Goal: Task Accomplishment & Management: Manage account settings

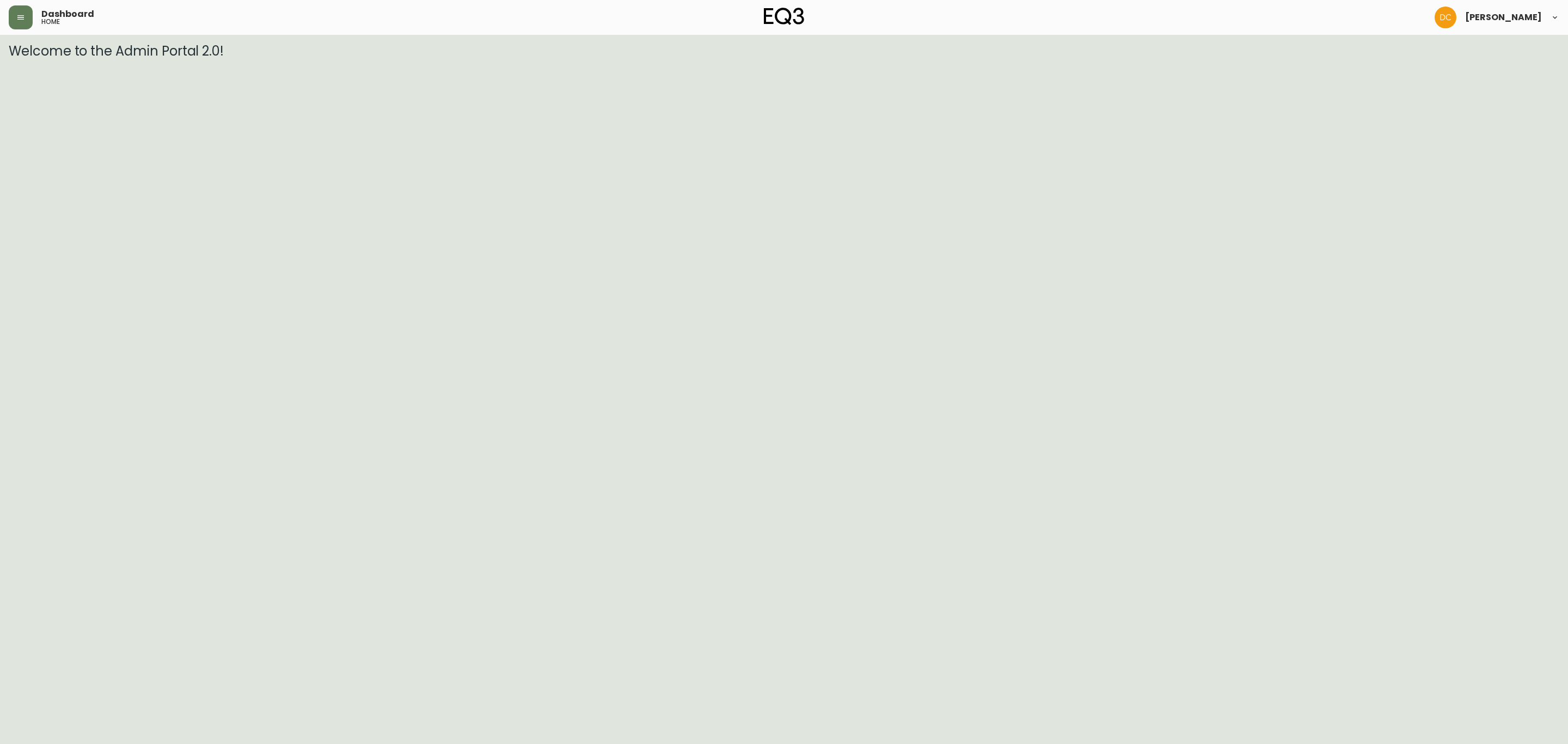
click at [9, 9] on div "Dashboard home" at bounding box center [267, 17] width 517 height 24
click at [35, 24] on div "Dashboard home" at bounding box center [267, 17] width 517 height 24
click at [11, 20] on button "button" at bounding box center [21, 17] width 24 height 24
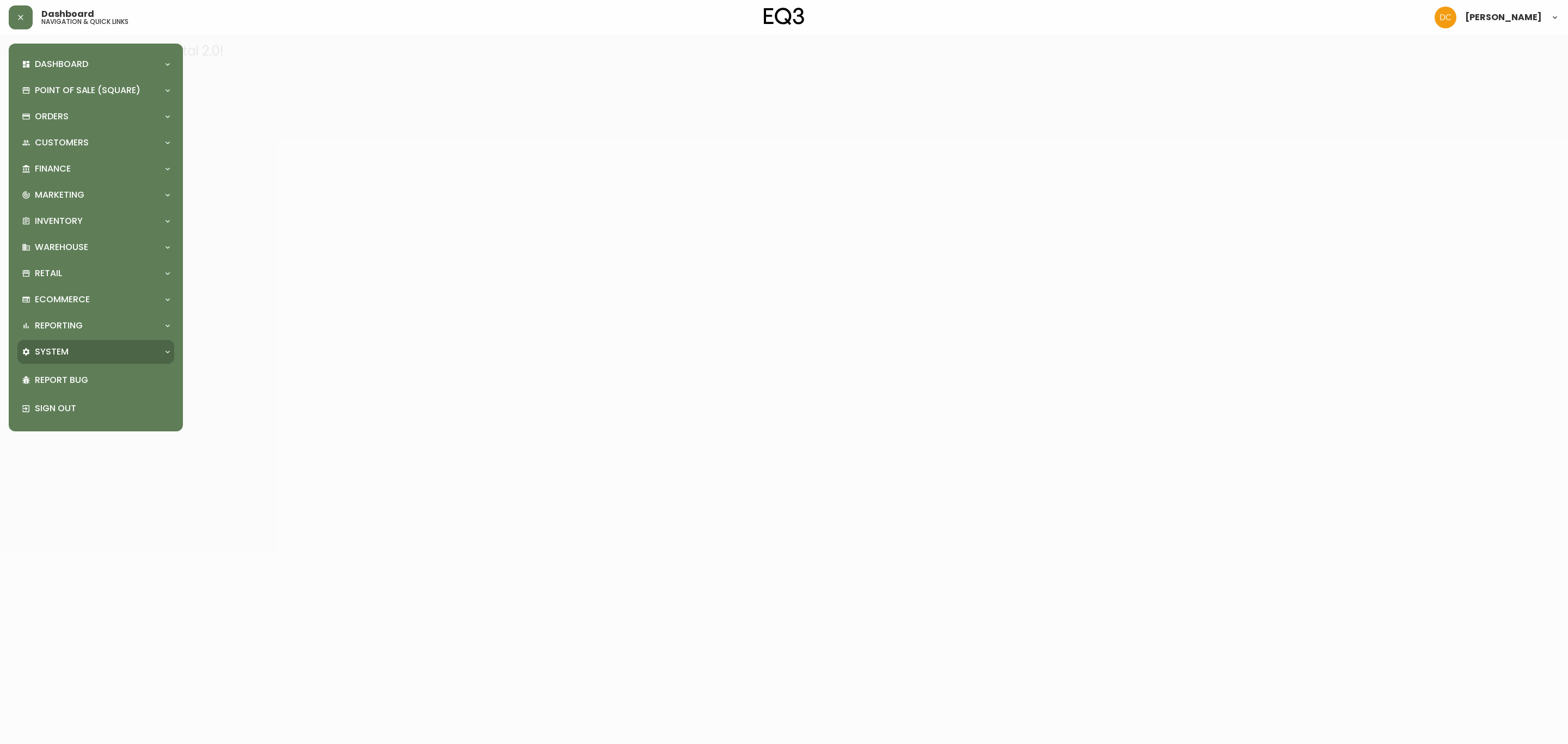
click at [96, 350] on div "System" at bounding box center [90, 352] width 137 height 12
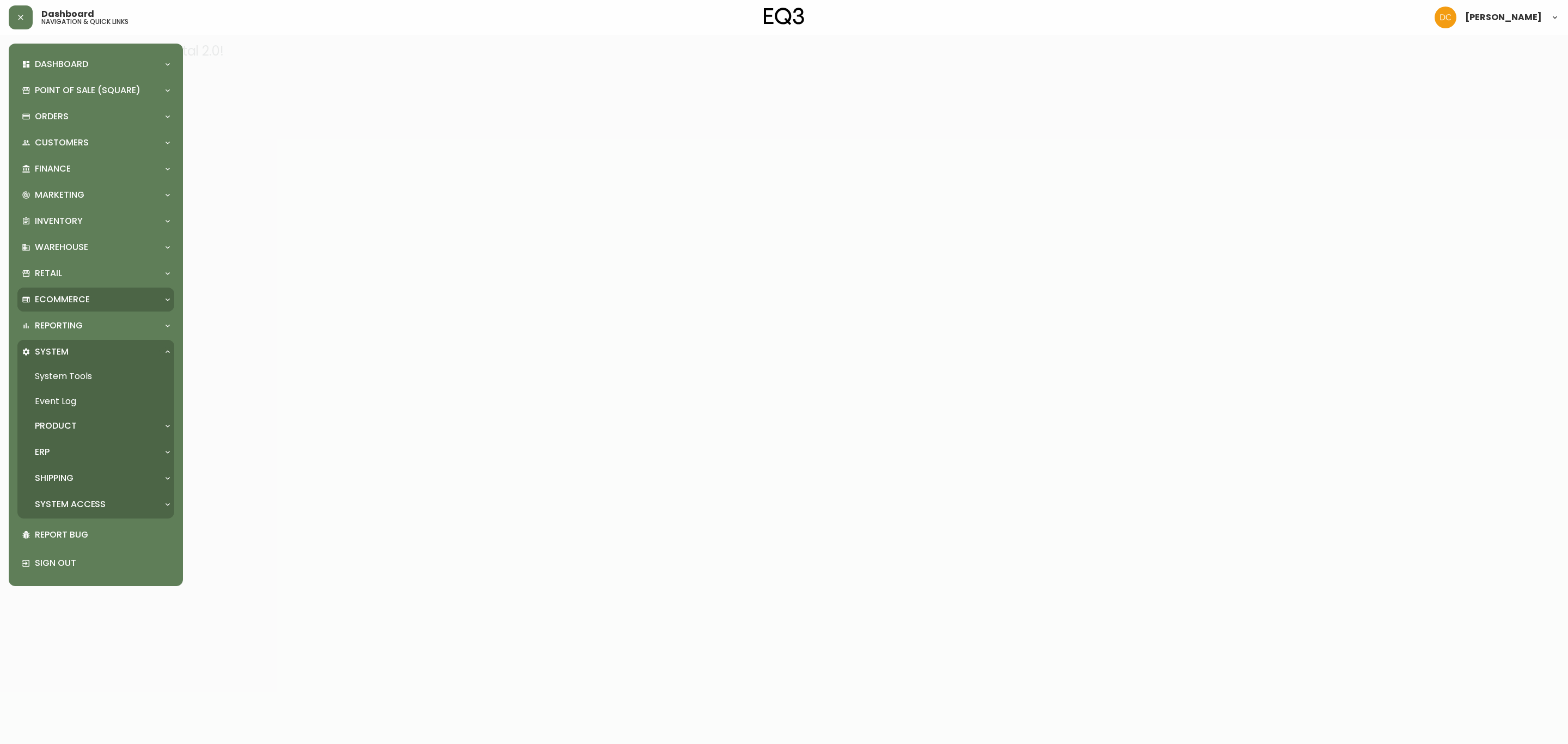
click at [95, 305] on div "Ecommerce" at bounding box center [96, 299] width 157 height 24
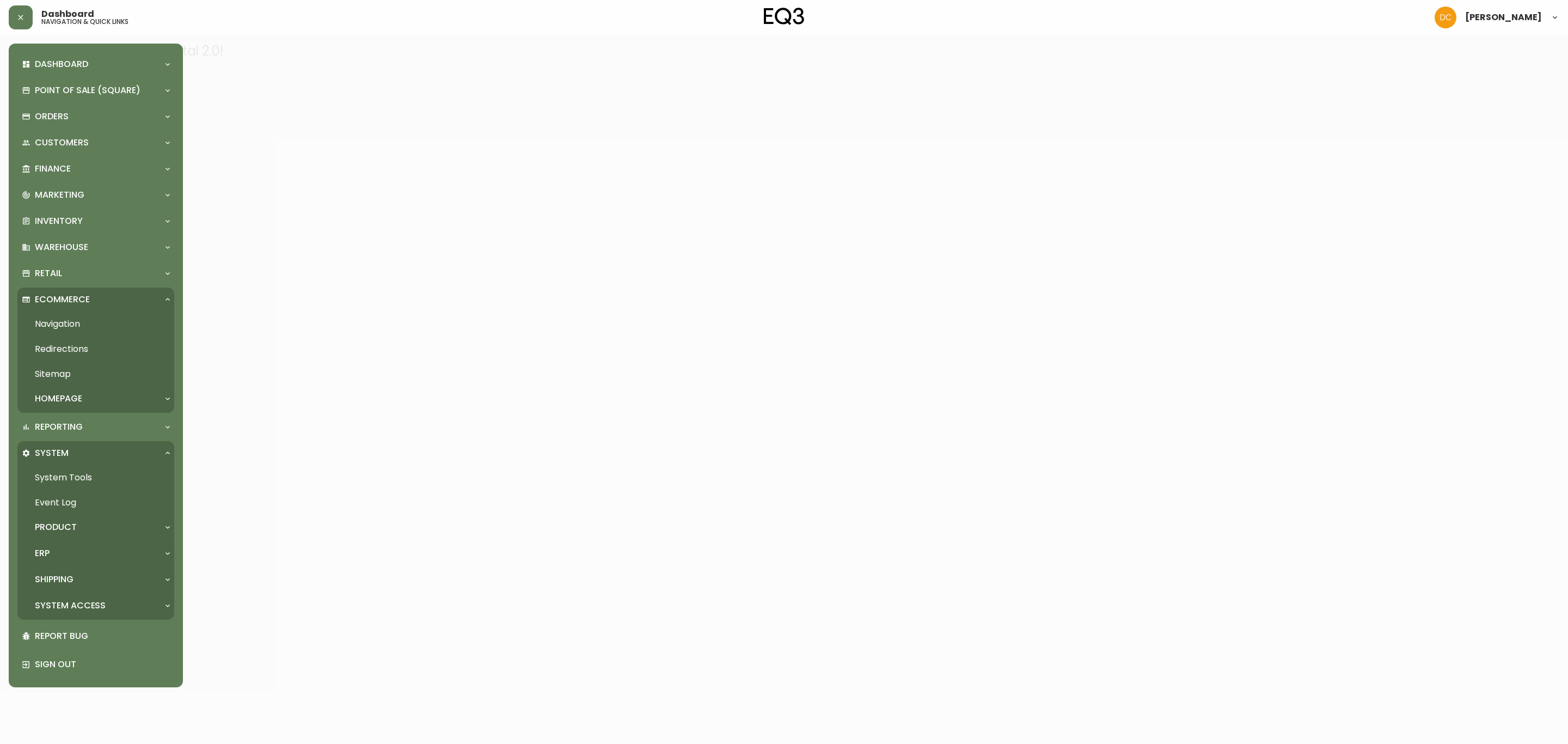
click at [83, 322] on link "Navigation" at bounding box center [96, 324] width 157 height 25
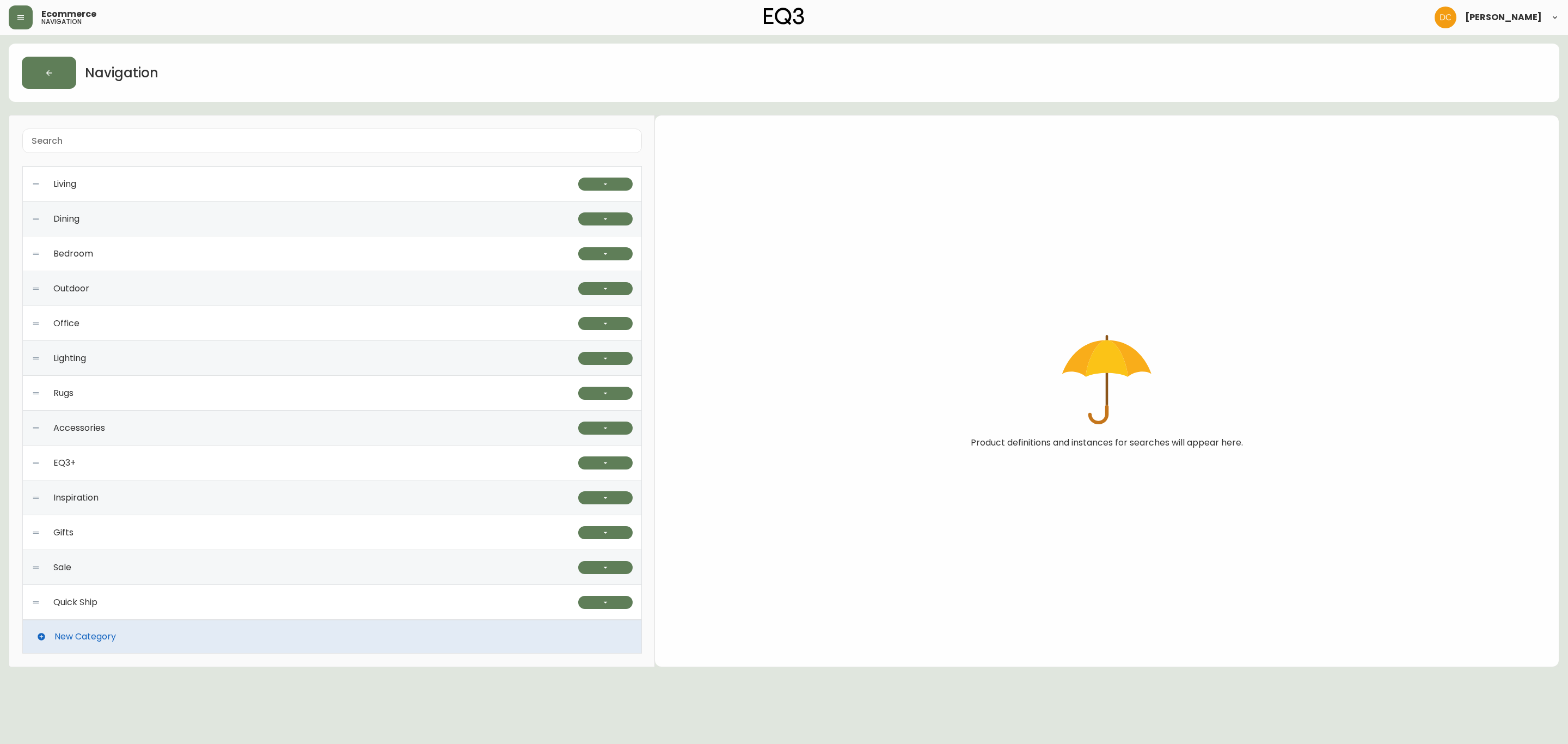
click at [159, 184] on div "Living" at bounding box center [305, 184] width 547 height 35
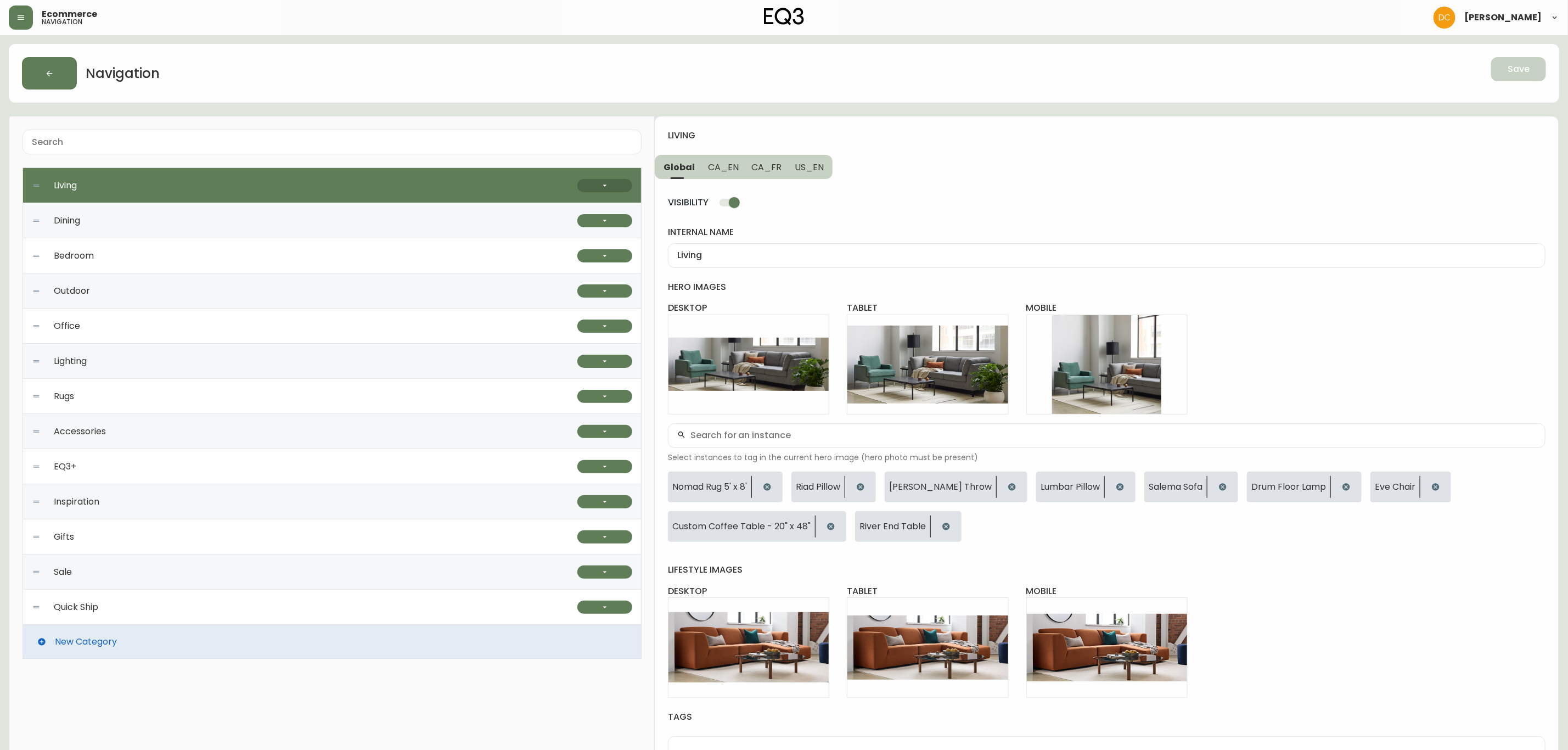
click at [598, 182] on button "button" at bounding box center [604, 185] width 55 height 13
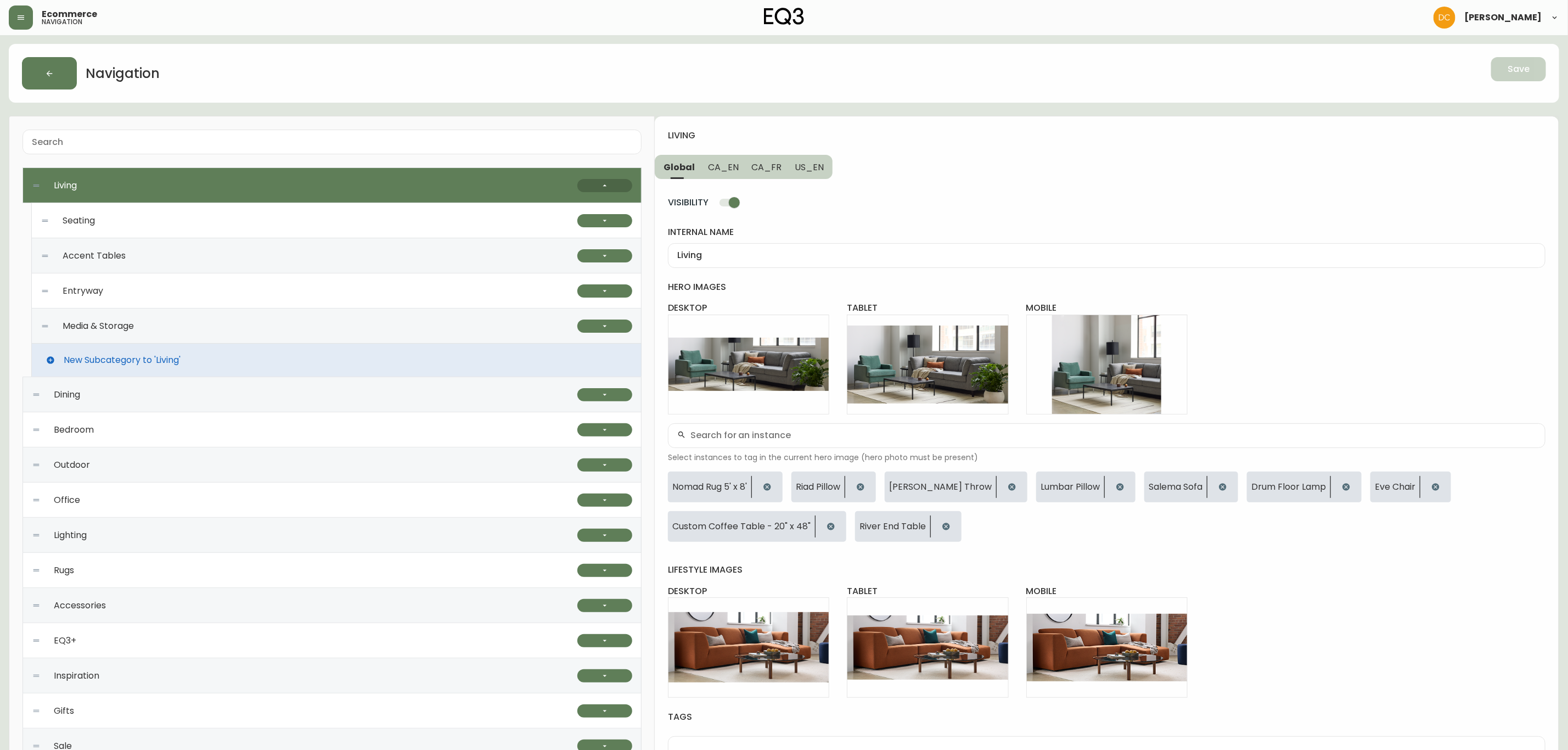
click at [603, 185] on icon "button" at bounding box center [604, 185] width 9 height 9
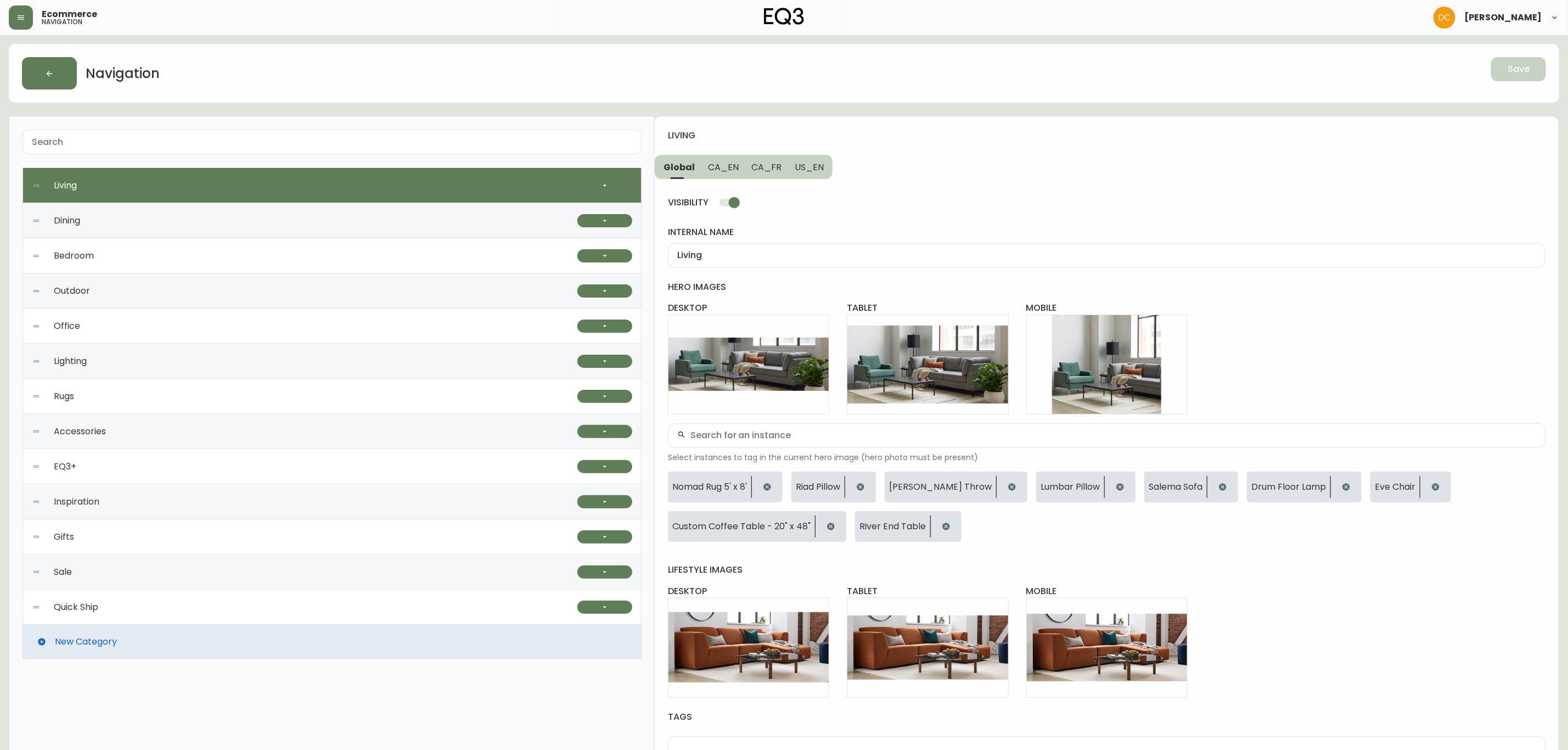
click at [120, 598] on div "Quick Ship" at bounding box center [305, 607] width 545 height 35
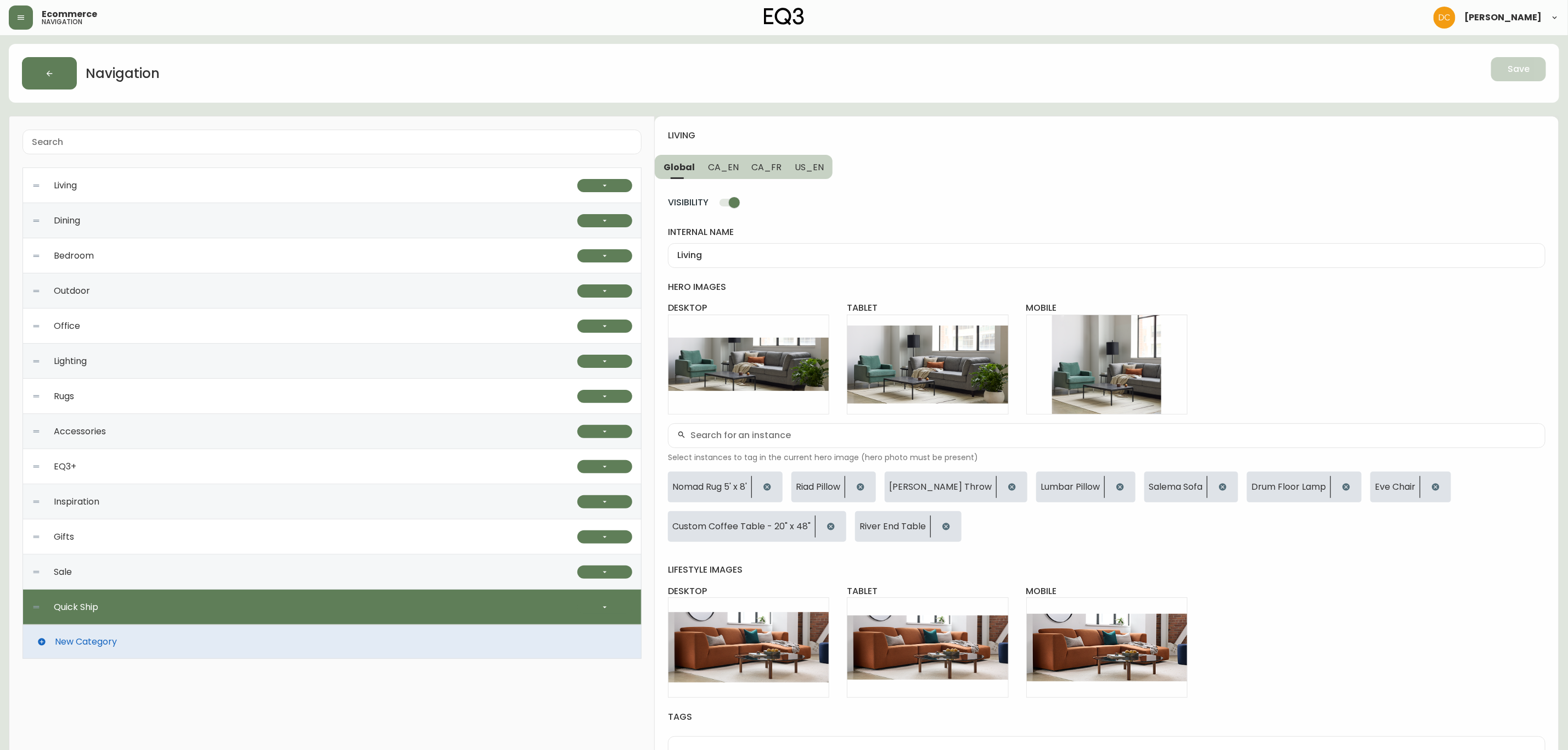
checkbox input "false"
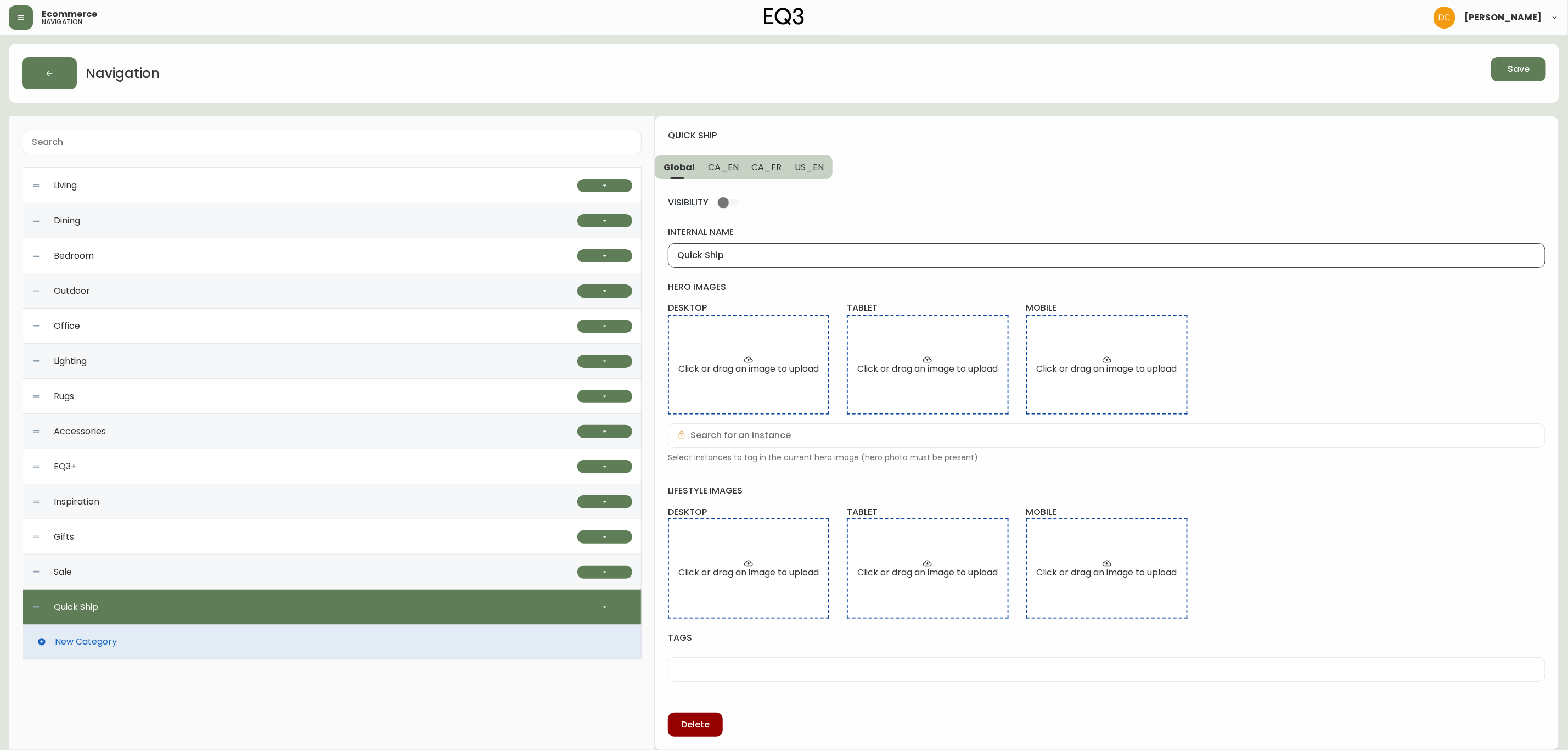
click at [783, 260] on input "Quick Ship" at bounding box center [1107, 255] width 859 height 10
click at [759, 254] on input "Quick Ship" at bounding box center [1107, 255] width 859 height 10
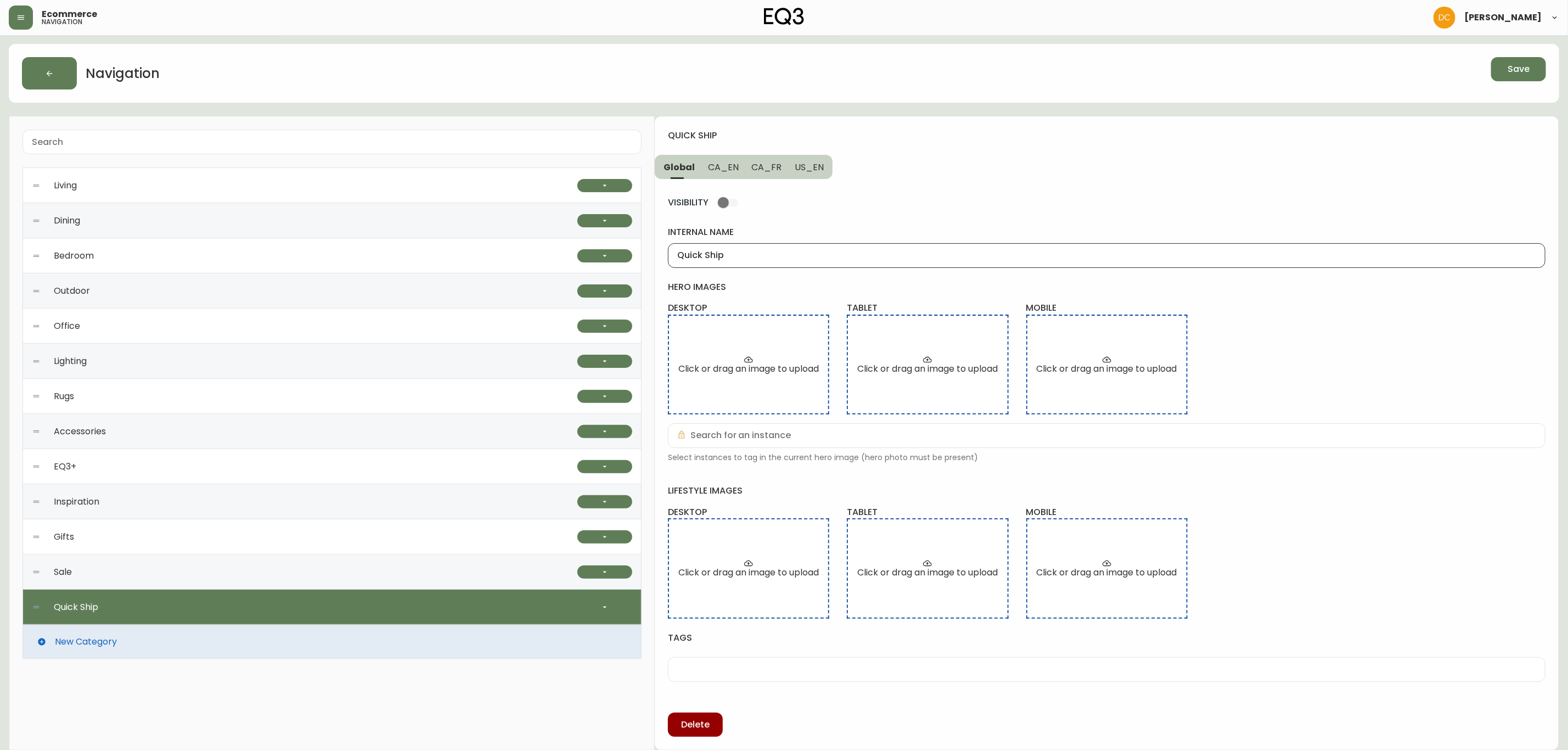
click at [759, 254] on input "Quick Ship" at bounding box center [1107, 255] width 859 height 10
type input "Best Sellers"
click at [731, 166] on span "CA_EN" at bounding box center [723, 167] width 31 height 12
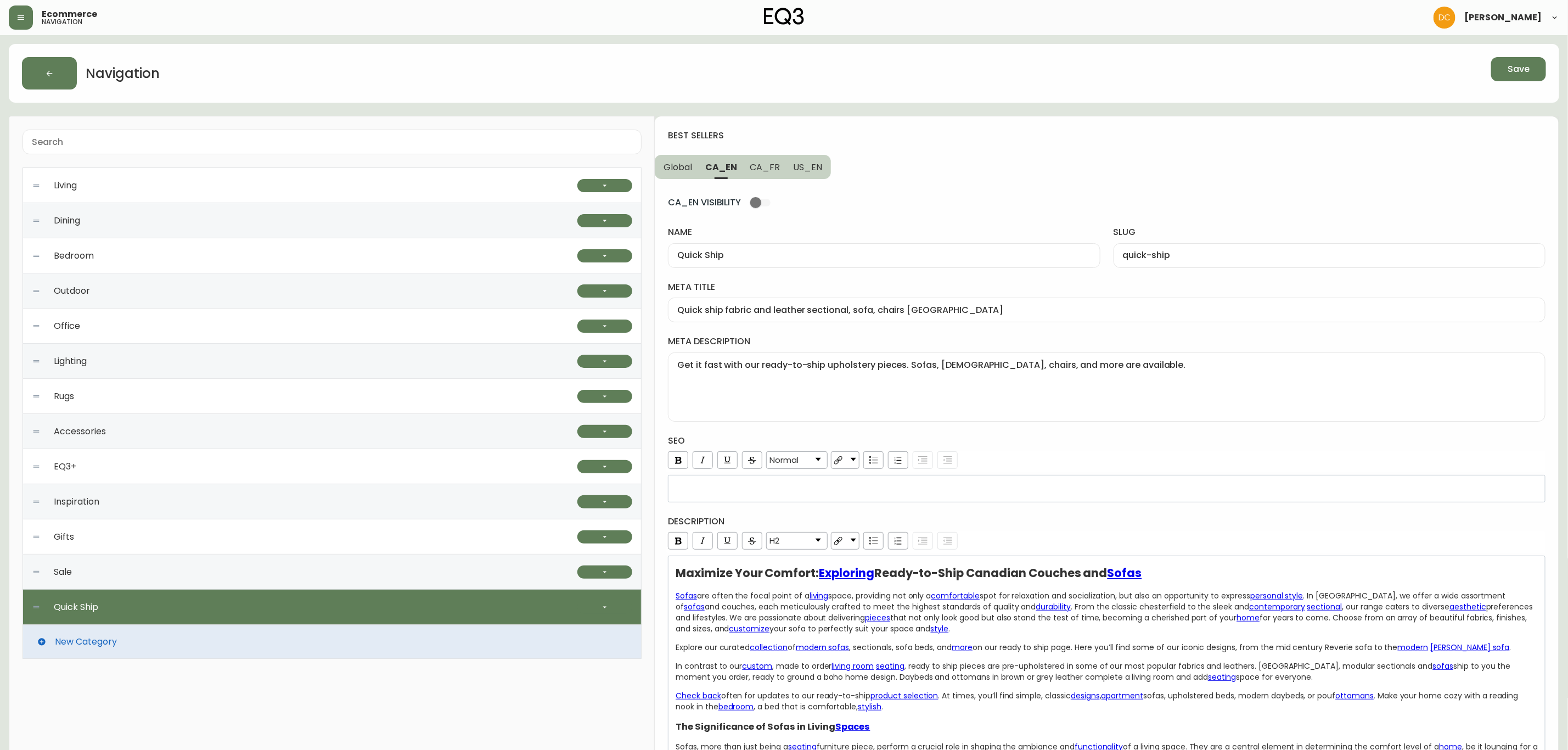
click at [768, 260] on input "Quick Ship" at bounding box center [884, 255] width 413 height 10
paste input "Best Sellers"
type input "Best Sellers"
click at [1135, 255] on input "quick-ship" at bounding box center [1329, 255] width 413 height 10
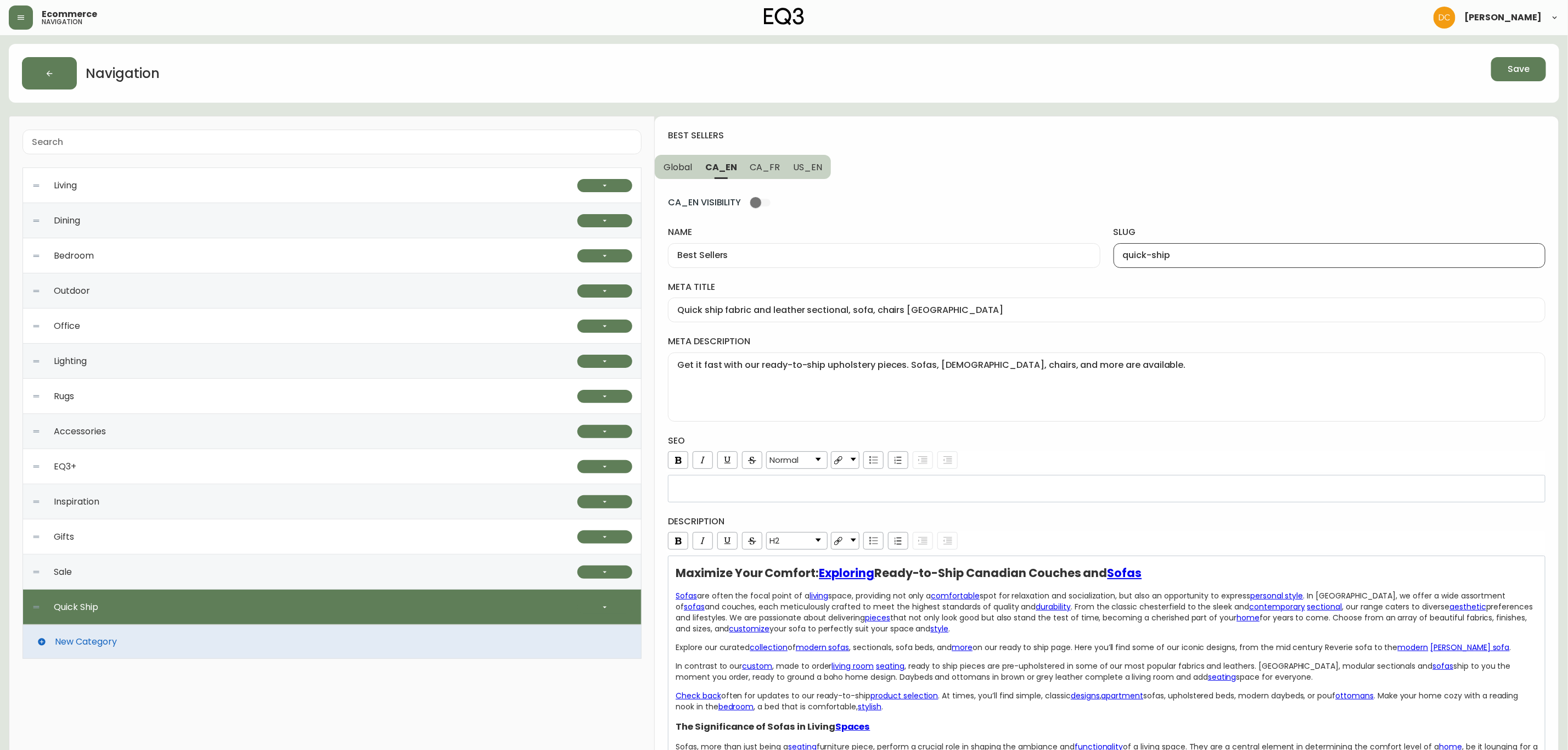
click at [1135, 255] on input "quick-ship" at bounding box center [1329, 255] width 413 height 10
type input "best-sellers"
drag, startPoint x: 722, startPoint y: 312, endPoint x: 641, endPoint y: 309, distance: 81.1
click at [747, 309] on input "Quick ship fabric and leather sectional, sofa, chairs [GEOGRAPHIC_DATA]" at bounding box center [1107, 309] width 859 height 10
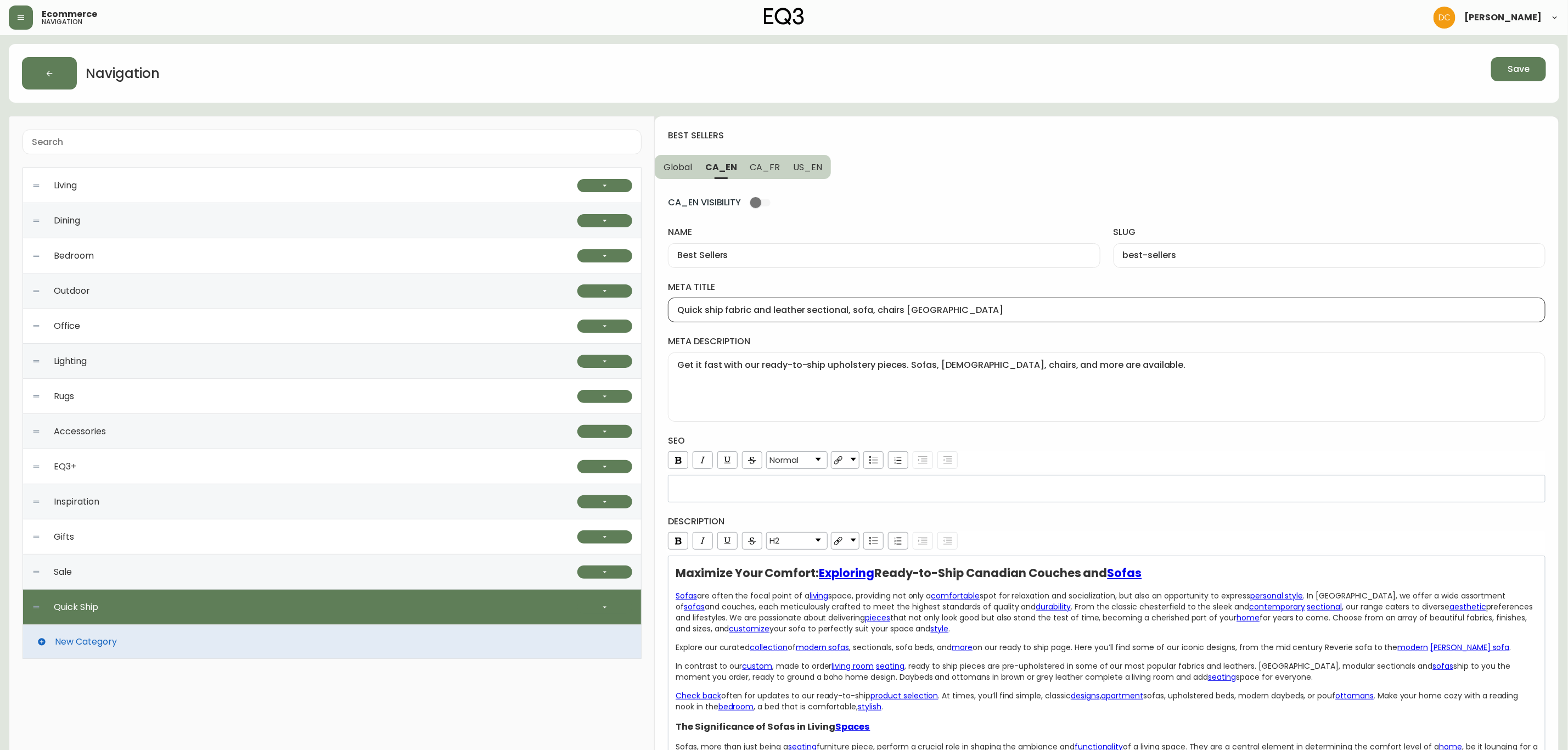
drag, startPoint x: 753, startPoint y: 309, endPoint x: 656, endPoint y: 309, distance: 97.0
click at [784, 307] on input "Shop EQ3 best sellers and leather sectional, sofa, chairs [GEOGRAPHIC_DATA]" at bounding box center [1107, 309] width 859 height 10
type input "Shop EQ3 best sellers, Fabric and leather sectionals, sofa, chairs [GEOGRAPHIC_…"
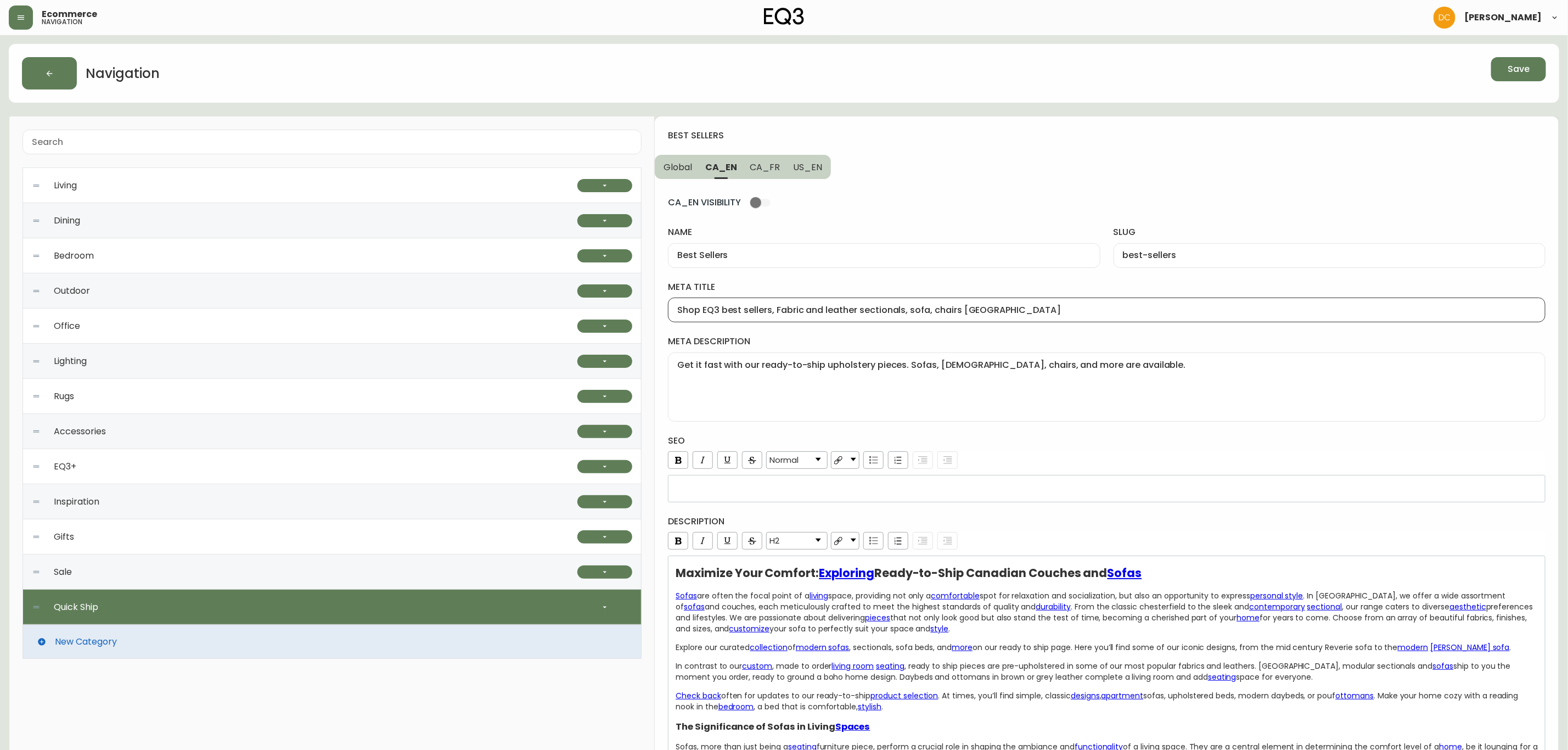
click at [933, 376] on textarea "Get it fast with our ready-to-ship upholstery pieces. Sofas, [DEMOGRAPHIC_DATA]…" at bounding box center [1107, 387] width 859 height 55
click at [796, 364] on textarea "Get it fast with our ready-to-ship upholstery pieces. Sofas, [DEMOGRAPHIC_DATA]…" at bounding box center [1107, 387] width 859 height 55
click at [797, 364] on textarea "Get it fast with our ready-to-ship upholstery pieces. Sofas, [DEMOGRAPHIC_DATA]…" at bounding box center [1107, 387] width 859 height 55
click at [1019, 393] on textarea "Get it fast with our ready-to-ship upholstery pieces. Sofas, [DEMOGRAPHIC_DATA]…" at bounding box center [1107, 387] width 859 height 55
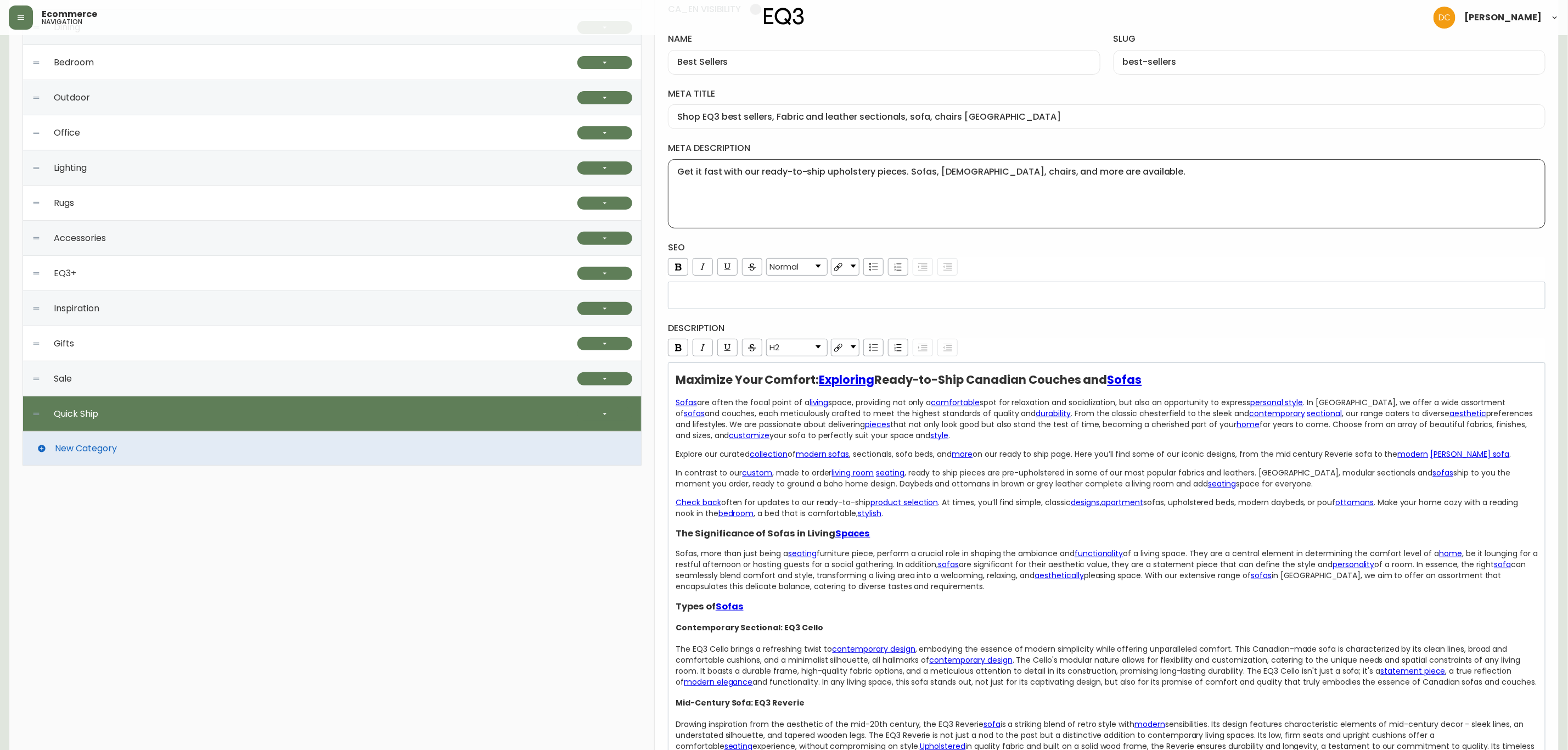
scroll to position [165, 0]
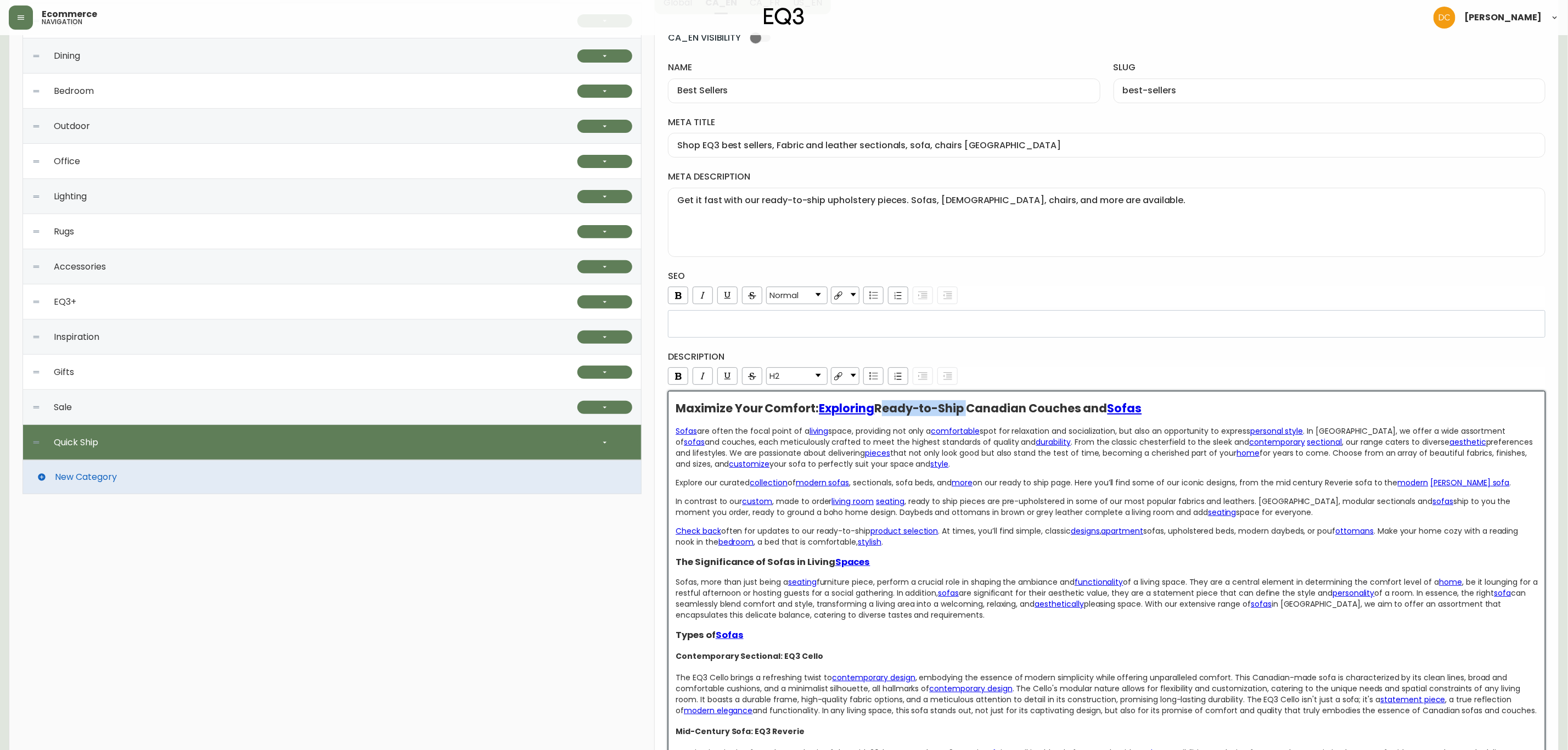
drag, startPoint x: 880, startPoint y: 410, endPoint x: 964, endPoint y: 410, distance: 84.0
click at [964, 410] on span "Ready-to-Ship Canadian Couches and" at bounding box center [991, 408] width 233 height 16
click at [972, 413] on span "EQ3 Best Sellers Canadian Couches and" at bounding box center [992, 408] width 235 height 16
click at [1103, 371] on div "H2" at bounding box center [1105, 377] width 880 height 21
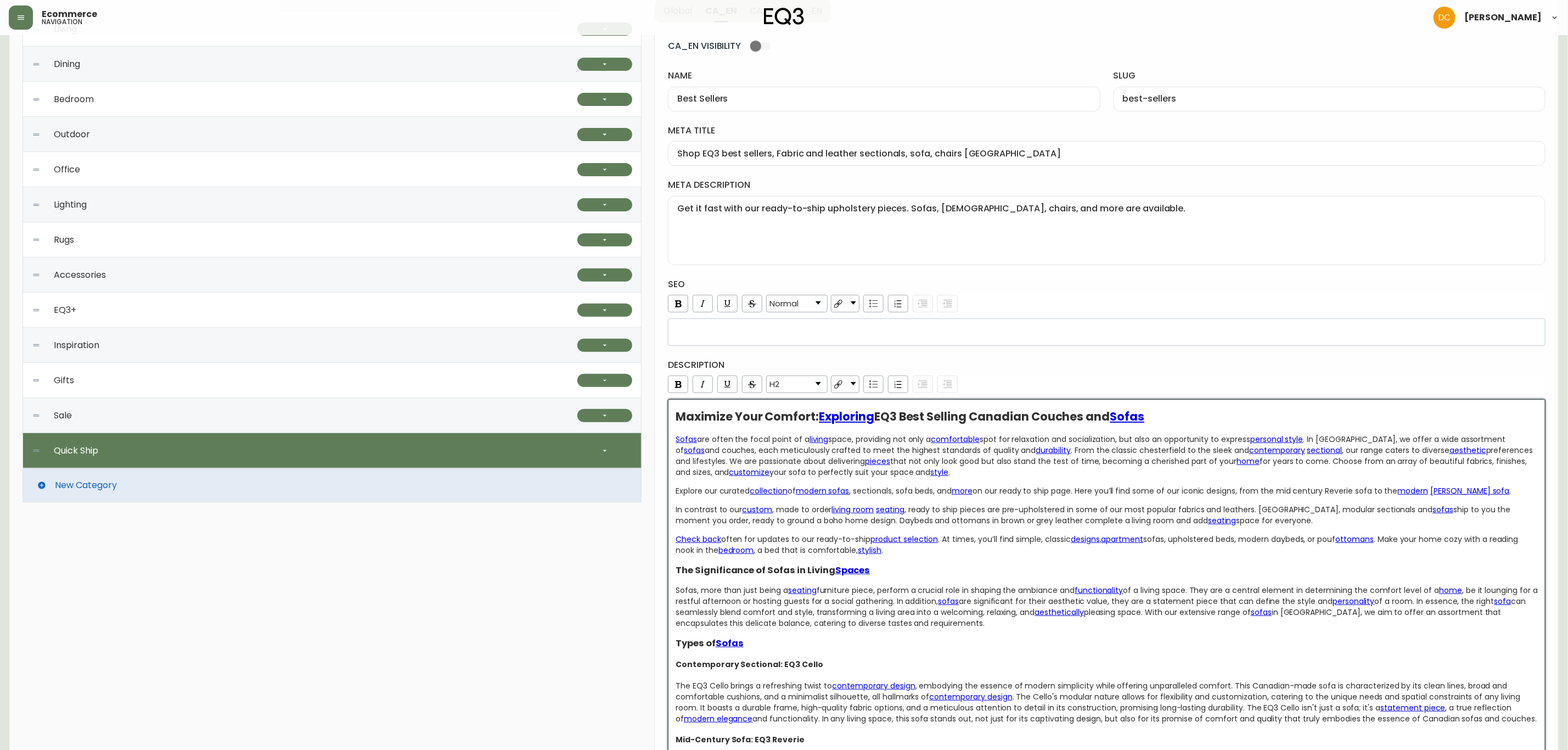
scroll to position [0, 0]
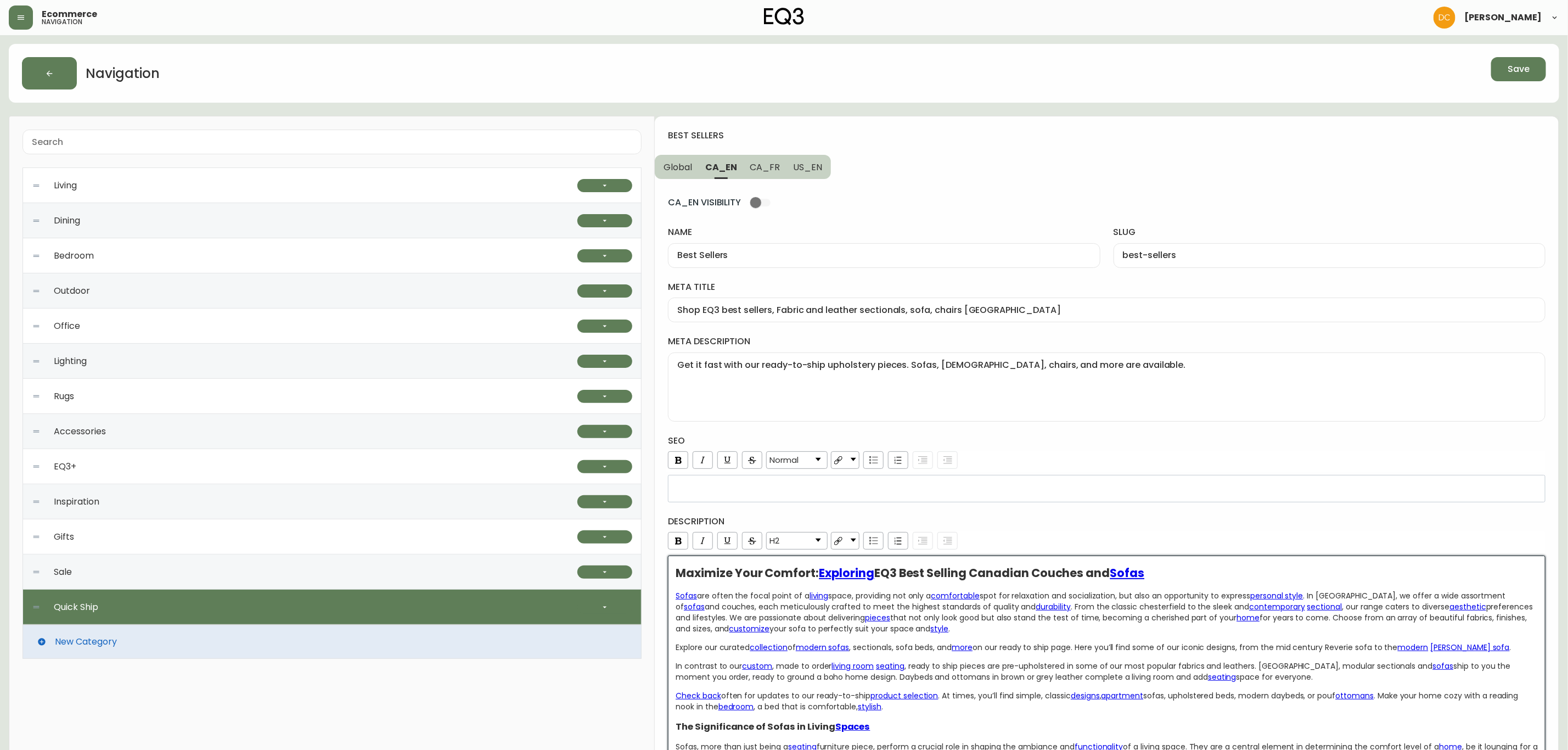
click at [749, 254] on input "Best Sellers" at bounding box center [884, 255] width 413 height 10
click at [810, 168] on span "US_EN" at bounding box center [807, 167] width 29 height 12
type input "Quick Ship"
type input "quick-ship"
type input "Ready-to-Ship Living Room Sofas, Chairs and [DEMOGRAPHIC_DATA]"
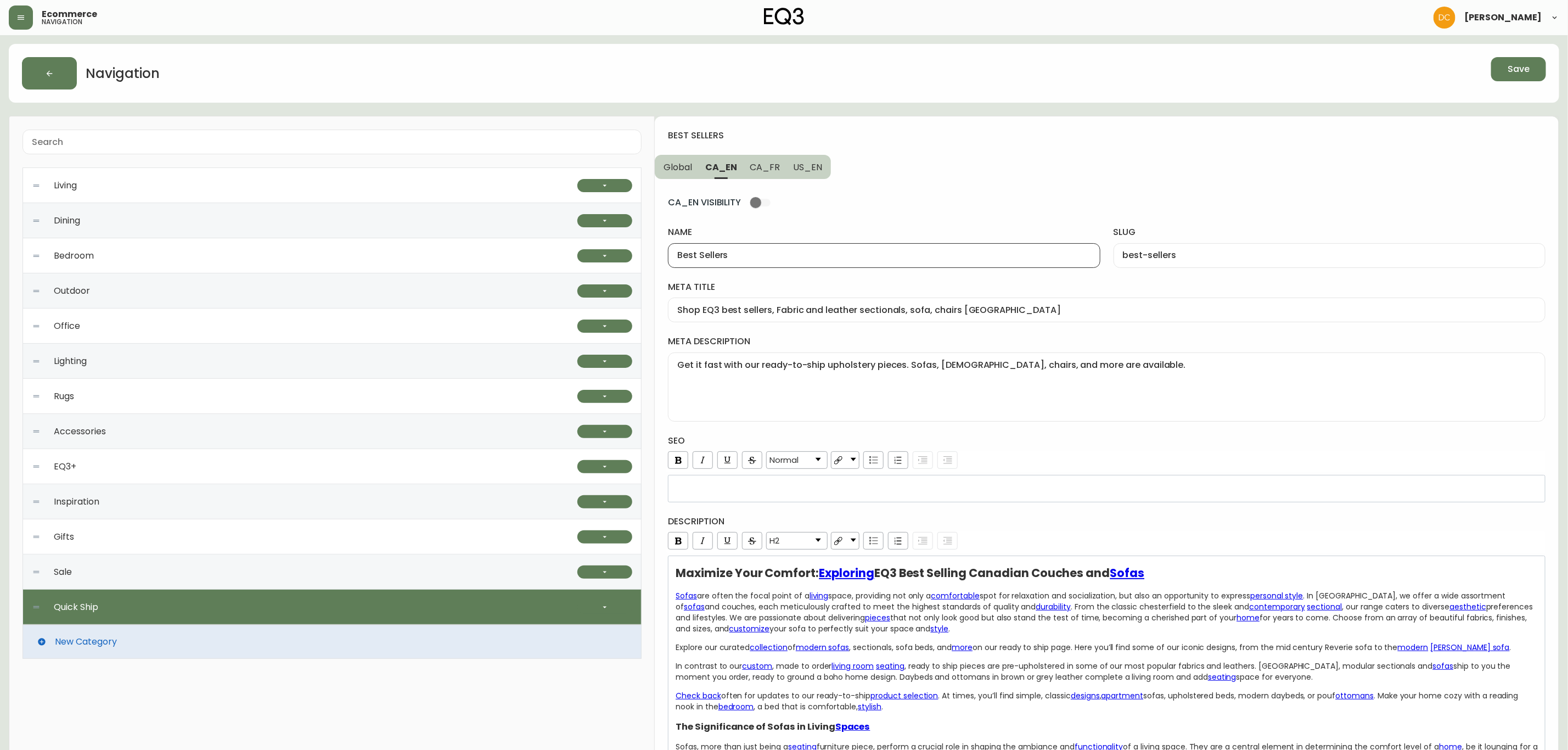
type textarea "Get it fast with our ready-to-ship upholstery pieces. Sofas, loveseats, chairs,…"
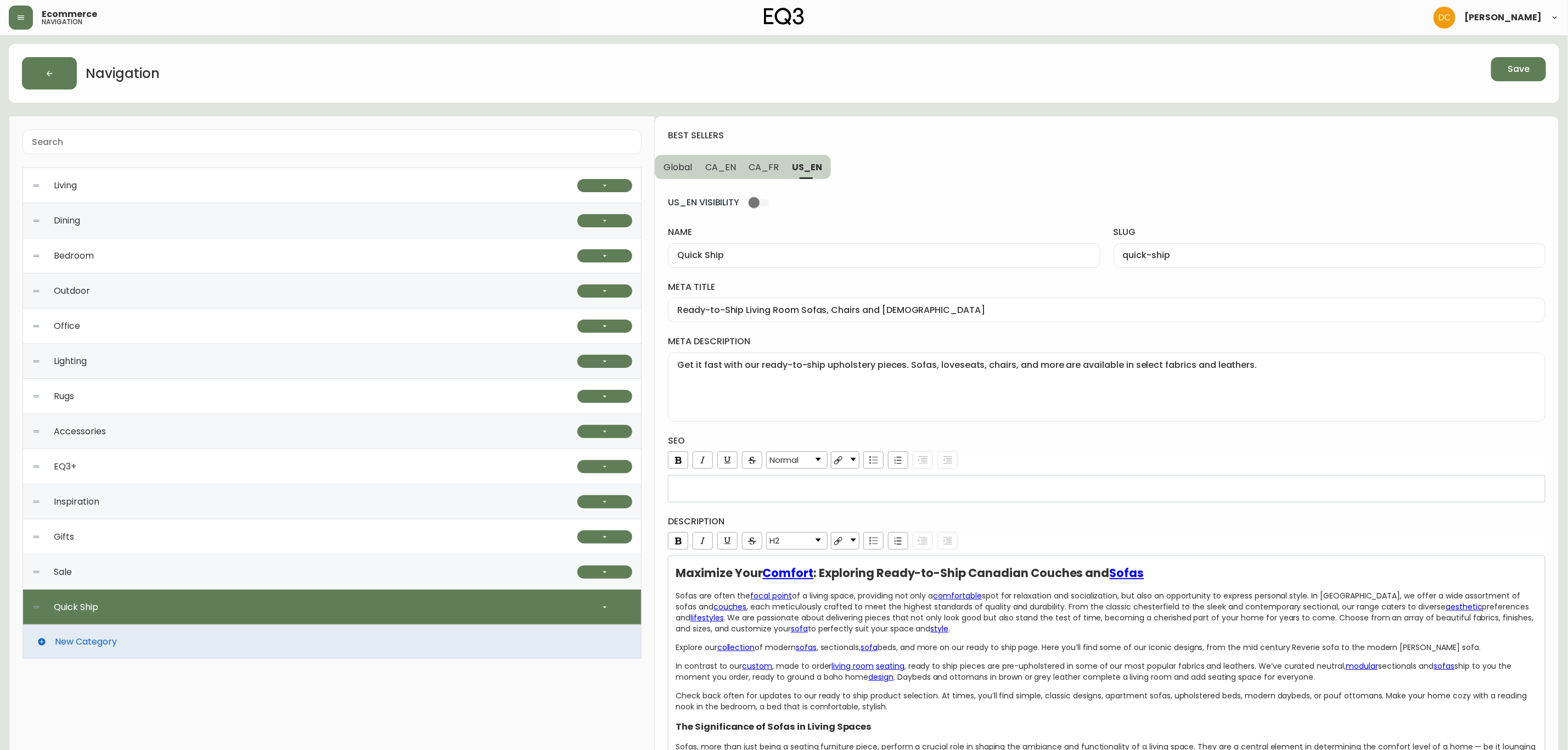
click at [785, 254] on input "Quick Ship" at bounding box center [884, 255] width 413 height 10
paste input "Best Sellers"
type input "Best Sellers"
click at [1150, 257] on input "quick-ship" at bounding box center [1329, 255] width 413 height 10
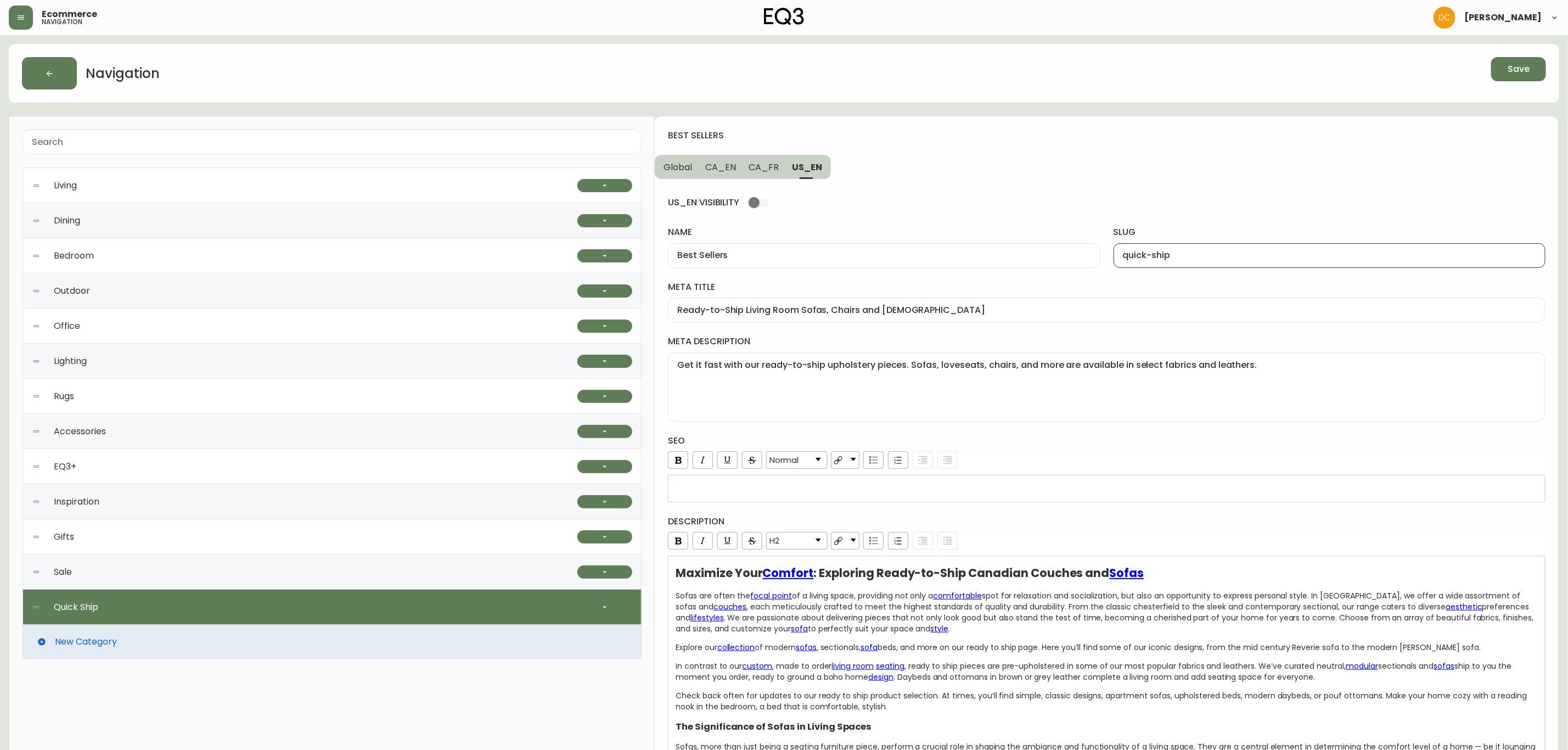
click at [1150, 257] on input "quick-ship" at bounding box center [1329, 255] width 413 height 10
drag, startPoint x: 1198, startPoint y: 255, endPoint x: 918, endPoint y: 275, distance: 280.7
type input "best-sellers"
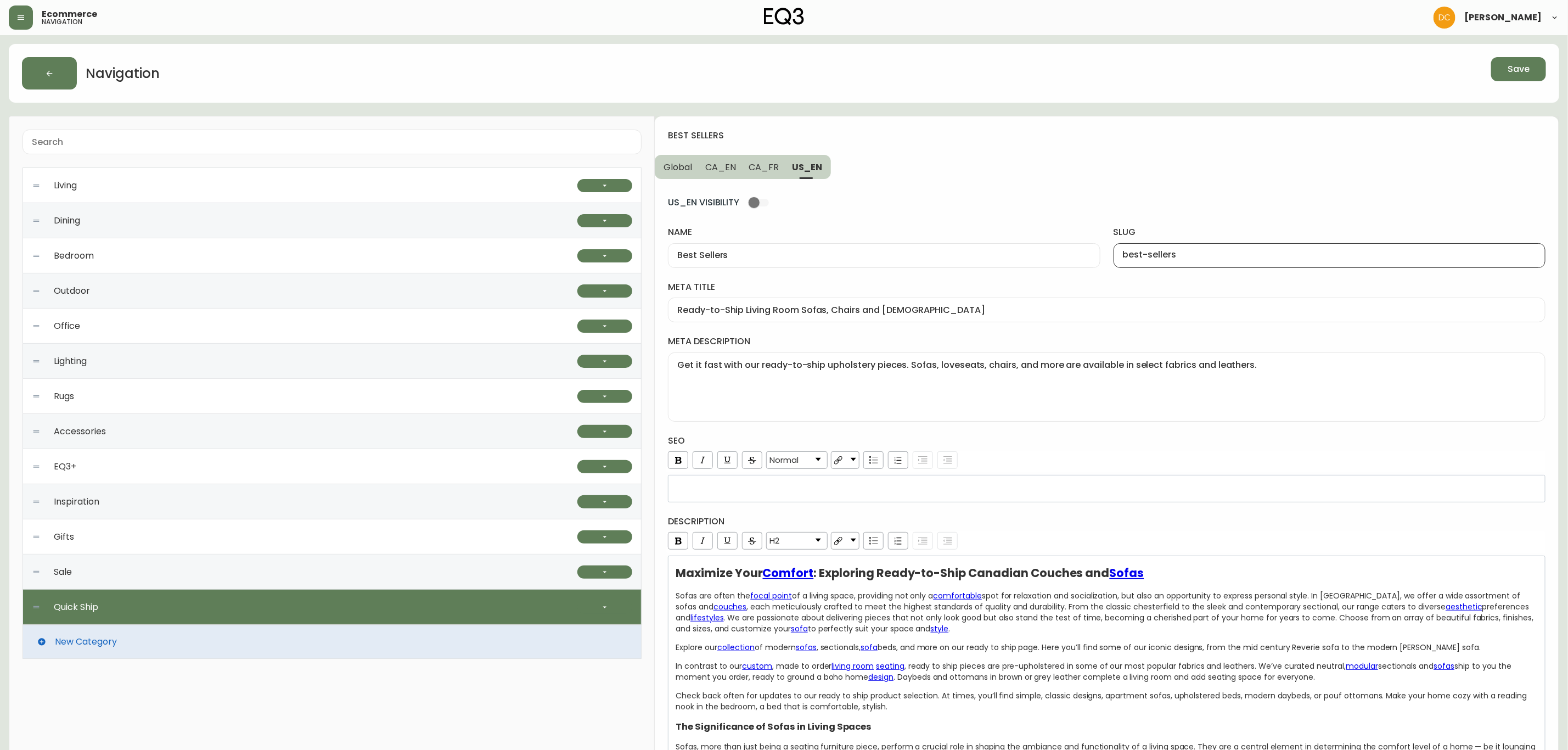
scroll to position [0, 0]
click at [748, 308] on input "Ready-to-Ship Living Room Sofas, Chairs and [DEMOGRAPHIC_DATA]" at bounding box center [1107, 309] width 859 height 10
drag, startPoint x: 741, startPoint y: 313, endPoint x: 641, endPoint y: 307, distance: 100.2
type input "EQ3 Best Selling Living Room Sofas, Chairs and [DEMOGRAPHIC_DATA]"
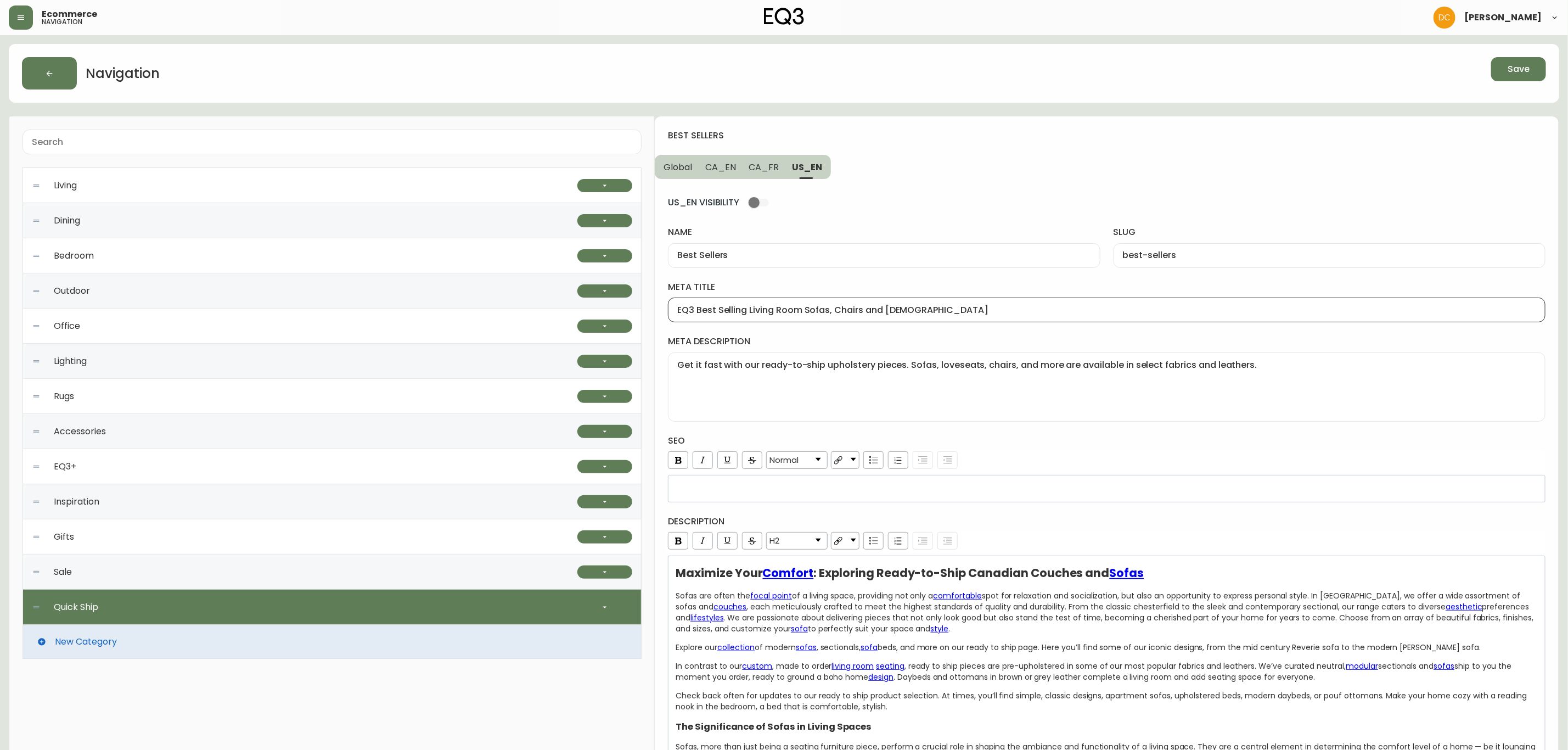
click at [749, 165] on span "CA_FR" at bounding box center [764, 167] width 31 height 12
type input "Articles prêts à partir"
type input "articles-prets-a-partir"
type input "Mobilier contemporain prêt pour une livraison rapide au [GEOGRAPHIC_DATA]"
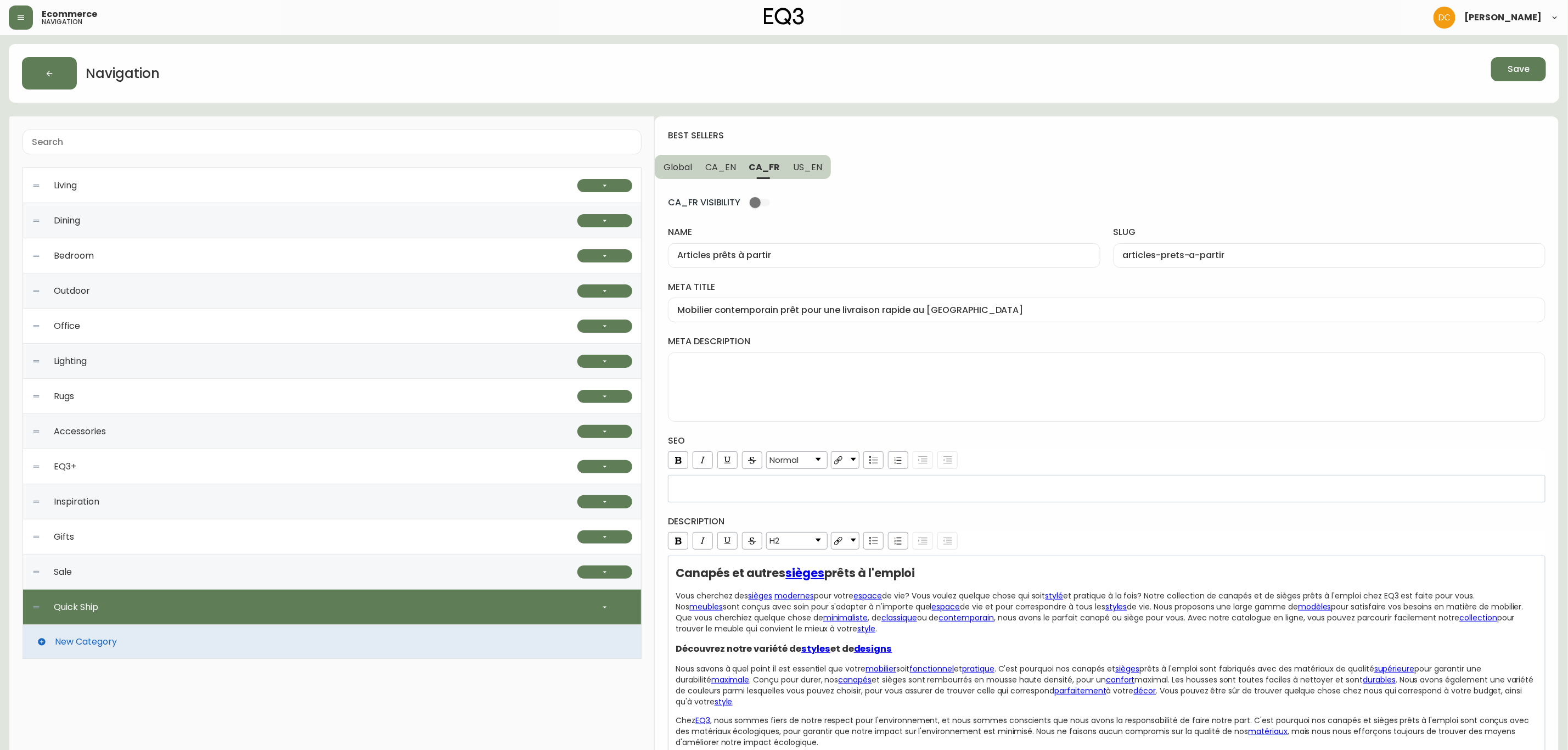
click at [807, 168] on span "US_EN" at bounding box center [807, 167] width 29 height 12
type input "Best Sellers"
type input "best-sellers"
type input "EQ3 Best Selling Living Room Sofas, Chairs and [DEMOGRAPHIC_DATA]"
type textarea "Get it fast with our ready-to-ship upholstery pieces. Sofas, loveseats, chairs,…"
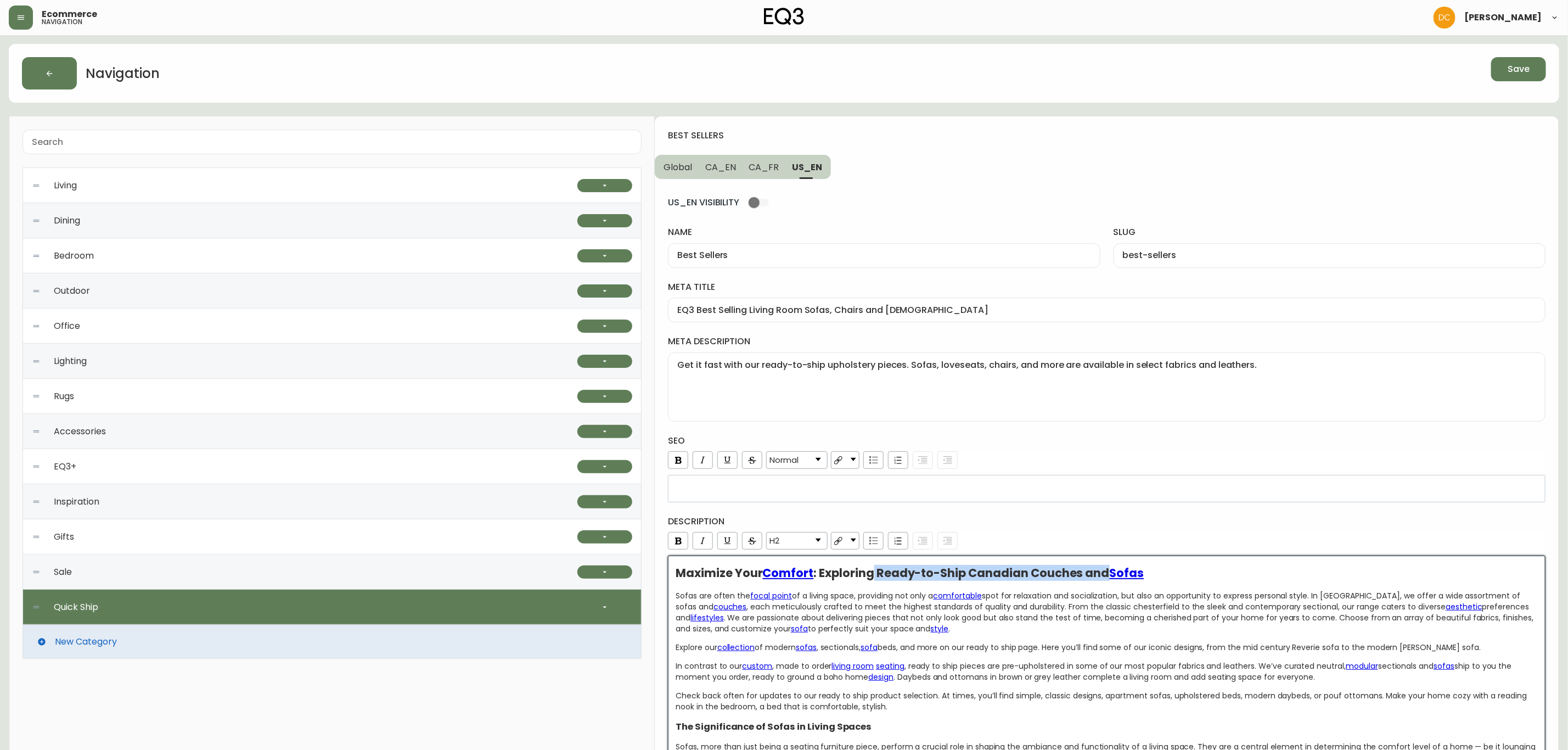
drag, startPoint x: 877, startPoint y: 578, endPoint x: 1107, endPoint y: 572, distance: 230.1
click at [1107, 572] on span ": Exploring Ready-to-Ship Canadian Couches and" at bounding box center [961, 572] width 296 height 16
click at [1124, 574] on div "Maximize Your Comfort : Exploring EQ3 Best Selling Sofas" at bounding box center [1107, 573] width 863 height 11
click at [763, 176] on button "CA_FR" at bounding box center [764, 167] width 43 height 24
type input "Articles prêts à partir"
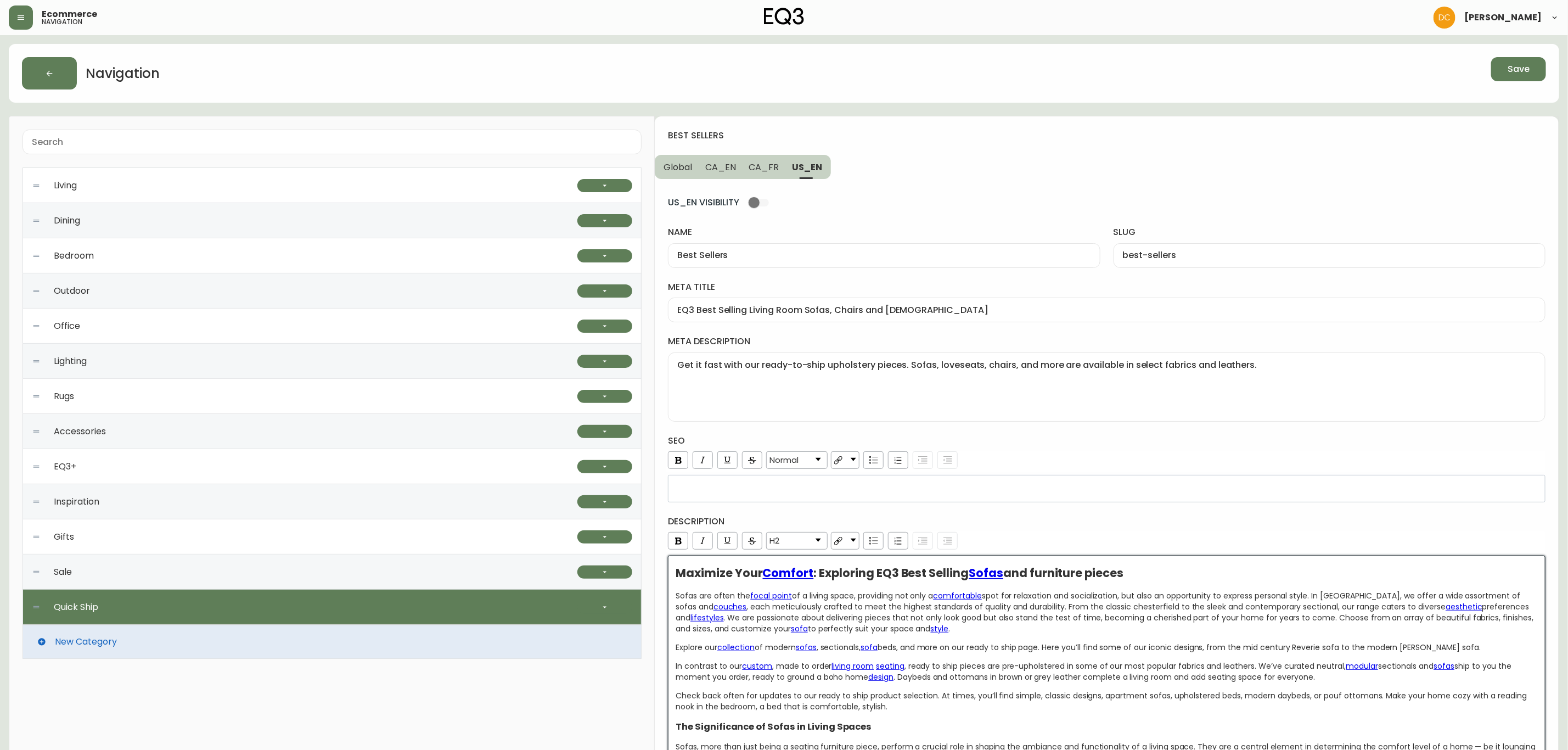
type input "articles-prets-a-partir"
type input "Mobilier contemporain prêt pour une livraison rapide au [GEOGRAPHIC_DATA]"
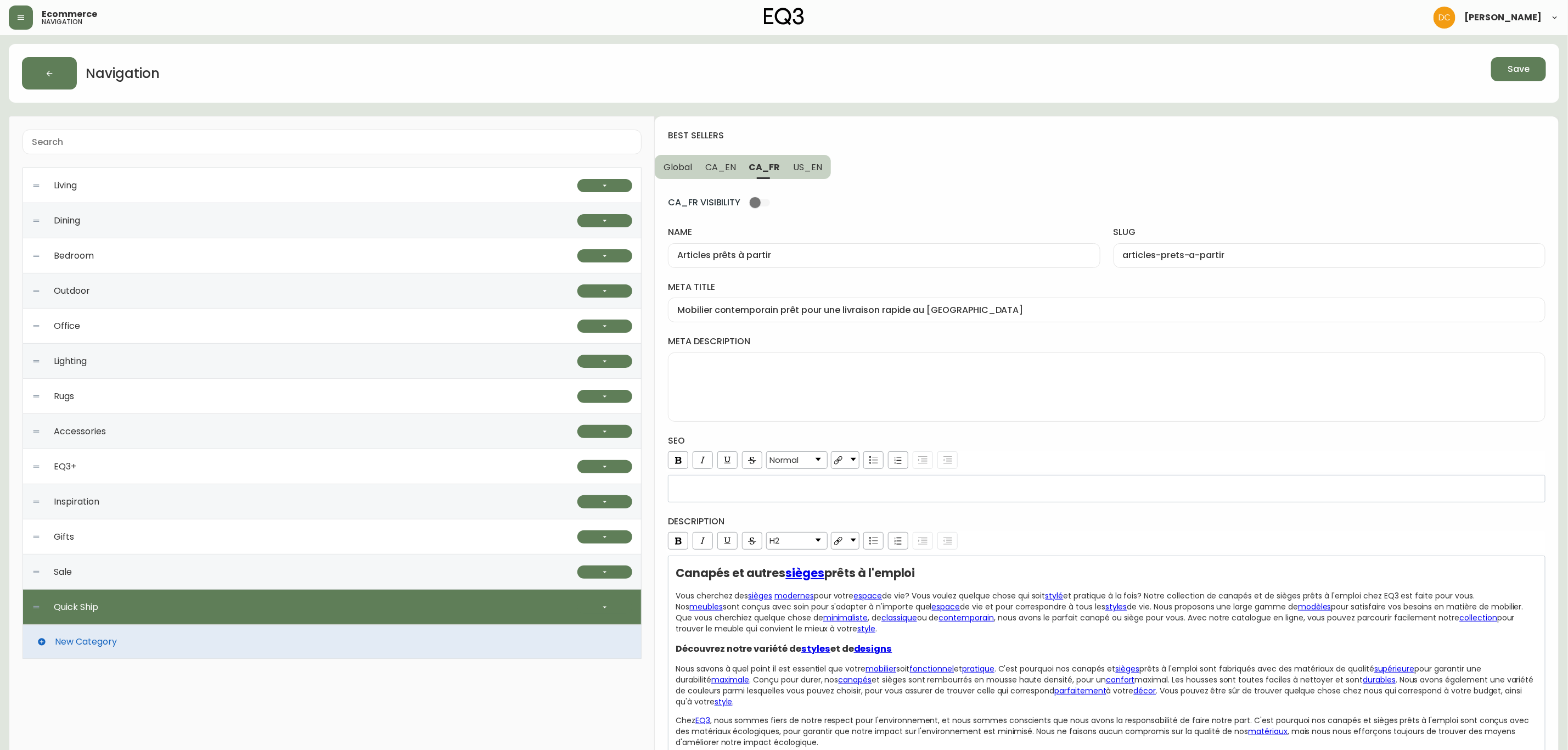
click at [779, 254] on input "Articles prêts à partir" at bounding box center [884, 255] width 413 height 10
paste input "Meilleures ventes"
click at [730, 255] on input "Meilleures ventes" at bounding box center [884, 255] width 413 height 10
type input "Meilleures Ventes"
click at [1207, 250] on input "articles-prets-a-partir" at bounding box center [1329, 255] width 413 height 10
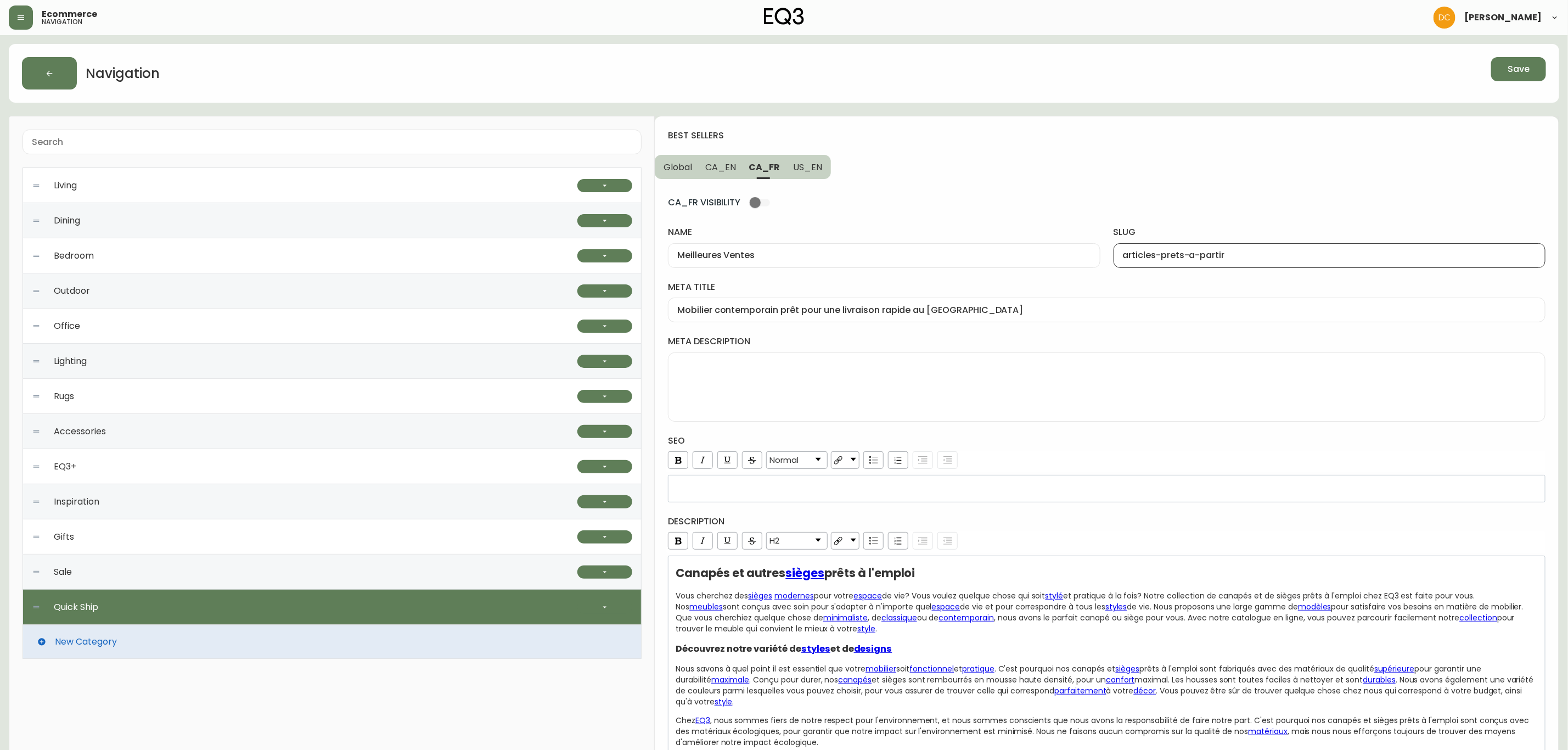
click at [1207, 250] on input "articles-prets-a-partir" at bounding box center [1329, 255] width 413 height 10
paste input "Meilleures ventes"
type input "meilleures-ventes"
click at [791, 251] on input "Meilleures Ventes" at bounding box center [884, 255] width 413 height 10
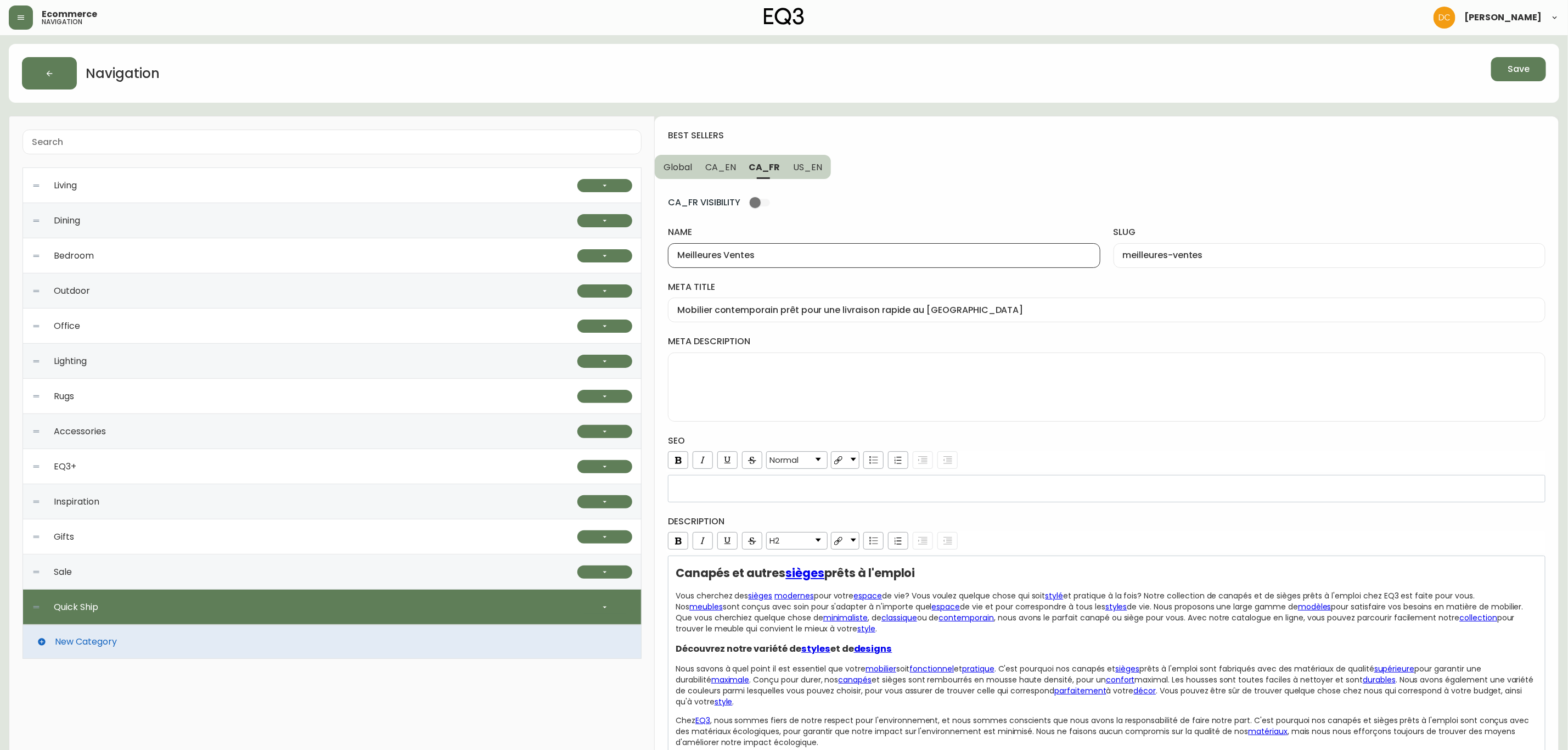
click at [791, 251] on input "Meilleures Ventes" at bounding box center [884, 255] width 413 height 10
click at [947, 307] on input "Mobilier contemporain prêt pour une livraison rapide au [GEOGRAPHIC_DATA]" at bounding box center [1107, 309] width 859 height 10
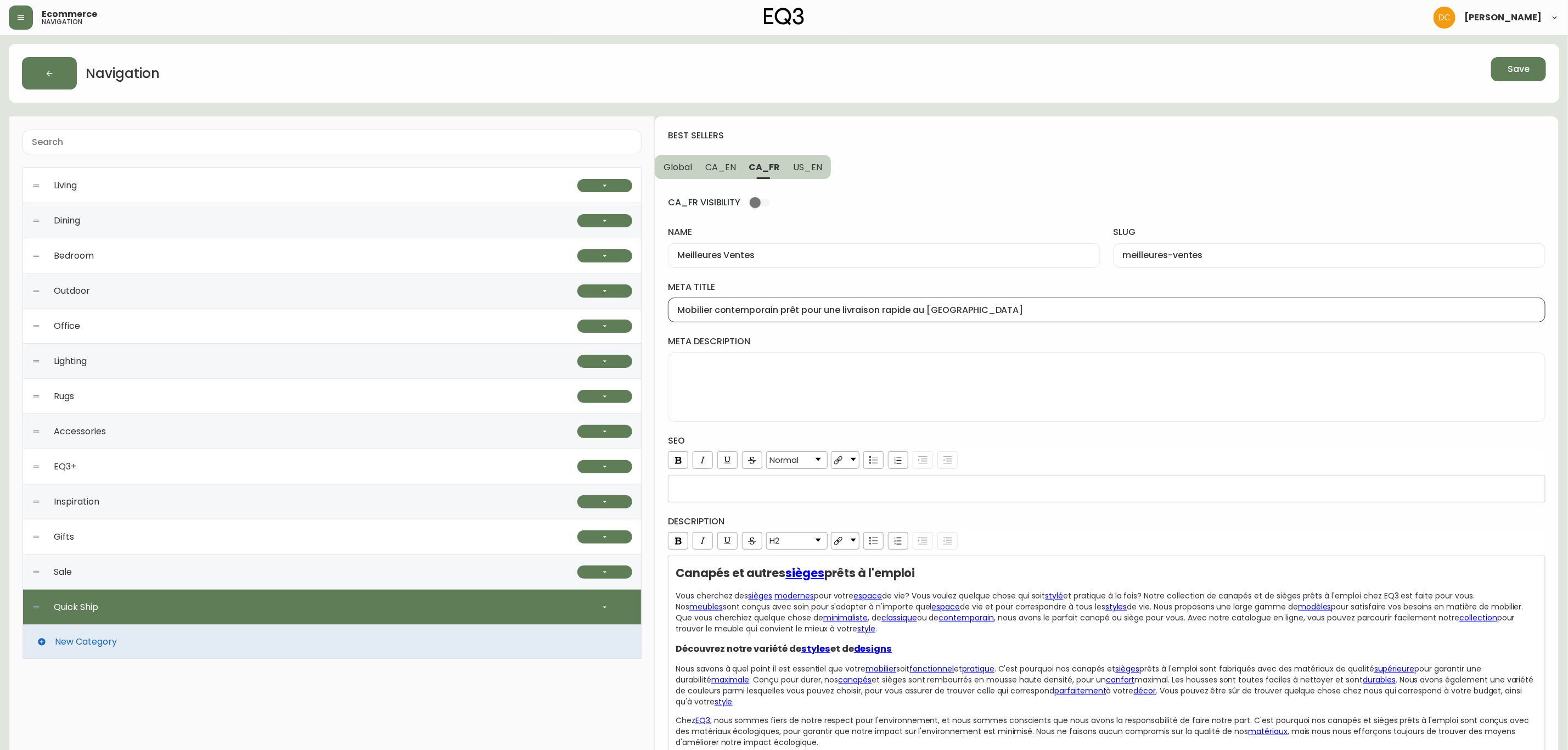
click at [816, 252] on input "Meilleures Ventes" at bounding box center [884, 255] width 413 height 10
paste input "v"
type input "Meilleures ventes"
click at [941, 304] on div "Mobilier contemporain prêt pour une livraison rapide au [GEOGRAPHIC_DATA]" at bounding box center [1107, 310] width 878 height 24
paste input "eilleures ventes"
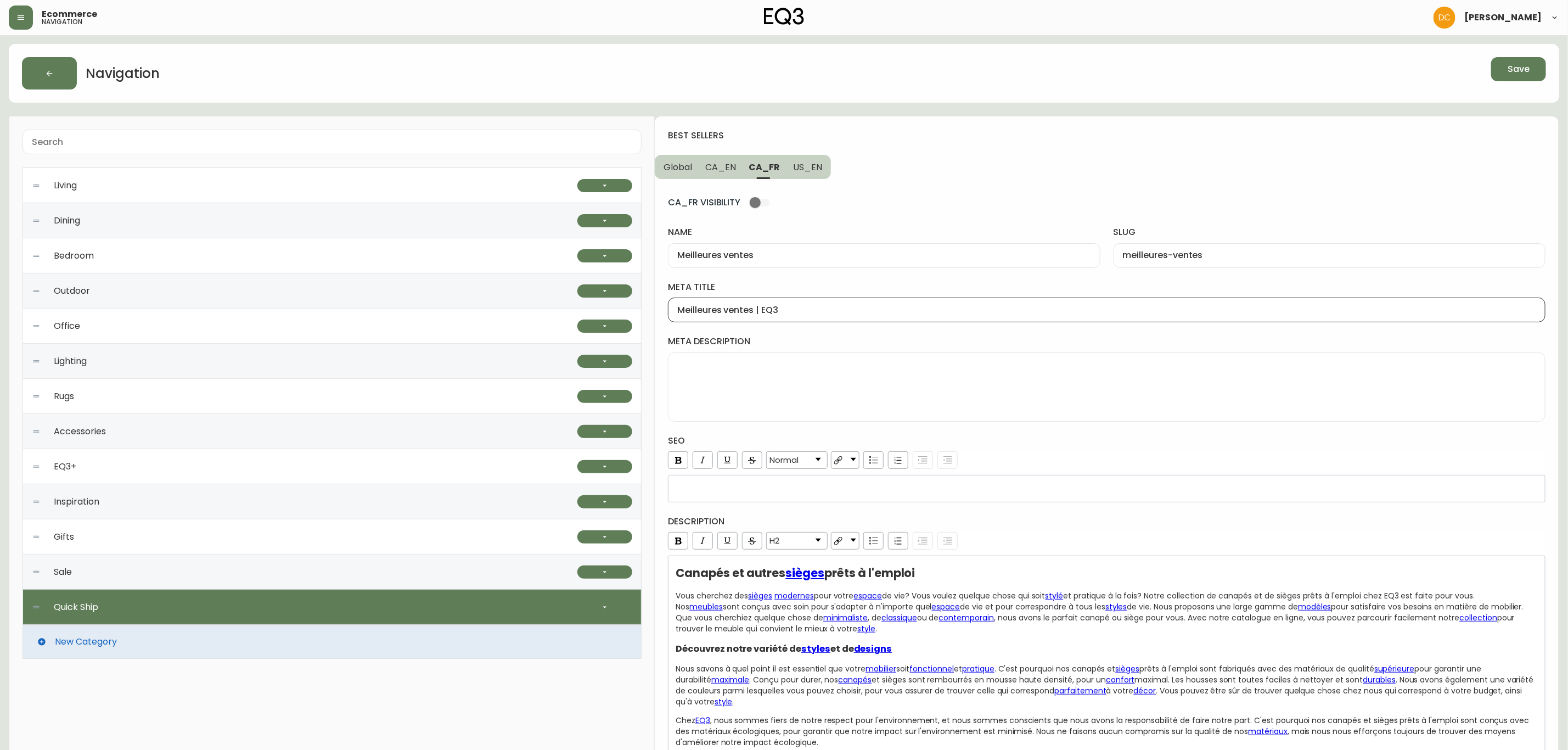
type input "Meilleures ventes | EQ3"
click at [806, 166] on span "US_EN" at bounding box center [807, 167] width 29 height 12
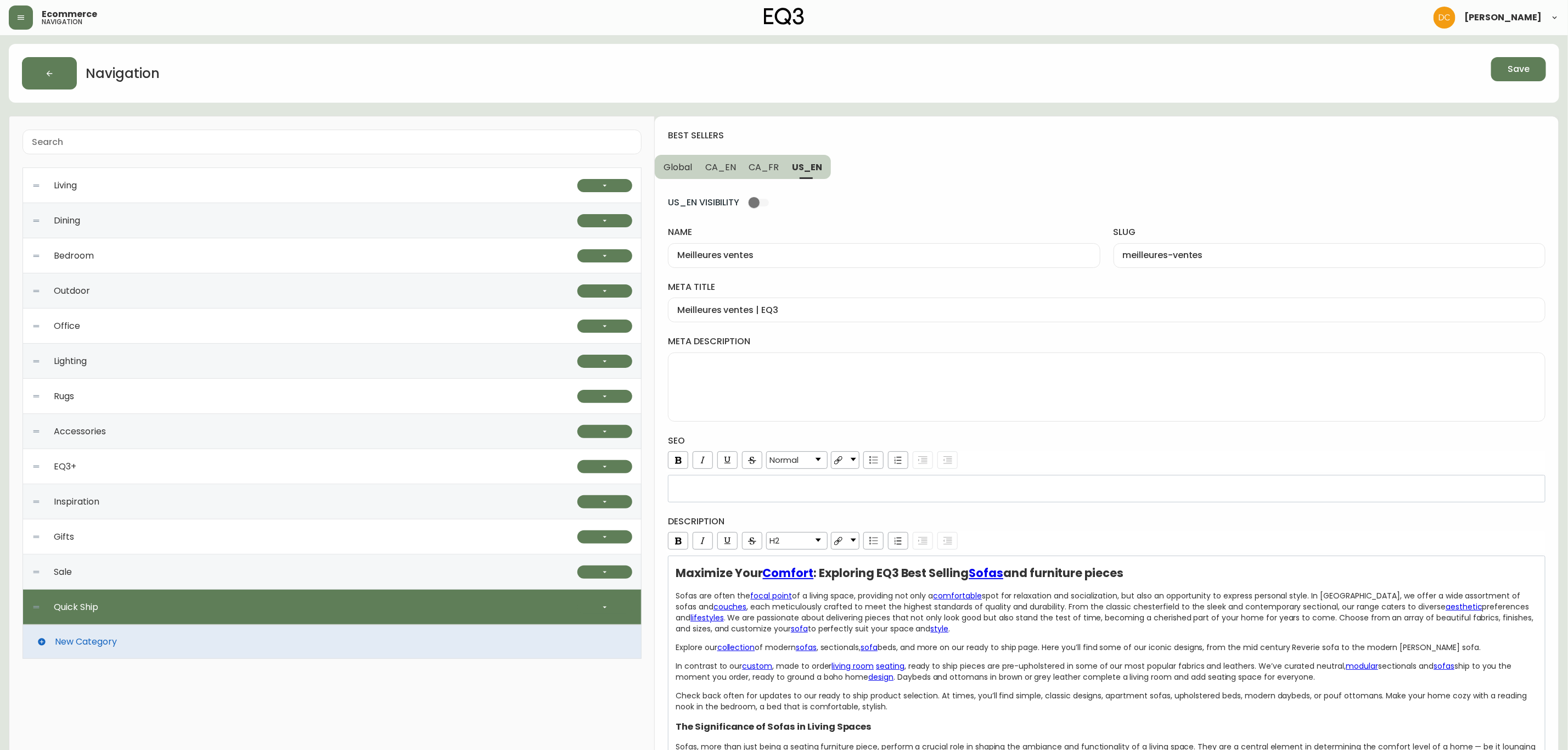
type input "Best Sellers"
type input "best-sellers"
type input "EQ3 Best Selling Living Room Sofas, Chairs and [DEMOGRAPHIC_DATA]"
type textarea "Get it fast with our ready-to-ship upholstery pieces. Sofas, loveseats, chairs,…"
drag, startPoint x: 779, startPoint y: 166, endPoint x: 753, endPoint y: 170, distance: 26.3
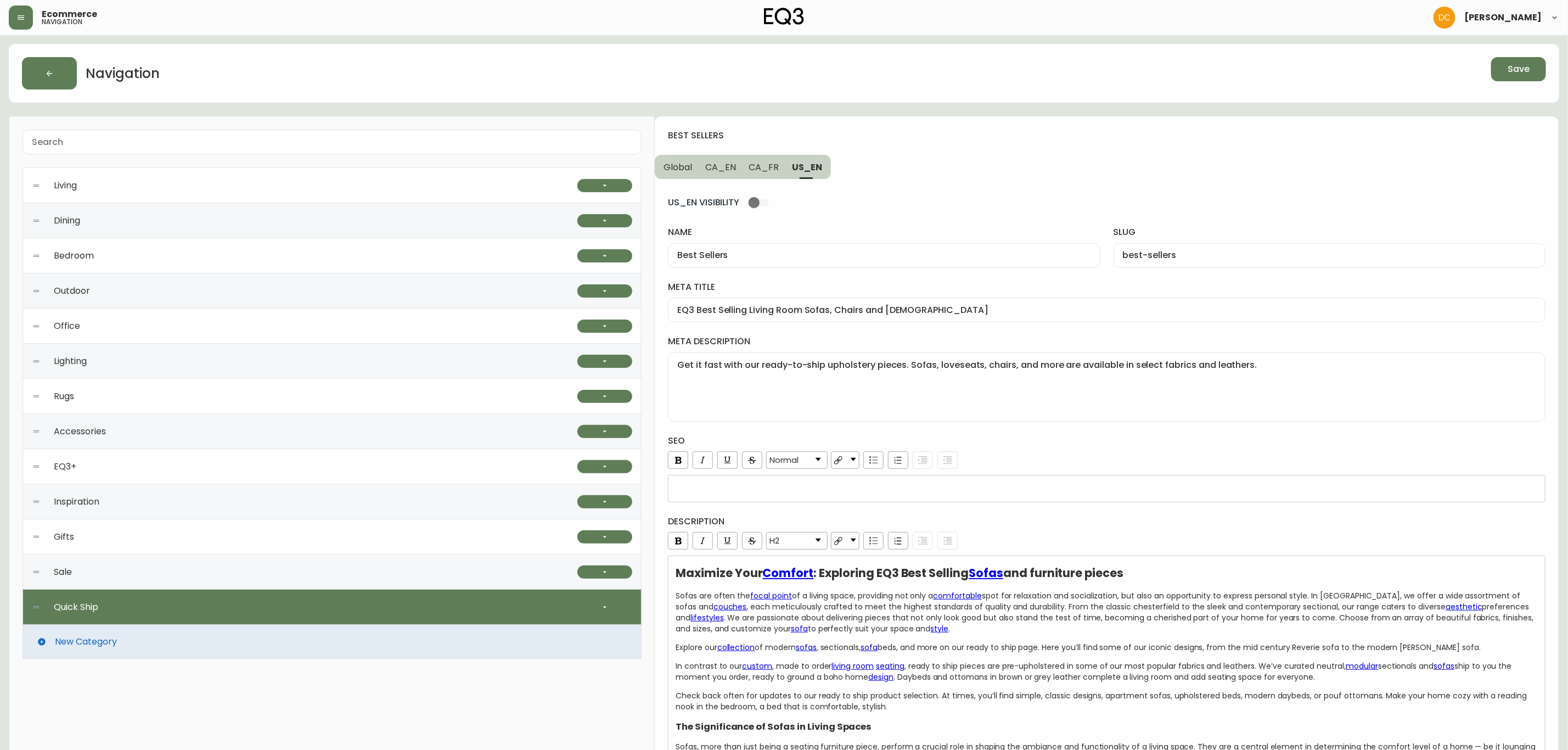
click at [773, 166] on button "CA_FR" at bounding box center [764, 167] width 43 height 24
type input "Meilleures ventes"
type input "meilleures-ventes"
type input "Meilleures ventes | EQ3"
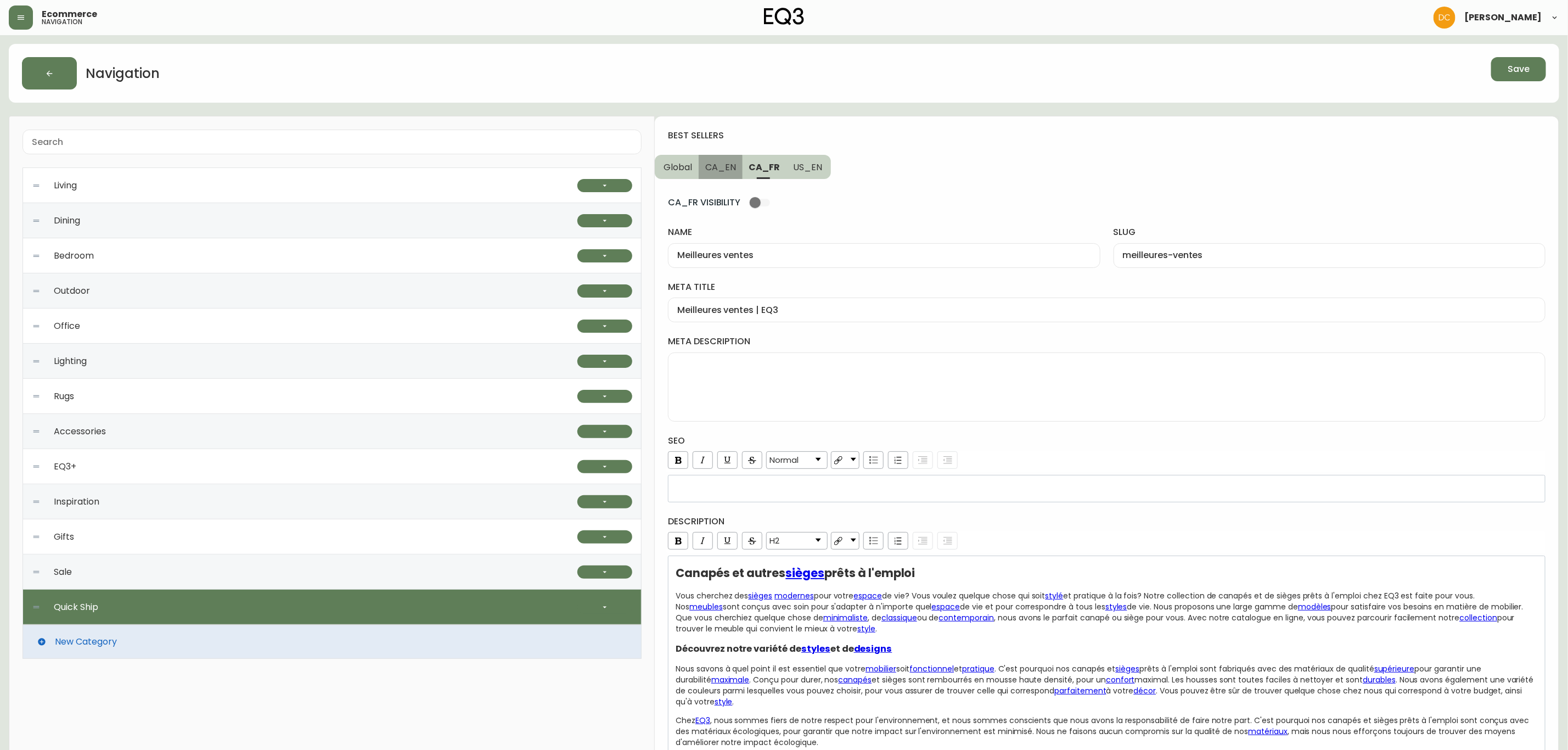
click at [718, 170] on span "CA_EN" at bounding box center [720, 167] width 31 height 12
type input "Best Sellers"
type input "best-sellers"
type input "Shop EQ3 best sellers, Fabric and leather sectionals, sofa, chairs [GEOGRAPHIC_…"
type textarea "Get it fast with our ready-to-ship upholstery pieces. Sofas, [DEMOGRAPHIC_DATA]…"
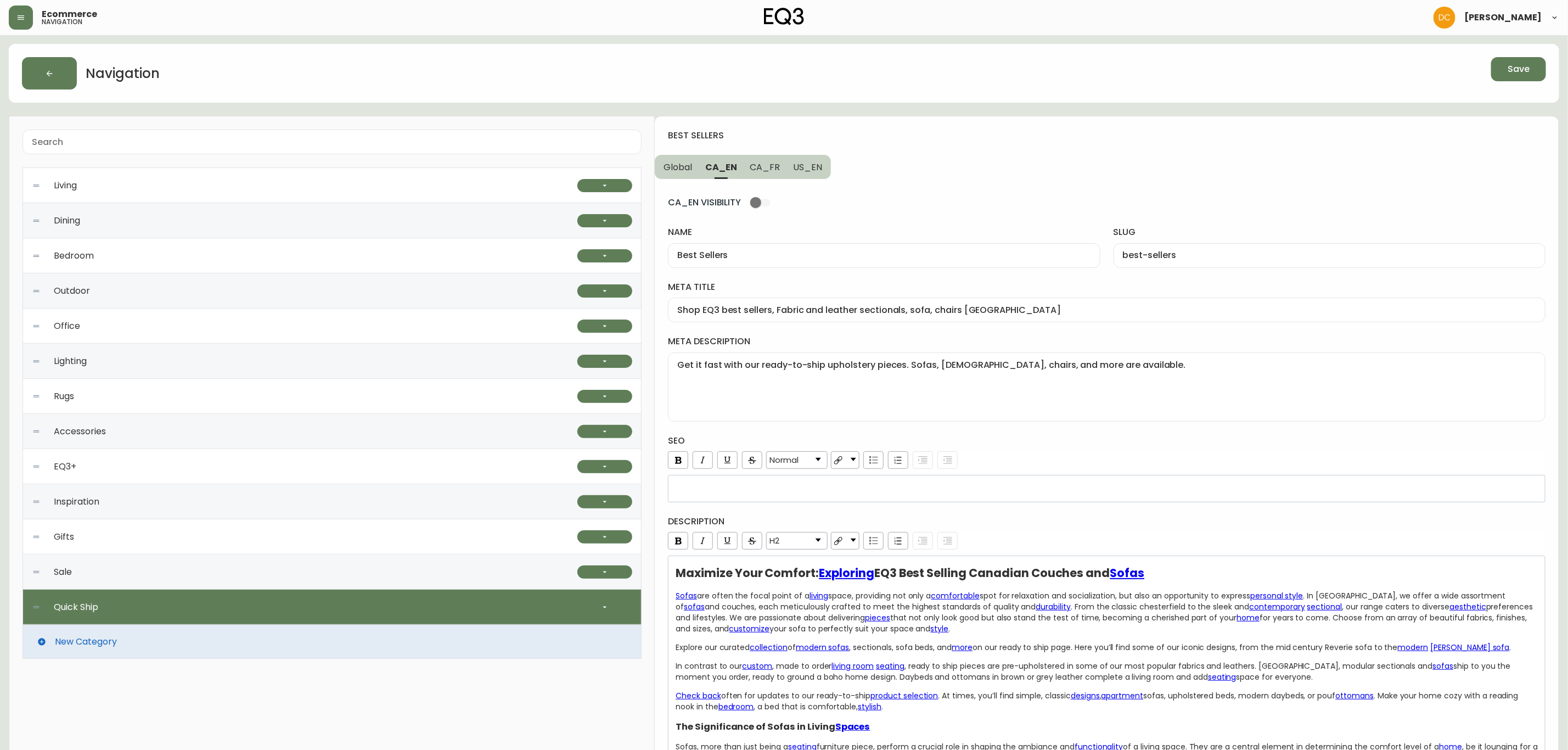
click at [678, 175] on button "Global" at bounding box center [677, 167] width 44 height 24
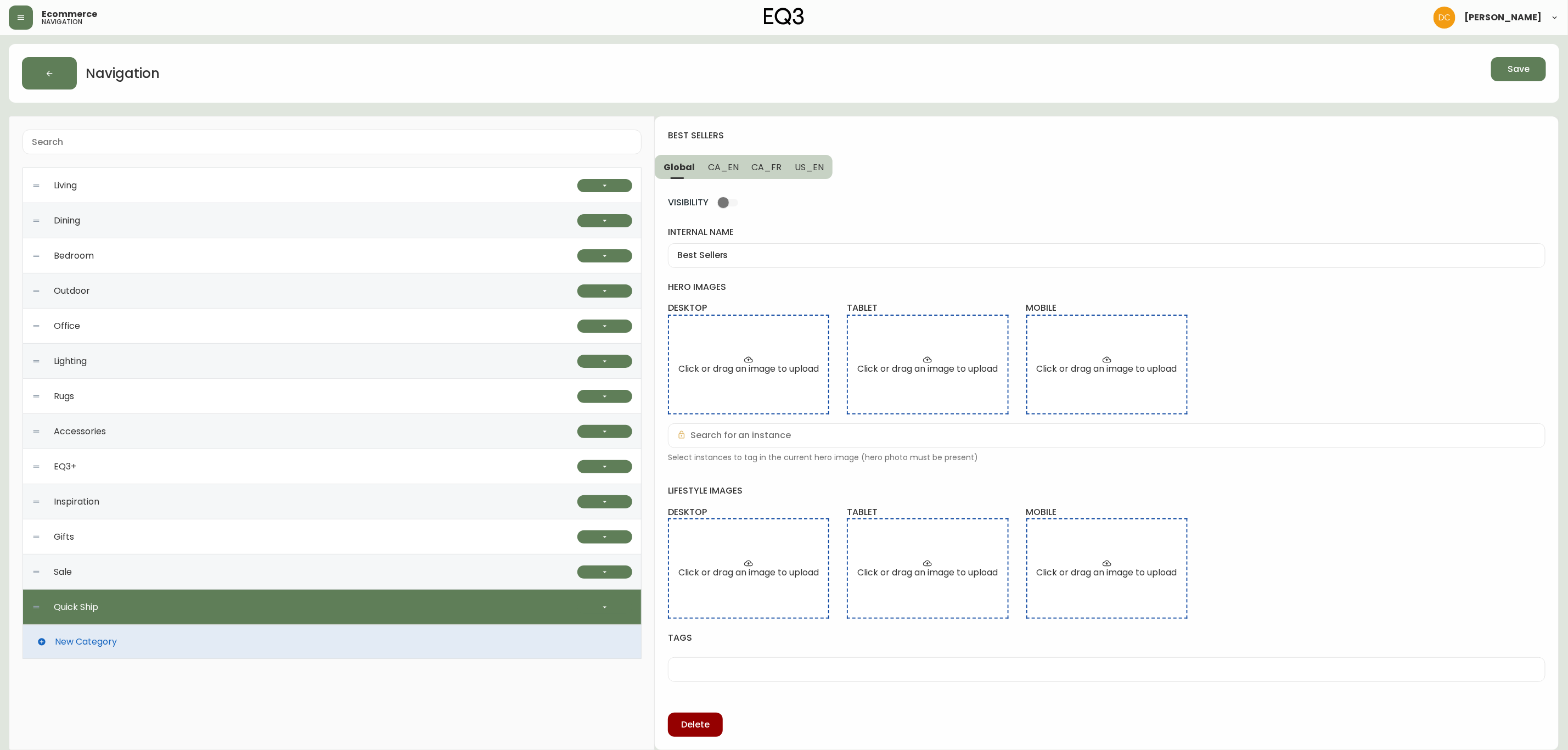
click at [1507, 65] on button "Save" at bounding box center [1518, 69] width 55 height 24
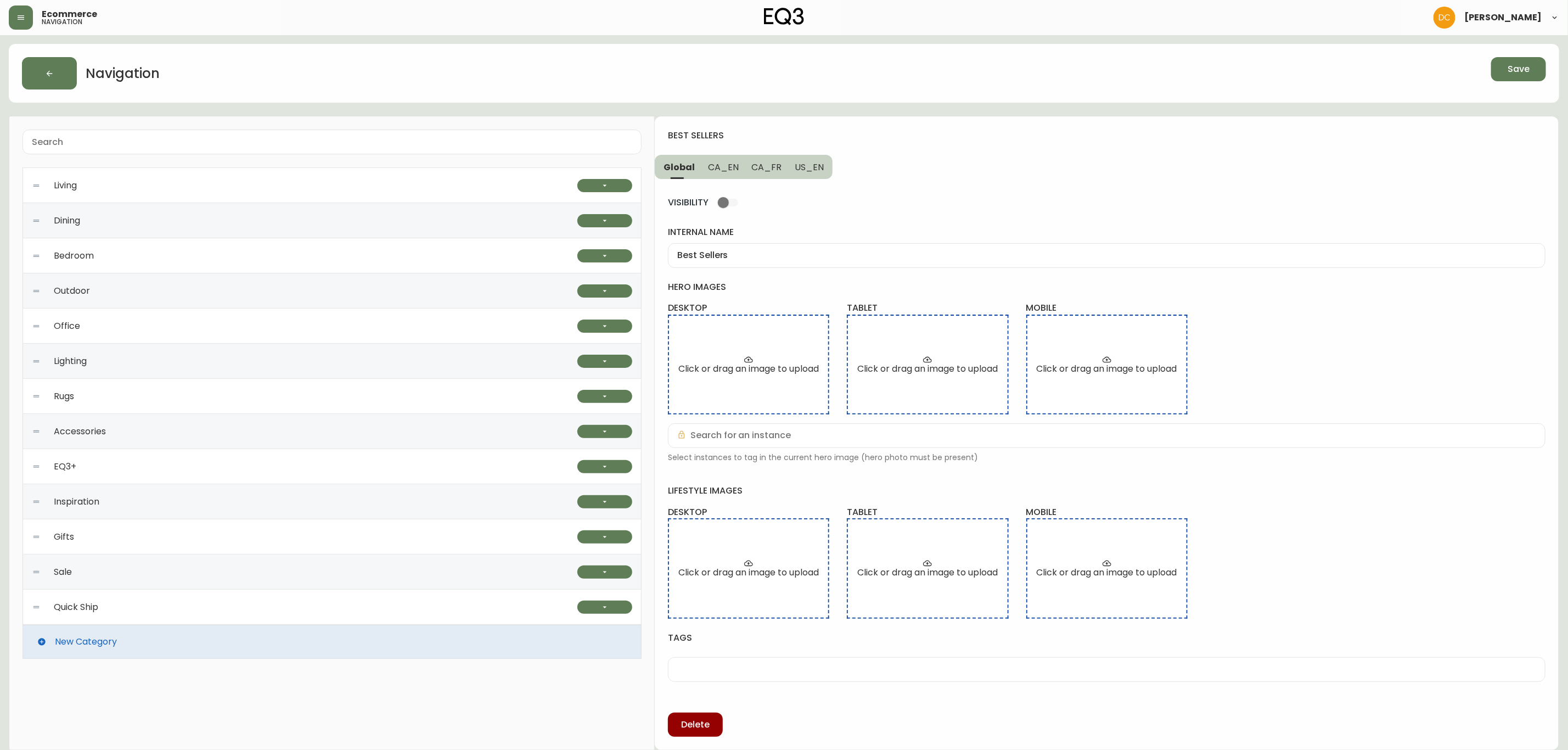
click at [135, 610] on div "Quick Ship" at bounding box center [305, 607] width 545 height 35
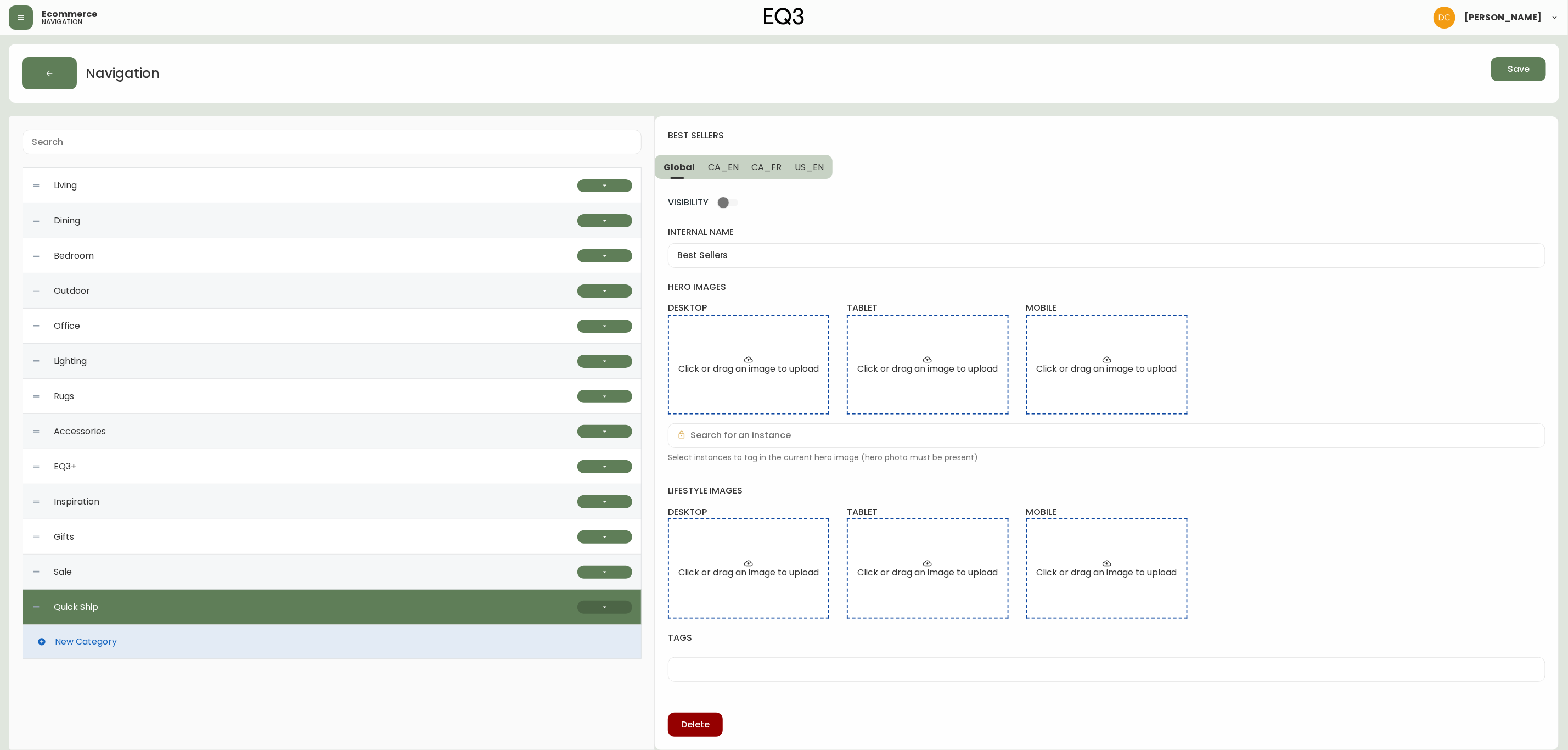
click at [593, 606] on button "button" at bounding box center [604, 606] width 55 height 13
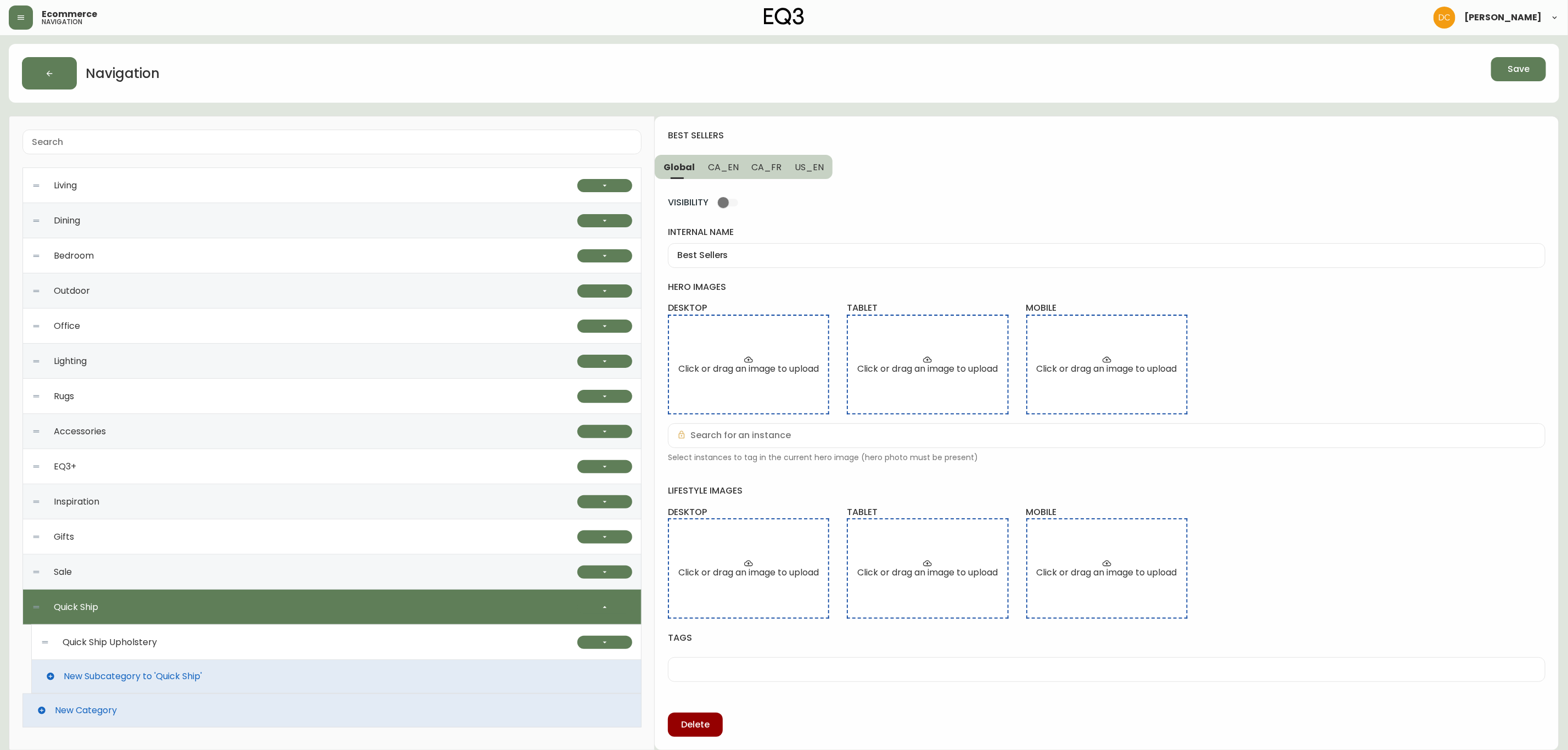
scroll to position [2, 0]
click at [323, 639] on div "Quick Ship Upholstery" at bounding box center [309, 642] width 537 height 35
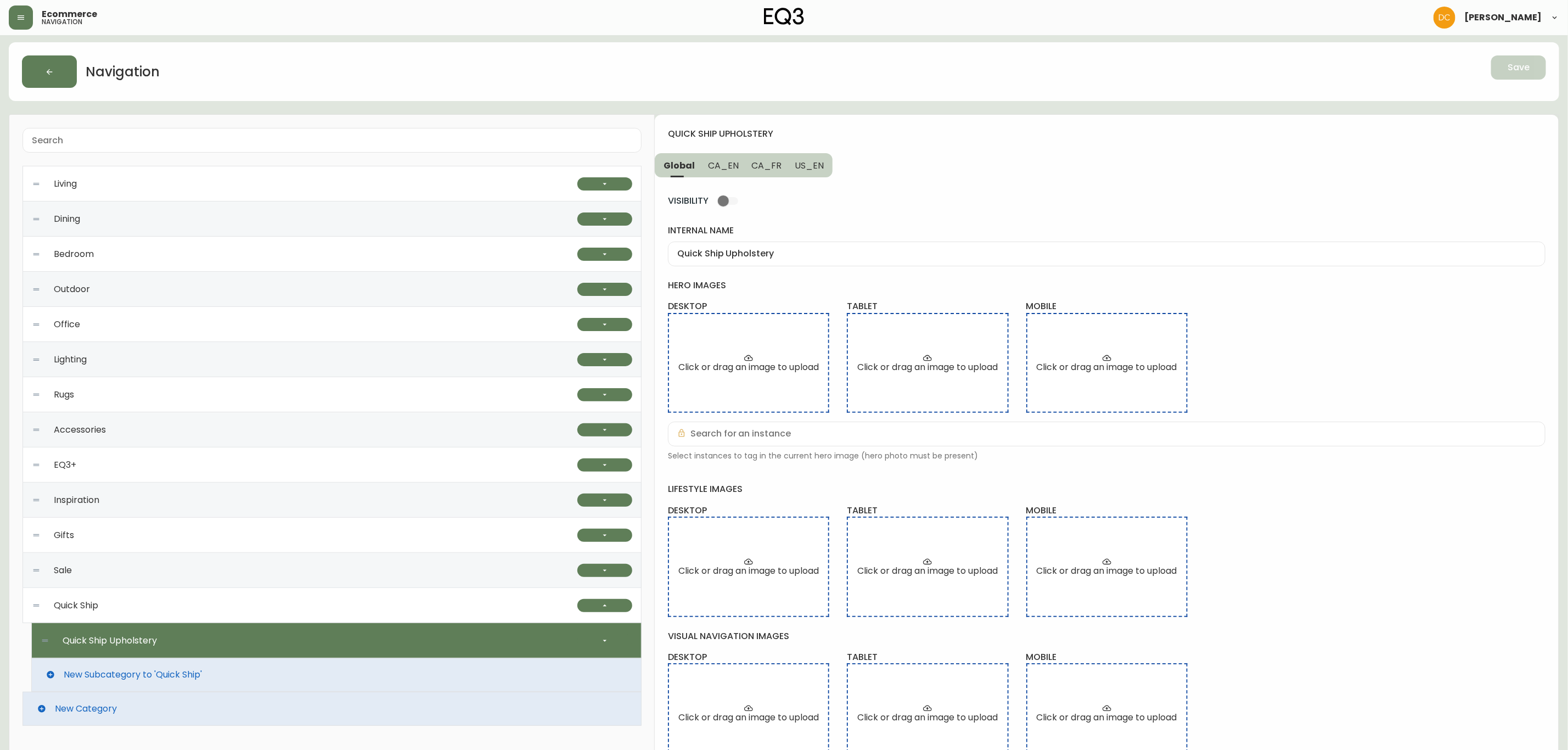
scroll to position [0, 0]
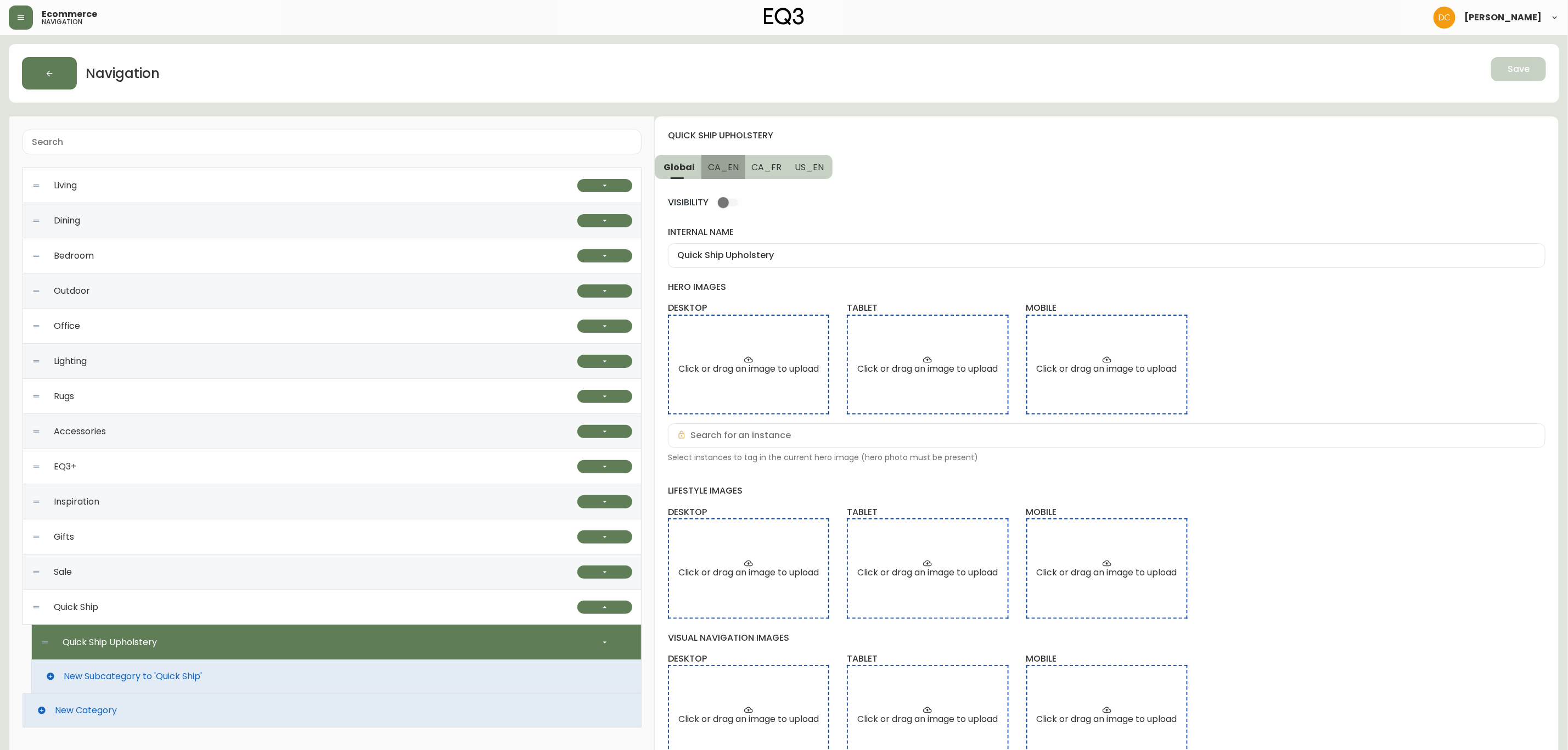
click at [724, 165] on span "CA_EN" at bounding box center [723, 167] width 31 height 12
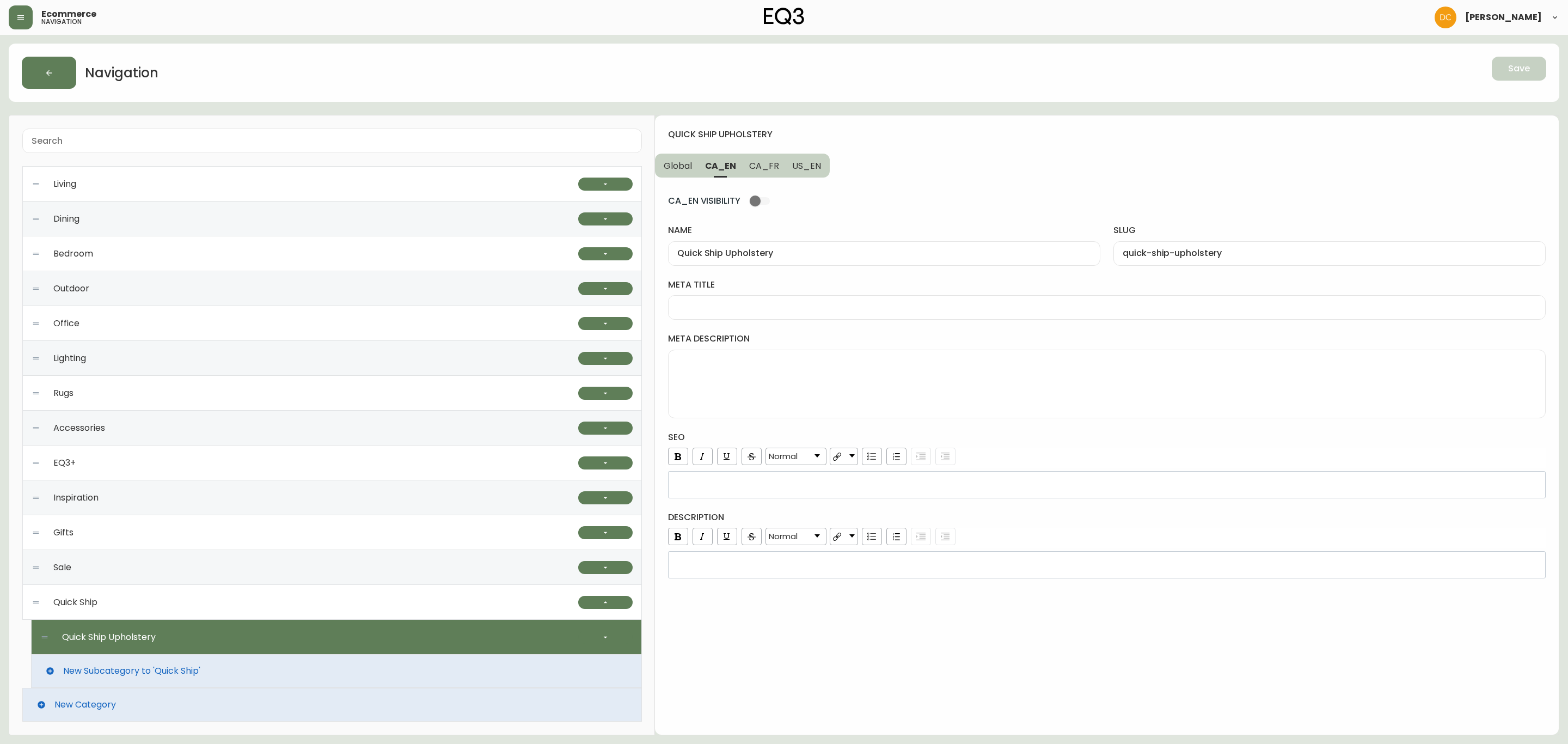
click at [768, 164] on span "CA_FR" at bounding box center [764, 165] width 30 height 11
type input "Meubles"
type input "meubles"
click at [827, 162] on button "US_EN" at bounding box center [808, 165] width 44 height 24
type input "Quick Ship Upholstery"
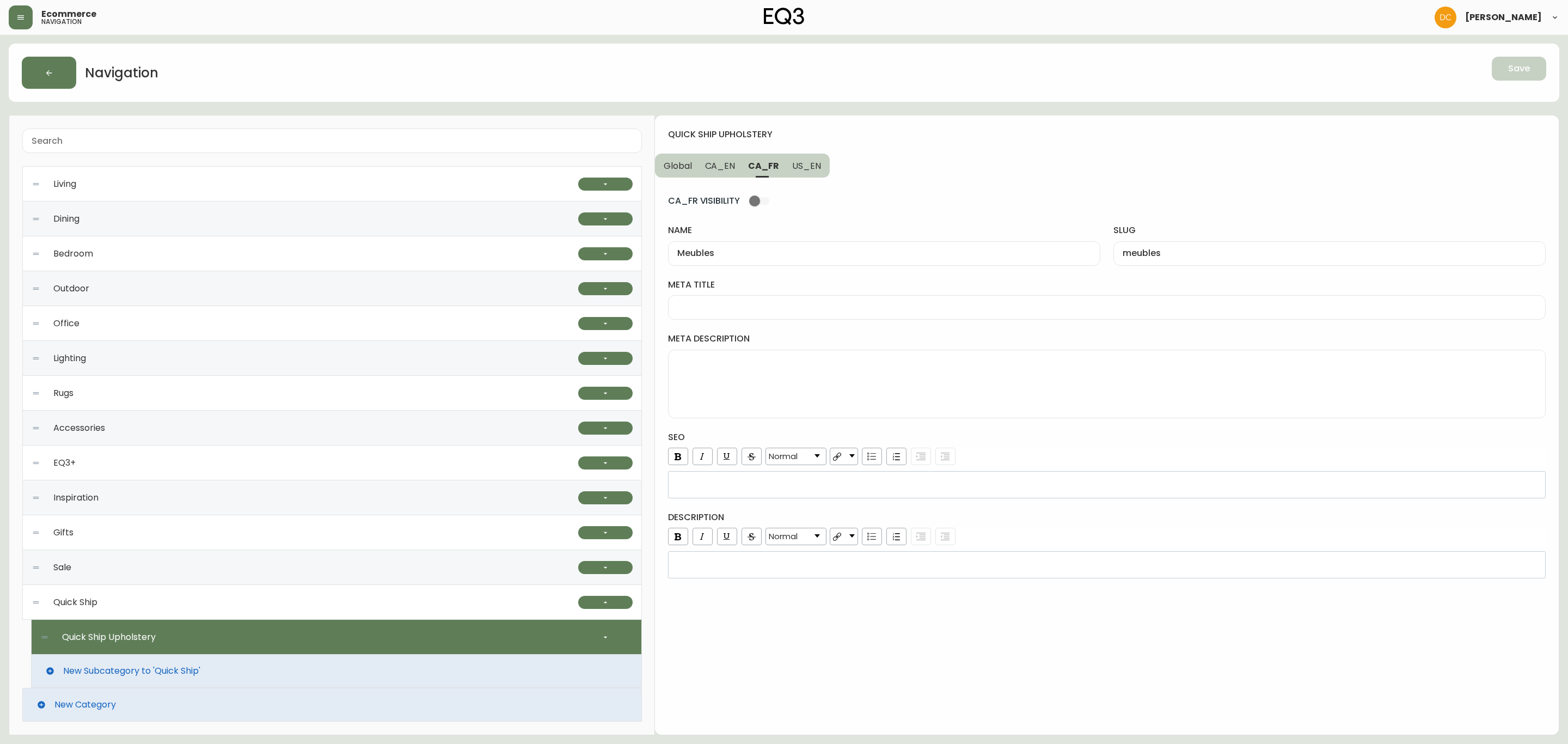
type input "quick-ship-upholstery"
drag, startPoint x: 784, startPoint y: 162, endPoint x: 759, endPoint y: 163, distance: 25.0
click at [781, 162] on div "Global CA_EN [GEOGRAPHIC_DATA] US_EN" at bounding box center [743, 165] width 175 height 24
click at [740, 161] on button "CA_EN" at bounding box center [720, 165] width 44 height 24
click at [695, 162] on button "Global" at bounding box center [677, 165] width 44 height 24
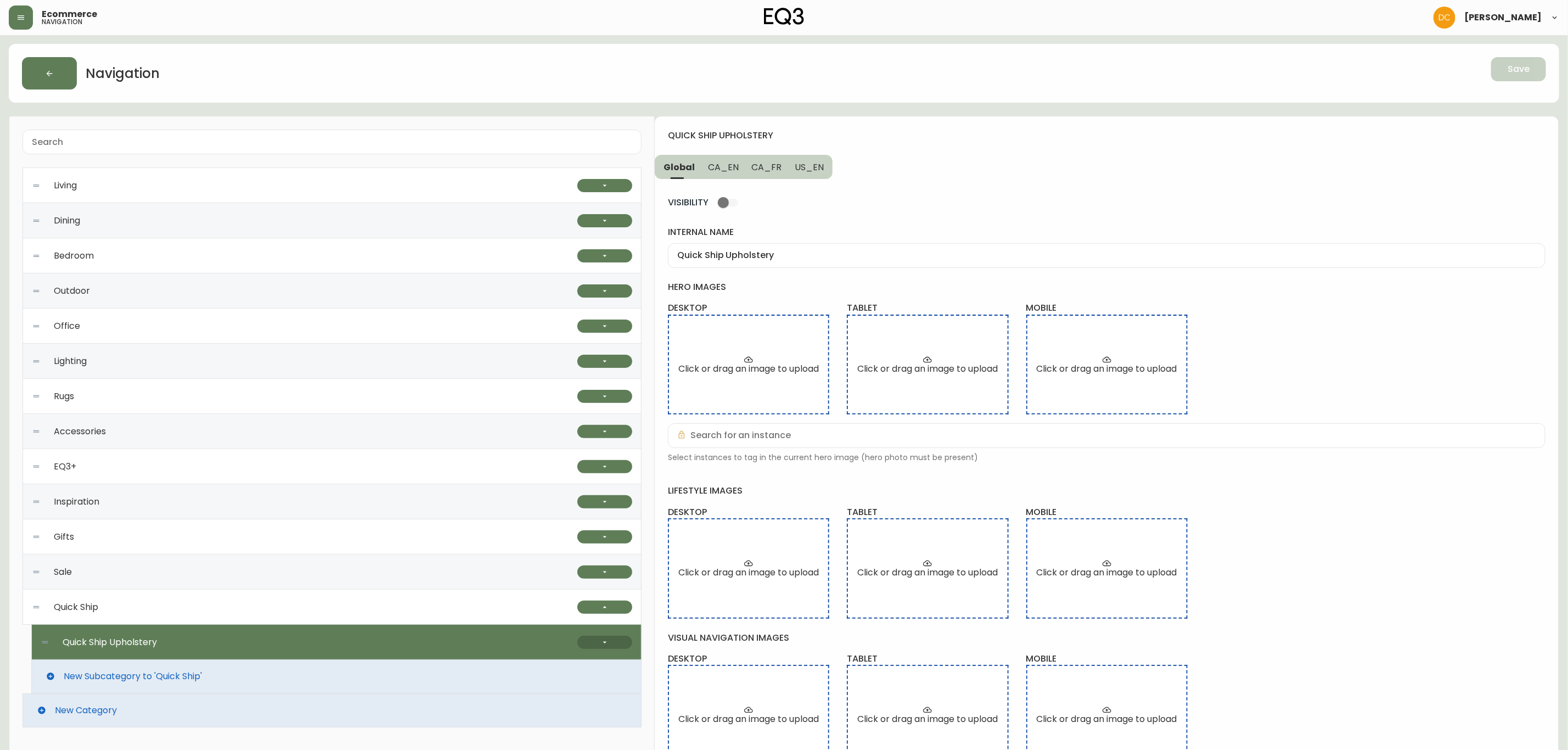
click at [621, 636] on button "button" at bounding box center [604, 642] width 55 height 13
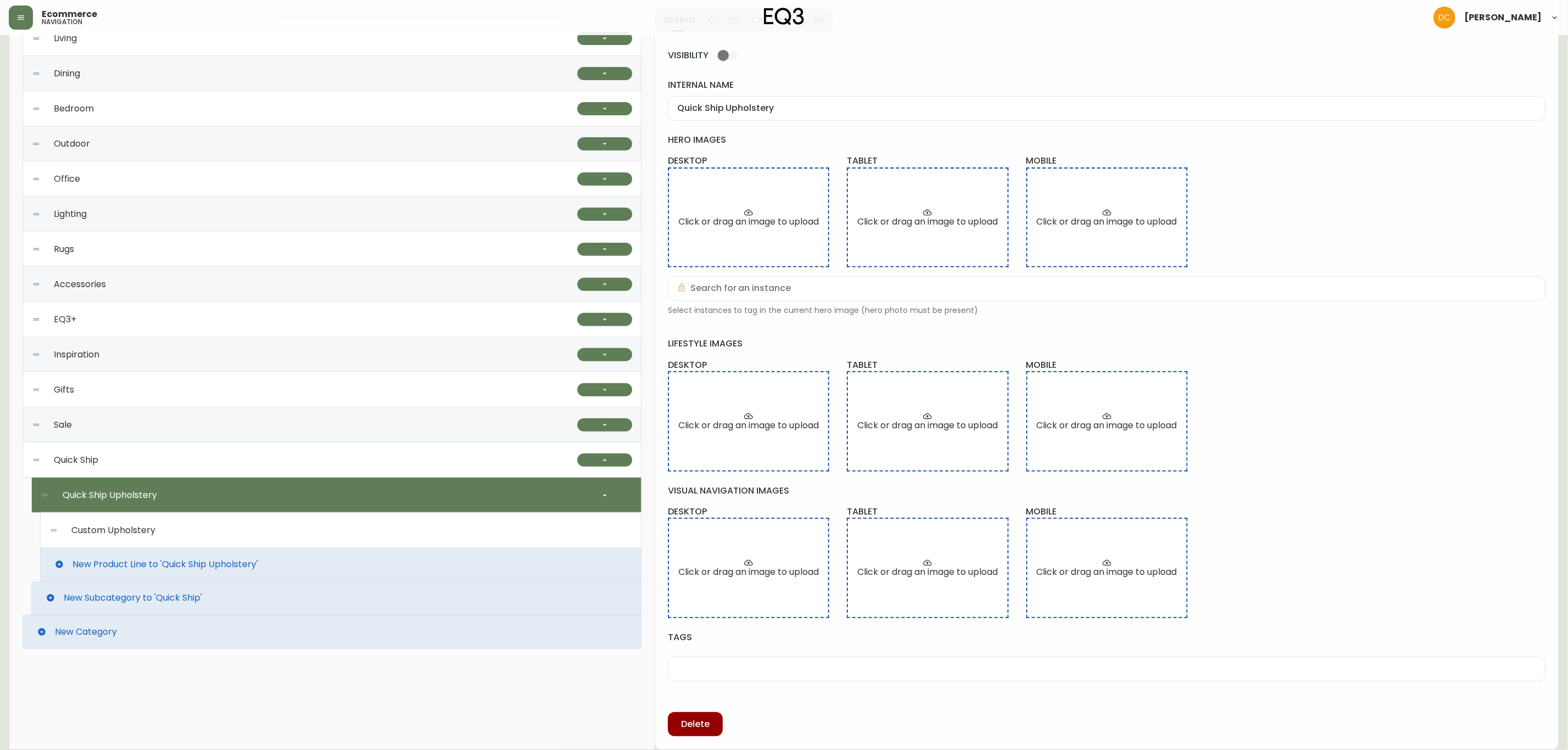
click at [414, 519] on div "Custom Upholstery" at bounding box center [341, 530] width 583 height 35
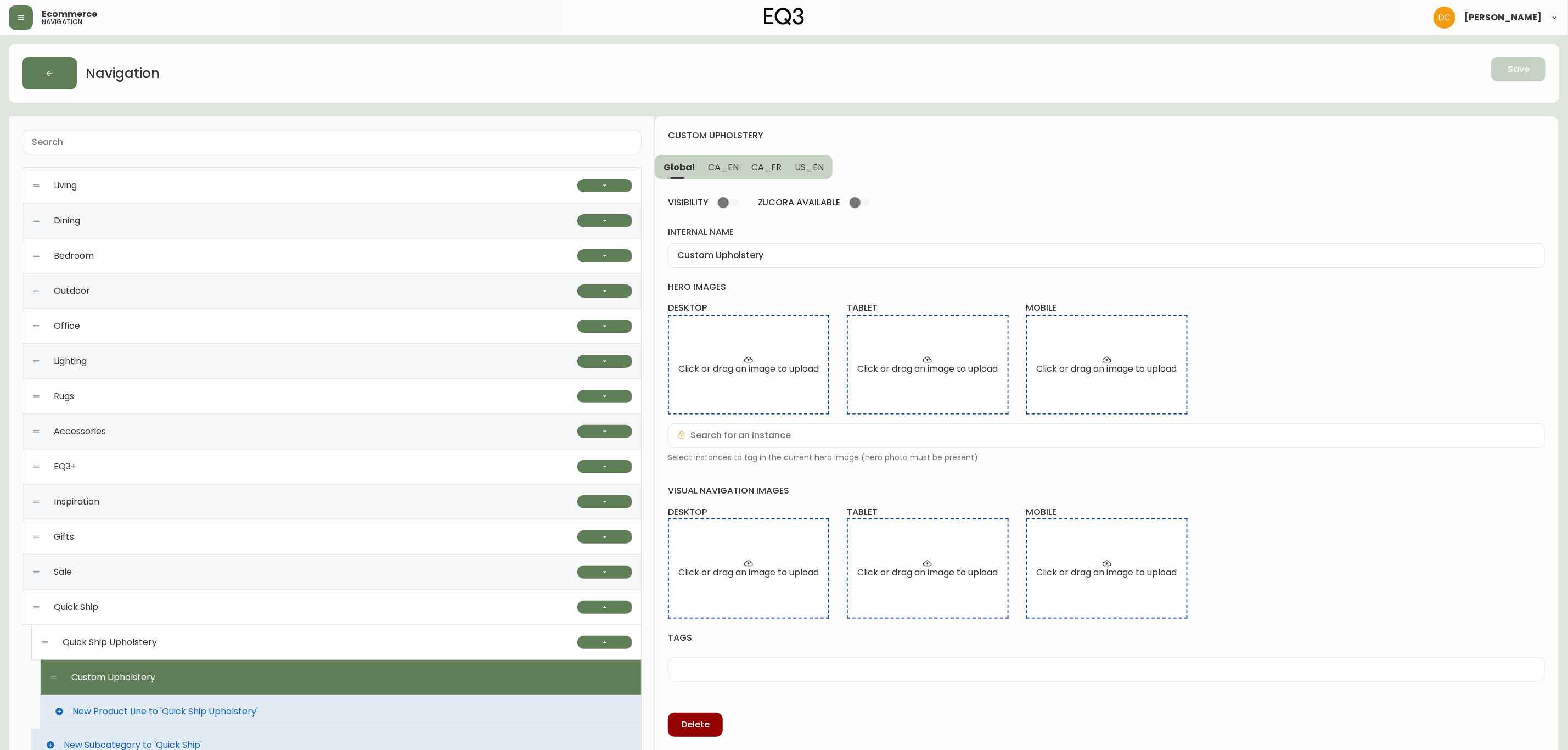
click at [717, 163] on span "CA_EN" at bounding box center [723, 167] width 31 height 12
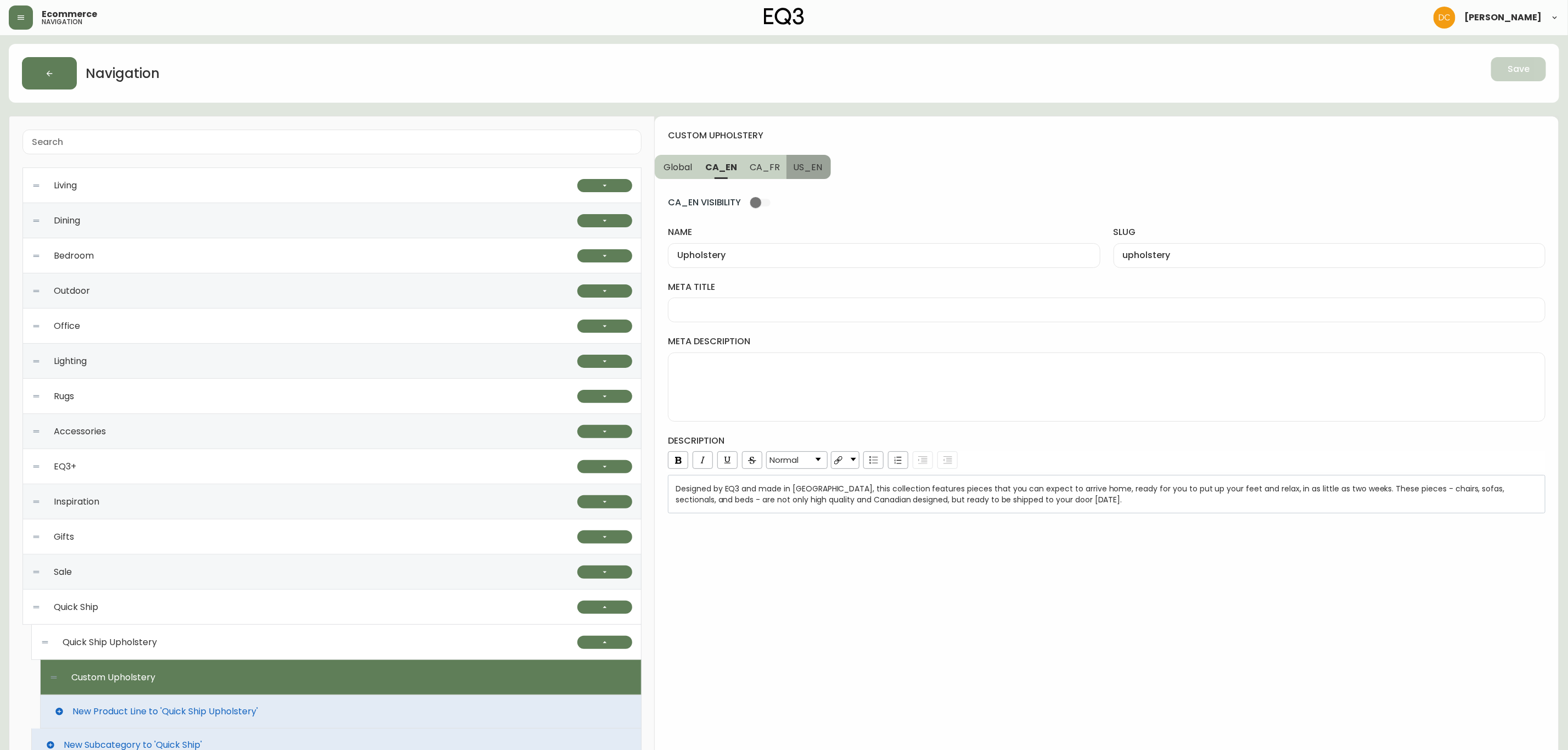
click at [817, 165] on span "US_EN" at bounding box center [807, 167] width 29 height 12
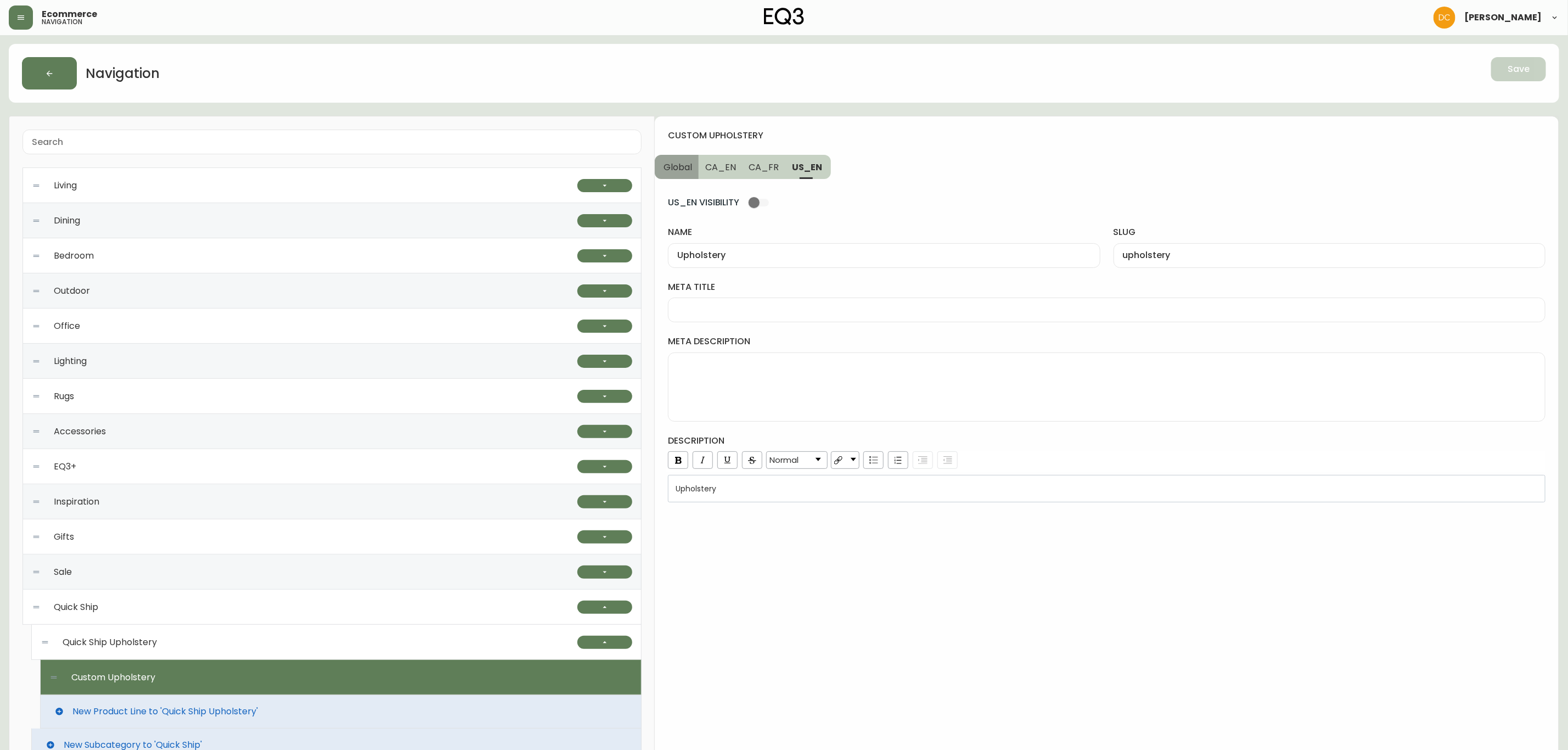
click at [680, 166] on span "Global" at bounding box center [678, 167] width 28 height 12
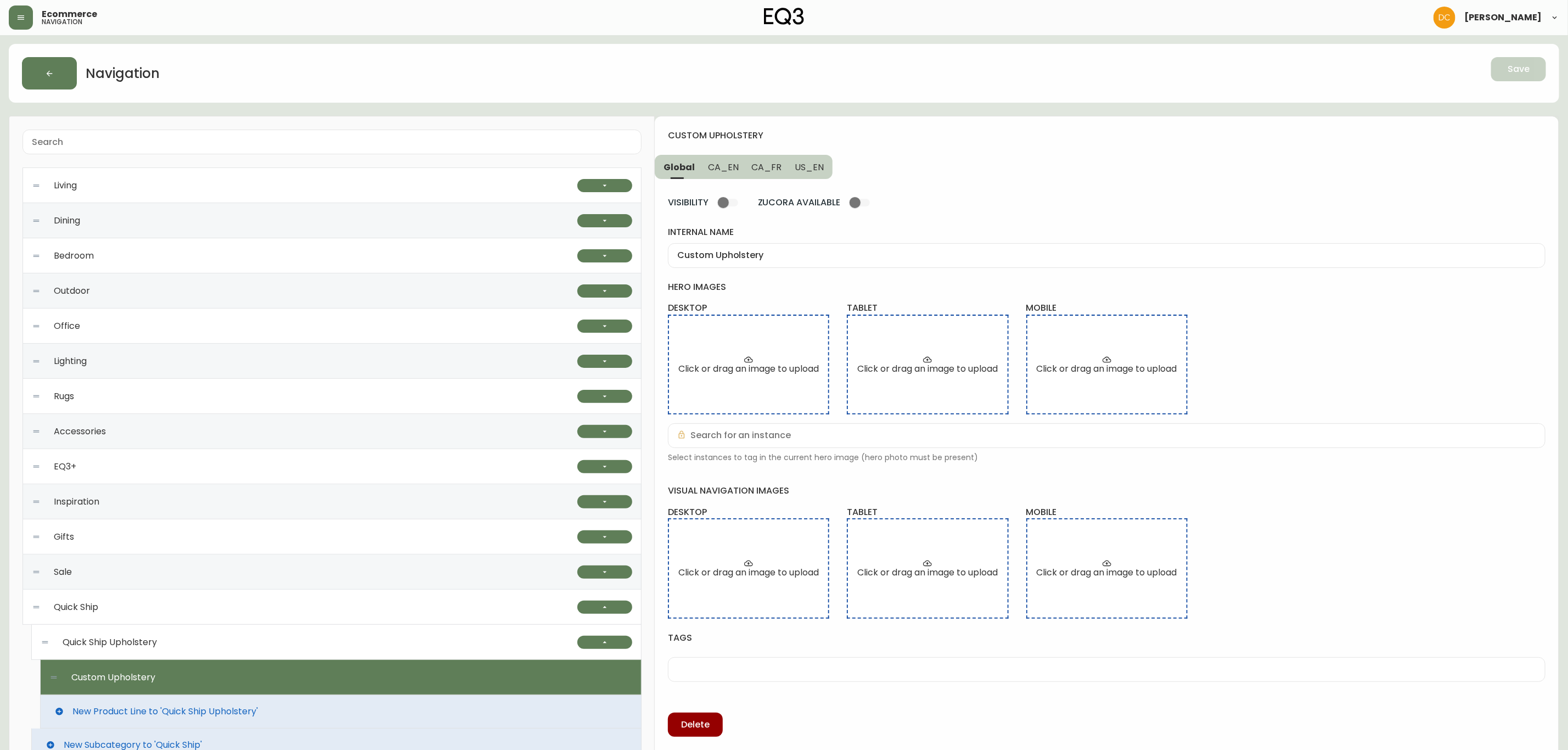
click at [797, 262] on div "Custom Upholstery" at bounding box center [1107, 256] width 878 height 24
click at [797, 260] on div "Custom Upholstery" at bounding box center [1107, 256] width 878 height 24
type input "Sofas"
click at [732, 201] on input "VISIBILITY" at bounding box center [724, 202] width 62 height 21
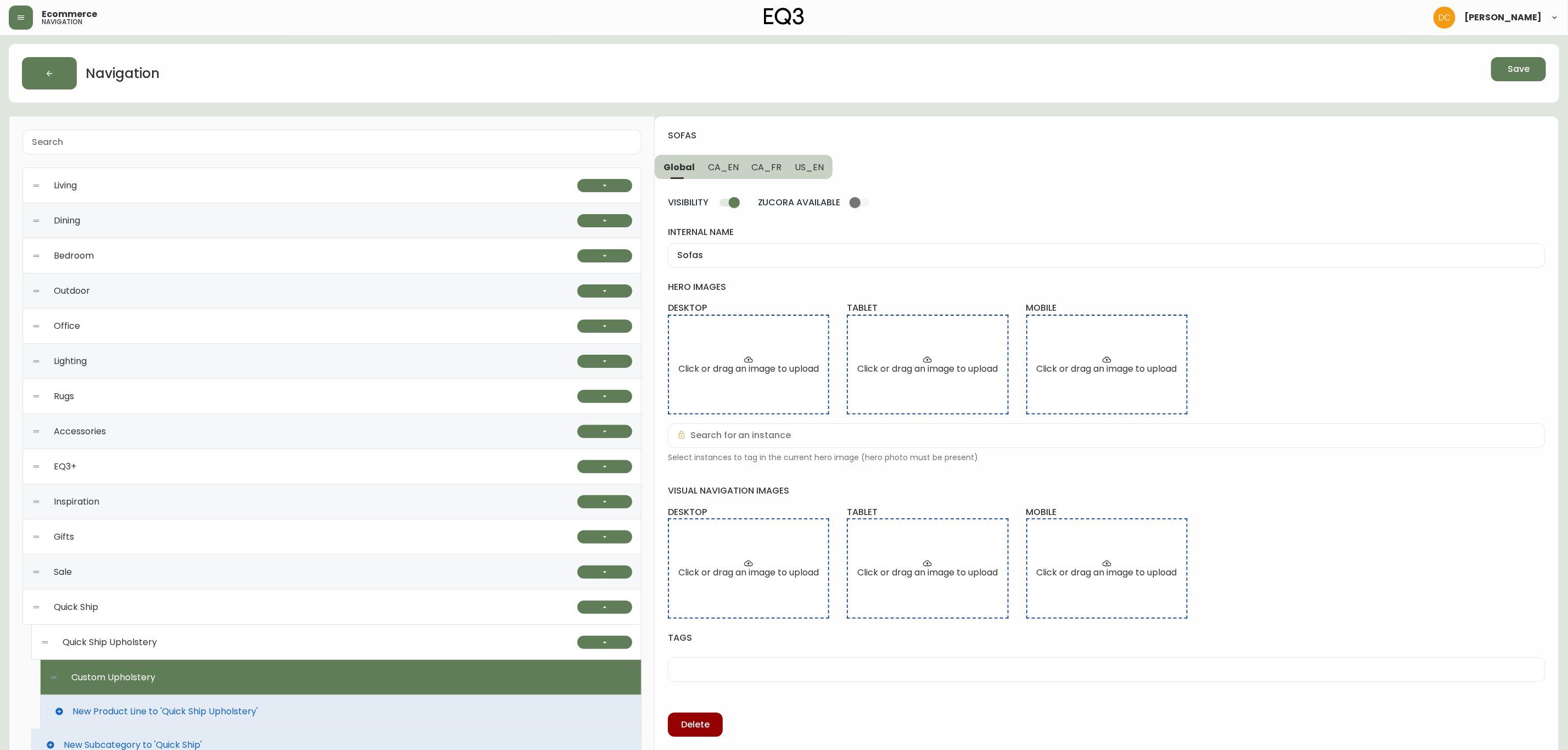
click at [731, 204] on input "VISIBILITY" at bounding box center [734, 202] width 62 height 21
checkbox input "false"
click at [723, 163] on span "CA_EN" at bounding box center [723, 167] width 31 height 12
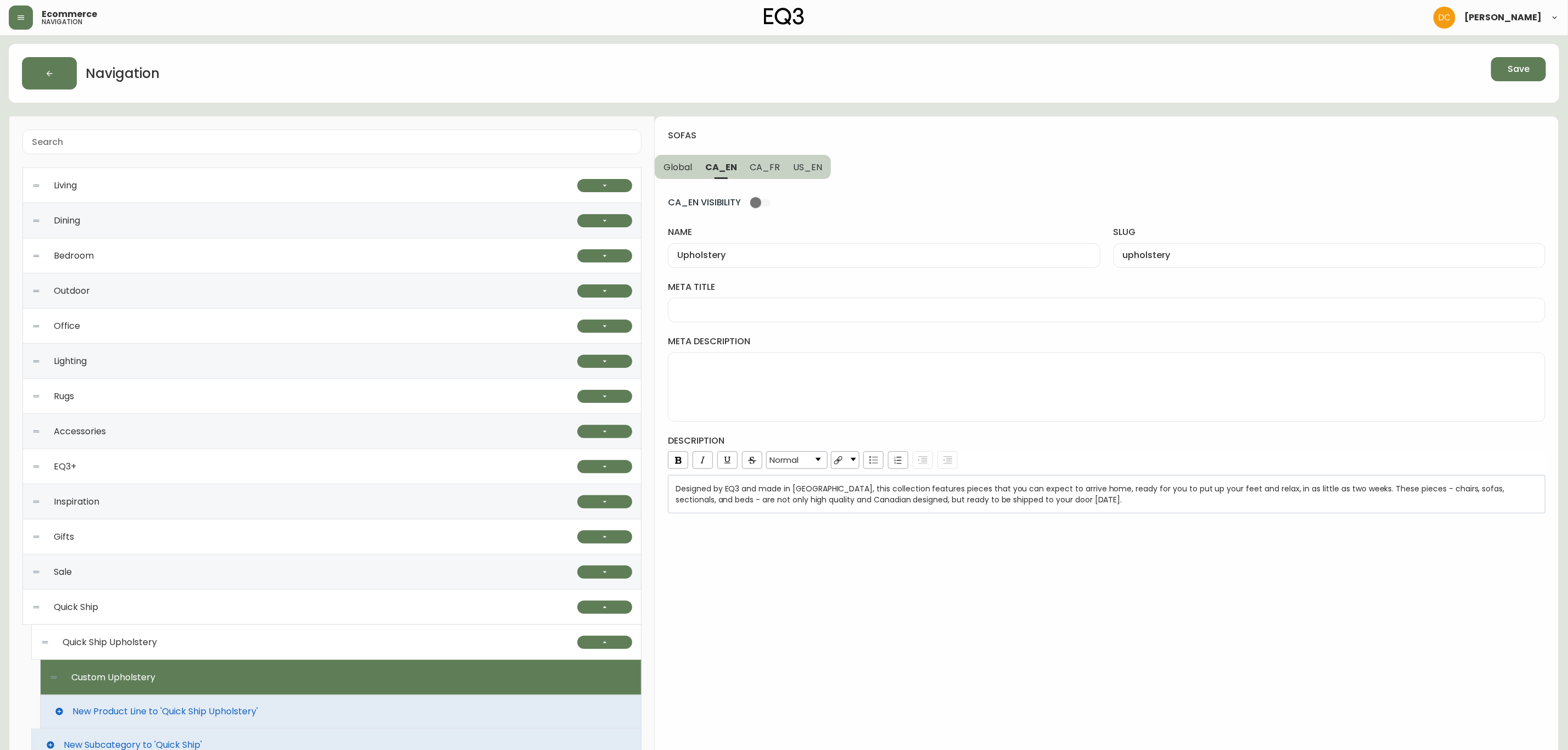
click at [746, 250] on input "Upholstery" at bounding box center [884, 255] width 413 height 10
paste input "Sofas"
type input "Sofas"
click at [1158, 256] on input "upholstery" at bounding box center [1329, 255] width 413 height 10
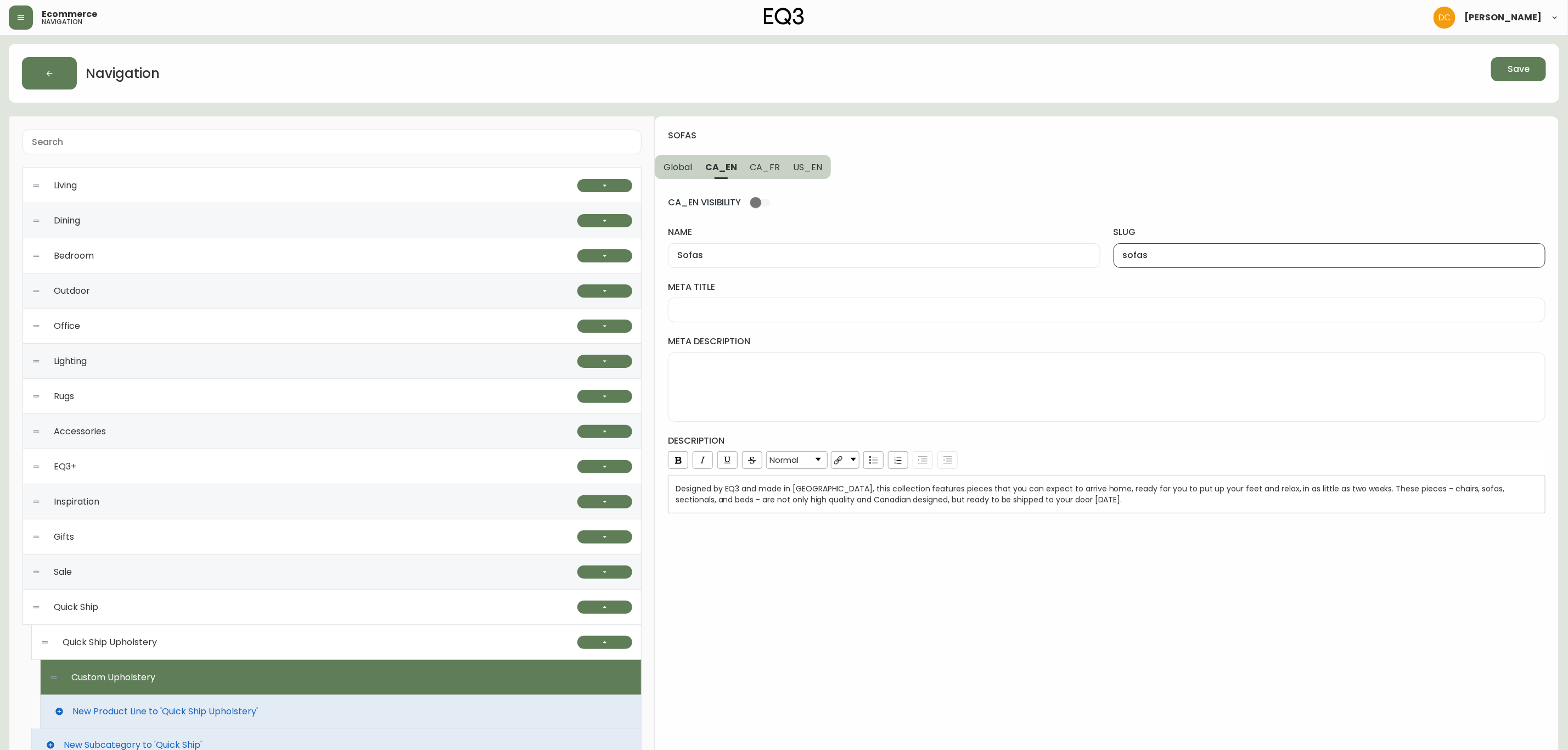
type input "sofas"
click at [810, 166] on span "US_EN" at bounding box center [807, 167] width 29 height 12
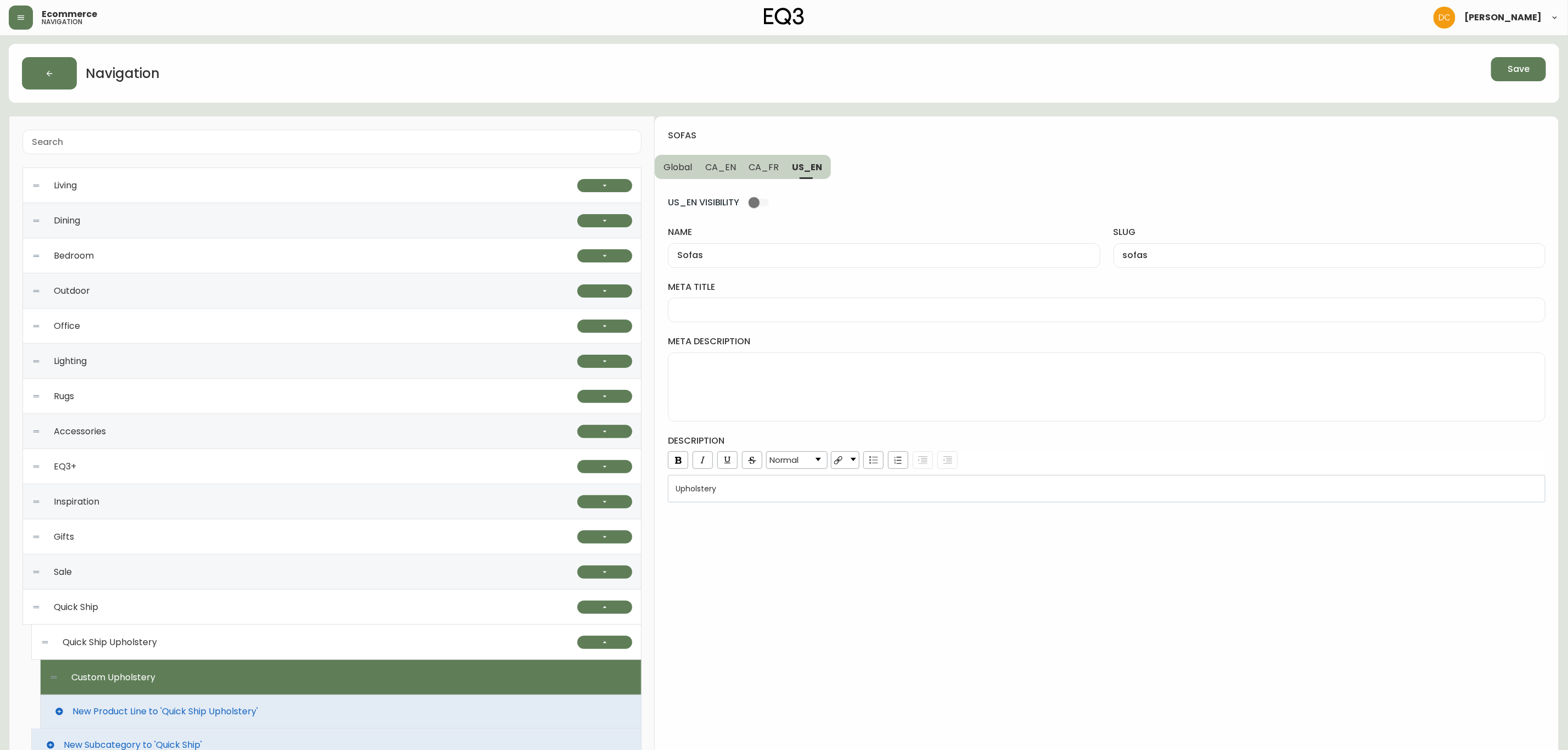
type input "Upholstery"
click at [1135, 244] on div "upholstery" at bounding box center [1329, 256] width 432 height 24
paste input "sofas"
type input "sofas"
click at [868, 258] on input "Upholstery" at bounding box center [884, 255] width 413 height 10
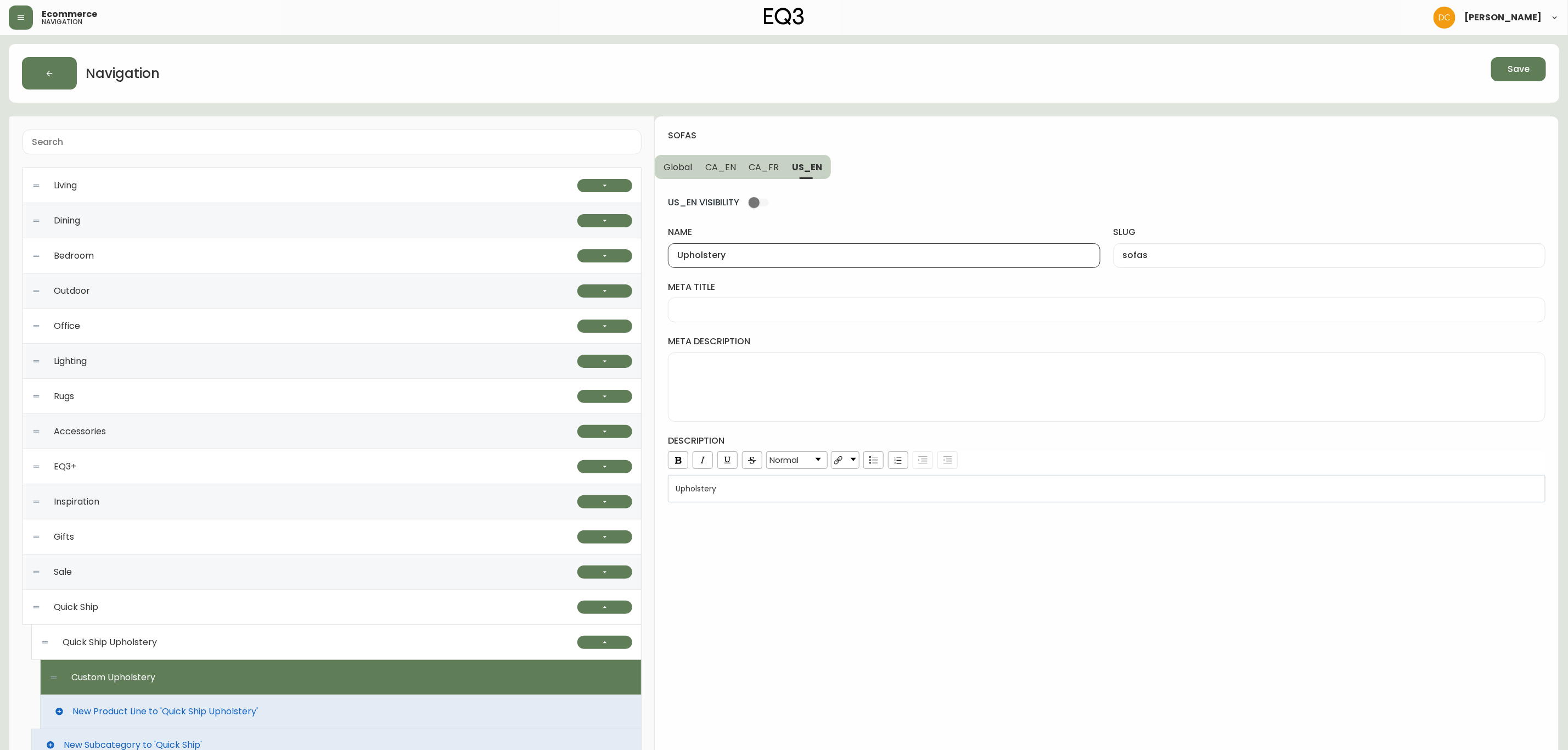
click at [868, 258] on input "Upholstery" at bounding box center [884, 255] width 413 height 10
drag, startPoint x: 769, startPoint y: 166, endPoint x: 770, endPoint y: 182, distance: 16.0
click at [769, 165] on span "CA_FR" at bounding box center [764, 167] width 31 height 12
type input "Meubles rembourrés"
type input "meubles-rembourres"
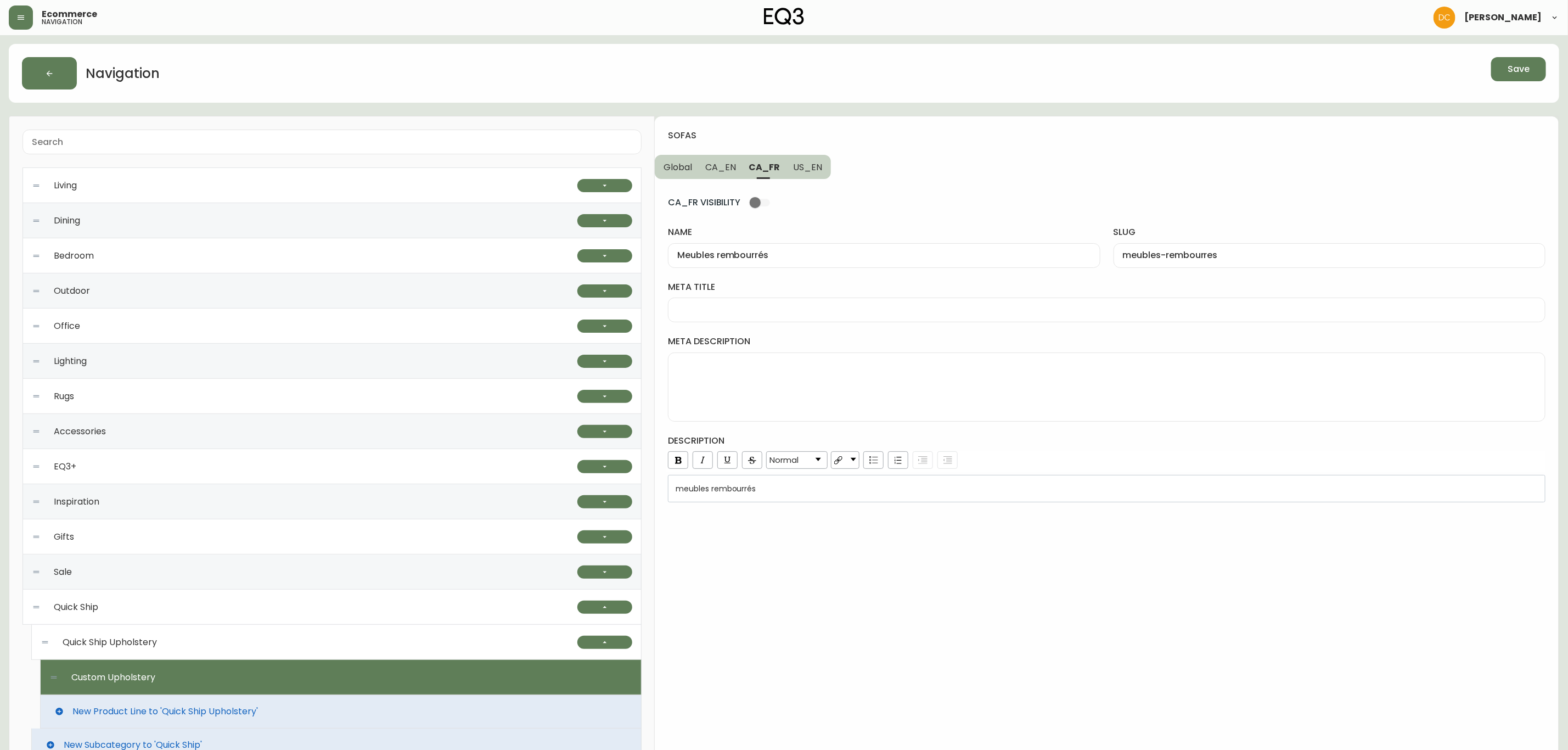
click at [755, 251] on input "Meubles rembourrés" at bounding box center [884, 255] width 413 height 10
drag, startPoint x: 804, startPoint y: 259, endPoint x: 641, endPoint y: 258, distance: 163.0
click at [641, 258] on div "Living Seating Ready to Ship Sofas Apartment Sofas Loveseats Sectionals Sleeper…" at bounding box center [784, 462] width 1550 height 694
type input "Canapes"
click at [1231, 262] on div "meubles-rembourres" at bounding box center [1329, 256] width 432 height 24
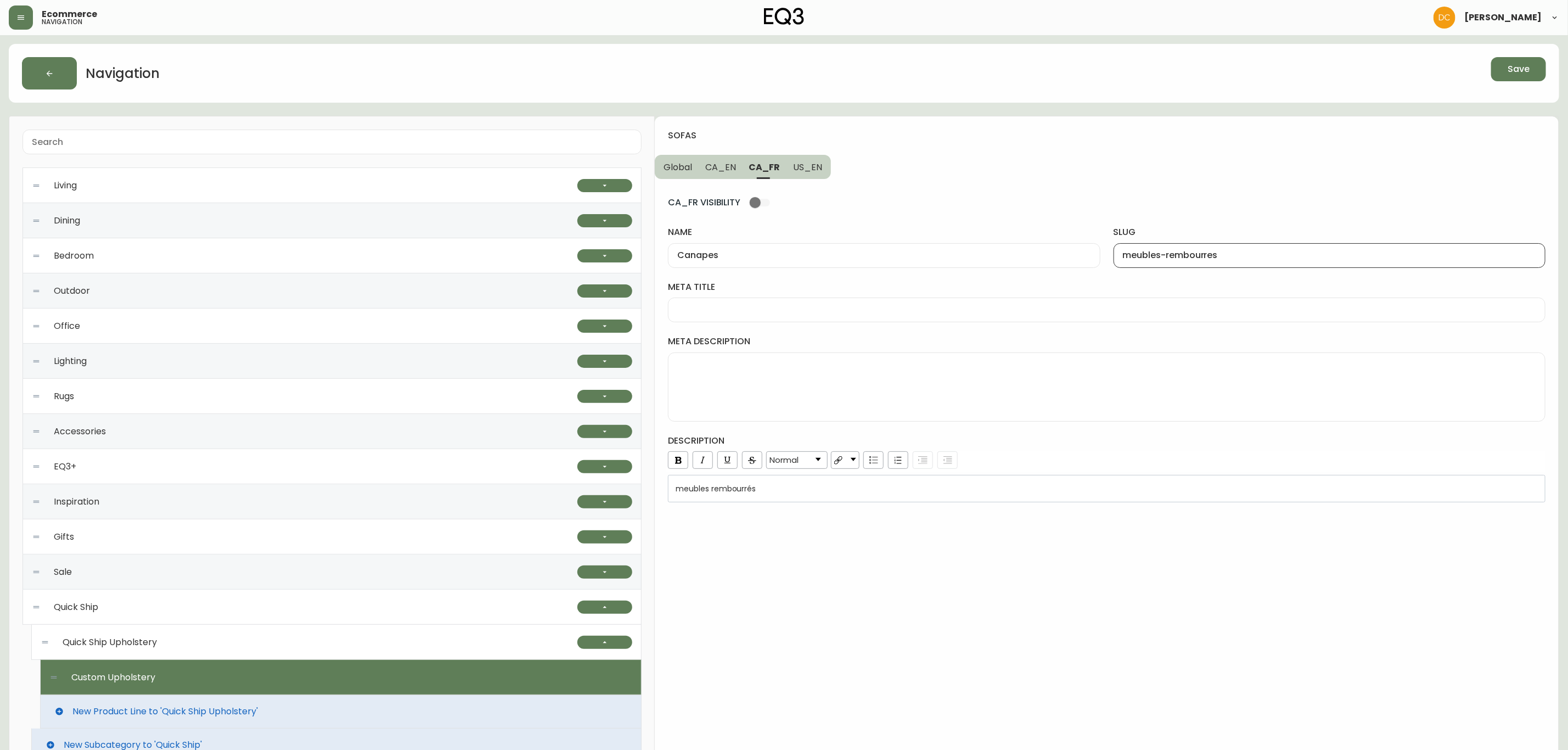
click at [1231, 262] on div "meubles-rembourres" at bounding box center [1329, 256] width 432 height 24
type input "canapes"
click at [855, 270] on div "CA_FR VISIBILITY name Canapes slug canapes meta title meta description descript…" at bounding box center [1107, 340] width 878 height 323
click at [854, 262] on div "Canapes" at bounding box center [884, 256] width 432 height 24
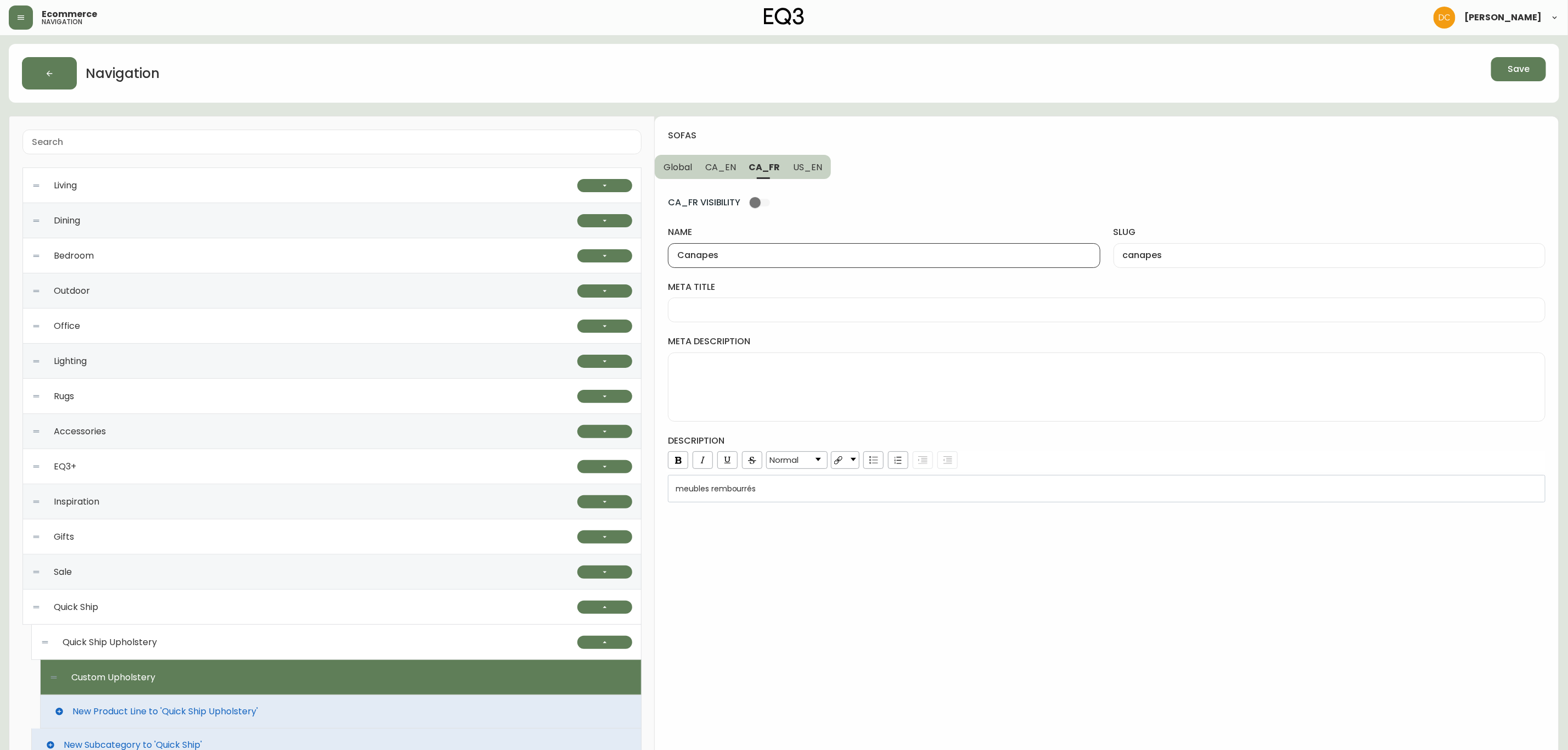
paste input "é"
click at [816, 180] on div "CA_FR VISIBILITY name Canapés slug canapes meta title meta description descript…" at bounding box center [1107, 340] width 878 height 323
click at [764, 172] on span "CA_FR" at bounding box center [765, 167] width 31 height 12
click at [710, 166] on span "CA_EN" at bounding box center [720, 167] width 31 height 12
type input "Sofas"
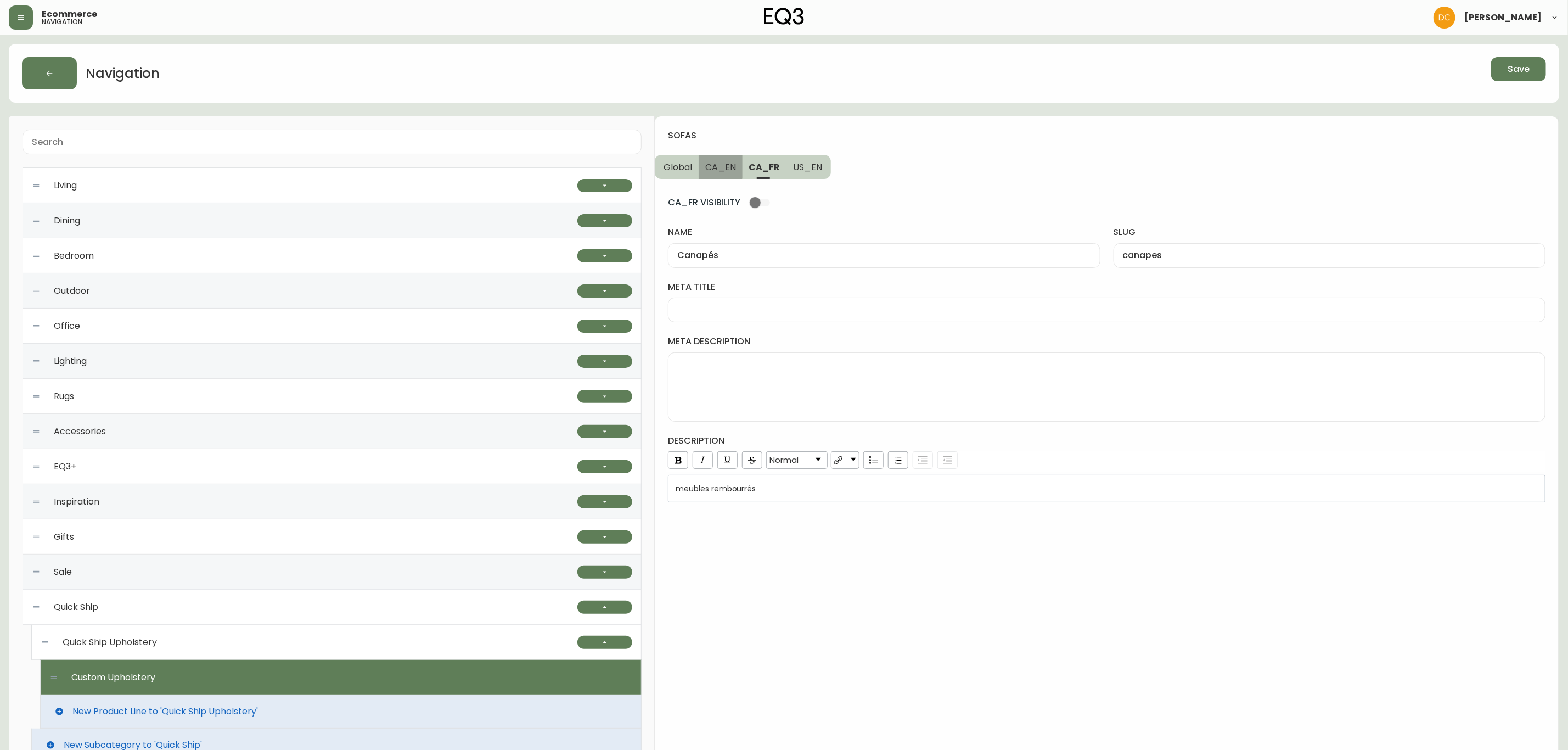
type input "sofas"
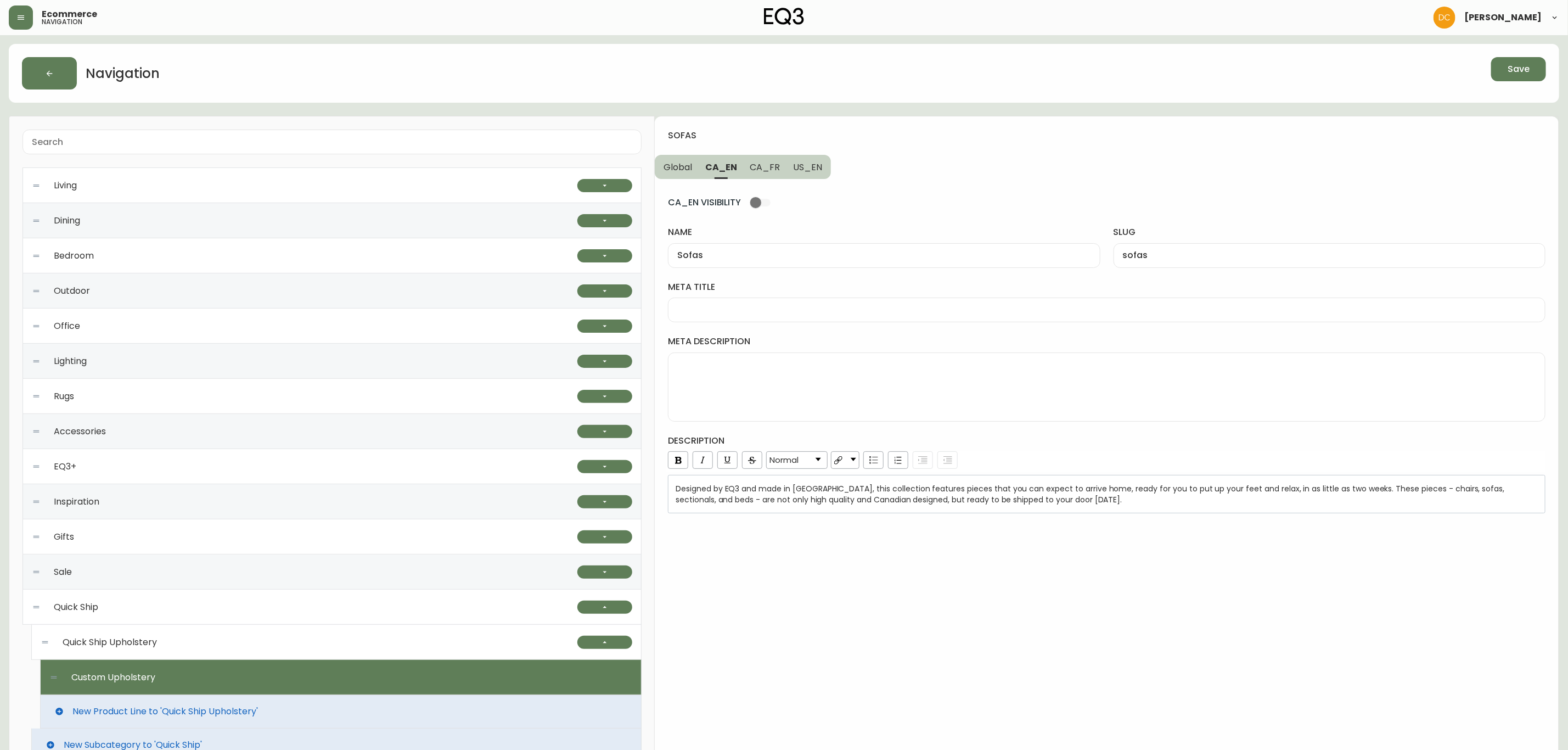
click at [690, 166] on span "Global" at bounding box center [678, 167] width 28 height 12
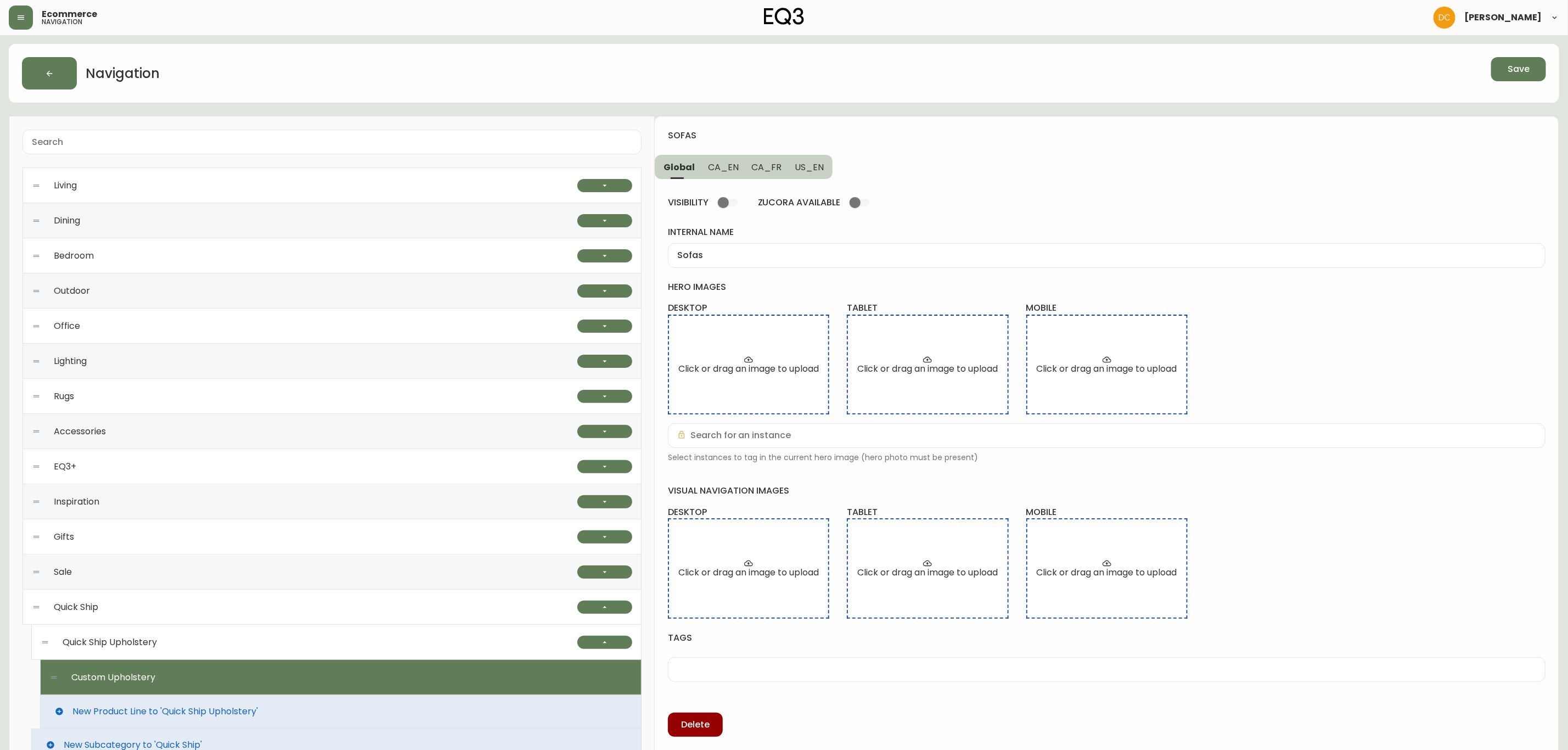
click at [1527, 66] on span "Save" at bounding box center [1518, 69] width 22 height 12
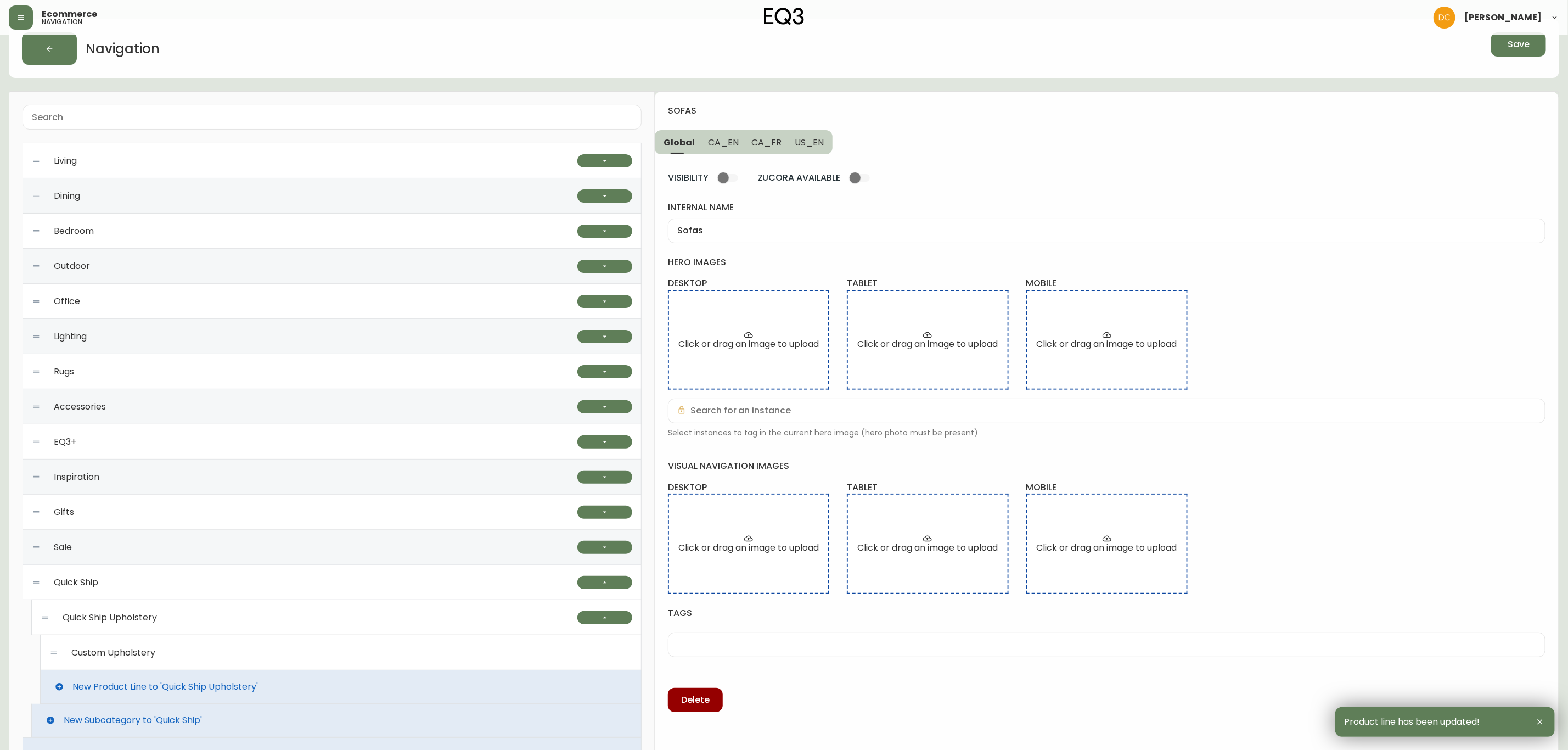
scroll to position [62, 0]
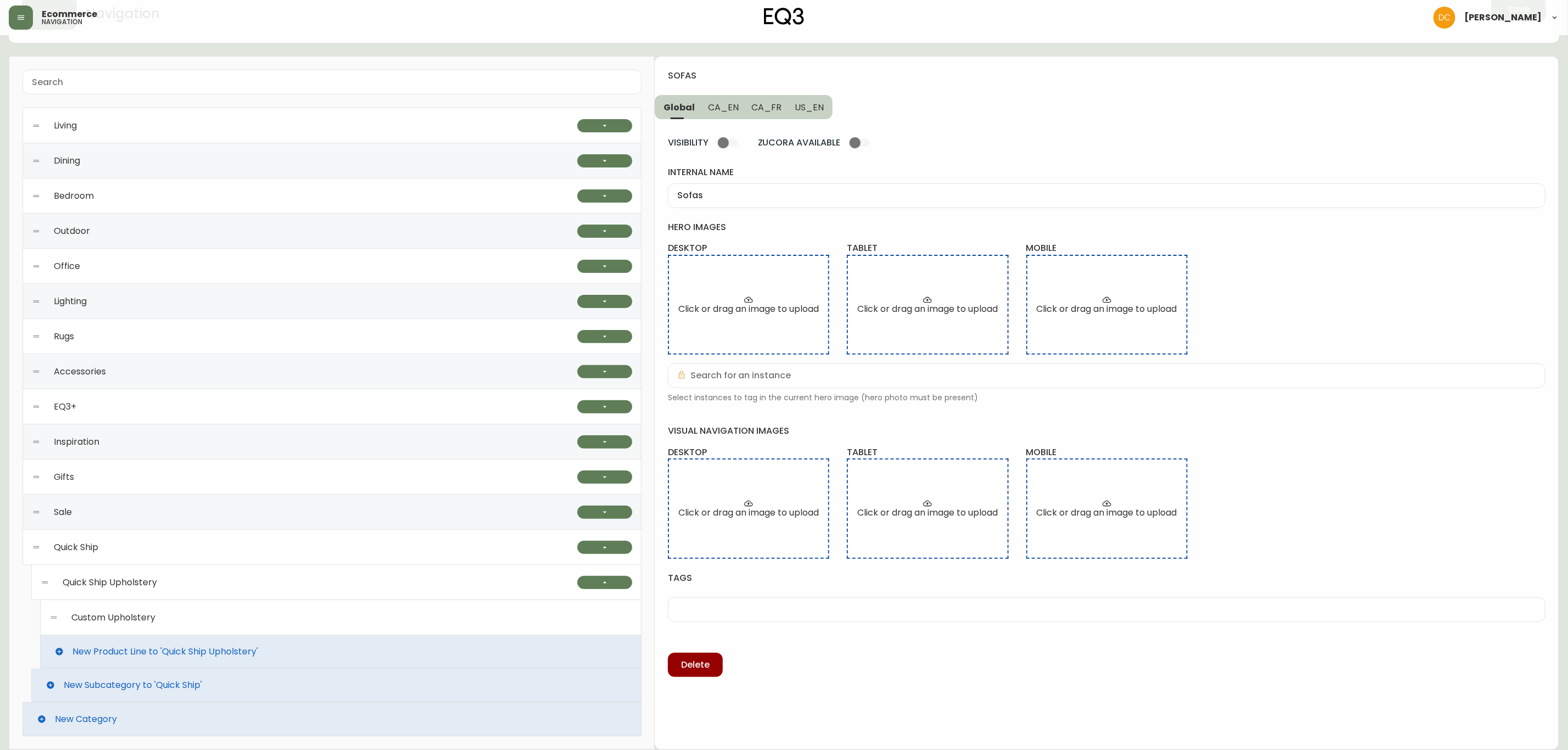
click at [117, 543] on div "Quick Ship" at bounding box center [305, 547] width 545 height 35
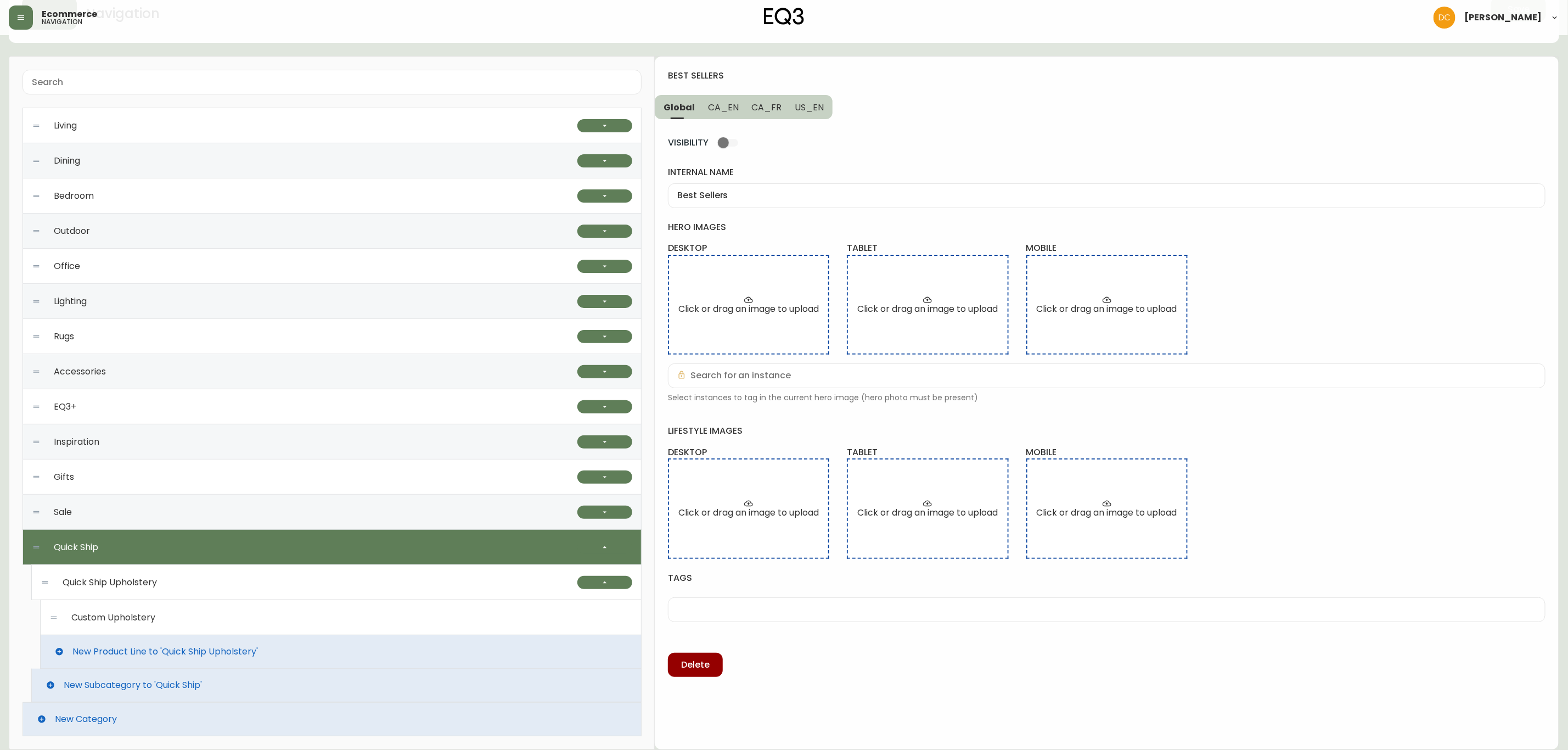
drag, startPoint x: 279, startPoint y: 581, endPoint x: 252, endPoint y: 609, distance: 38.9
click at [278, 581] on div "Quick Ship Upholstery" at bounding box center [309, 583] width 537 height 35
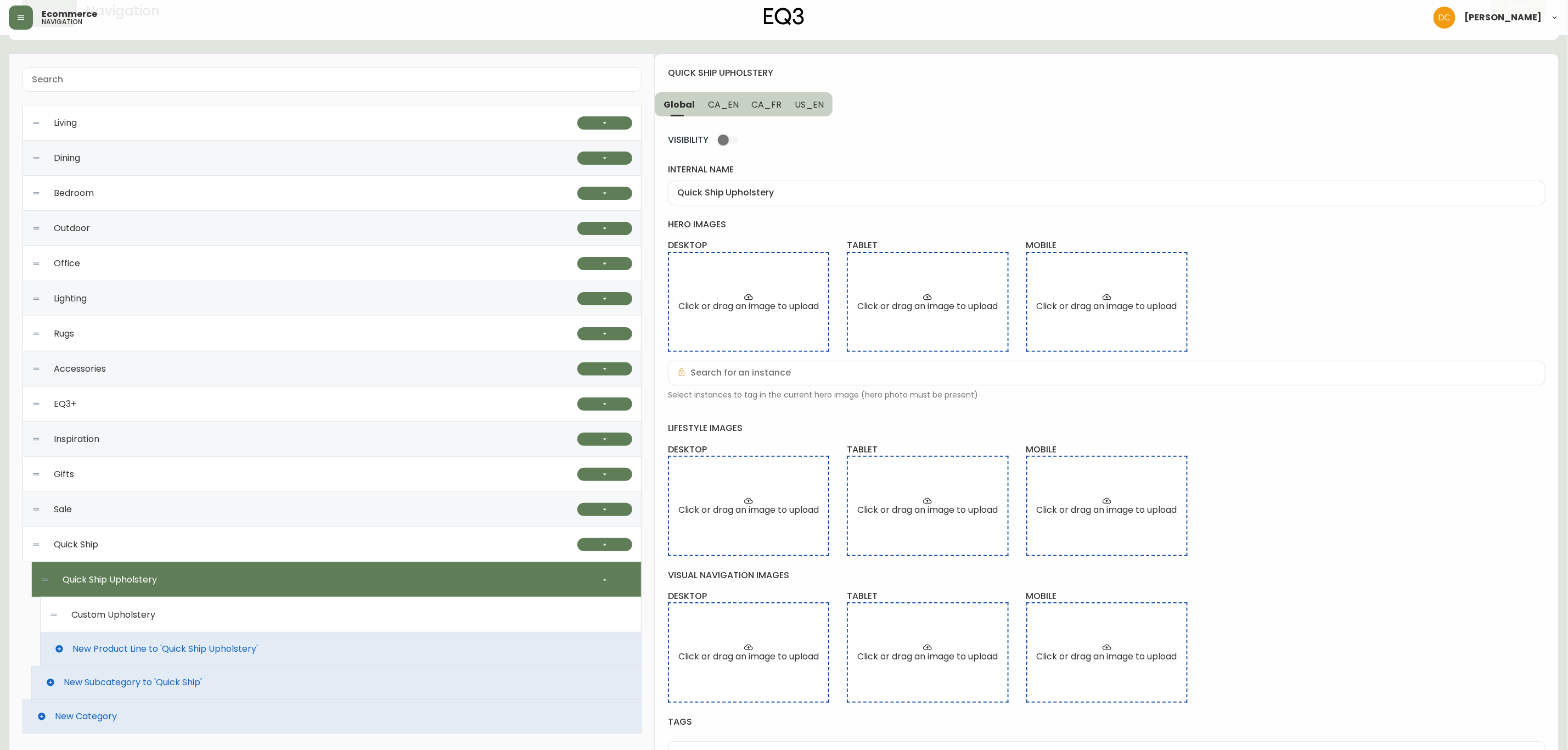
click at [250, 611] on div "Custom Upholstery" at bounding box center [341, 615] width 583 height 35
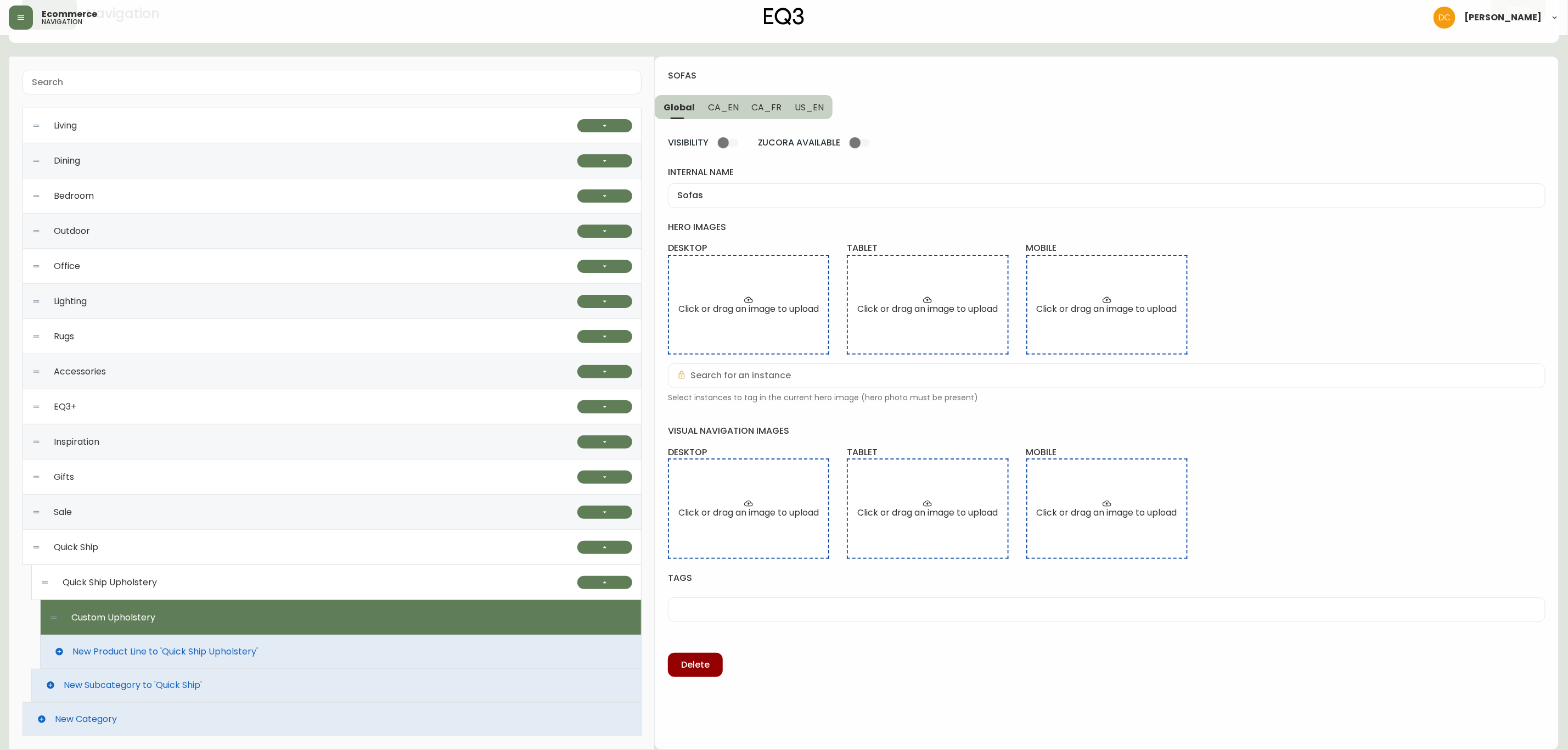
click at [240, 652] on span "New Product Line to 'Quick Ship Upholstery'" at bounding box center [165, 651] width 186 height 10
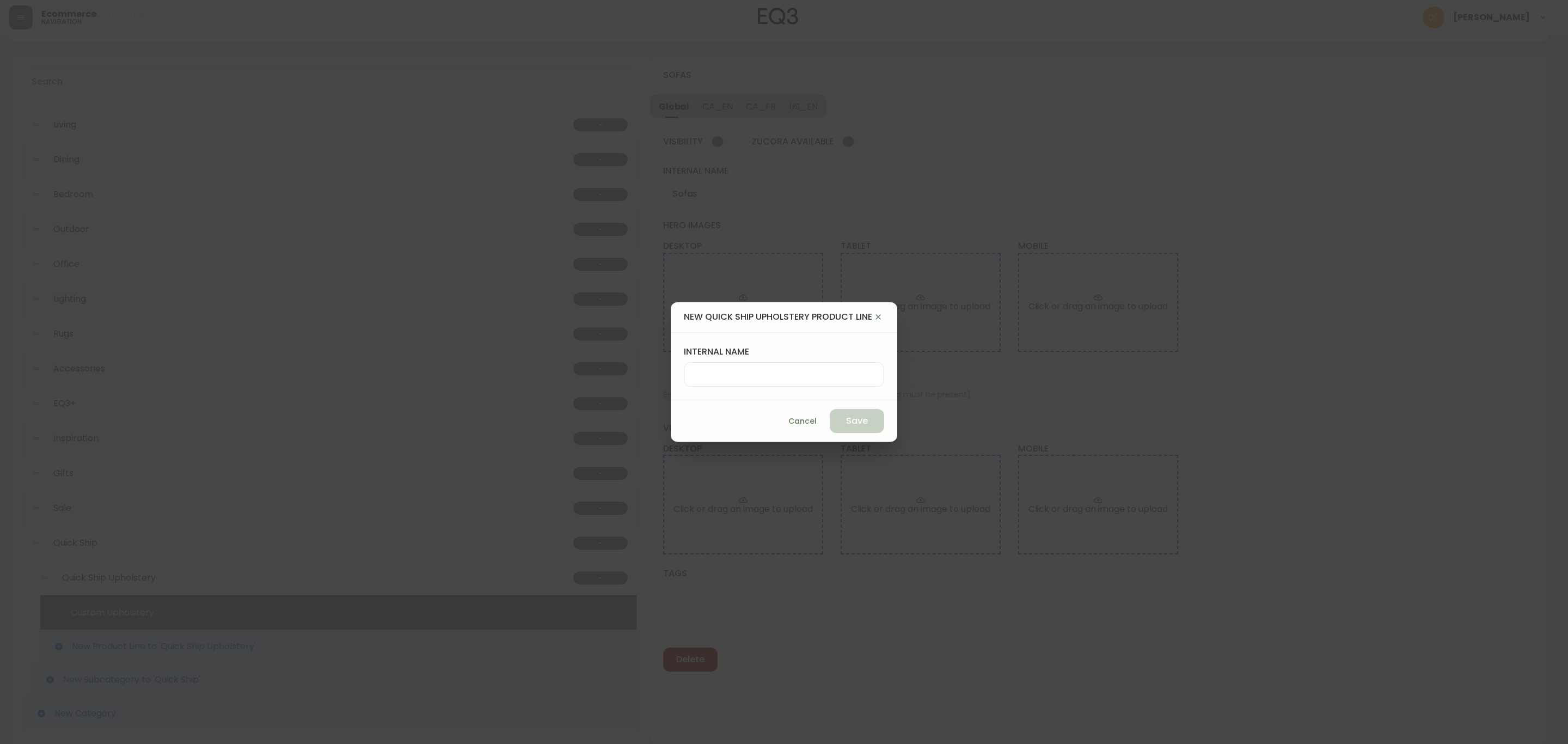
click at [807, 384] on div at bounding box center [784, 374] width 200 height 24
click at [804, 416] on span "Cancel" at bounding box center [802, 421] width 28 height 13
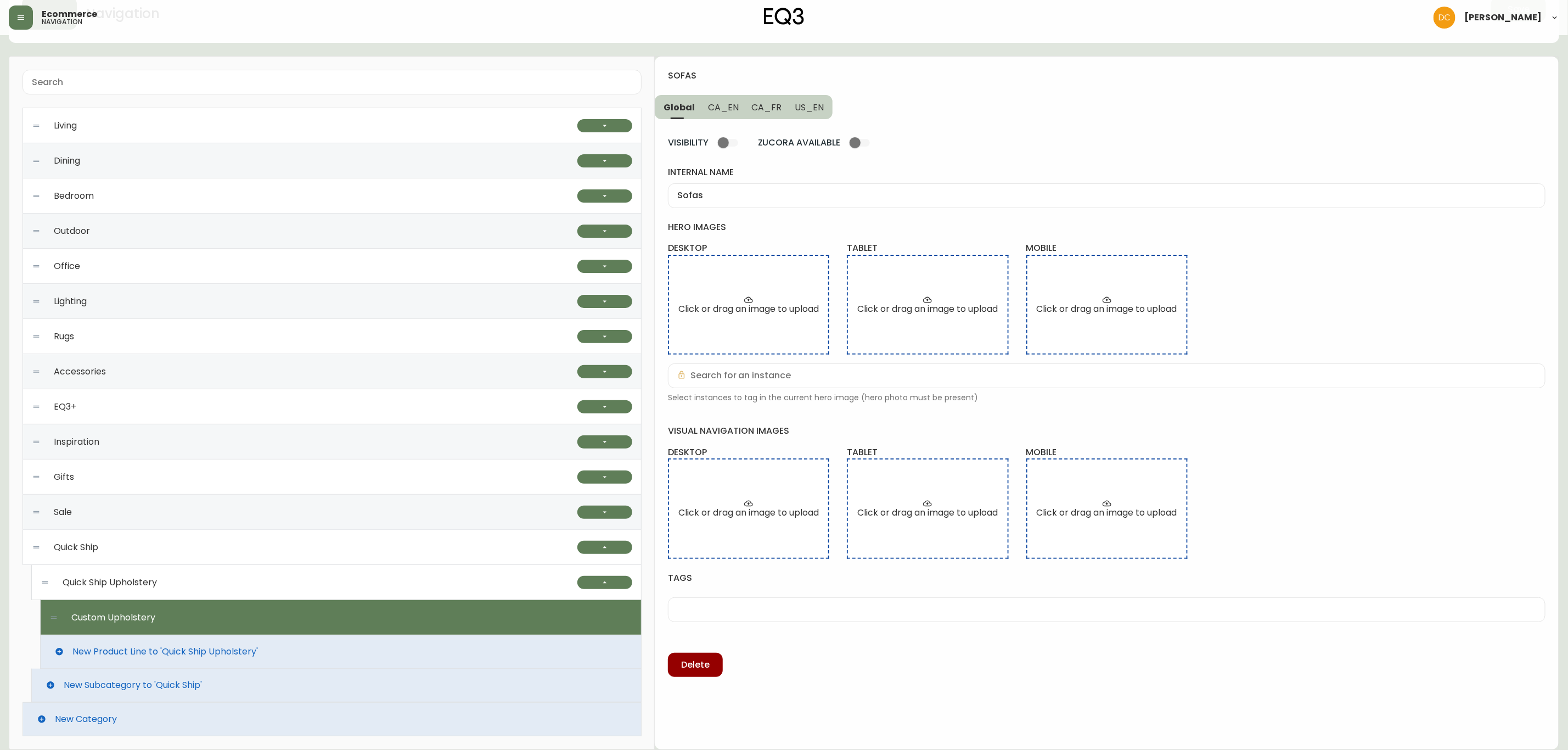
click at [482, 585] on div "Quick Ship Upholstery" at bounding box center [309, 583] width 537 height 35
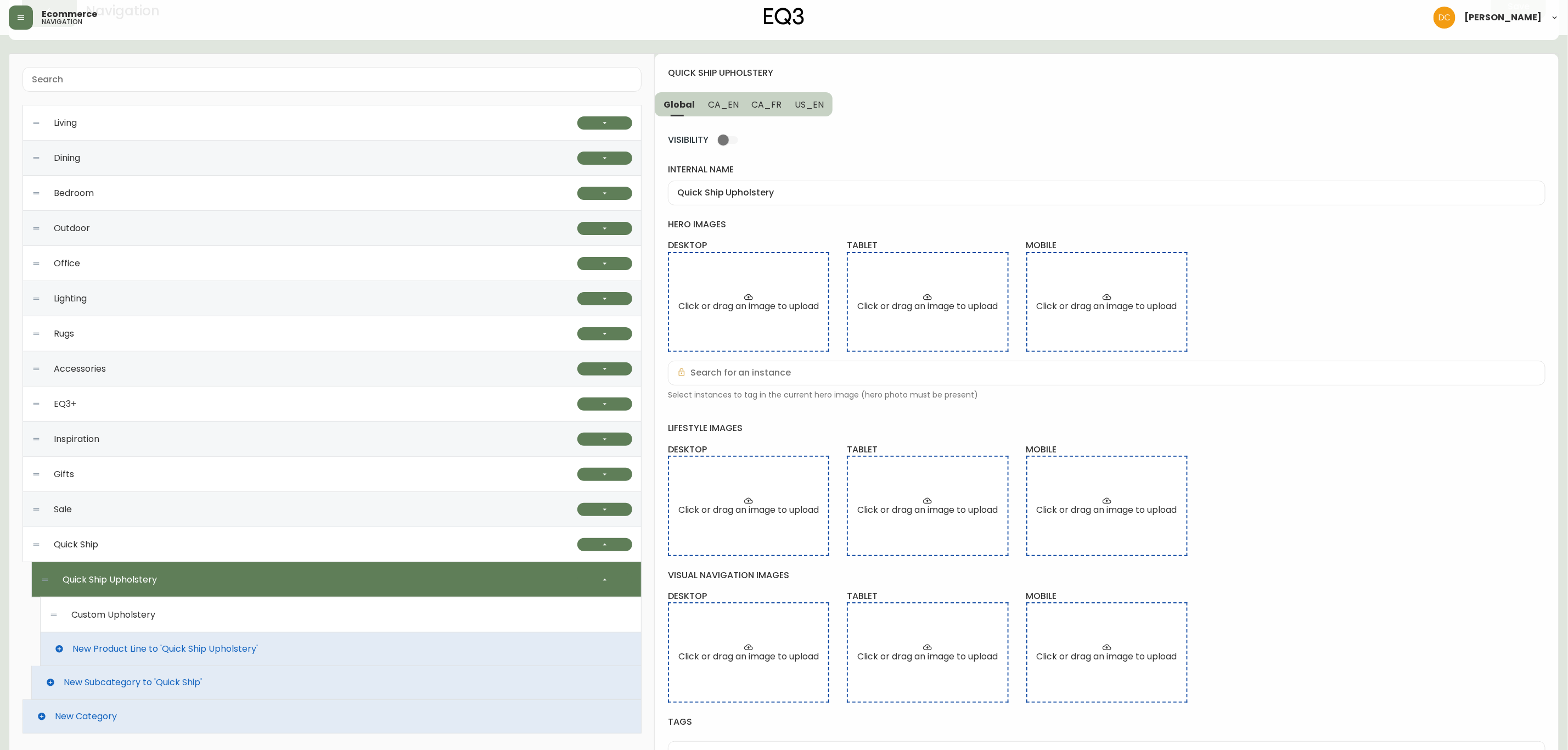
click at [453, 626] on div "Custom Upholstery" at bounding box center [341, 615] width 583 height 35
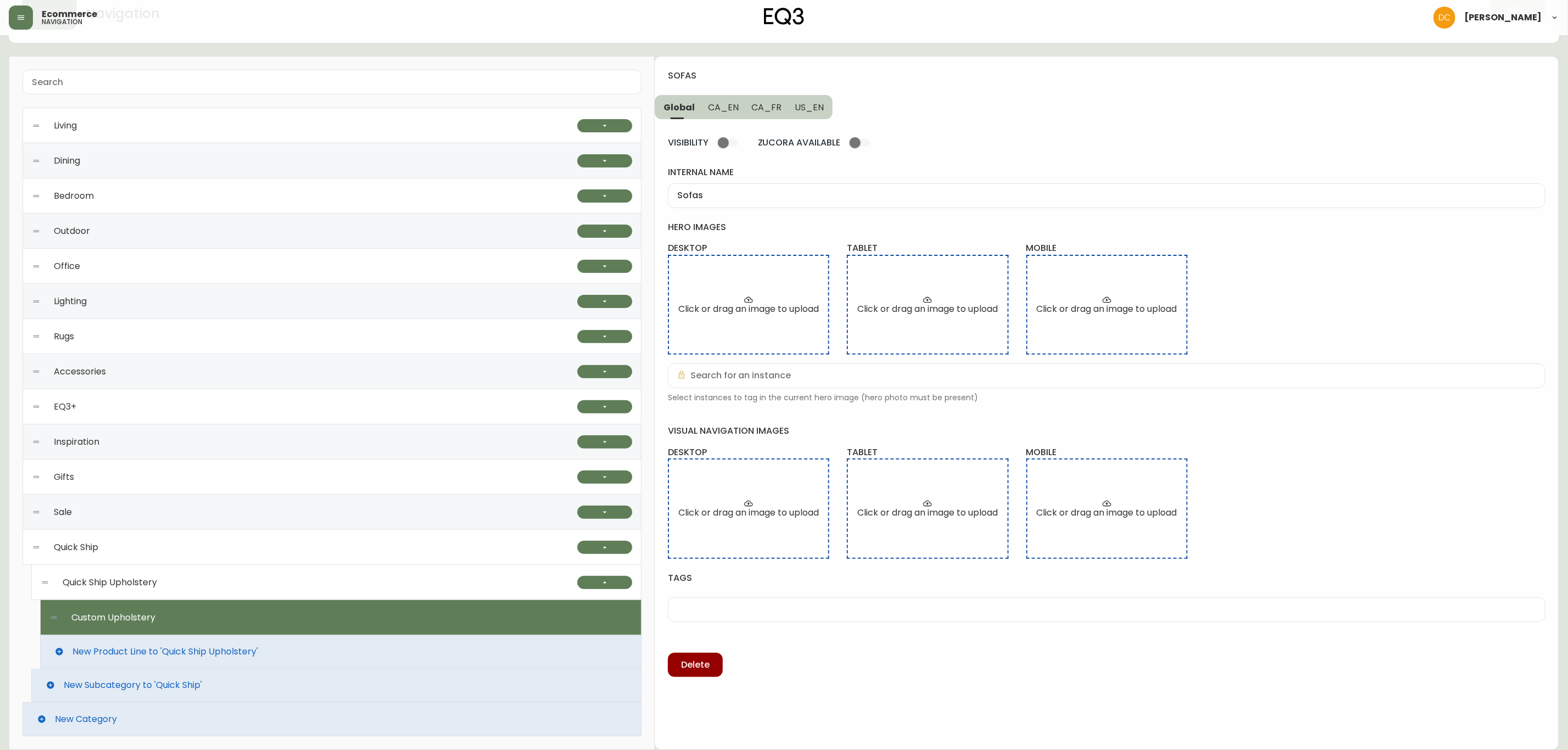
click at [458, 582] on div "Quick Ship Upholstery" at bounding box center [309, 583] width 537 height 35
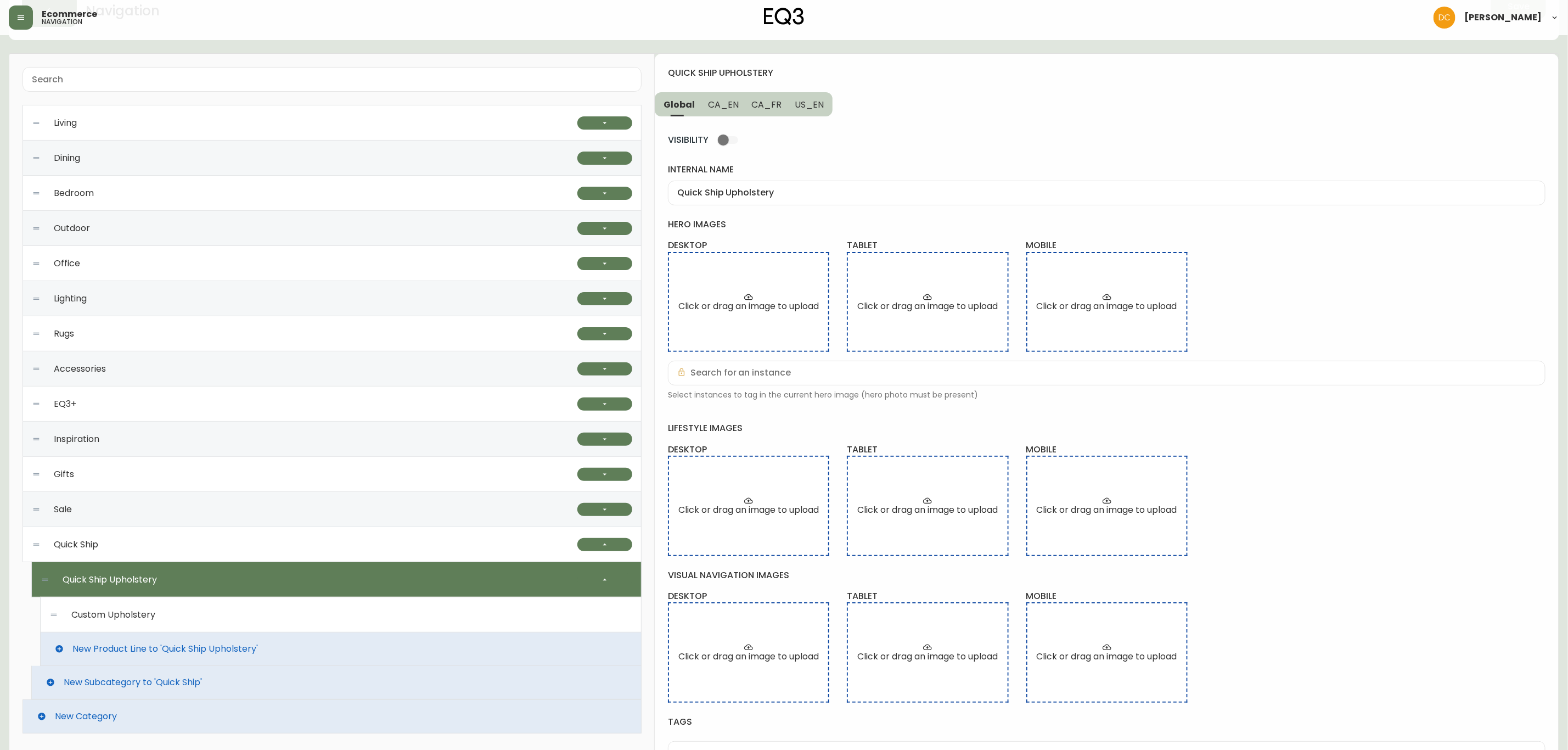
click at [407, 619] on div "Custom Upholstery" at bounding box center [341, 615] width 583 height 35
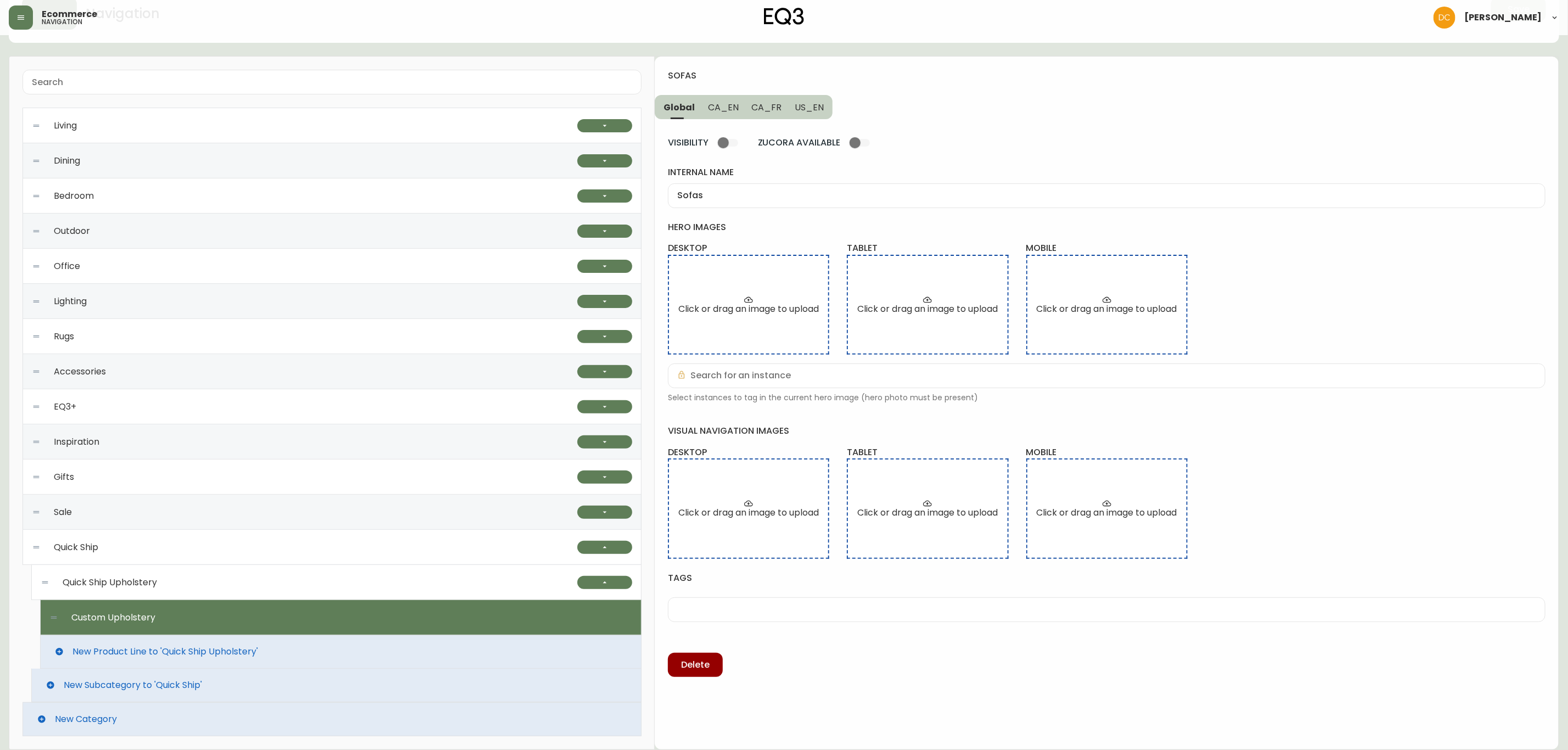
click at [220, 649] on span "New Product Line to 'Quick Ship Upholstery'" at bounding box center [165, 651] width 186 height 10
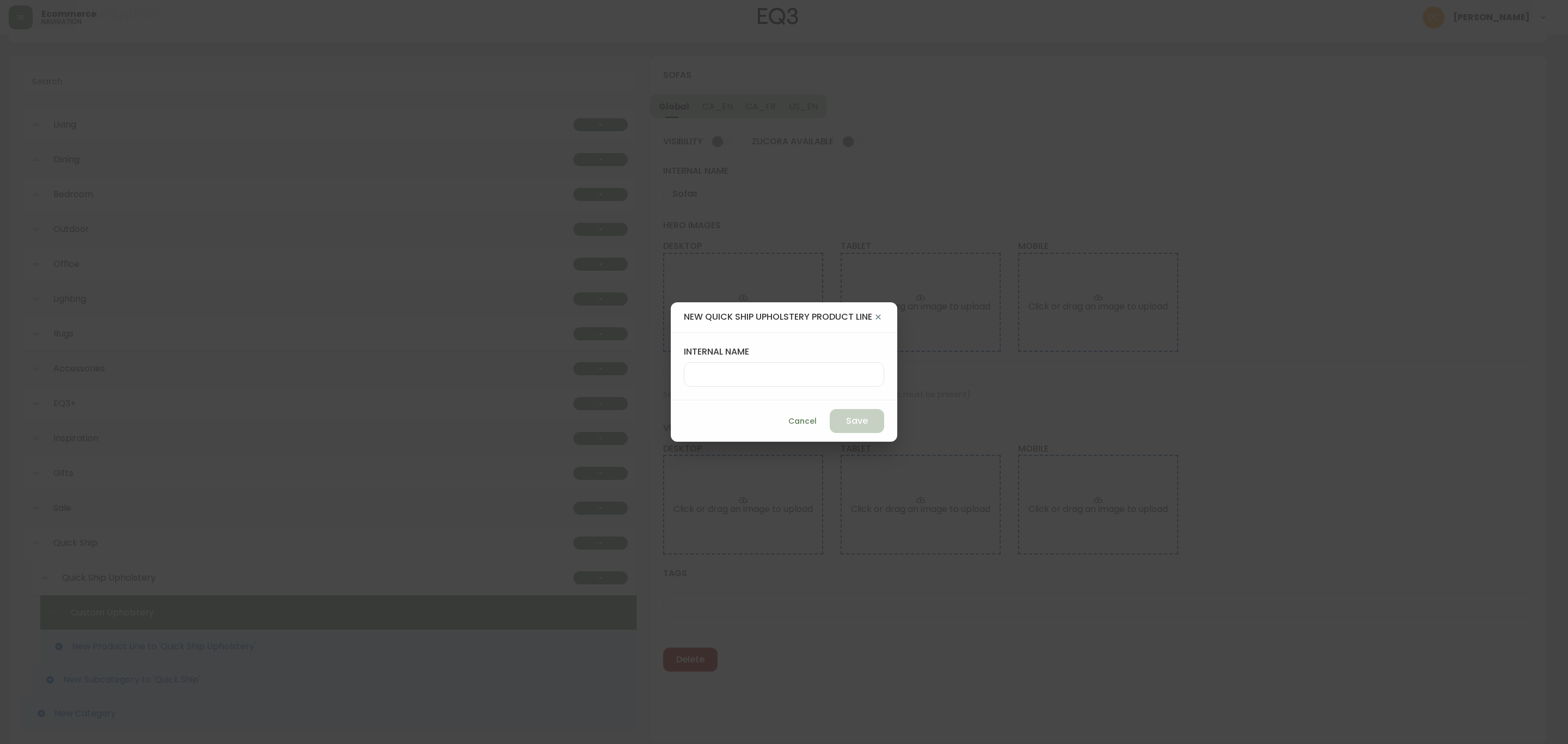
click at [791, 363] on div at bounding box center [784, 374] width 200 height 24
click at [720, 381] on div at bounding box center [784, 374] width 200 height 24
type input "Chairs"
click at [861, 418] on span "Save" at bounding box center [857, 421] width 22 height 12
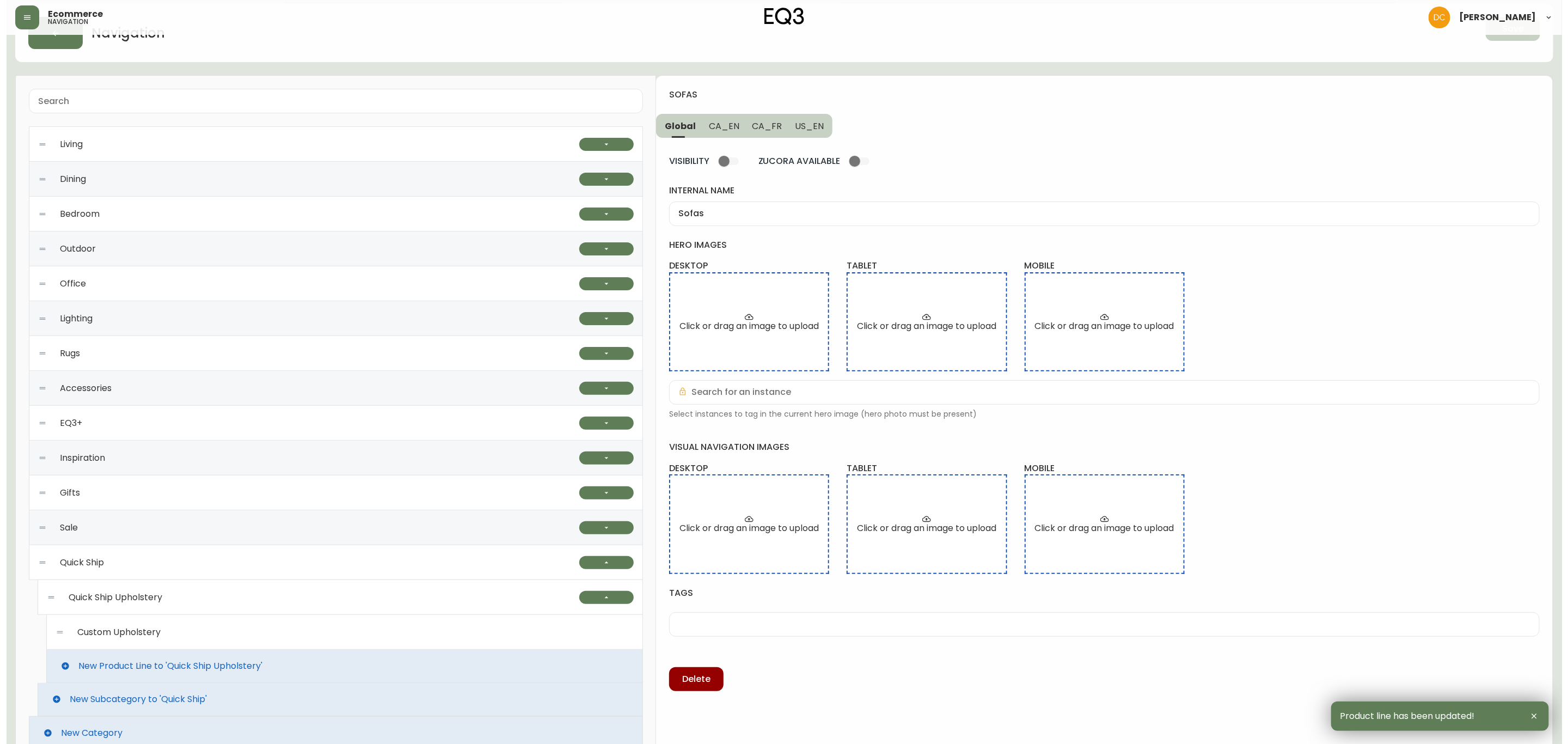
scroll to position [0, 0]
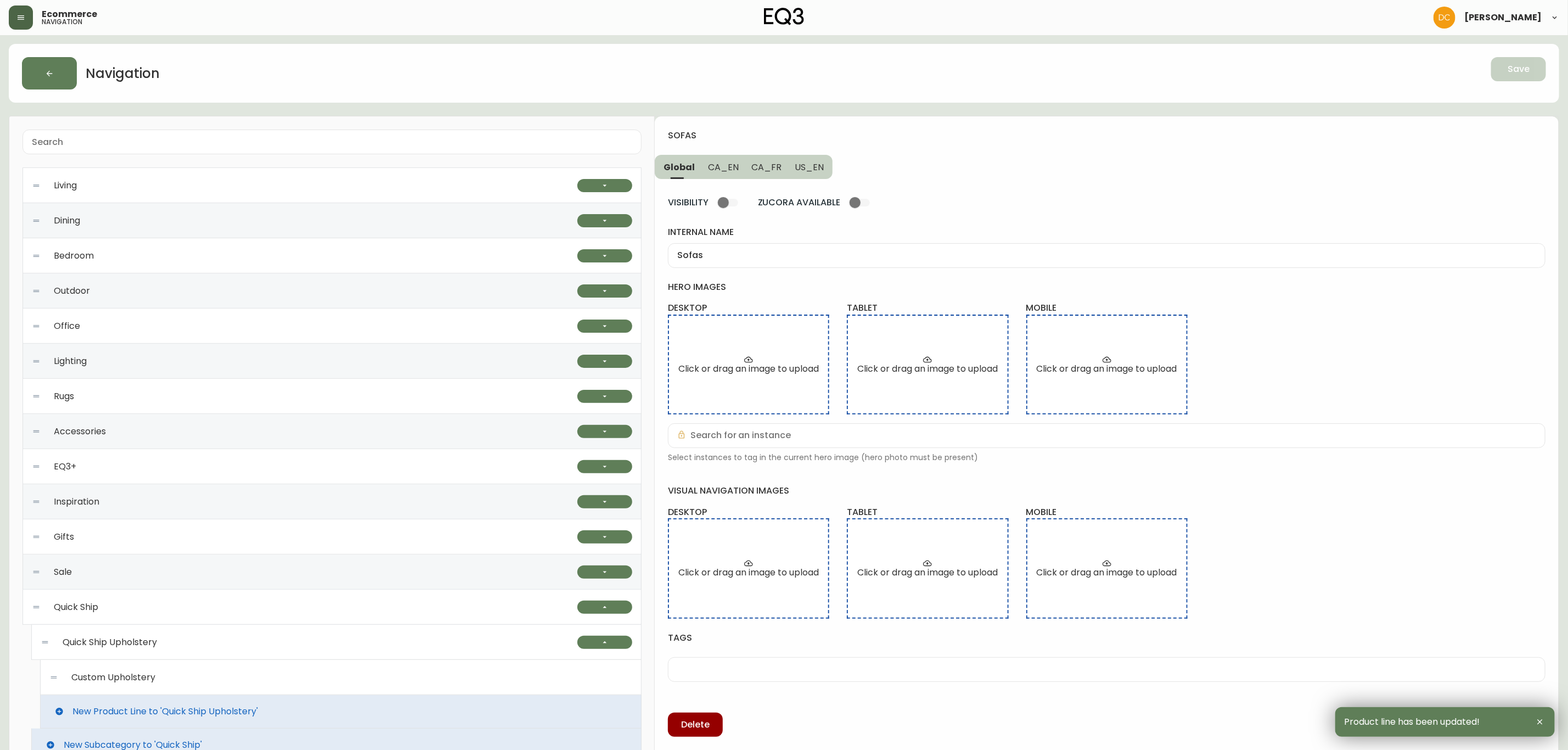
click at [12, 17] on button "button" at bounding box center [21, 18] width 24 height 24
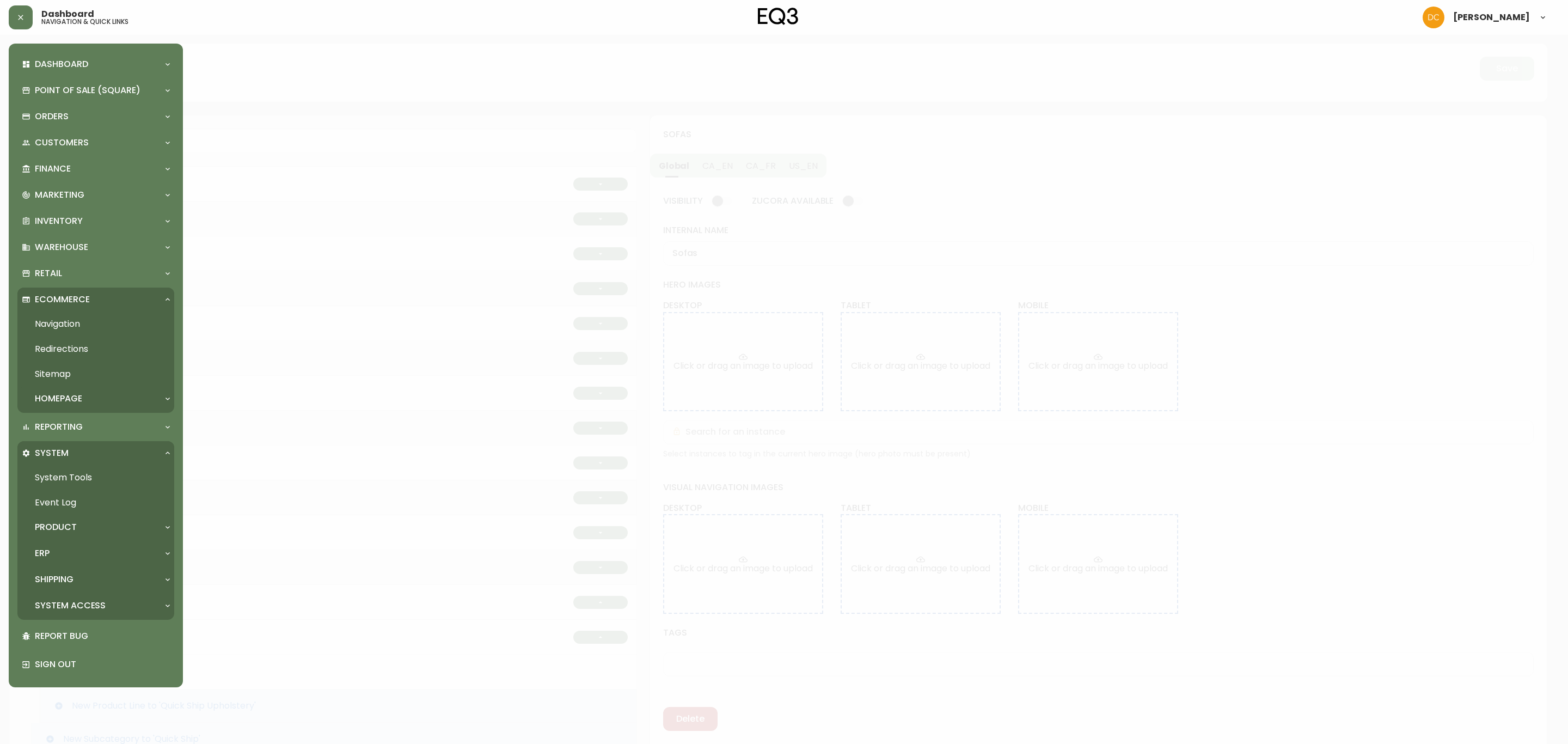
click at [77, 401] on p "Homepage" at bounding box center [59, 399] width 47 height 12
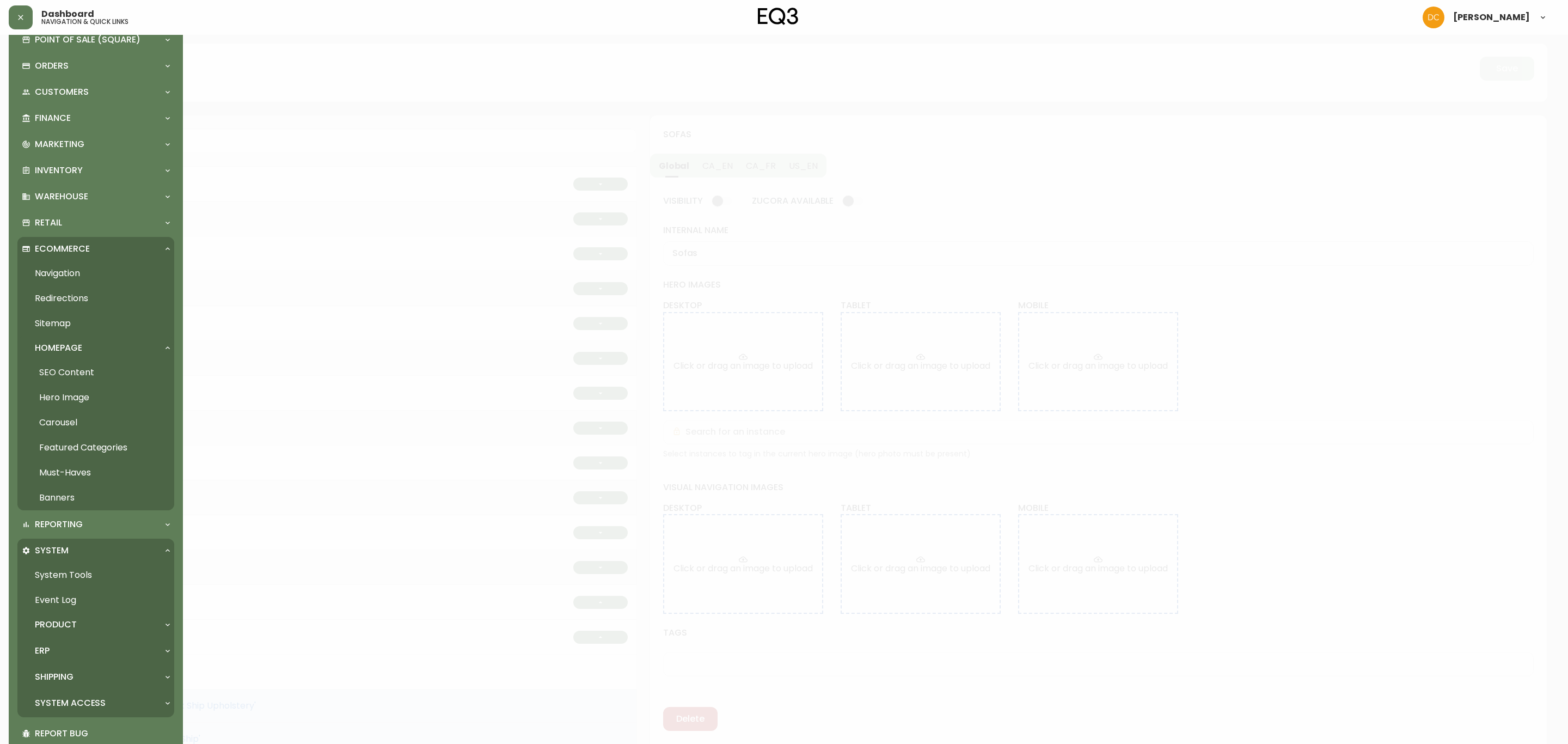
scroll to position [100, 0]
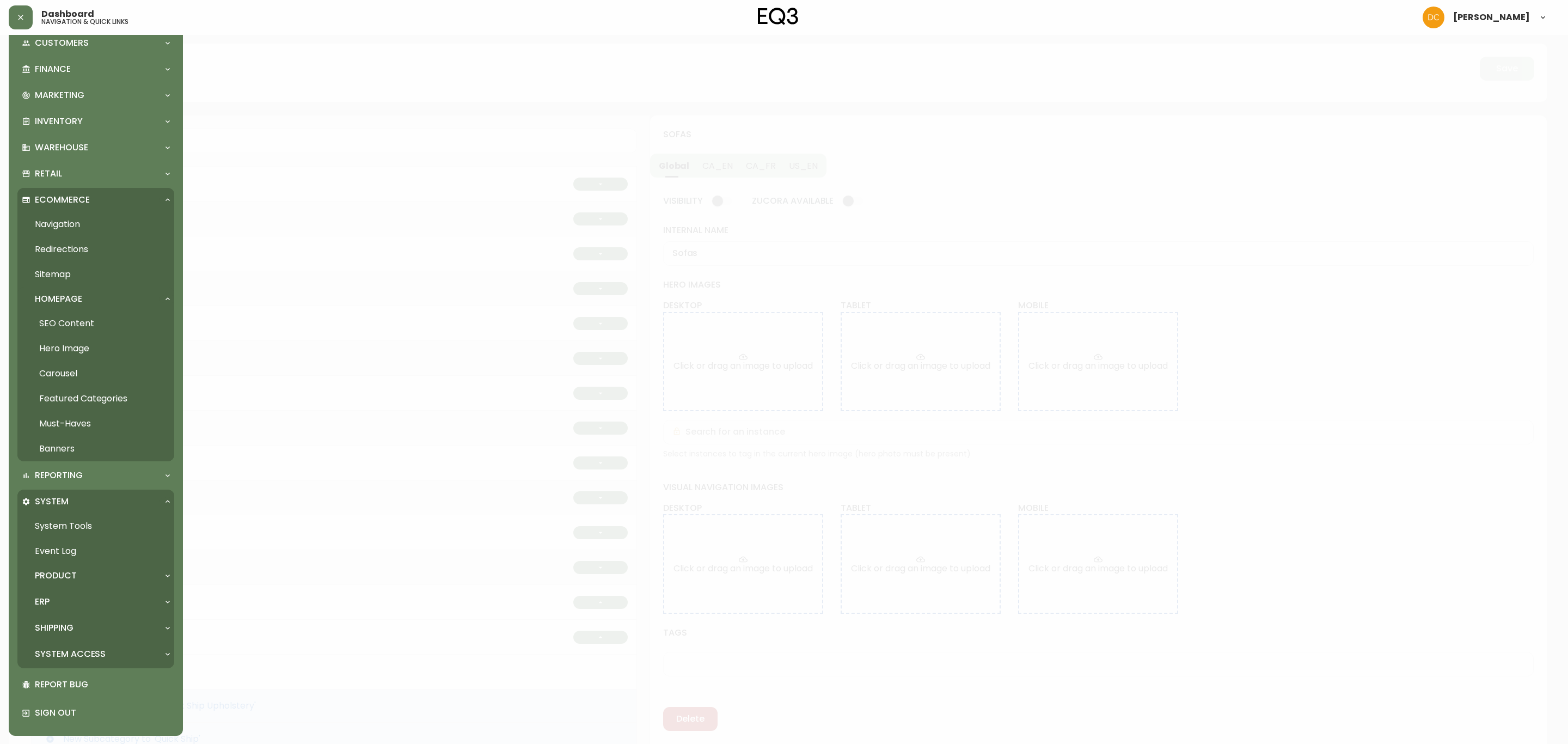
click at [81, 400] on link "Featured Categories" at bounding box center [96, 398] width 157 height 25
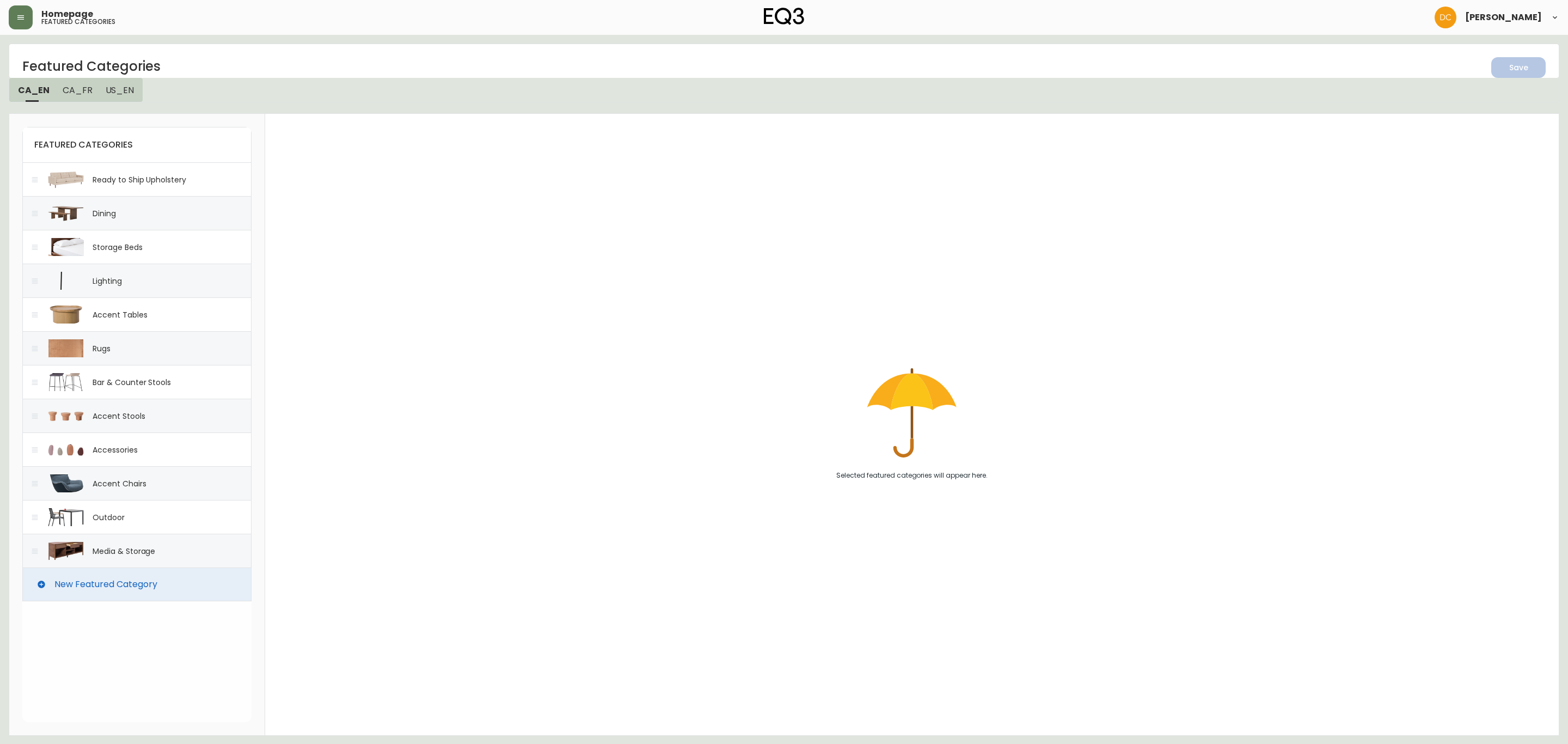
click at [124, 170] on div "Ready to Ship Upholstery" at bounding box center [137, 179] width 229 height 34
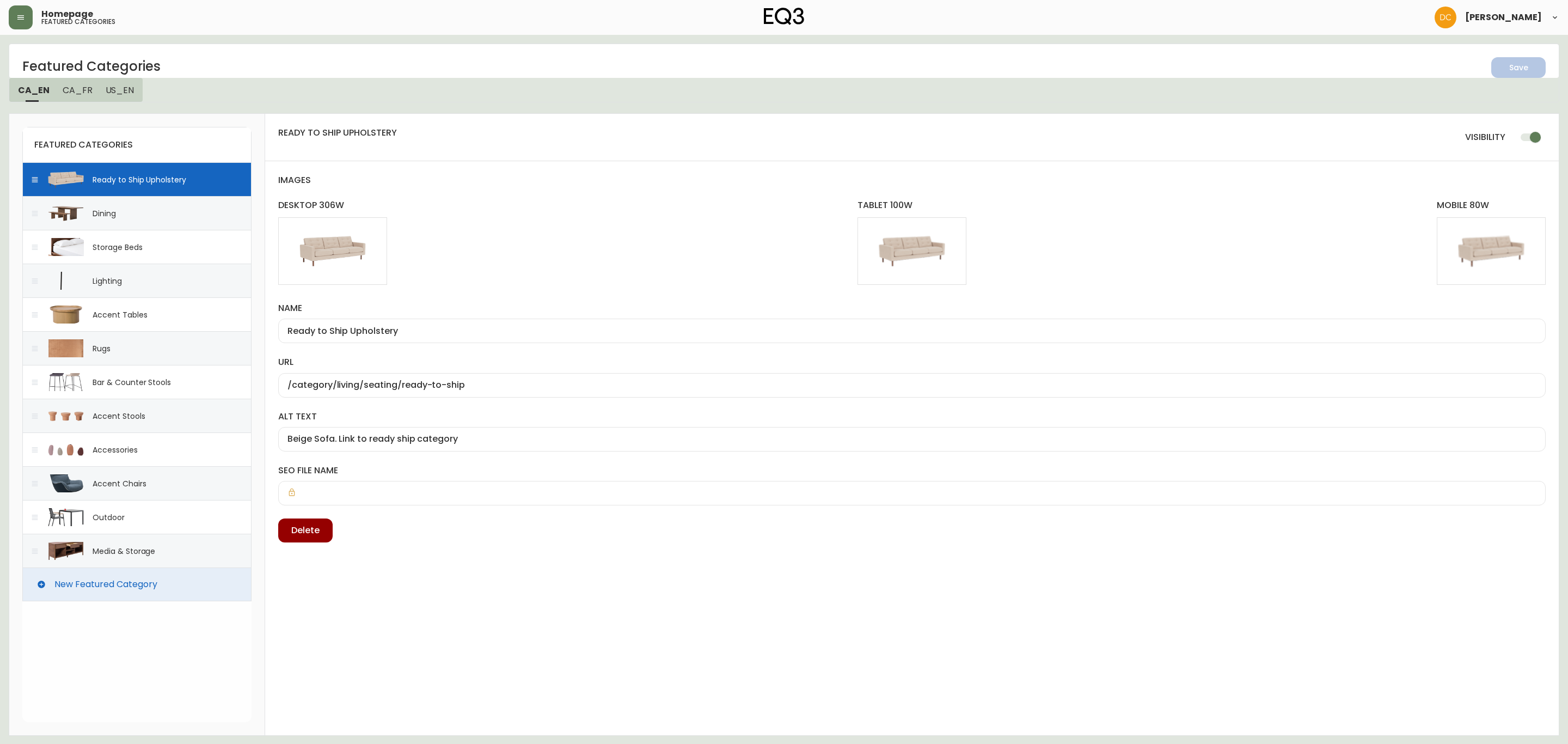
click at [162, 209] on div "Dining" at bounding box center [137, 213] width 229 height 34
type input "Dining"
type input "/category/dining"
type input "solid wood table and bench shown. Link to dining"
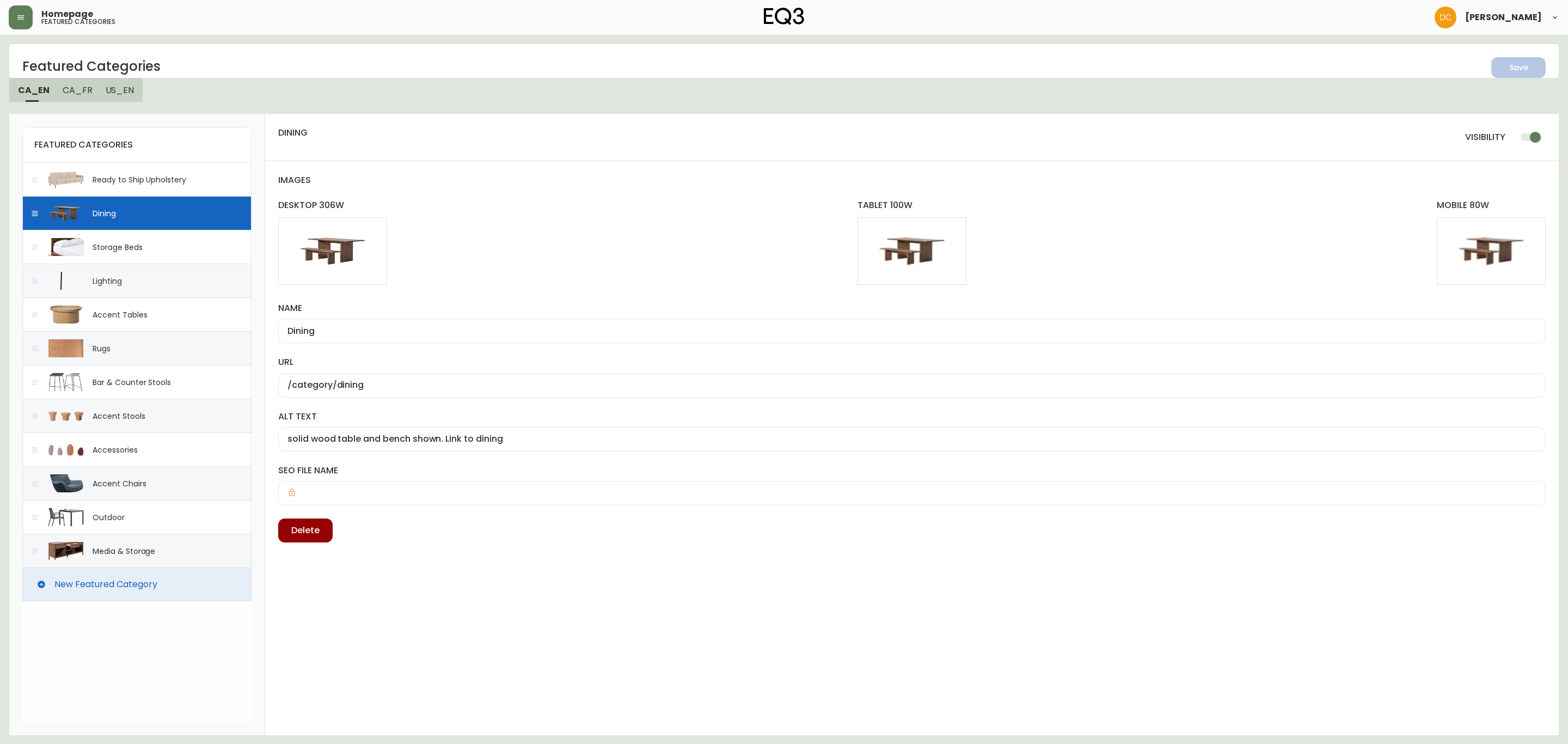
click at [162, 241] on div "Storage Beds" at bounding box center [137, 247] width 229 height 34
type input "Storage Beds"
type input "/category/bedroom/beds/storage-beds"
type input "walnut drawer bed is shown. Link to storage beds"
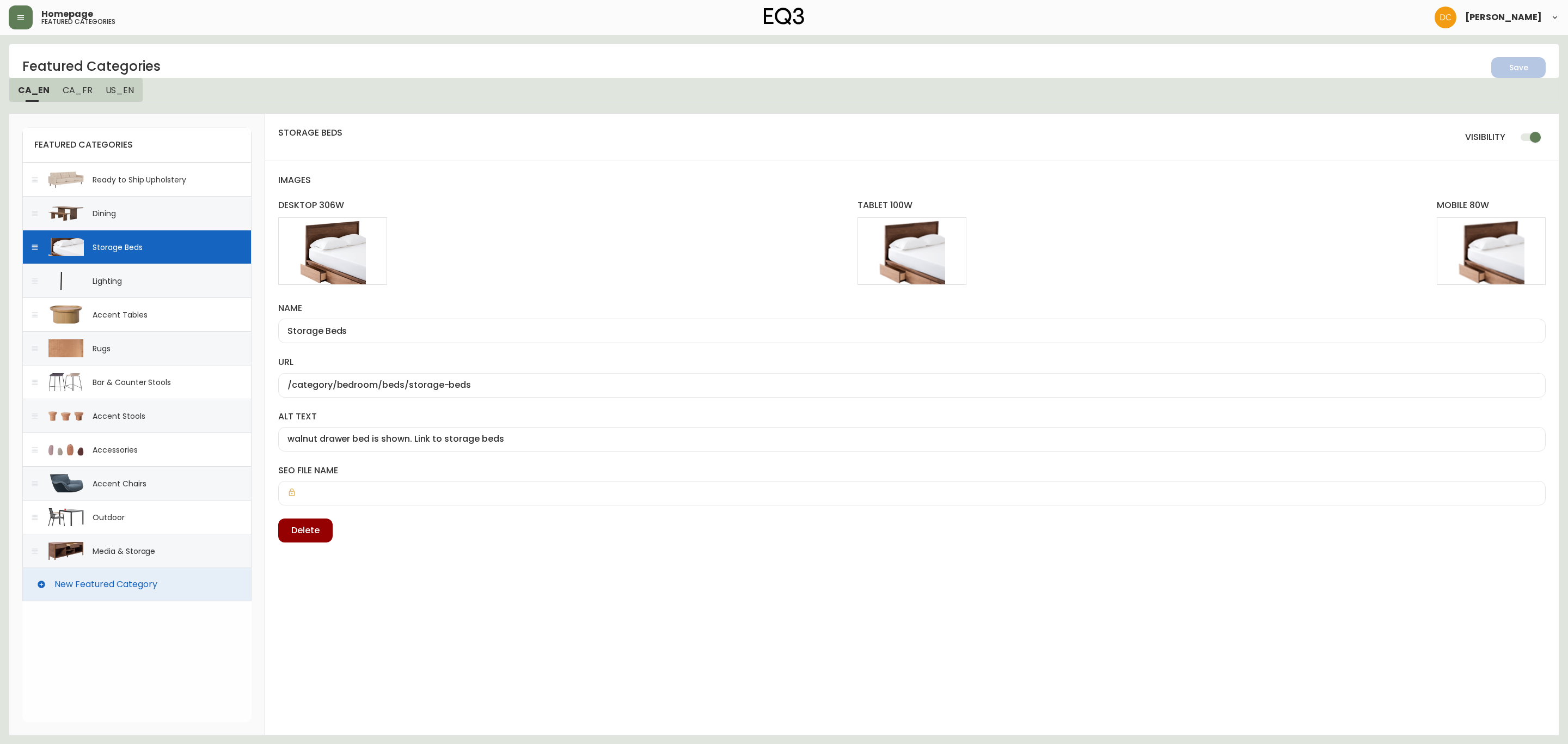
click at [371, 334] on input "Storage Beds" at bounding box center [911, 330] width 1249 height 10
click at [370, 334] on input "Storage Beds" at bounding box center [911, 330] width 1249 height 10
click at [369, 334] on input "Storage Beds" at bounding box center [911, 330] width 1249 height 10
type input "Bedroom"
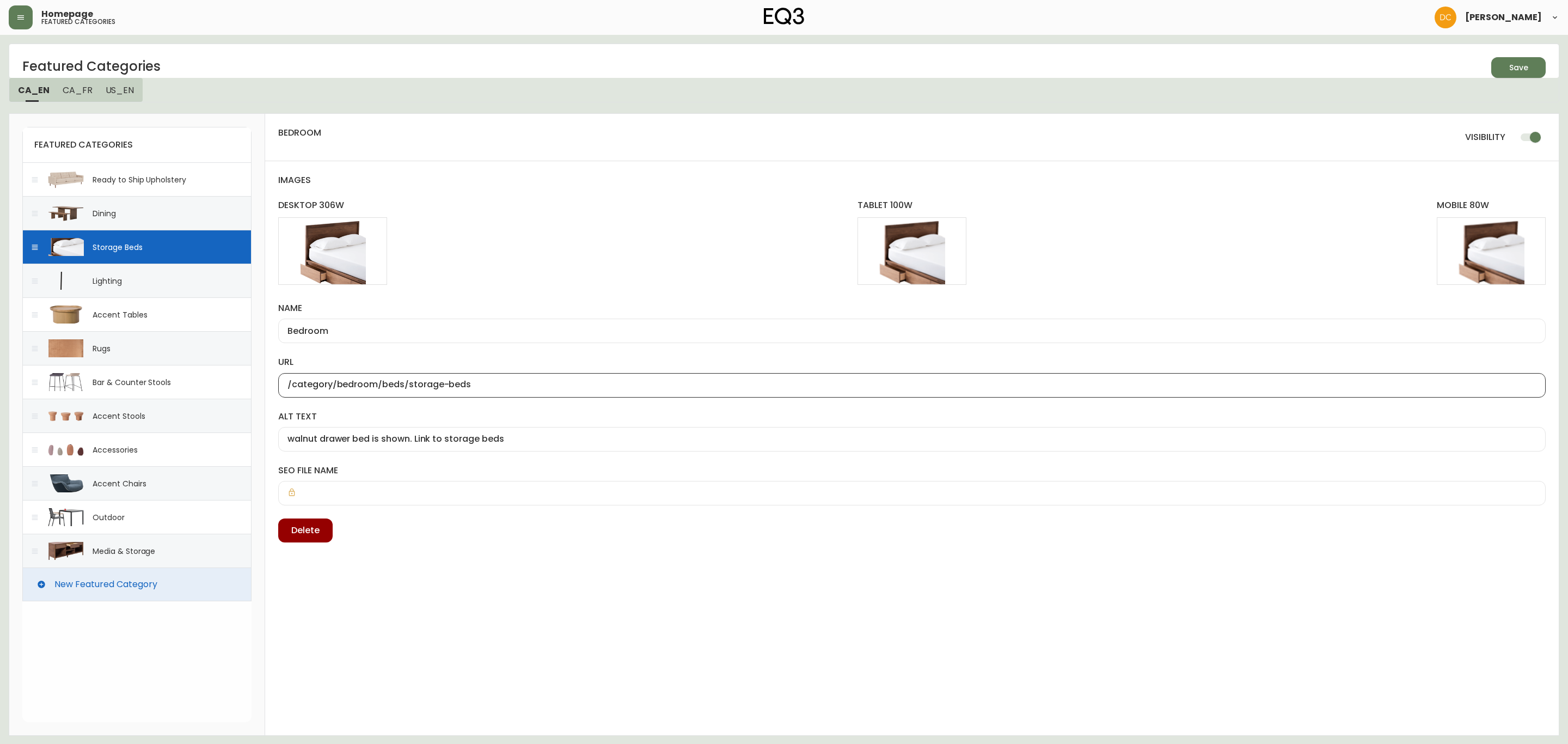
drag, startPoint x: 376, startPoint y: 383, endPoint x: 603, endPoint y: 400, distance: 227.6
click at [603, 400] on div "url /category/bedroom/beds/storage-beds" at bounding box center [912, 383] width 1267 height 54
type input "/category/bedroom"
click at [560, 414] on label "alt text" at bounding box center [912, 416] width 1267 height 12
click at [560, 434] on input "walnut drawer bed is shown. Link to storage beds" at bounding box center [911, 439] width 1249 height 10
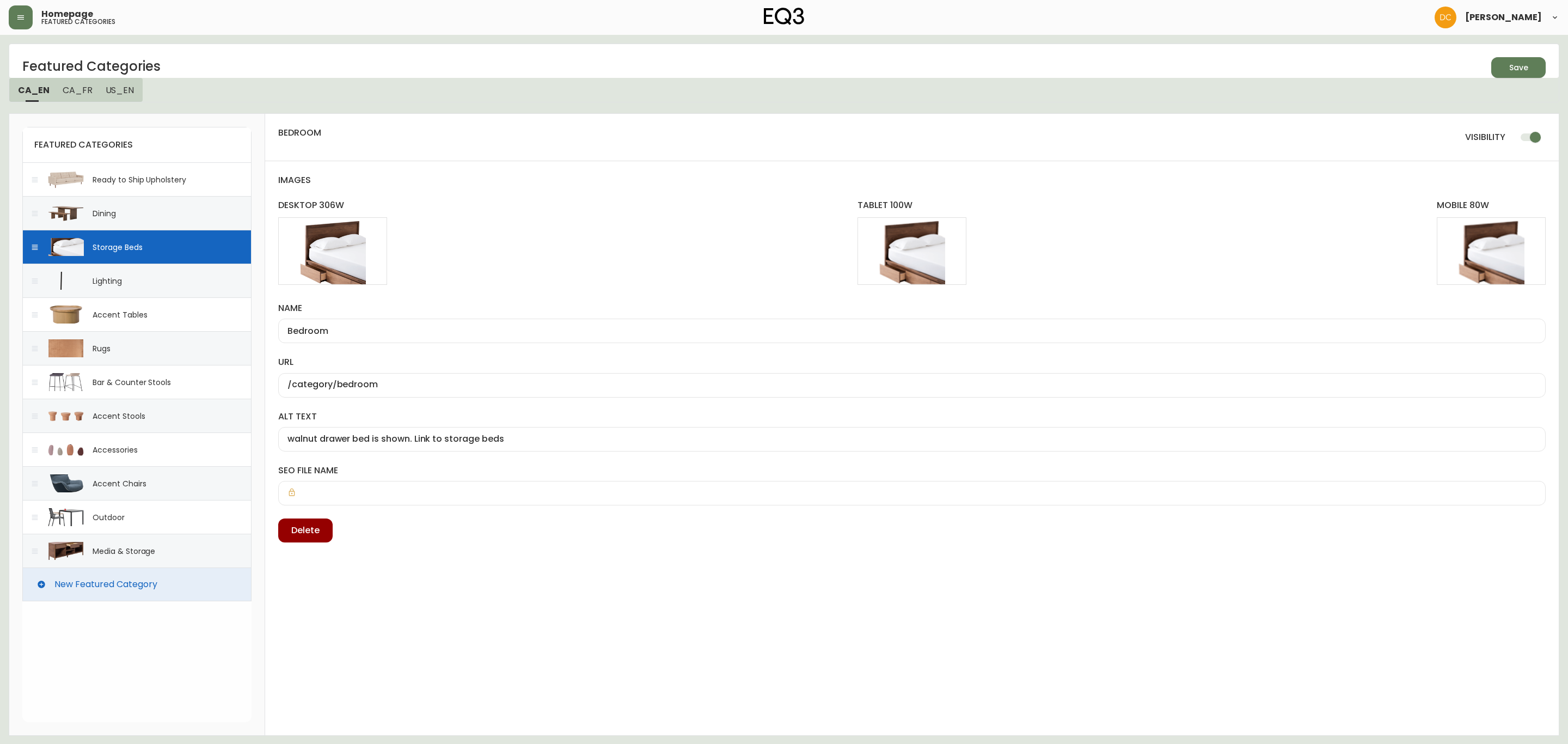
scroll to position [0, 0]
click at [454, 441] on input "walnut drawer bed is shown. Link to storage beds" at bounding box center [911, 439] width 1249 height 10
type input "walnut drawer bed is shown. Link to bedroom"
click at [1514, 77] on button "Save" at bounding box center [1518, 67] width 54 height 21
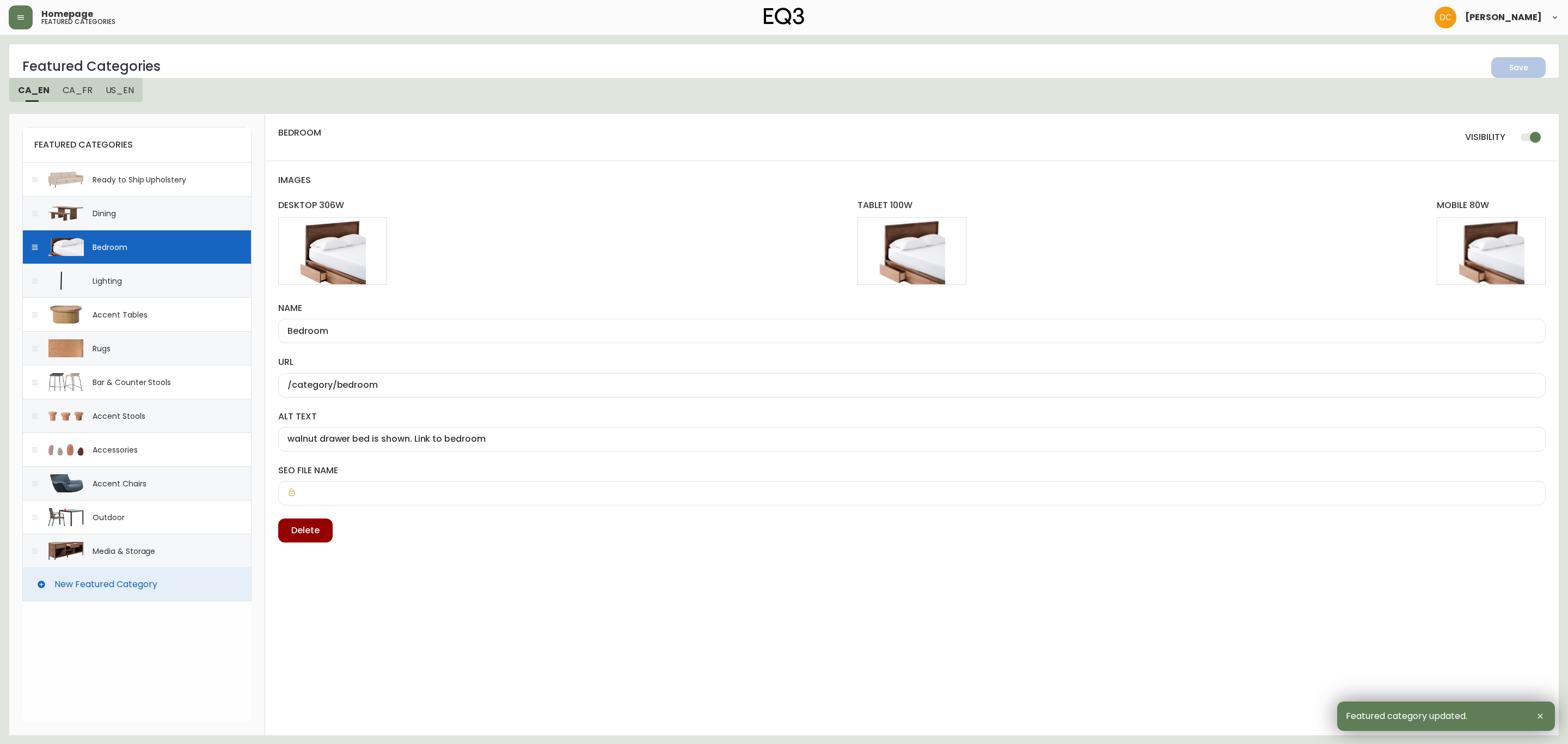
click at [138, 183] on div "Ready to Ship Upholstery" at bounding box center [139, 180] width 94 height 11
type input "Ready to Ship Upholstery"
type input "/category/living/seating/ready-to-ship"
type input "Beige Sofa. Link to ready ship category"
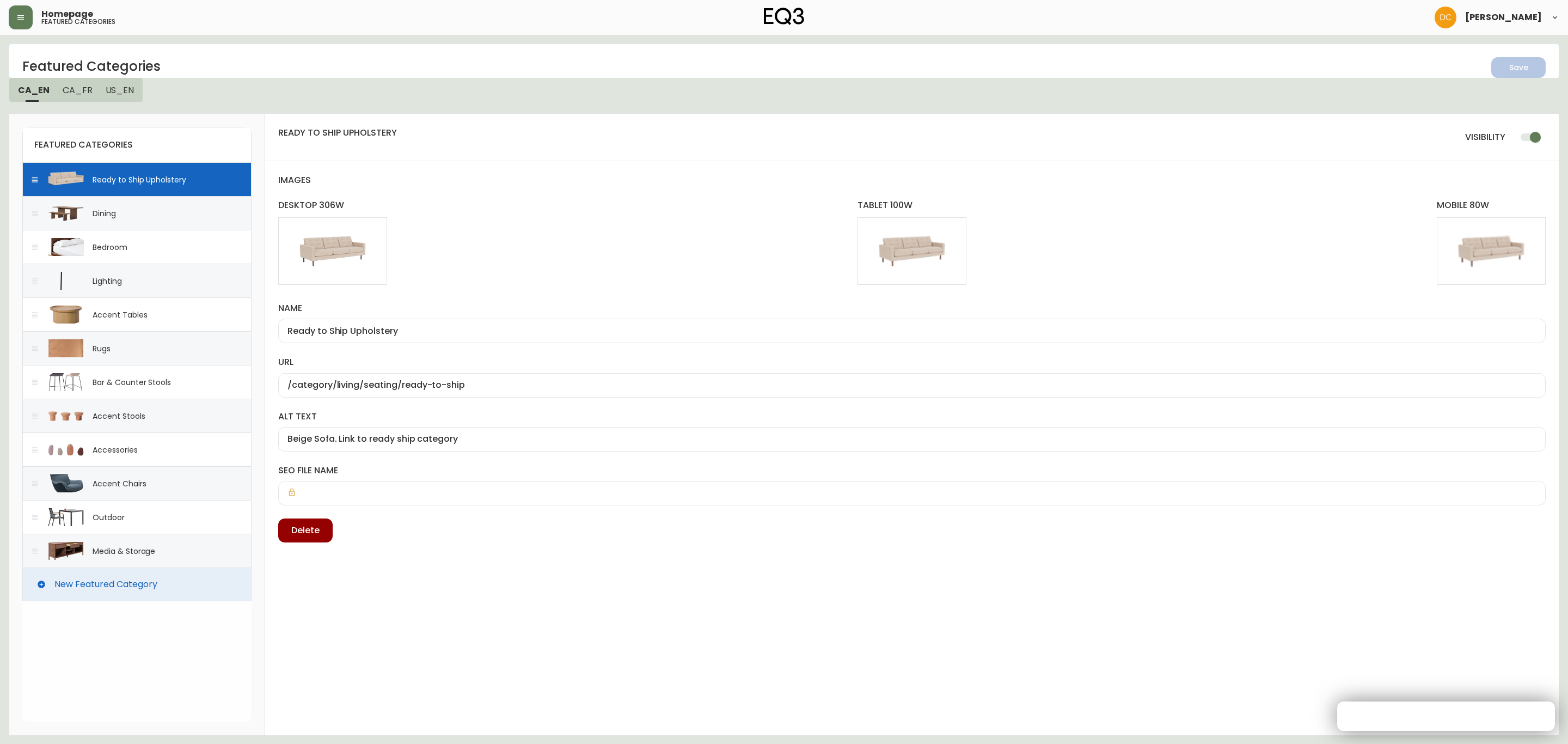
click at [130, 219] on div "Dining" at bounding box center [137, 213] width 229 height 34
type input "Dining"
type input "/category/dining"
type input "solid wood table and bench shown. Link to dining"
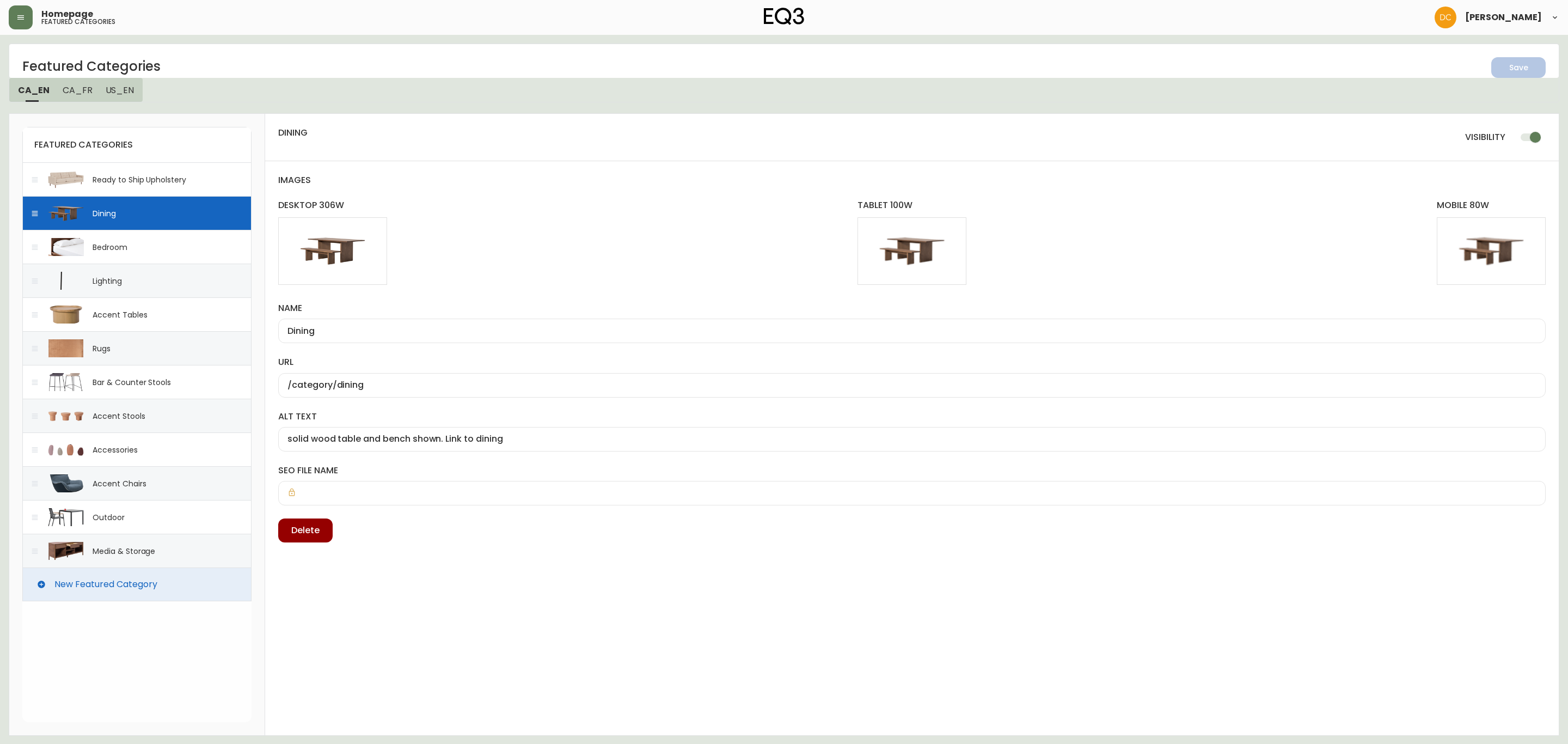
click at [122, 244] on div "Bedroom" at bounding box center [110, 247] width 35 height 11
type input "Bedroom"
type input "/category/bedroom"
type input "walnut drawer bed is shown. Link to bedroom"
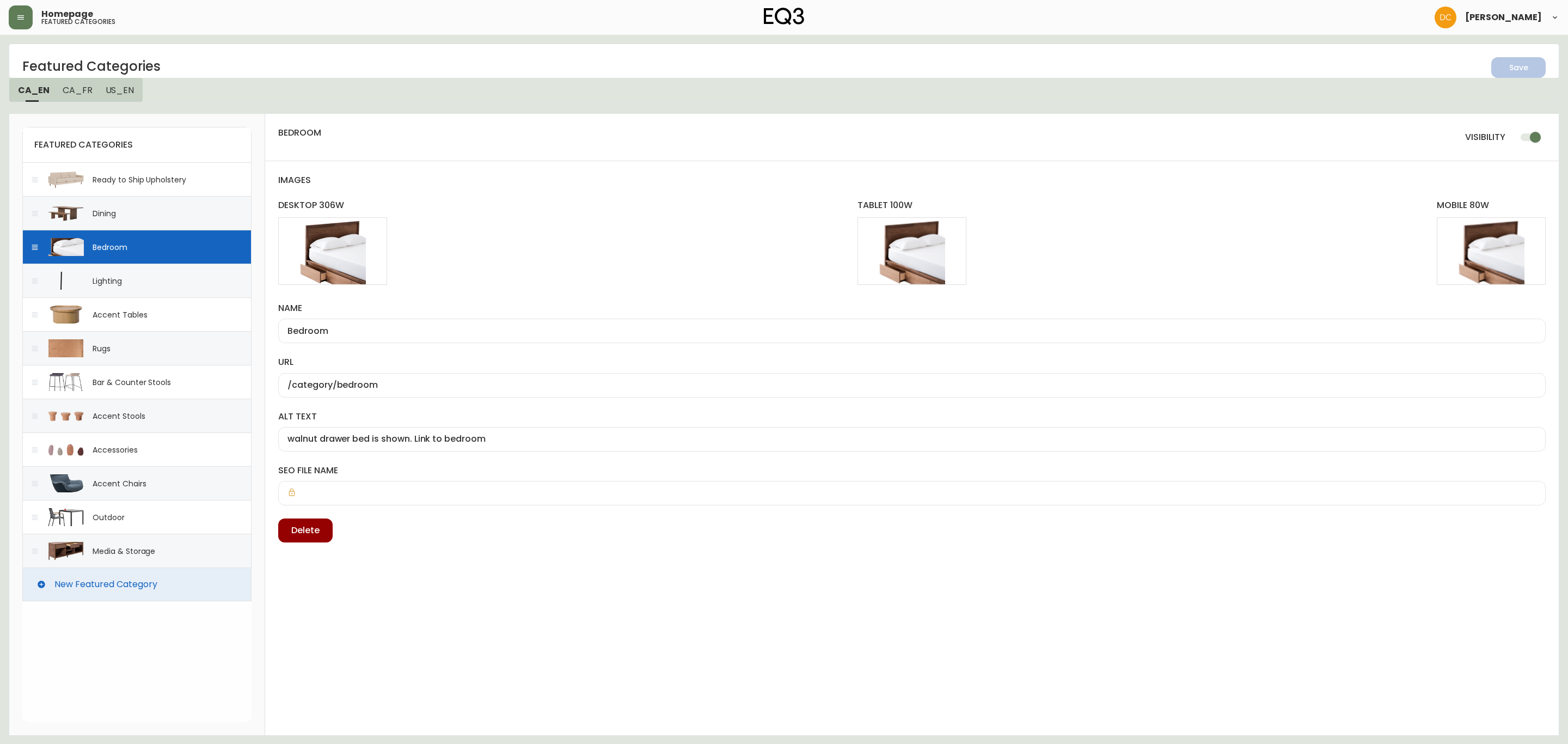
click at [116, 273] on div "Lighting" at bounding box center [137, 281] width 229 height 34
type input "Lighting"
type input "/category/lighting"
type input "black table lamp is shown. Link to lighting"
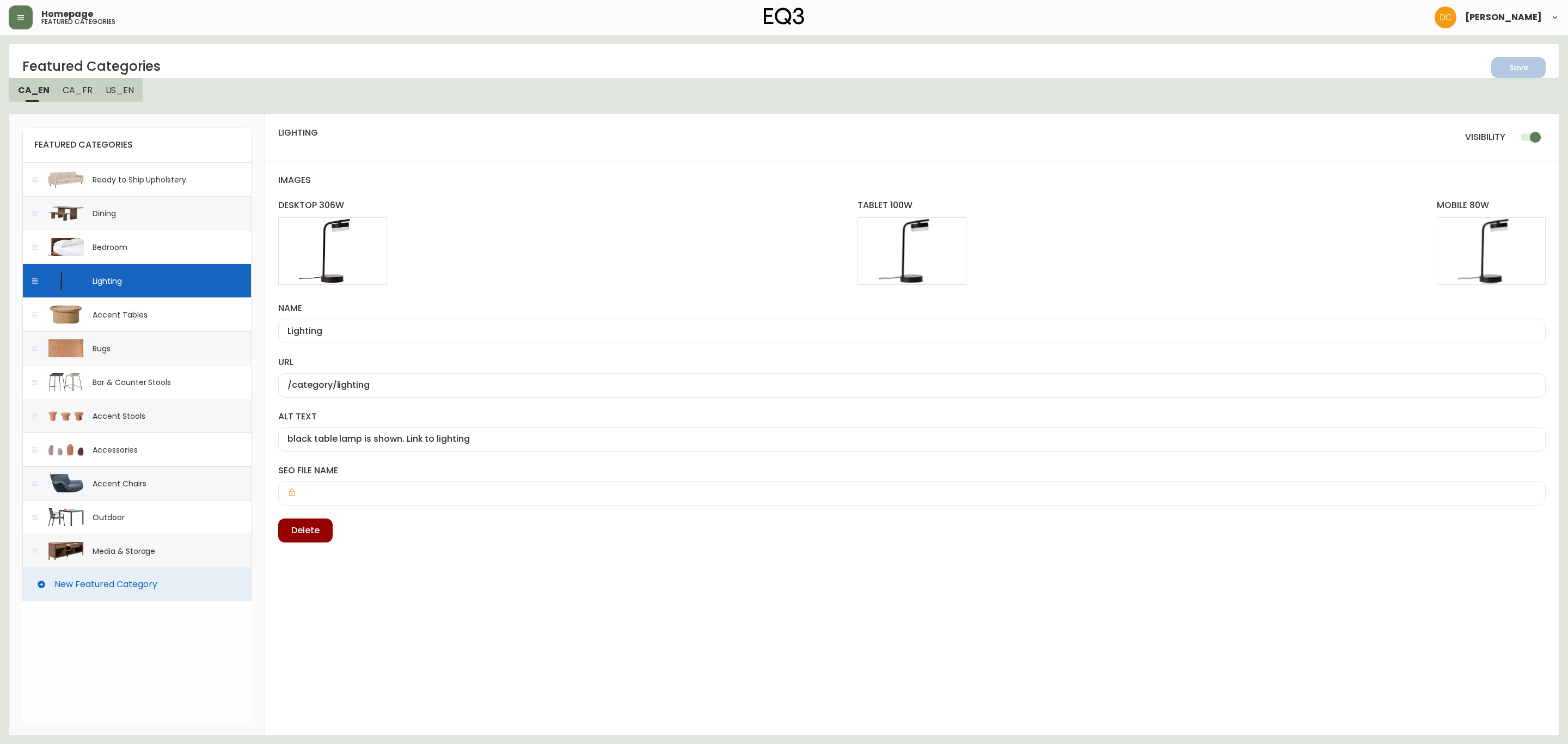
click at [144, 311] on div "Accent Tables" at bounding box center [120, 315] width 54 height 11
type input "Accent Tables"
type input "/category/living/accent-tables"
type input "Oak coffee table. Link to accent table category"
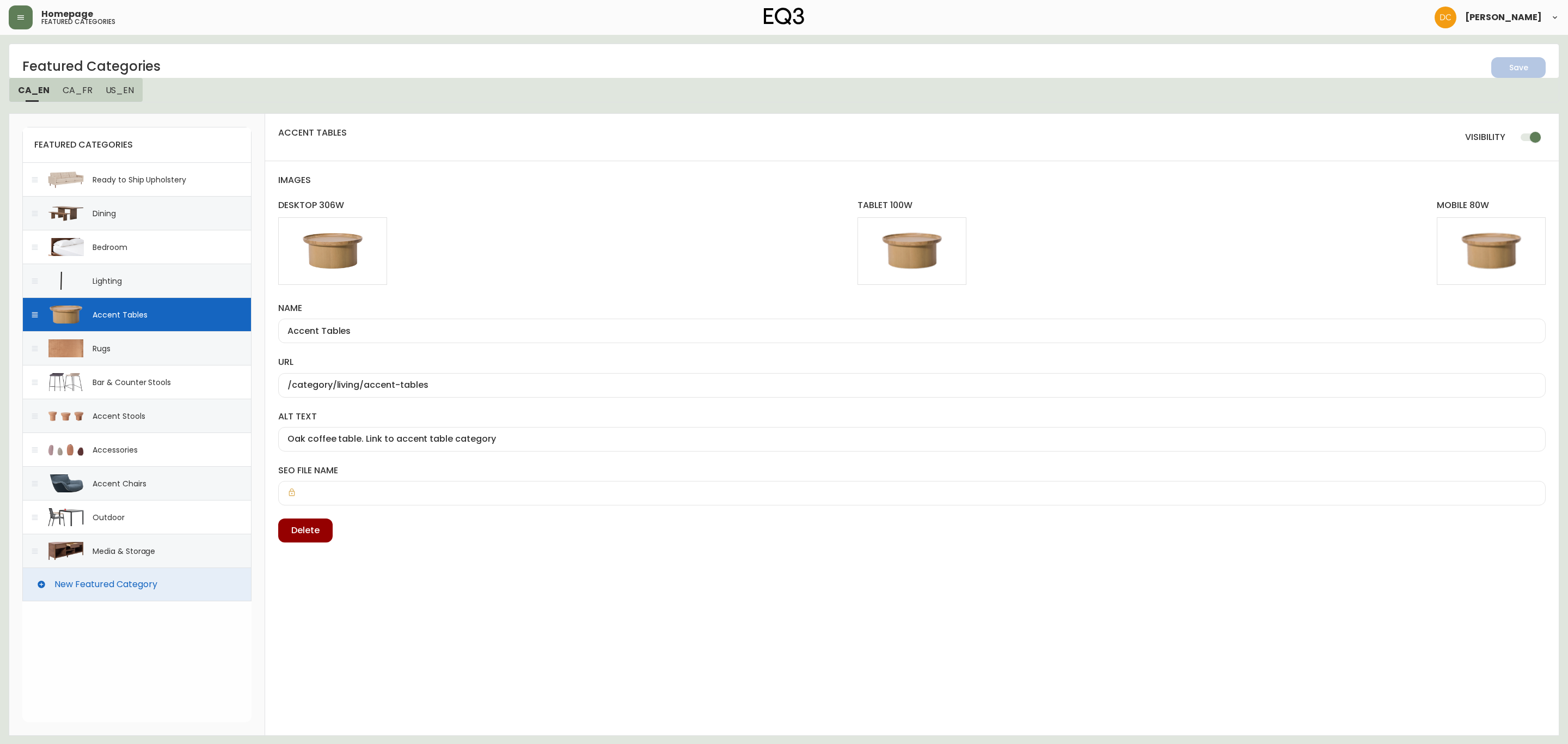
click at [153, 351] on div "Rugs" at bounding box center [137, 348] width 229 height 34
type input "Rugs"
type input "/category/rugs"
type input "brown rug is shown. Link to rug category"
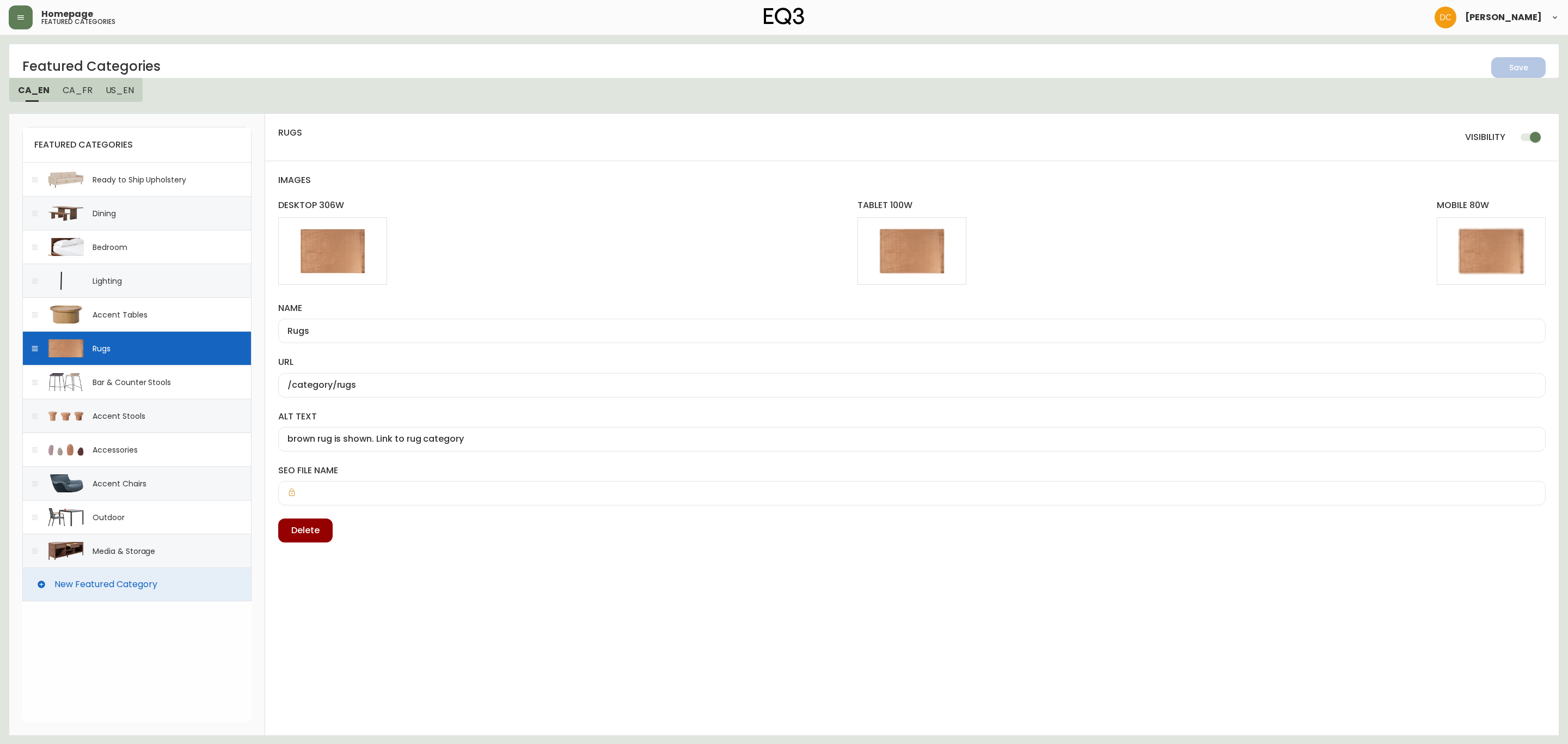
click at [112, 554] on div "Media & Storage" at bounding box center [124, 551] width 63 height 11
type input "Media & Storage"
type input "/category/living/media--storage"
type input "media unit is shown. Link to media storage"
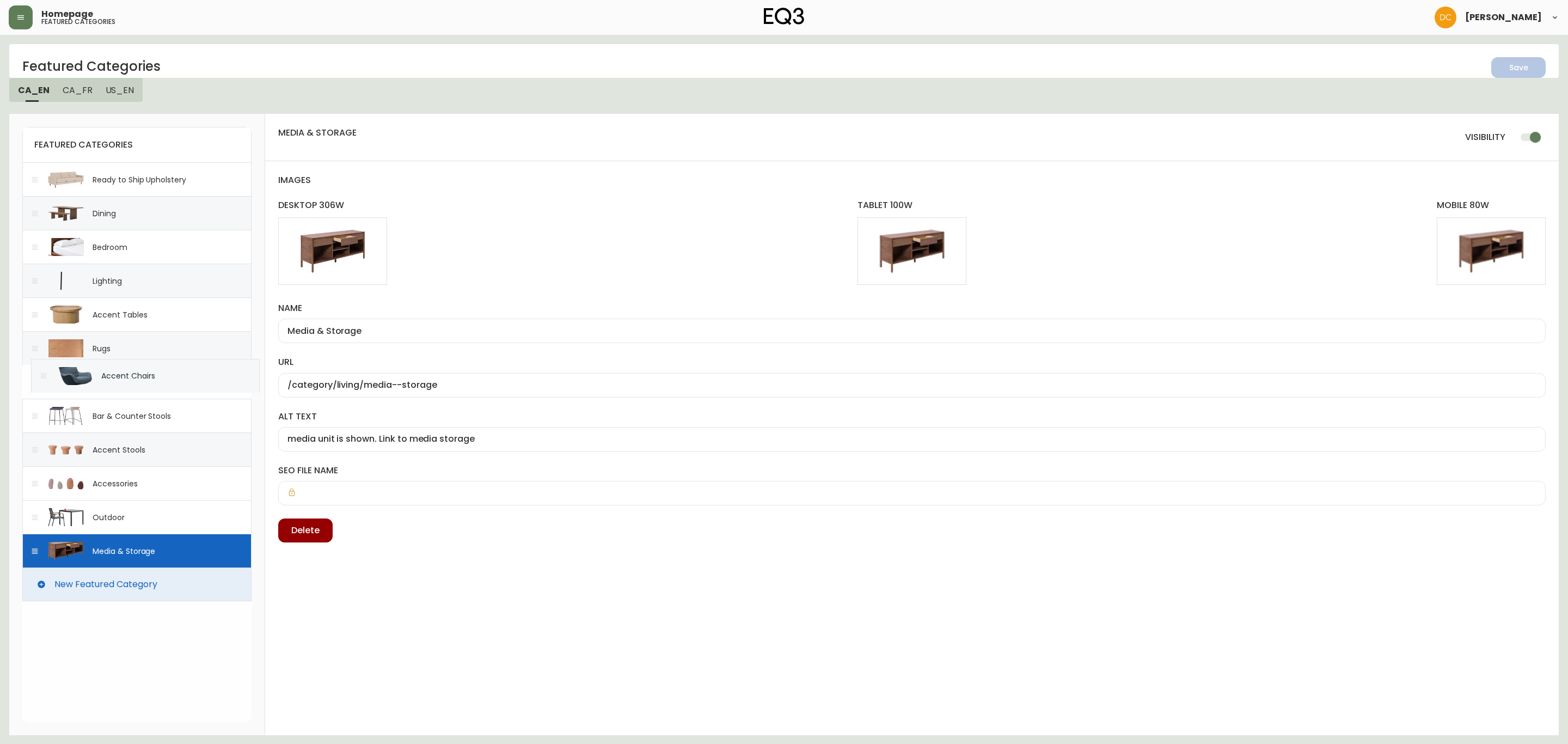
drag, startPoint x: 35, startPoint y: 489, endPoint x: 42, endPoint y: 365, distance: 124.2
click at [42, 365] on div "featured categories Ready to Ship Upholstery Dining Bedroom Lighting Accent Tab…" at bounding box center [137, 364] width 229 height 474
drag, startPoint x: 33, startPoint y: 487, endPoint x: 36, endPoint y: 446, distance: 41.1
click at [36, 446] on div "featured categories Ready to Ship Upholstery Dining Bedroom Lighting Accent Tab…" at bounding box center [137, 364] width 229 height 474
click at [1534, 137] on input "checkbox" at bounding box center [1535, 137] width 62 height 21
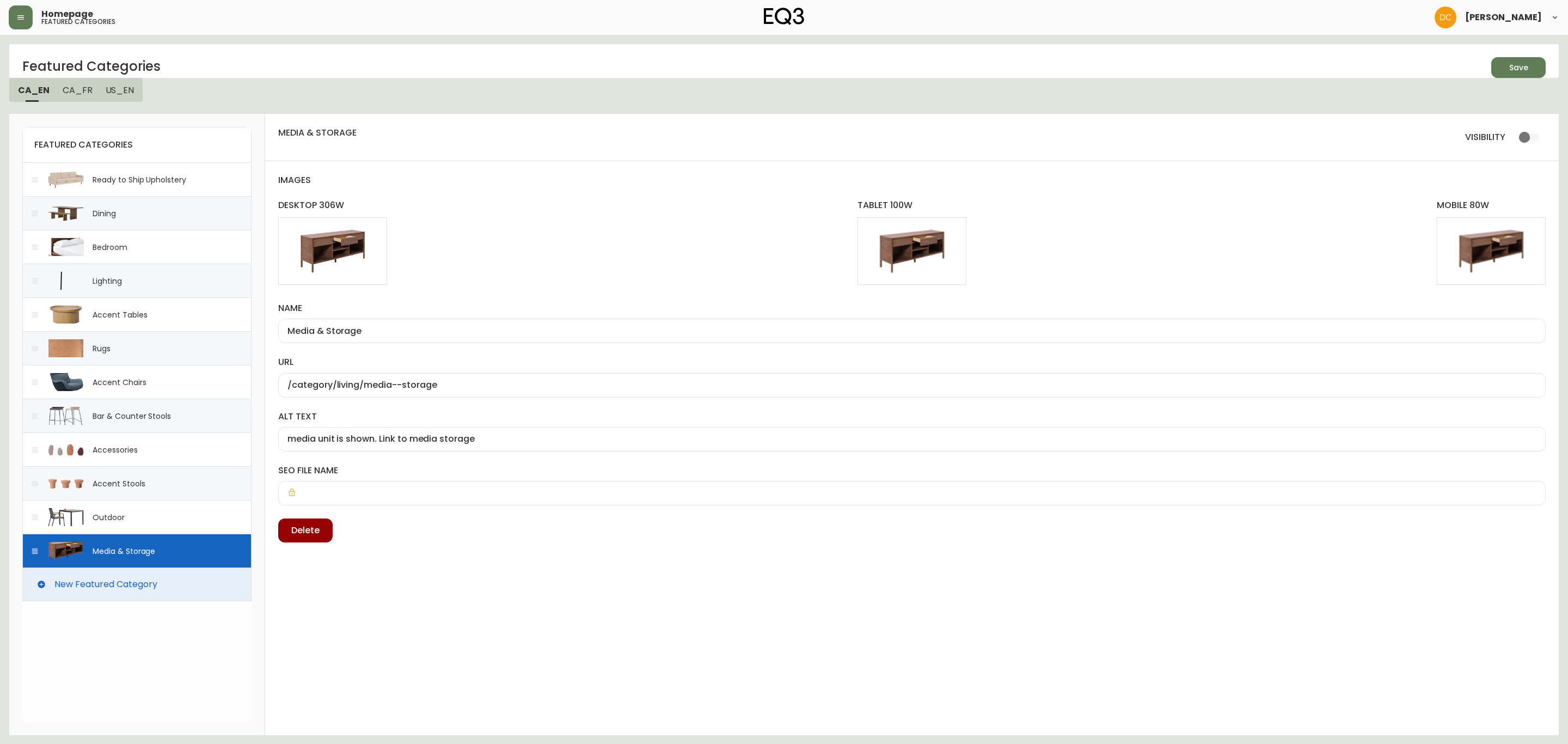
click at [223, 518] on div "Outdoor" at bounding box center [137, 517] width 229 height 34
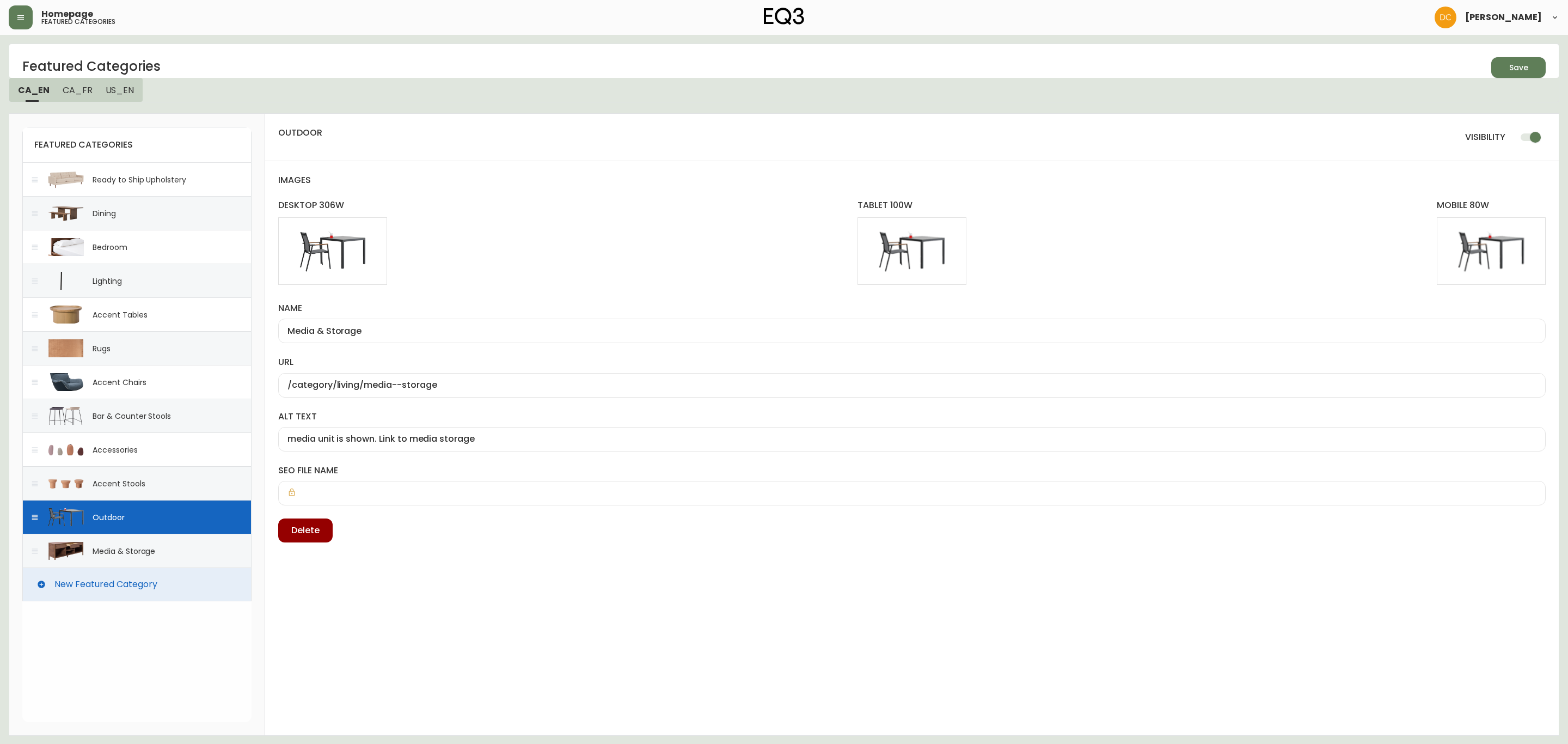
checkbox input "true"
type input "Outdoor"
type input "/category/outdoor"
type input "black outdoor chair and table. Link to outdoor"
click at [1543, 131] on input "checkbox" at bounding box center [1535, 137] width 62 height 21
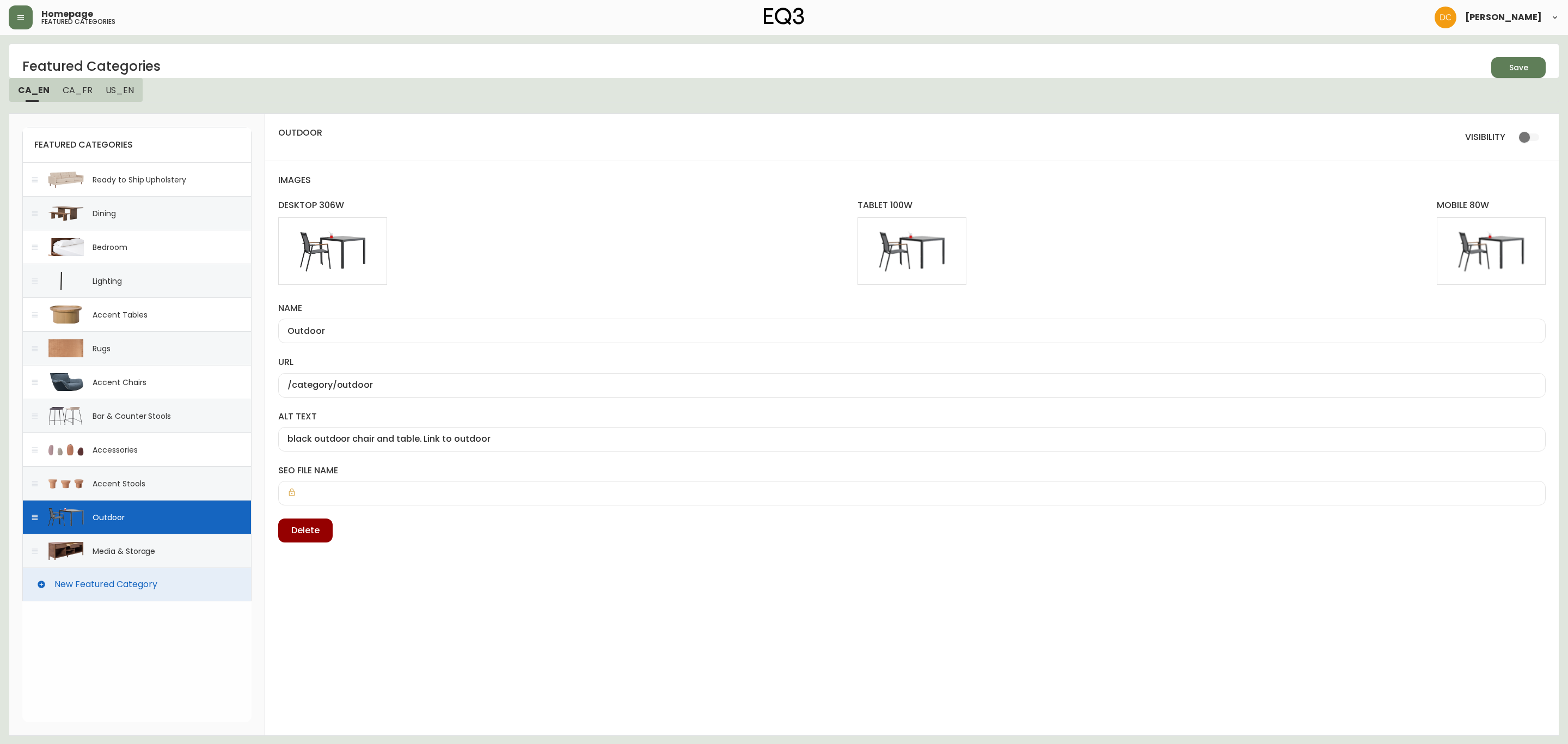
click at [198, 480] on div "Accent Stools" at bounding box center [137, 483] width 229 height 34
checkbox input "true"
type input "Accent Stools"
type input "/category/living/seating/stools"
type input "Terracotta stools. Link to stools"
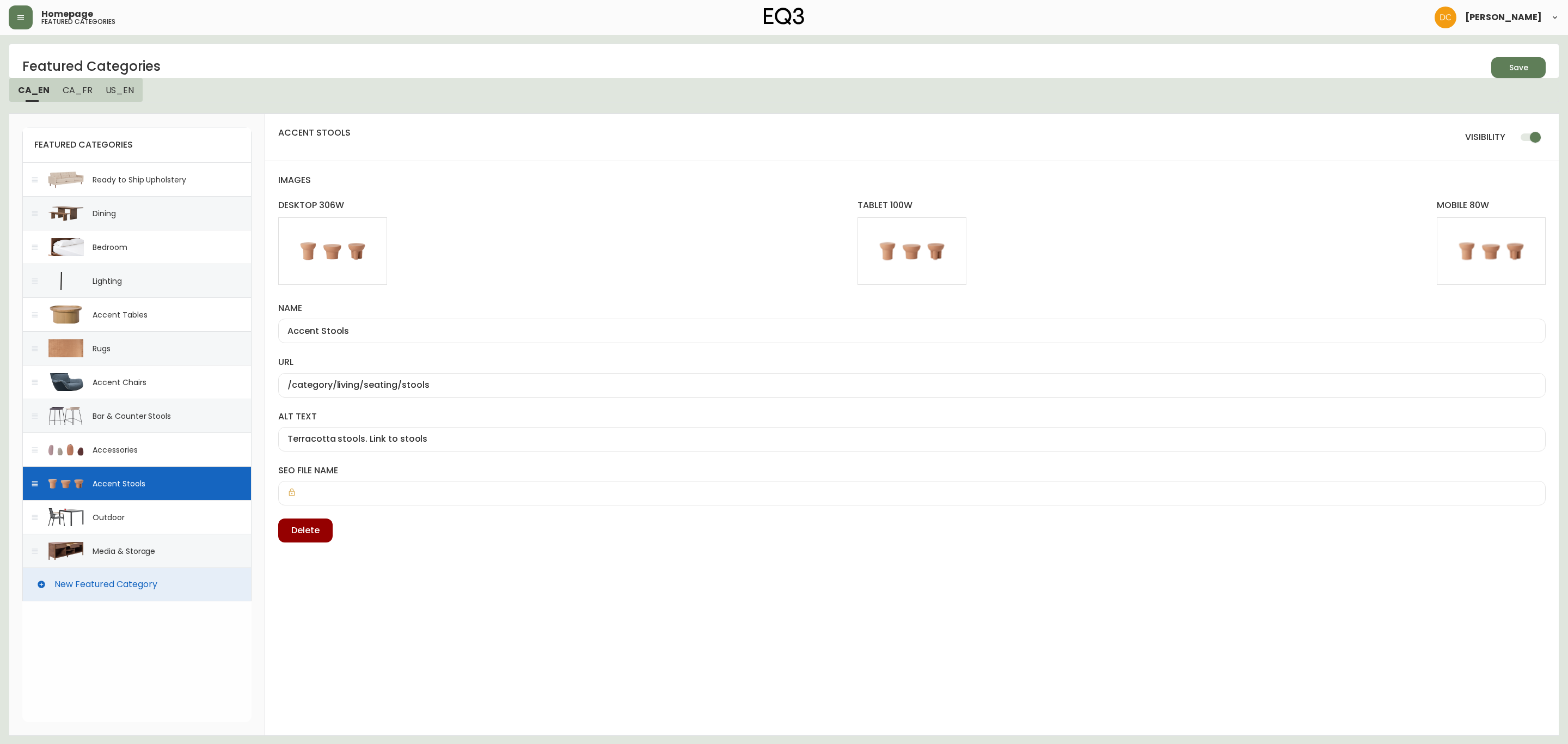
click at [1523, 133] on input "checkbox" at bounding box center [1535, 137] width 62 height 21
click at [168, 461] on div "Accessories" at bounding box center [137, 449] width 229 height 34
checkbox input "true"
type input "Accessories"
type input "/category/accessories"
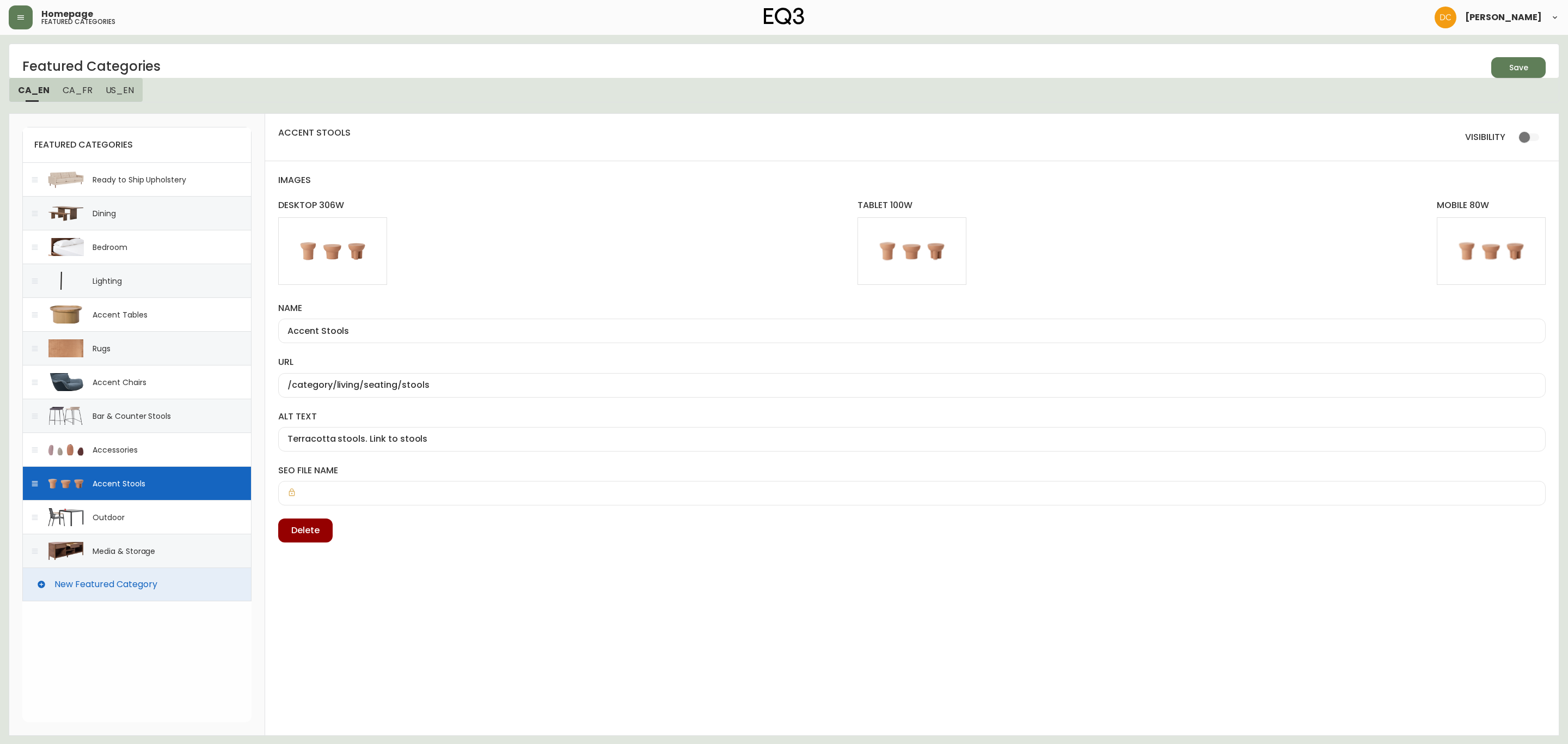
type input "vases are shown. Link to accessories category"
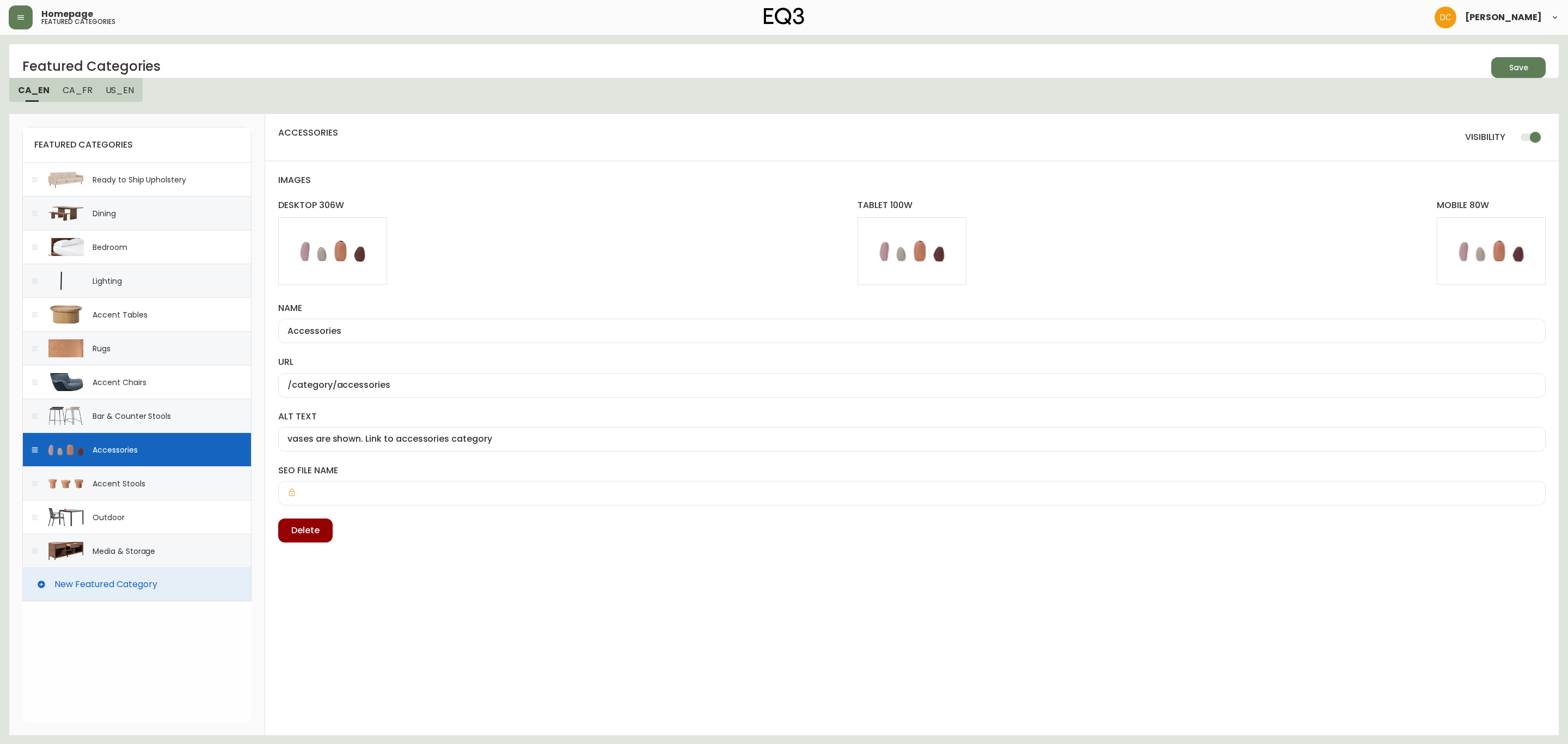
click at [1524, 131] on input "checkbox" at bounding box center [1535, 137] width 62 height 21
click at [1520, 65] on div "Save" at bounding box center [1518, 68] width 19 height 13
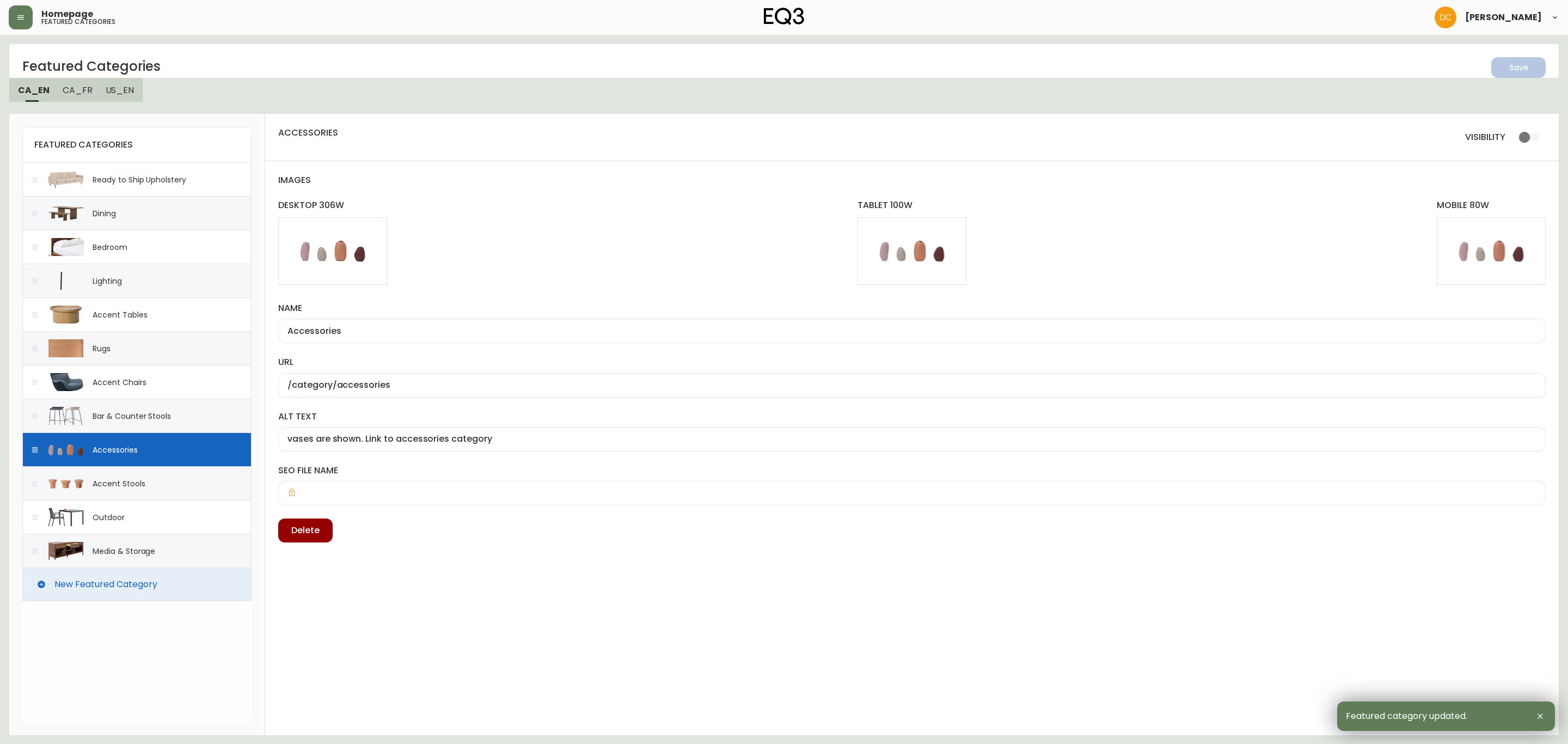
click at [126, 489] on div "Accent Stools" at bounding box center [119, 484] width 52 height 11
checkbox input "true"
type input "Accent Stools"
type input "/category/living/seating/stools"
type input "Terracotta stools. Link to stools"
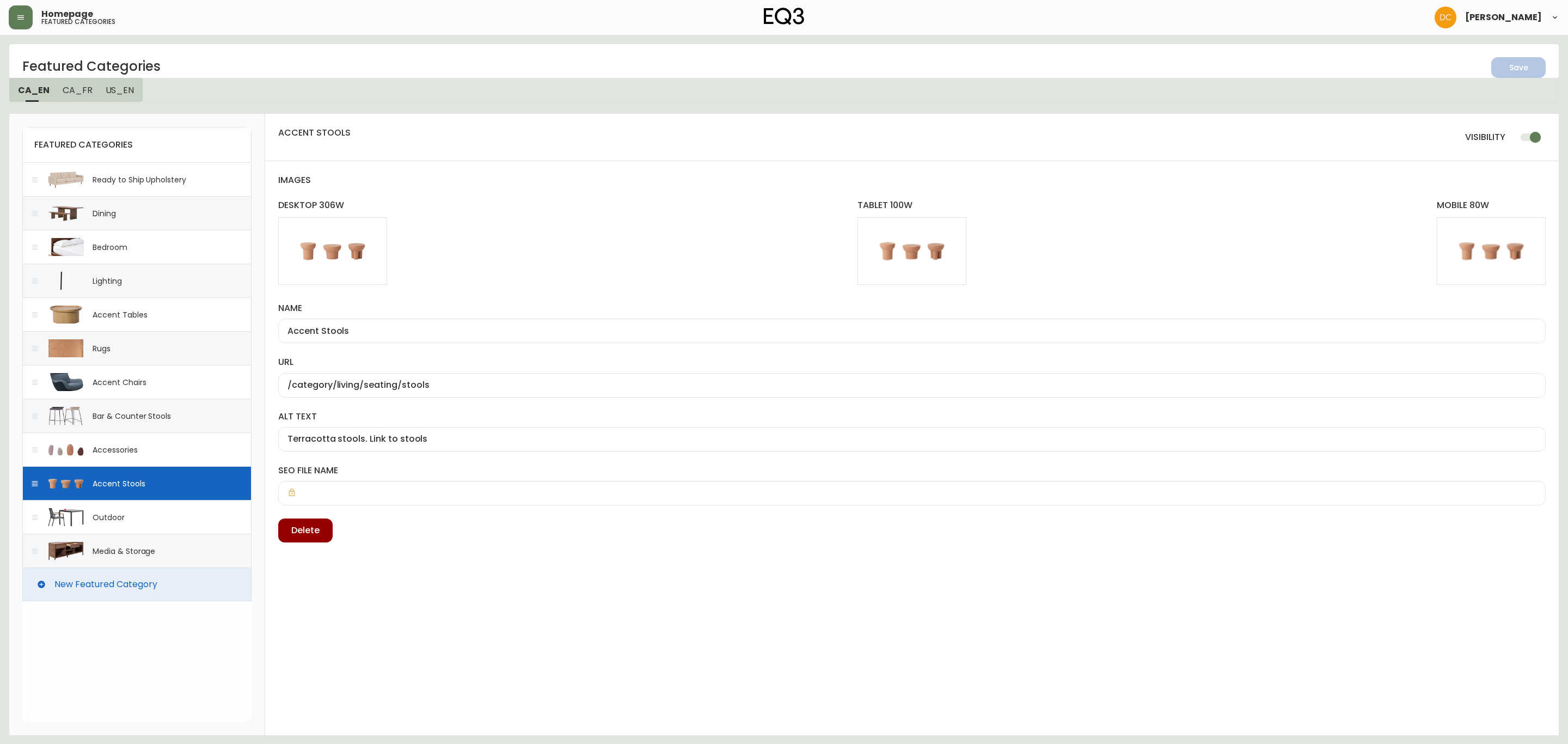
click at [139, 519] on div "Outdoor" at bounding box center [137, 517] width 229 height 34
type input "Outdoor"
type input "/category/outdoor"
type input "black outdoor chair and table. Link to outdoor"
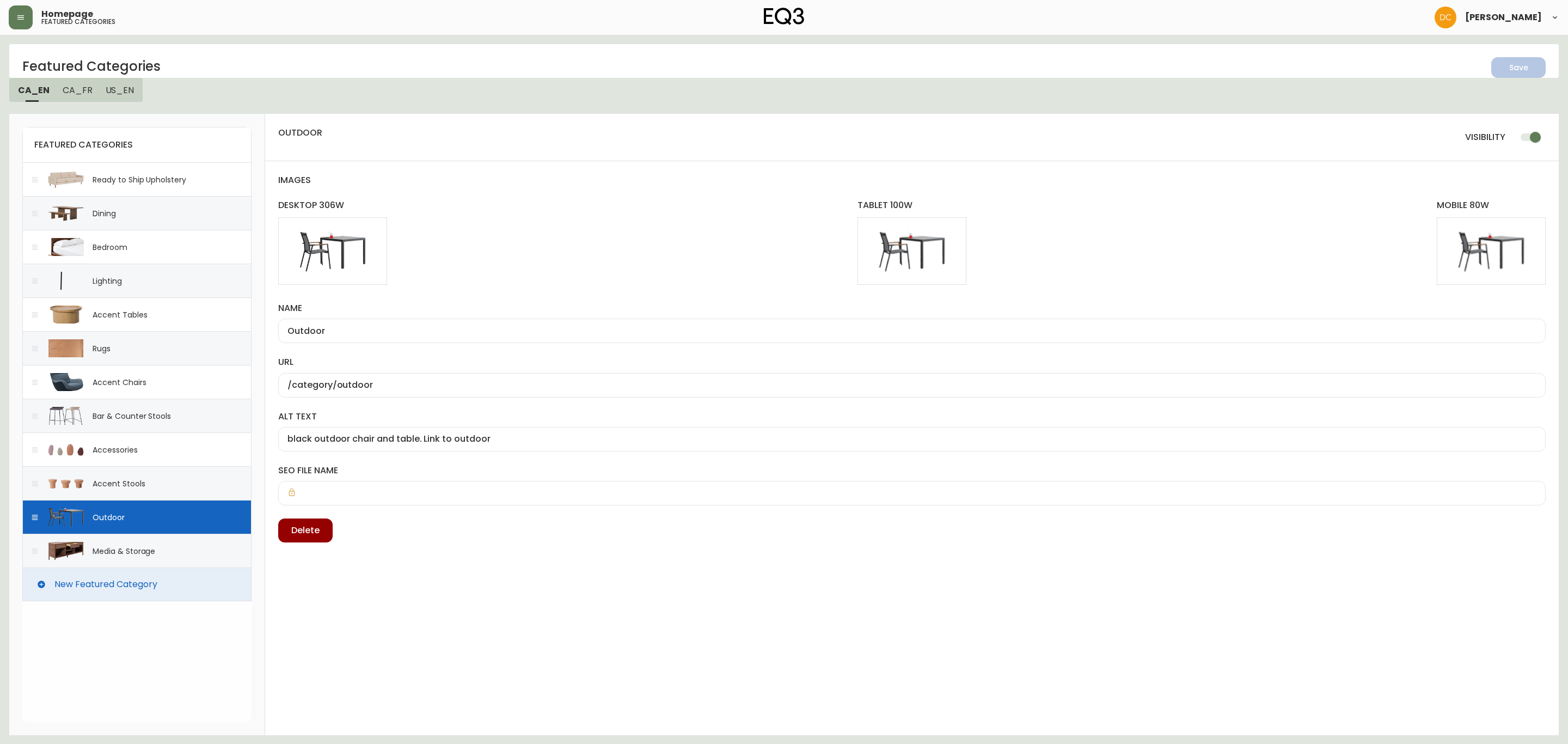
click at [138, 549] on div "Media & Storage" at bounding box center [137, 550] width 229 height 34
type input "Media & Storage"
type input "/category/living/media--storage"
type input "media unit is shown. Link to media storage"
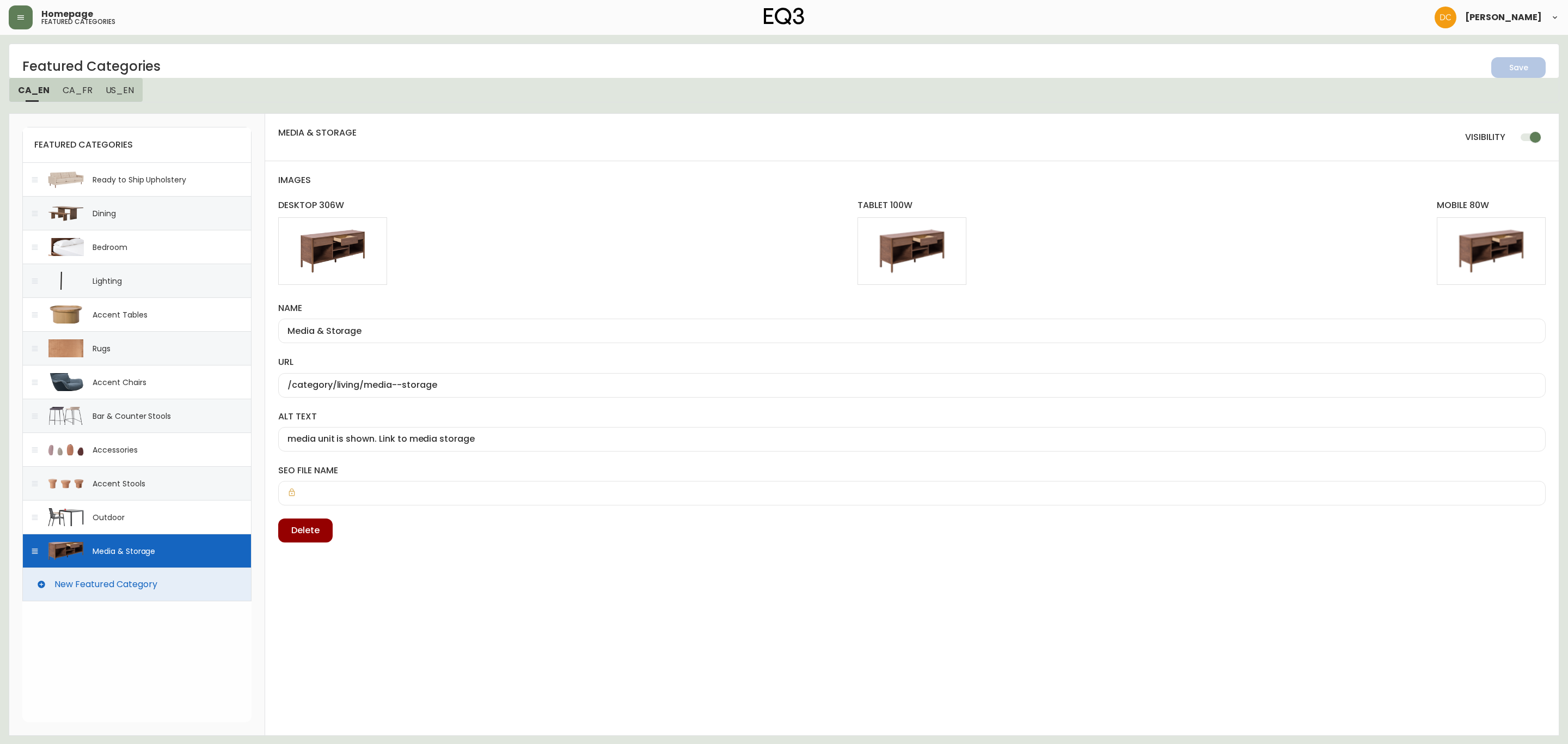
click at [1520, 120] on div "media & storage visibility" at bounding box center [911, 137] width 1294 height 47
click at [1527, 131] on input "checkbox" at bounding box center [1535, 137] width 62 height 21
click at [1520, 72] on div "Save" at bounding box center [1518, 68] width 19 height 13
click at [131, 521] on div "Outdoor" at bounding box center [137, 517] width 229 height 34
checkbox input "true"
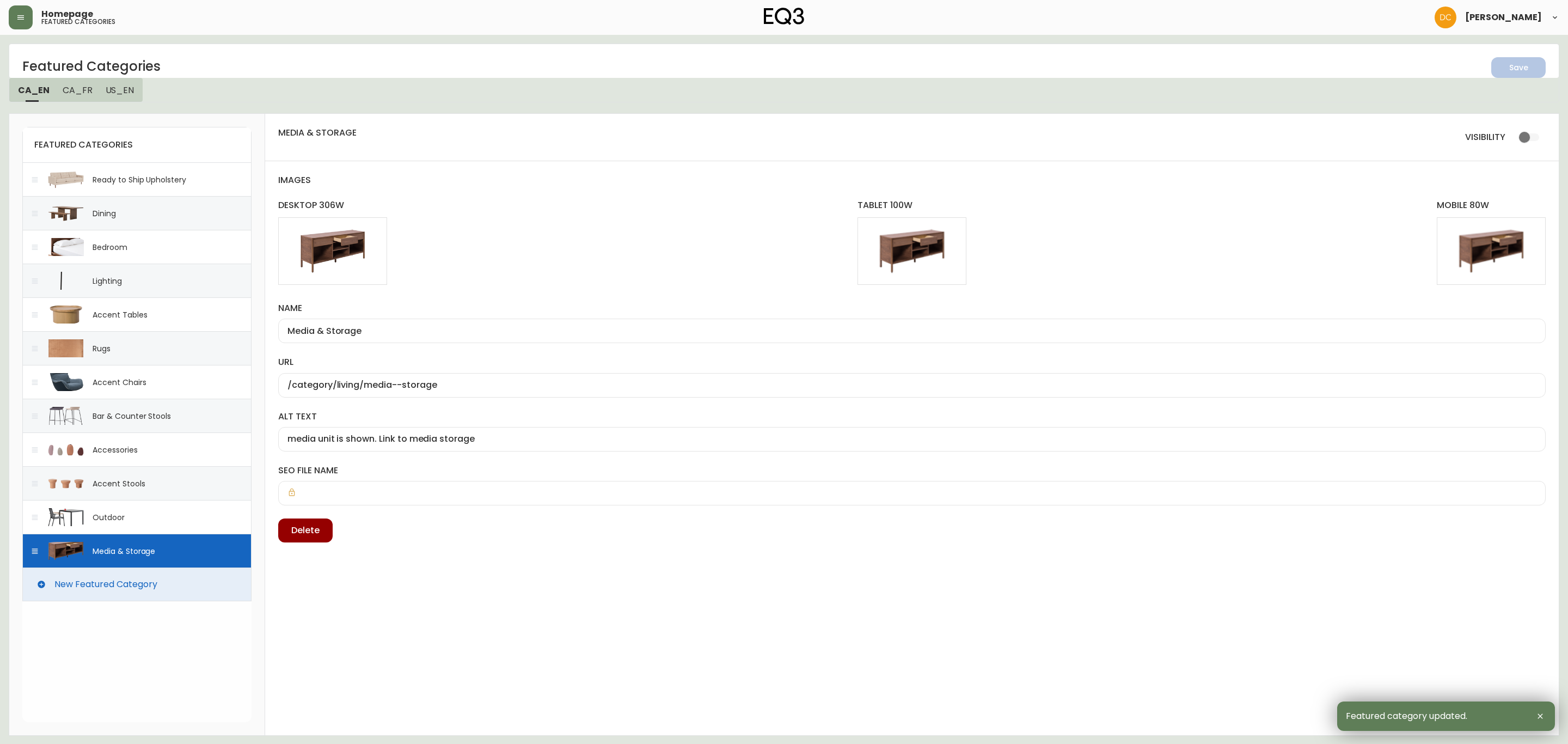
type input "Outdoor"
type input "/category/outdoor"
type input "black outdoor chair and table. Link to outdoor"
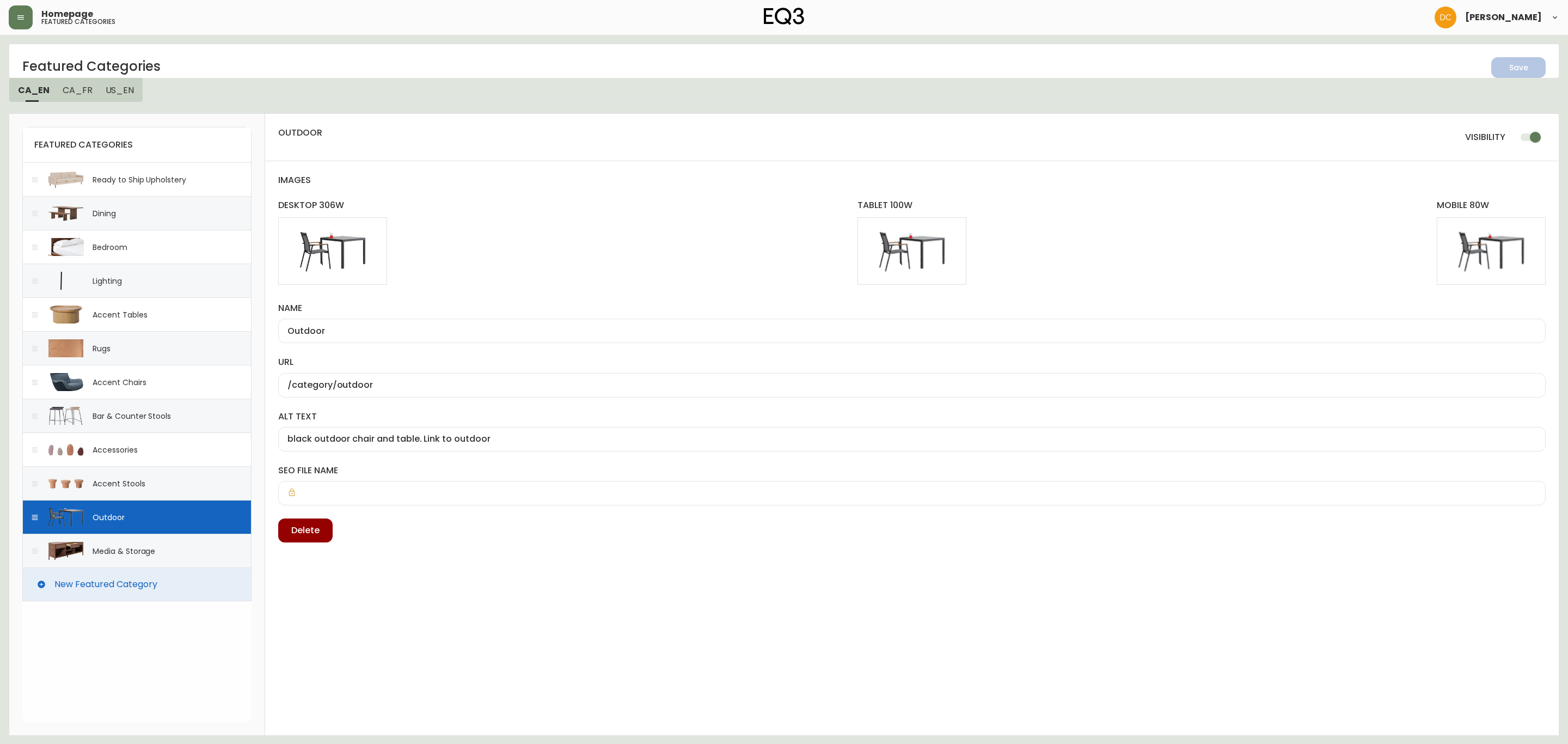
click at [1530, 136] on input "checkbox" at bounding box center [1535, 137] width 62 height 21
click at [1515, 65] on icon "button" at bounding box center [1514, 66] width 15 height 15
click at [108, 492] on div "Accent Stools" at bounding box center [137, 483] width 229 height 34
checkbox input "true"
type input "Accent Stools"
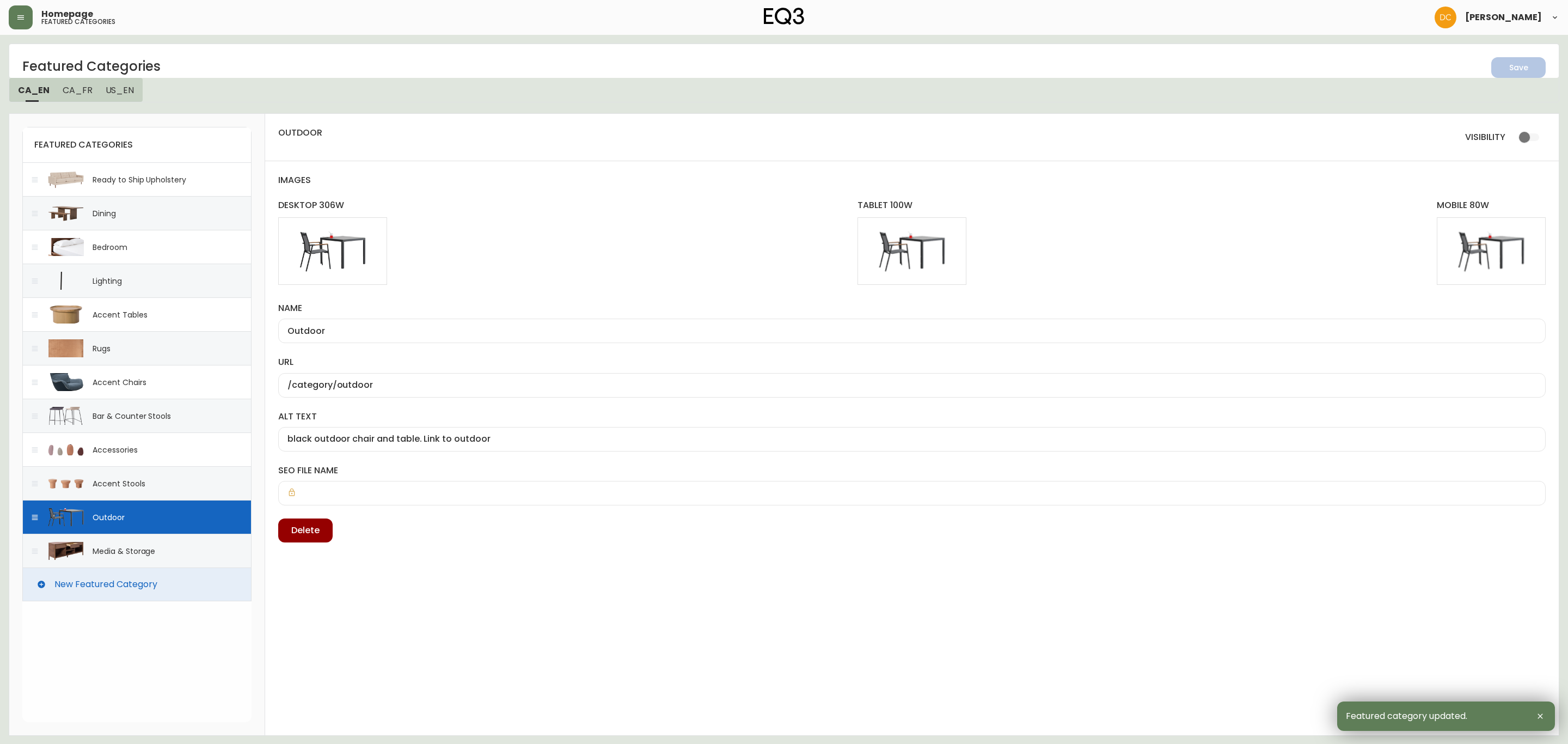
type input "/category/living/seating/stools"
type input "Terracotta stools. Link to stools"
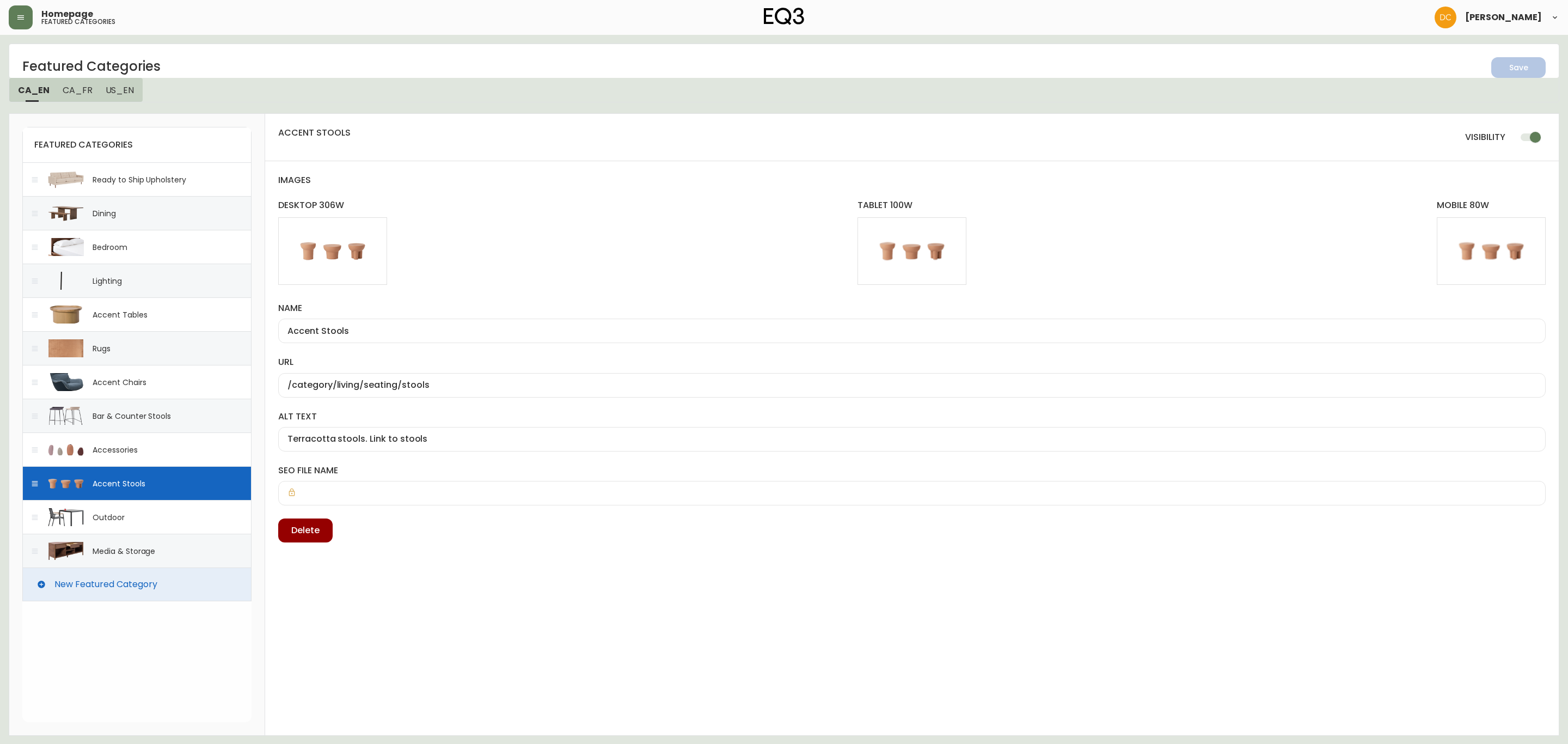
click at [1531, 135] on input "checkbox" at bounding box center [1535, 137] width 62 height 21
checkbox input "false"
click at [1516, 63] on icon "button" at bounding box center [1514, 66] width 13 height 13
click at [137, 448] on div "Accessories" at bounding box center [115, 449] width 45 height 11
type input "Accessories"
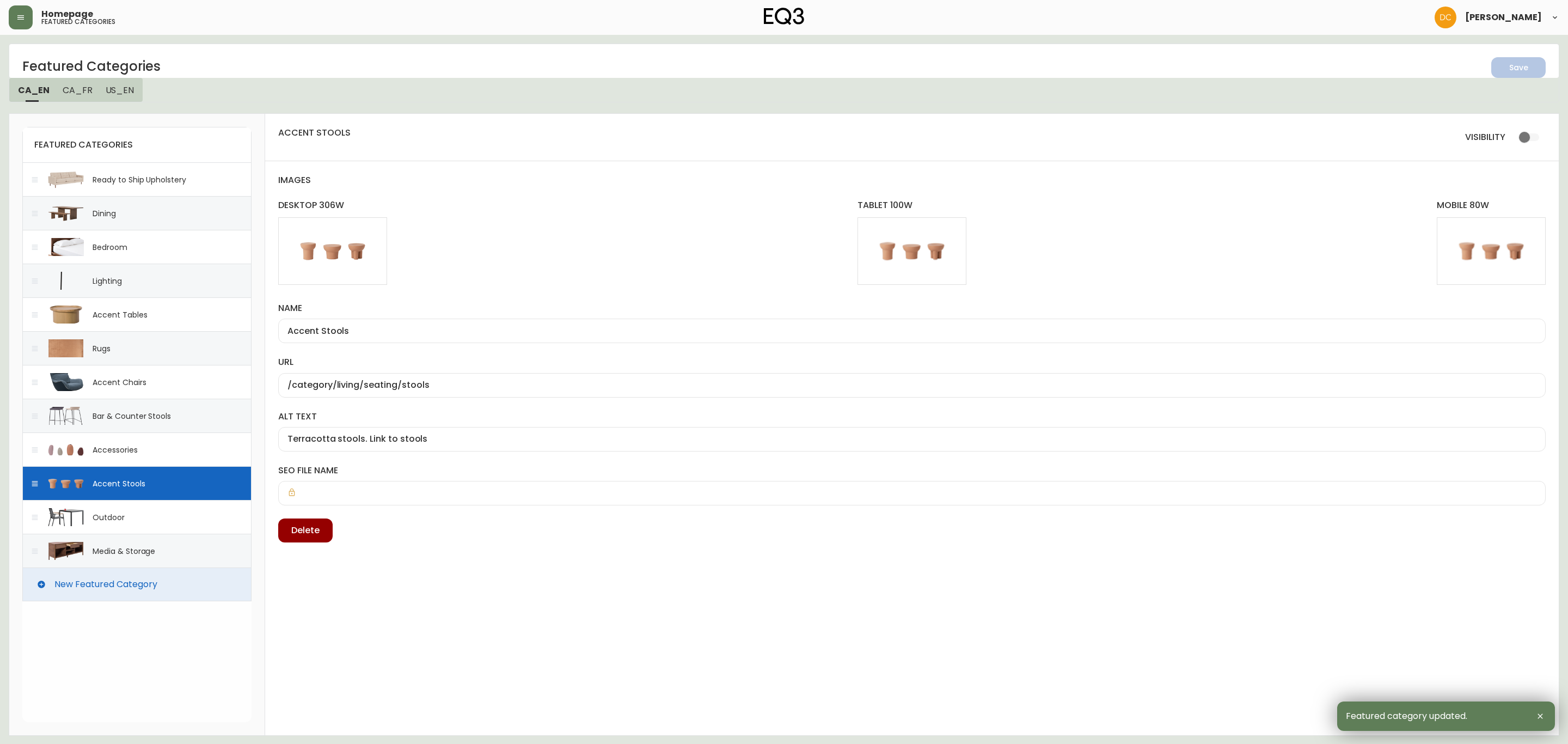
type input "/category/accessories"
type input "vases are shown. Link to accessories category"
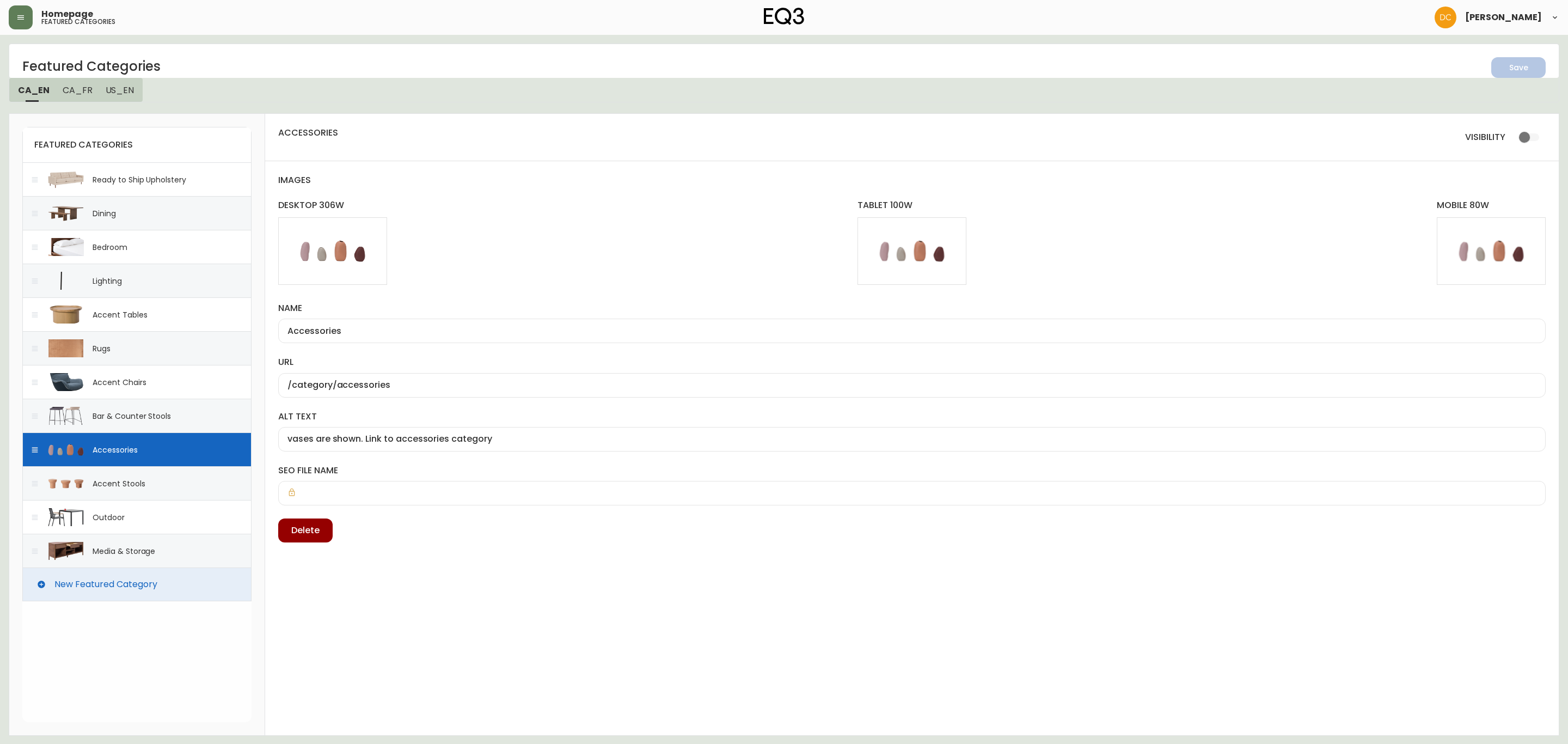
click at [161, 418] on div "Bar & Counter Stools" at bounding box center [132, 416] width 79 height 11
checkbox input "true"
type input "Bar & Counter Stools"
type input "/category/dining/seating/bar--counter-stools"
type input "two stools. Link to counter stools"
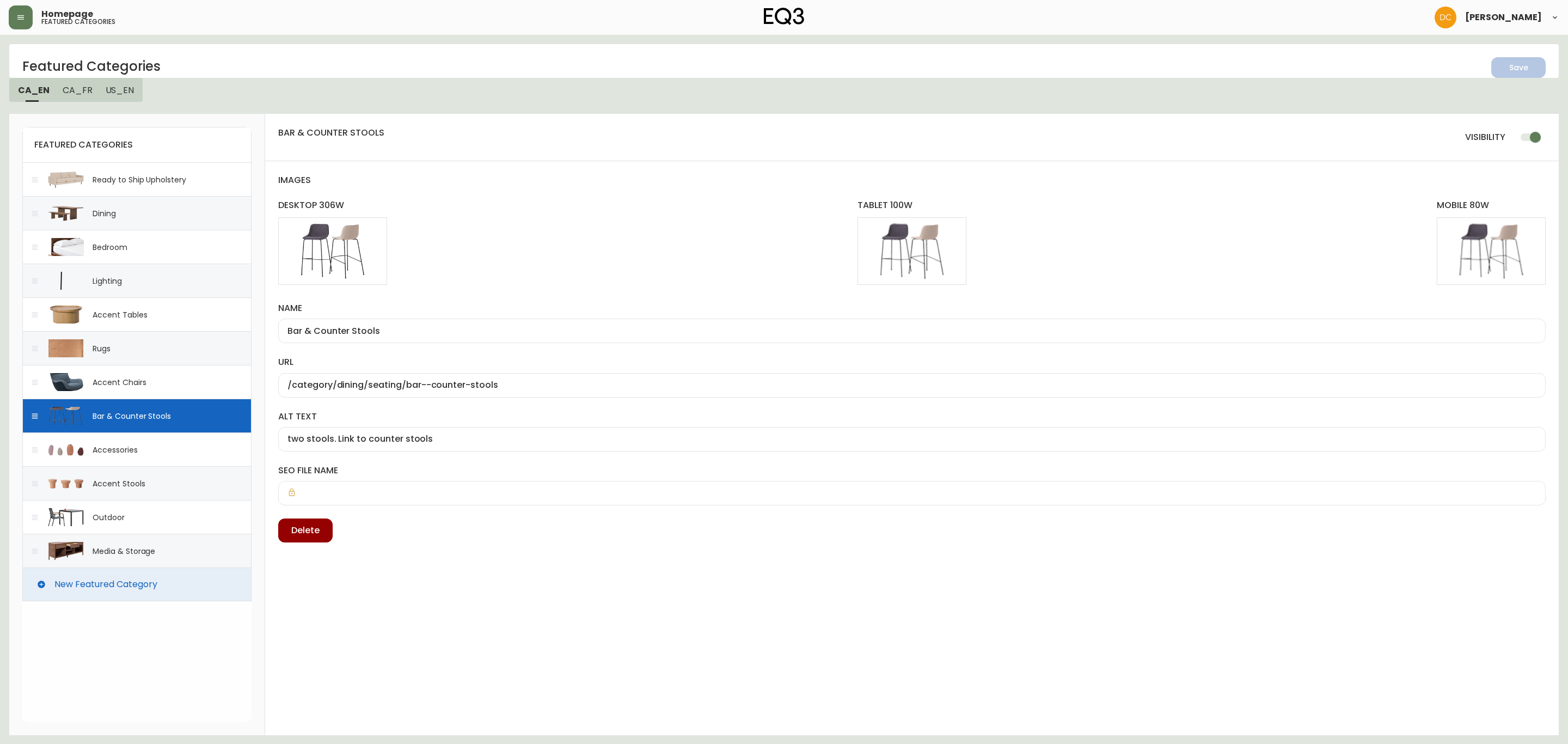
click at [163, 386] on div "Accent Chairs" at bounding box center [137, 381] width 229 height 34
type input "Accent Chairs"
type input "/category/living/seating/chairs"
type input "light-brown-leather-chair"
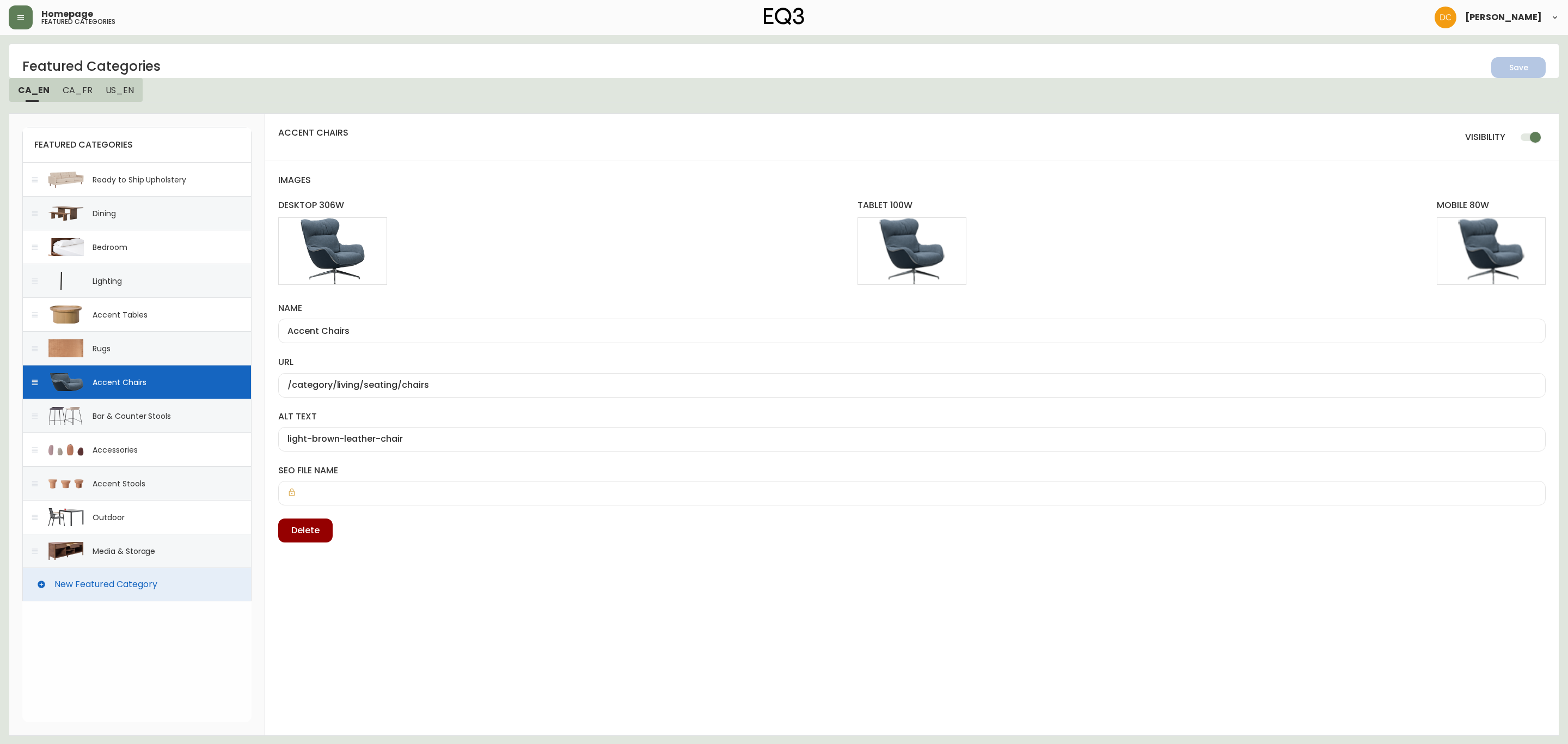
click at [170, 344] on div "Rugs" at bounding box center [137, 348] width 229 height 34
type input "Rugs"
type input "/category/rugs"
type input "brown rug is shown. Link to rug category"
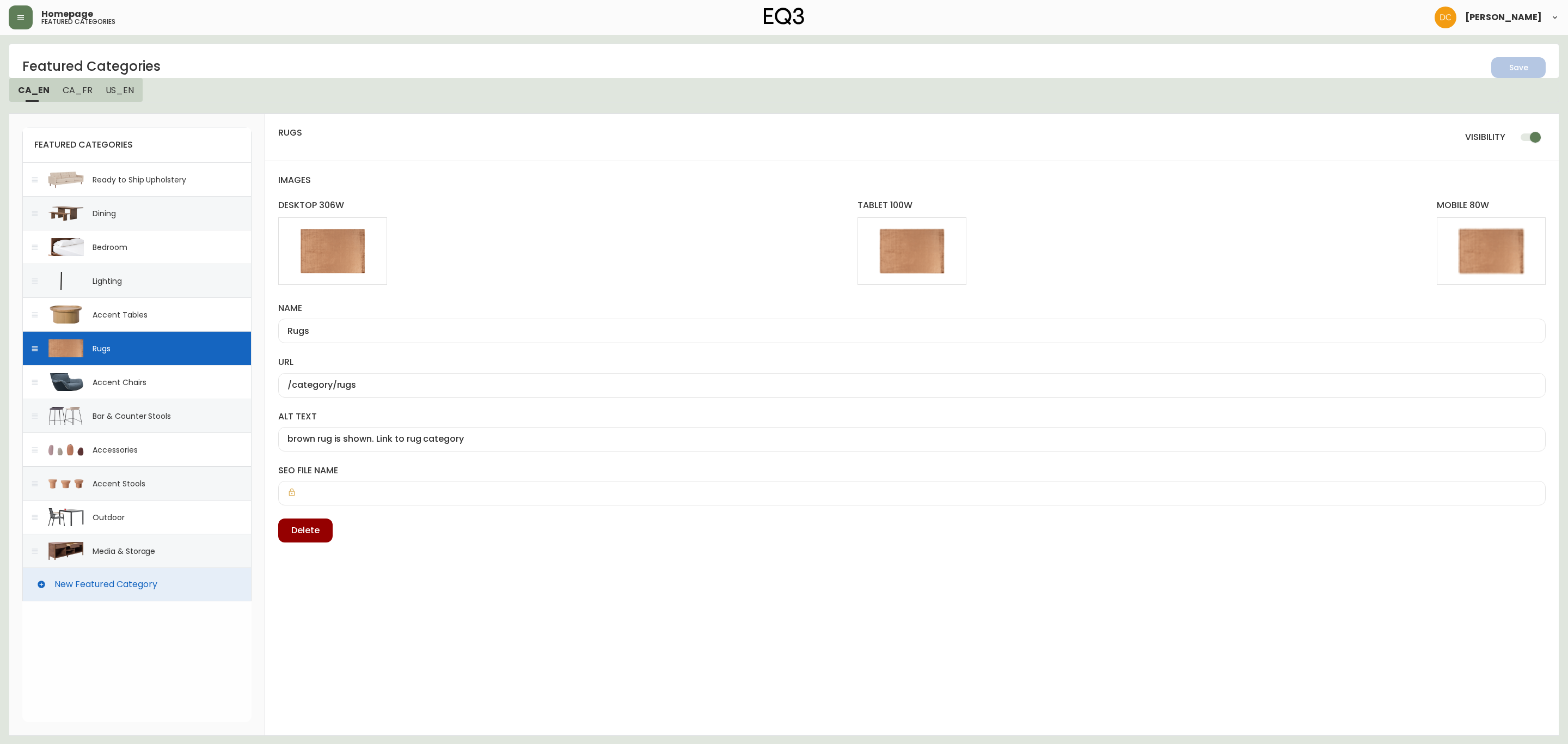
click at [175, 307] on div "Accent Tables" at bounding box center [137, 314] width 229 height 34
type input "Accent Tables"
type input "/category/living/accent-tables"
type input "Oak coffee table. Link to accent table category"
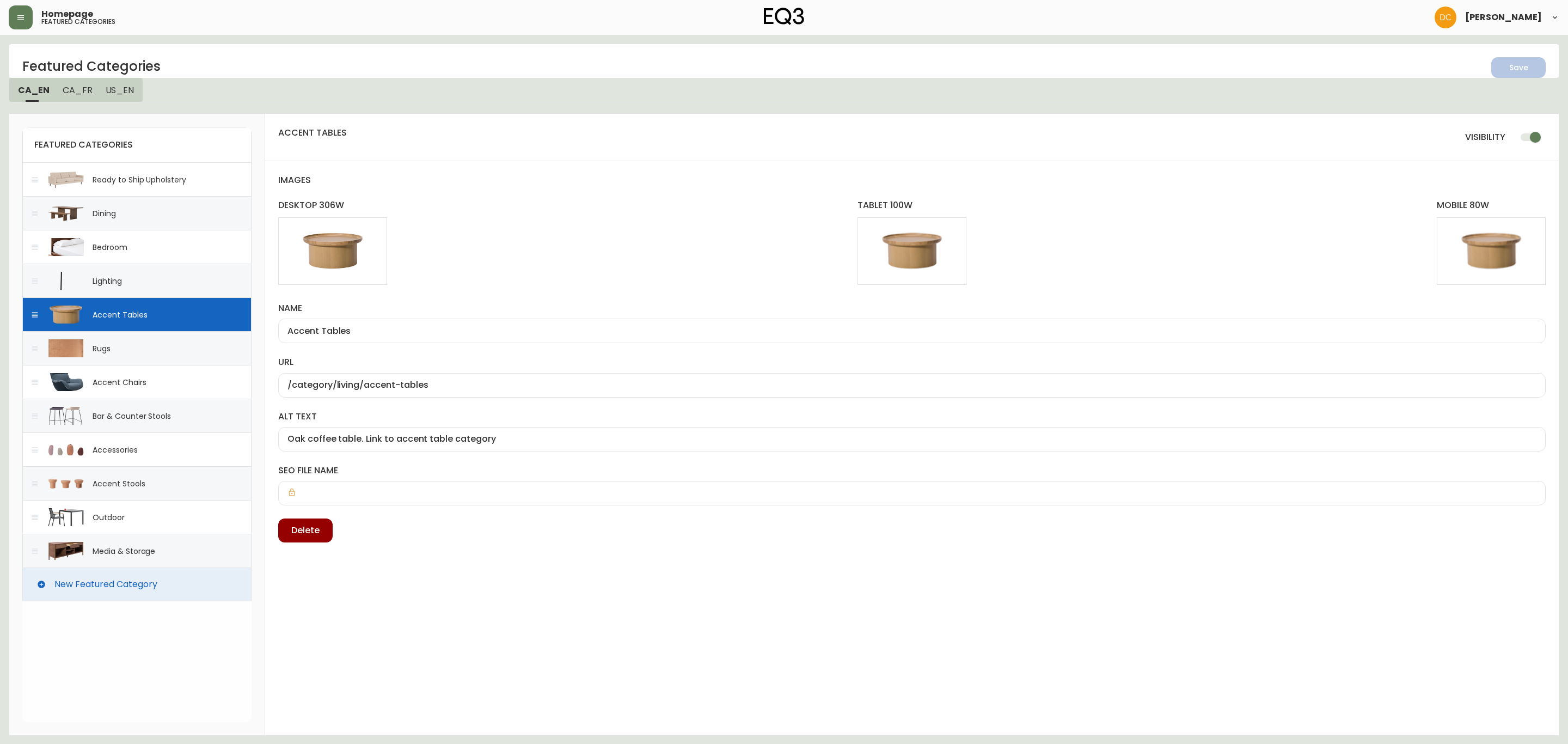
click at [161, 263] on div "Bedroom" at bounding box center [137, 247] width 229 height 34
type input "Bedroom"
type input "/category/bedroom"
type input "walnut drawer bed is shown. Link to bedroom"
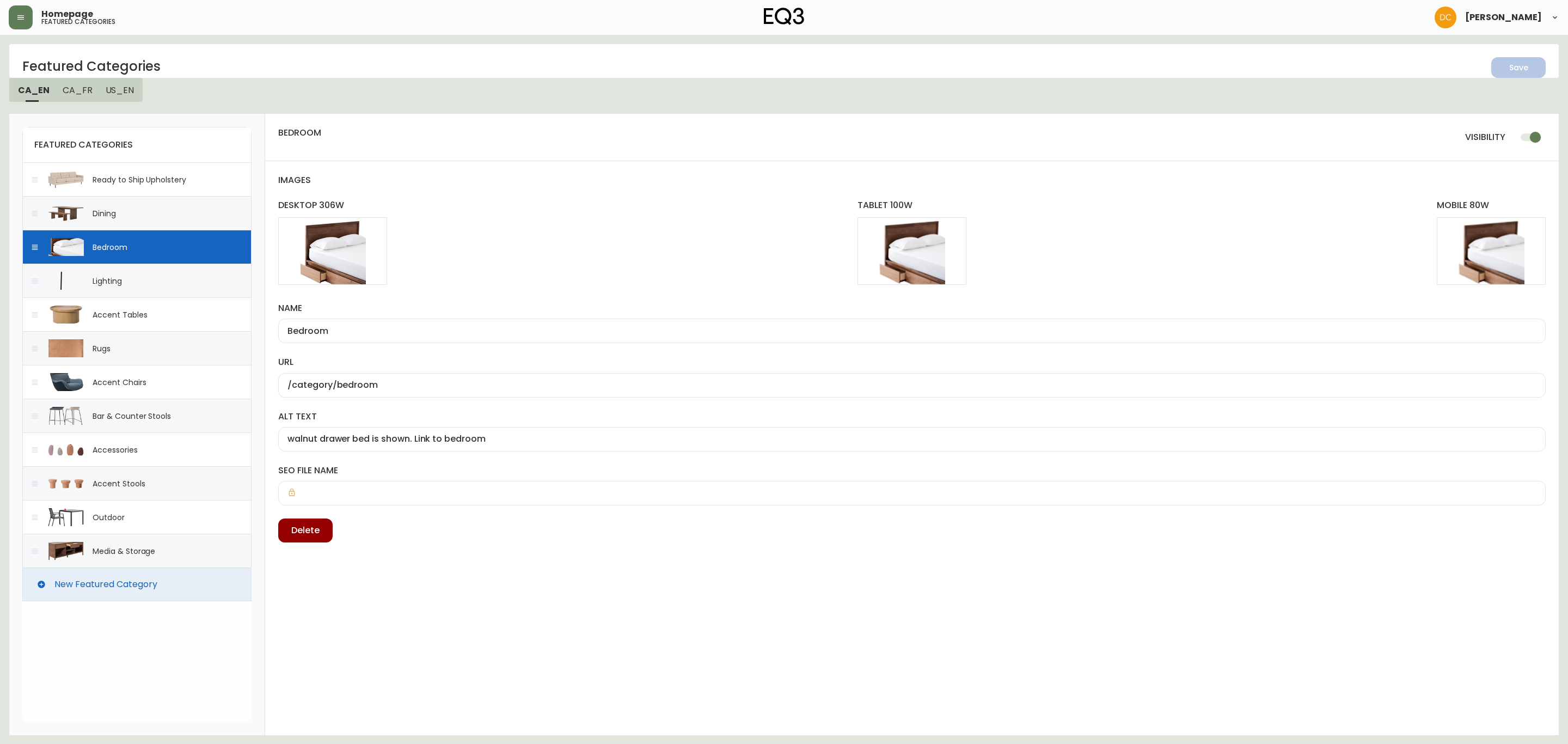
click at [80, 92] on span "CA_FR" at bounding box center [77, 89] width 30 height 11
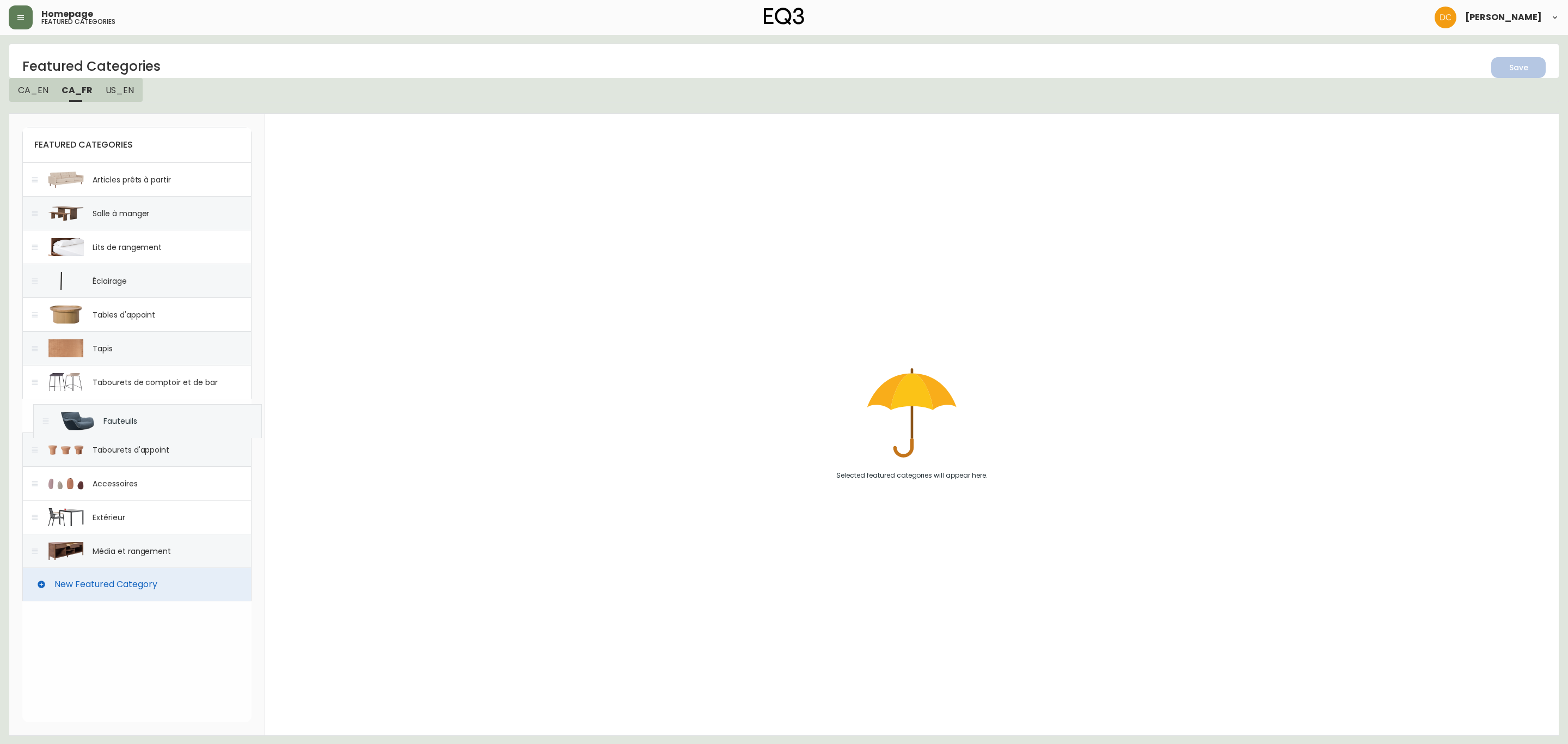
drag, startPoint x: 33, startPoint y: 487, endPoint x: 49, endPoint y: 405, distance: 83.5
click at [49, 405] on div "featured categories Articles prêts à partir Salle à manger Lits de rangement Éc…" at bounding box center [137, 364] width 229 height 474
drag, startPoint x: 35, startPoint y: 417, endPoint x: 42, endPoint y: 371, distance: 46.5
click at [42, 371] on div "featured categories Articles prêts à partir Salle à manger Lits de rangement Éc…" at bounding box center [137, 364] width 229 height 474
click at [147, 461] on div "Tabourets d'appoint" at bounding box center [137, 449] width 229 height 34
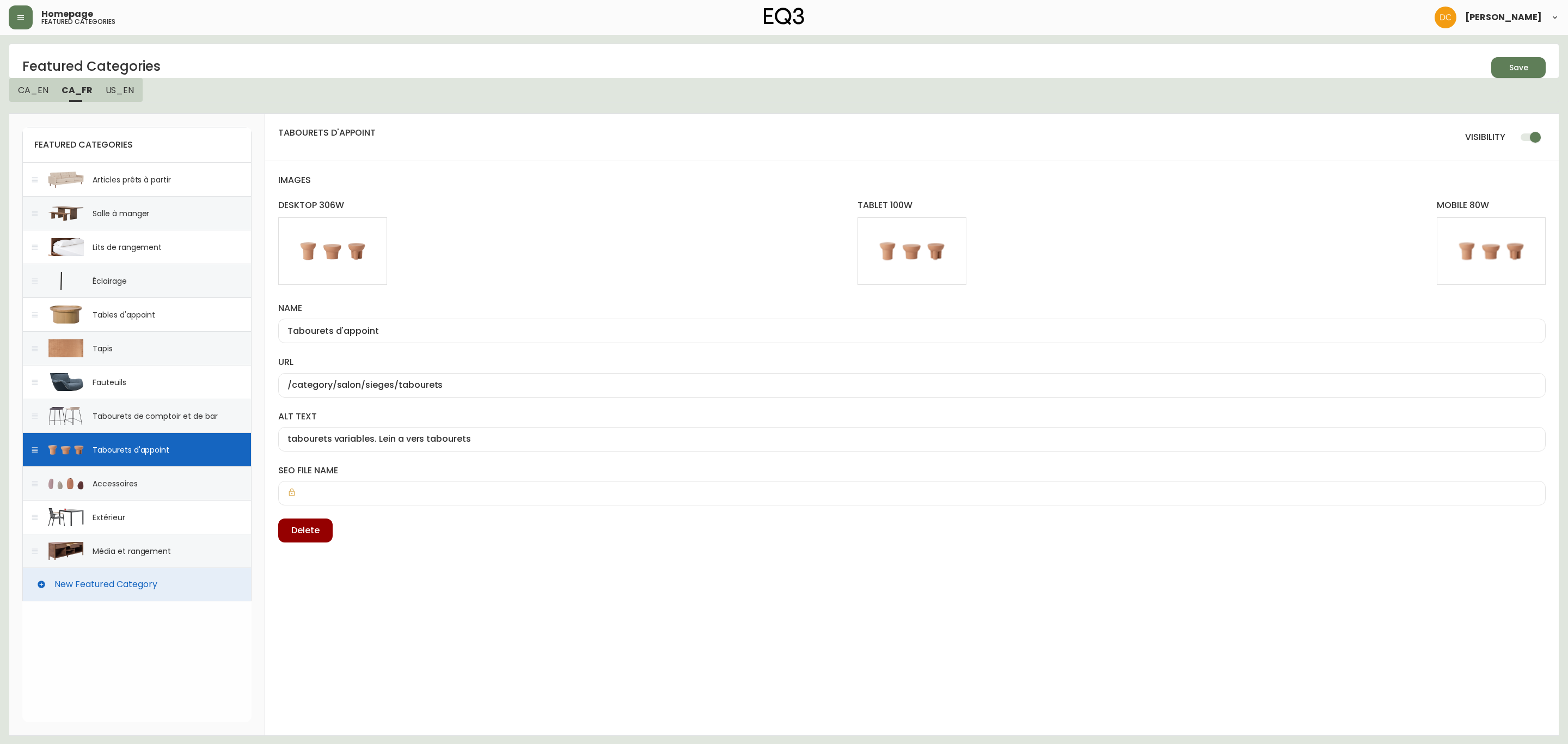
click at [1524, 139] on input "checkbox" at bounding box center [1535, 137] width 62 height 21
drag, startPoint x: 1532, startPoint y: 67, endPoint x: 1398, endPoint y: 123, distance: 145.2
click at [1532, 67] on span "Save" at bounding box center [1518, 68] width 37 height 13
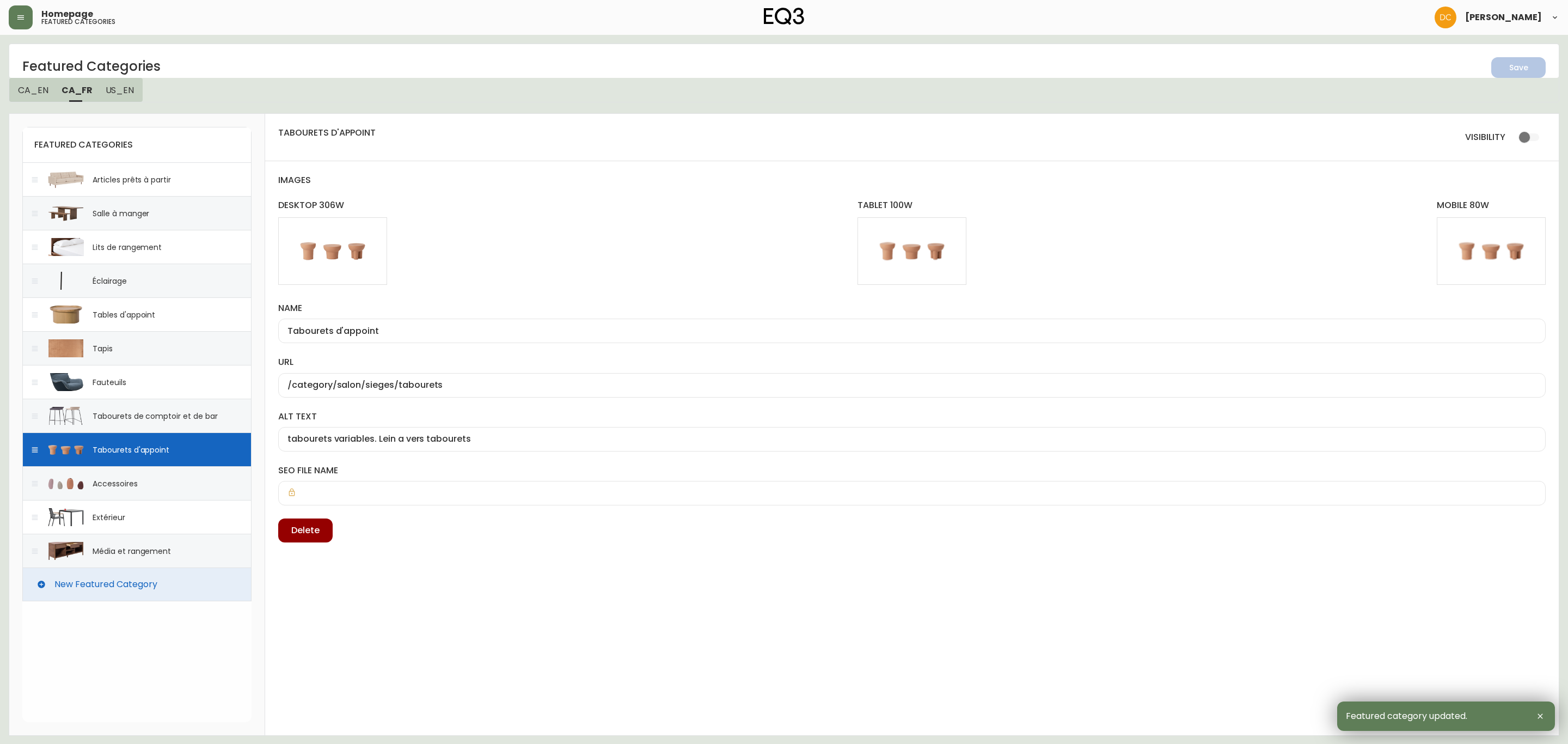
click at [139, 486] on div "Accessoires" at bounding box center [137, 483] width 229 height 34
checkbox input "true"
type input "Accessoires"
type input "/category/accessoires"
type input "Vases sont montrés. Lien vers le accessoires"
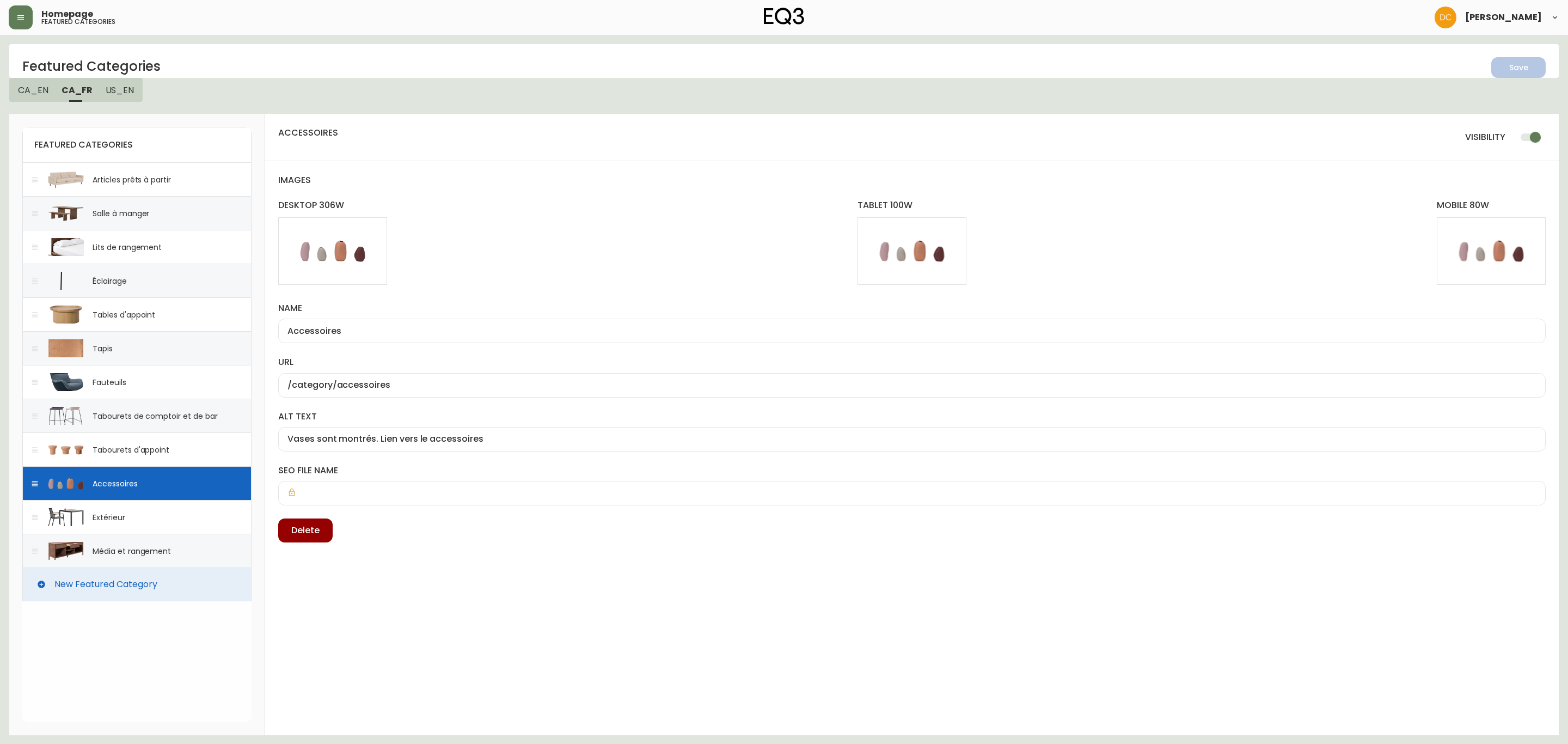
click at [1532, 144] on input "checkbox" at bounding box center [1535, 137] width 62 height 21
click at [1507, 61] on span "Save" at bounding box center [1518, 68] width 37 height 13
click at [105, 516] on div "Extérieur" at bounding box center [109, 517] width 33 height 11
checkbox input "true"
type input "Extérieur"
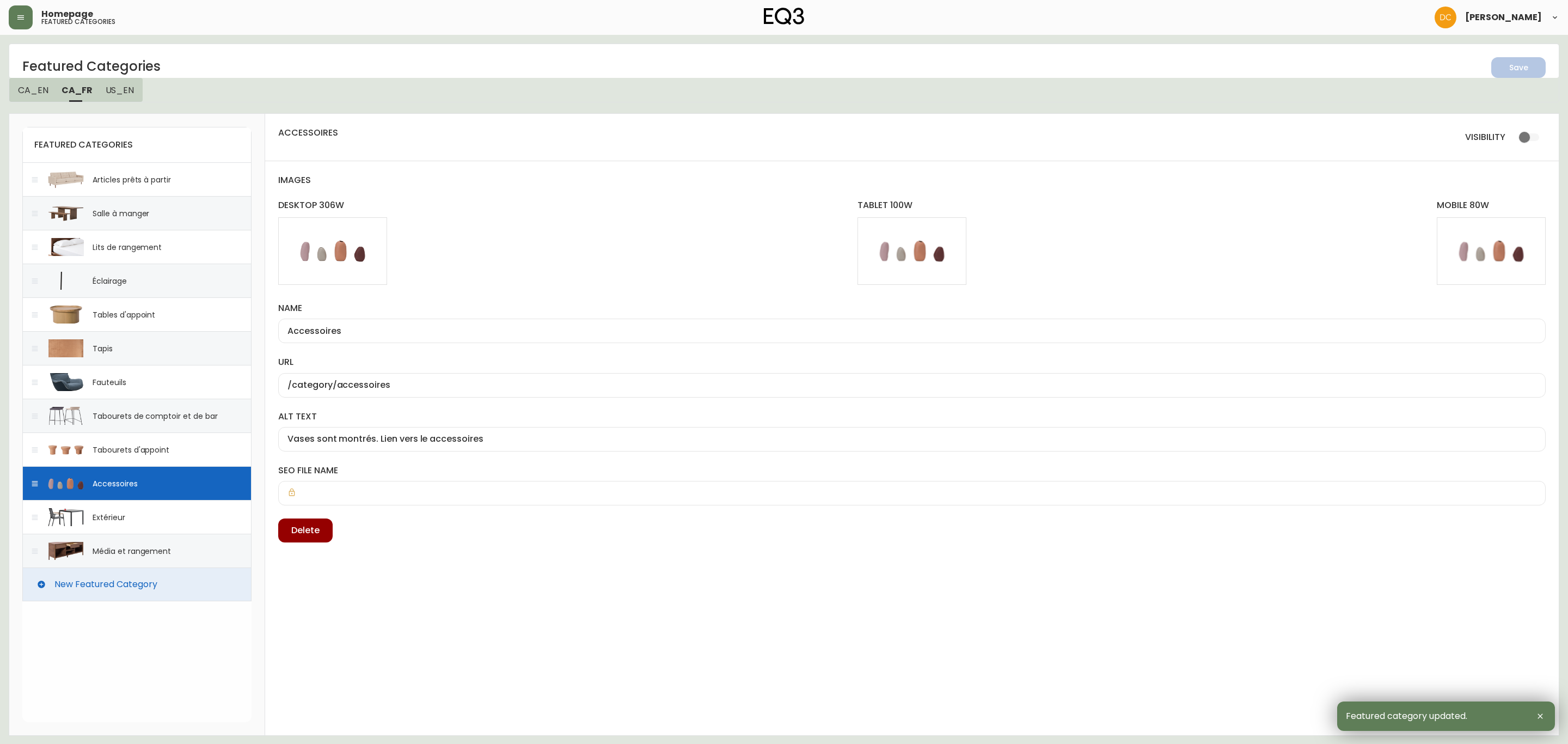
type input "/category/exterieur"
type input "chaise et table d'extérieur. Lien vers l'extérieur"
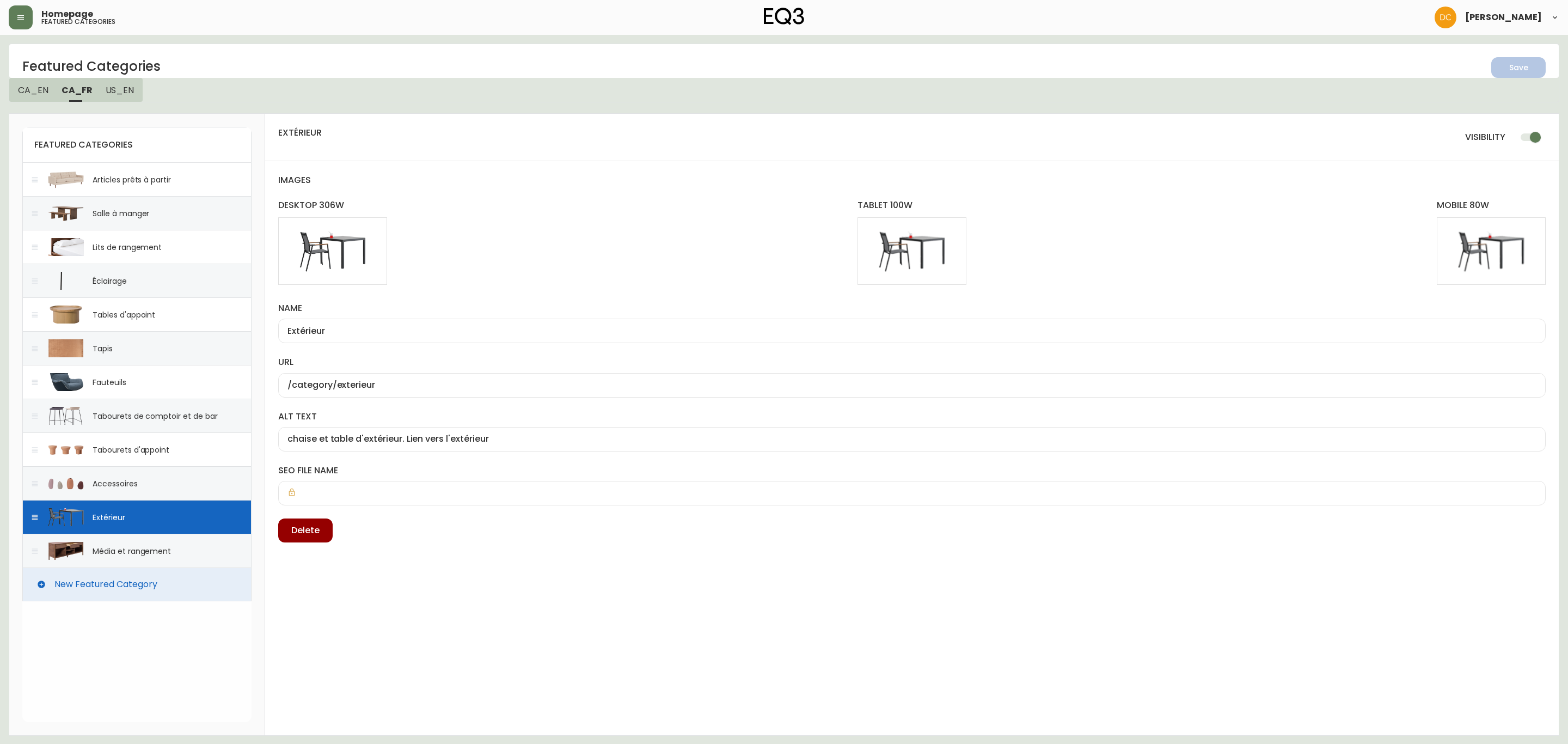
click at [1536, 135] on input "checkbox" at bounding box center [1535, 137] width 62 height 21
click at [1518, 79] on div "Featured Categories Save CA_EN [GEOGRAPHIC_DATA] US_EN" at bounding box center [784, 73] width 1551 height 59
click at [1518, 64] on icon "button" at bounding box center [1514, 66] width 11 height 11
click at [150, 554] on div "Média et rangement" at bounding box center [132, 551] width 79 height 11
checkbox input "true"
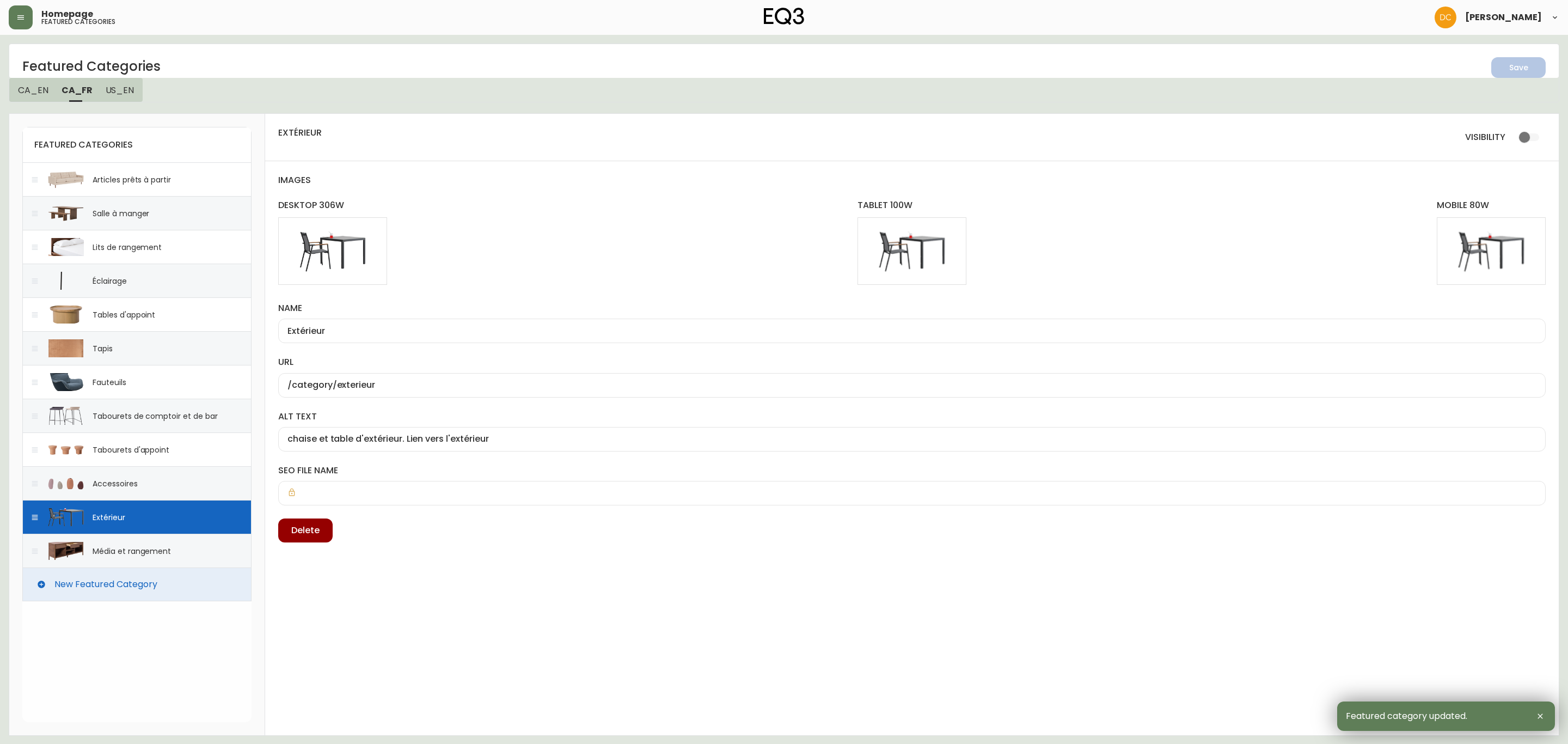
type input "Média et rangement"
type input "/category/salon/Media-et-rangement"
type input "multimédia est montre. Lien vers le rangement"
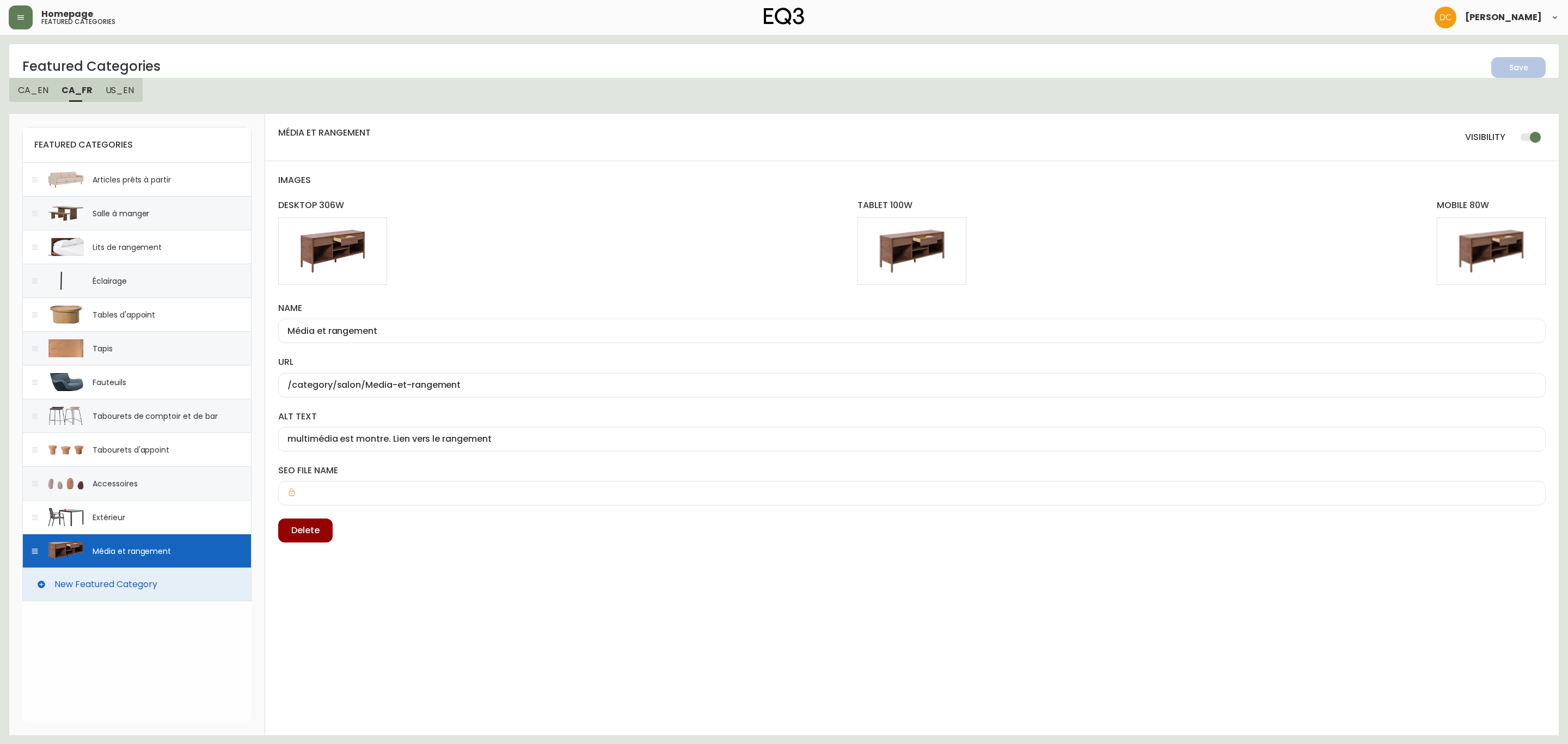
click at [1534, 137] on input "checkbox" at bounding box center [1535, 137] width 62 height 21
click at [1512, 69] on icon "button" at bounding box center [1514, 66] width 13 height 13
click at [143, 346] on div "Tapis" at bounding box center [137, 348] width 229 height 34
checkbox input "true"
type input "Tapis"
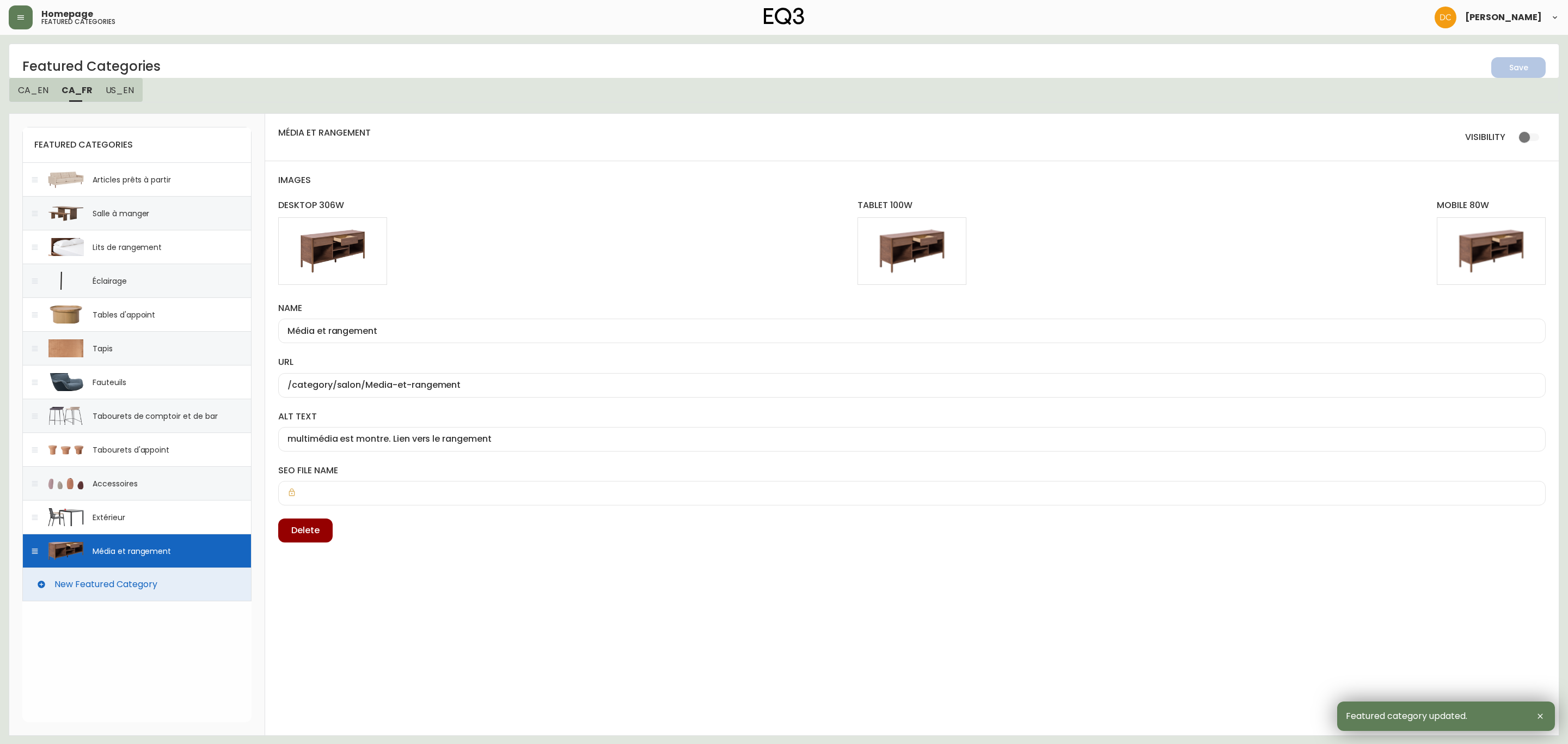
type input "/category/tapis"
type input "tapis brun est montré. Lien vers le tapis"
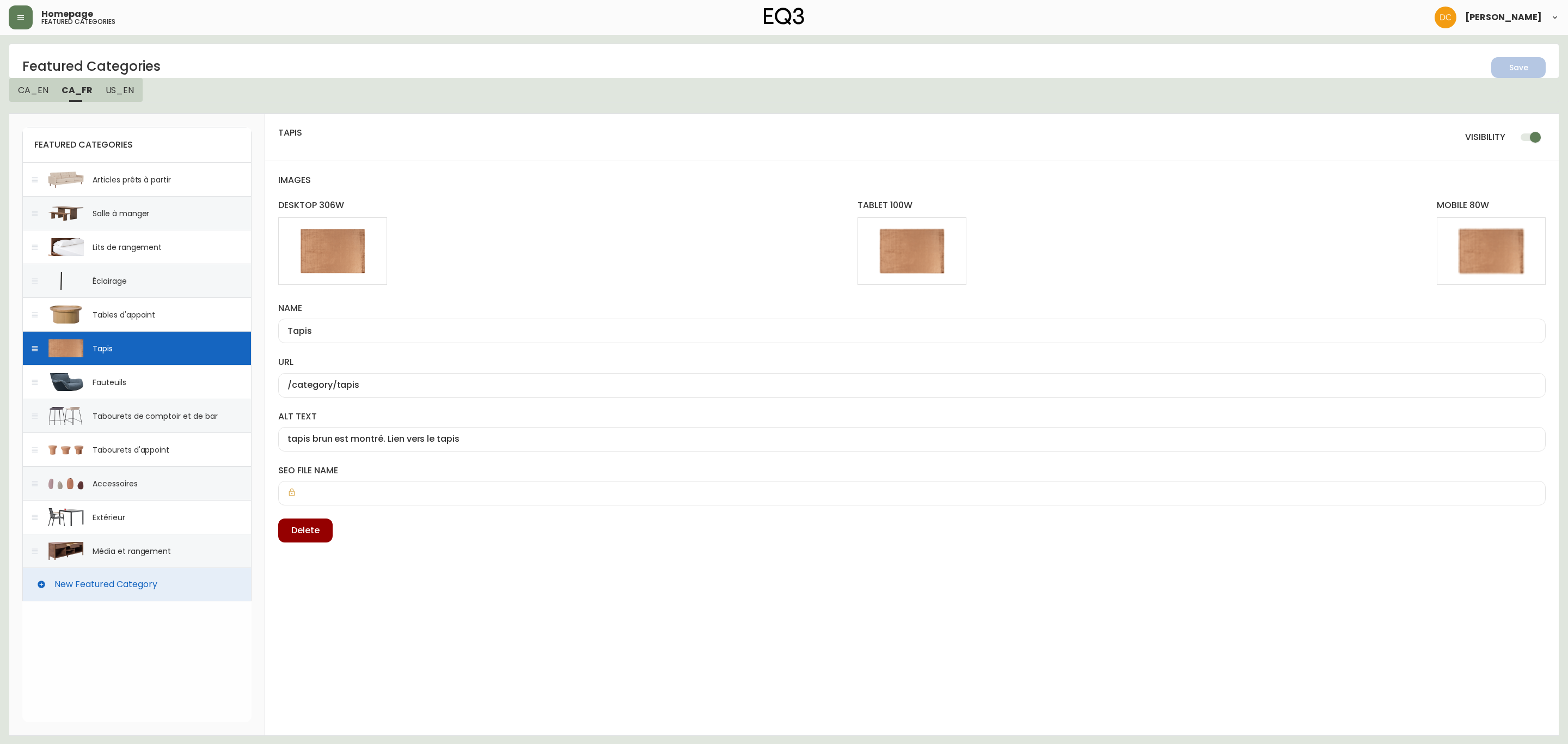
click at [153, 313] on div "Tables d'appoint" at bounding box center [124, 315] width 63 height 11
type input "Tables d'appoint"
type input "/category/salon/tables-d-appoint"
type input "table cafe. Lein a vers tables d appoint"
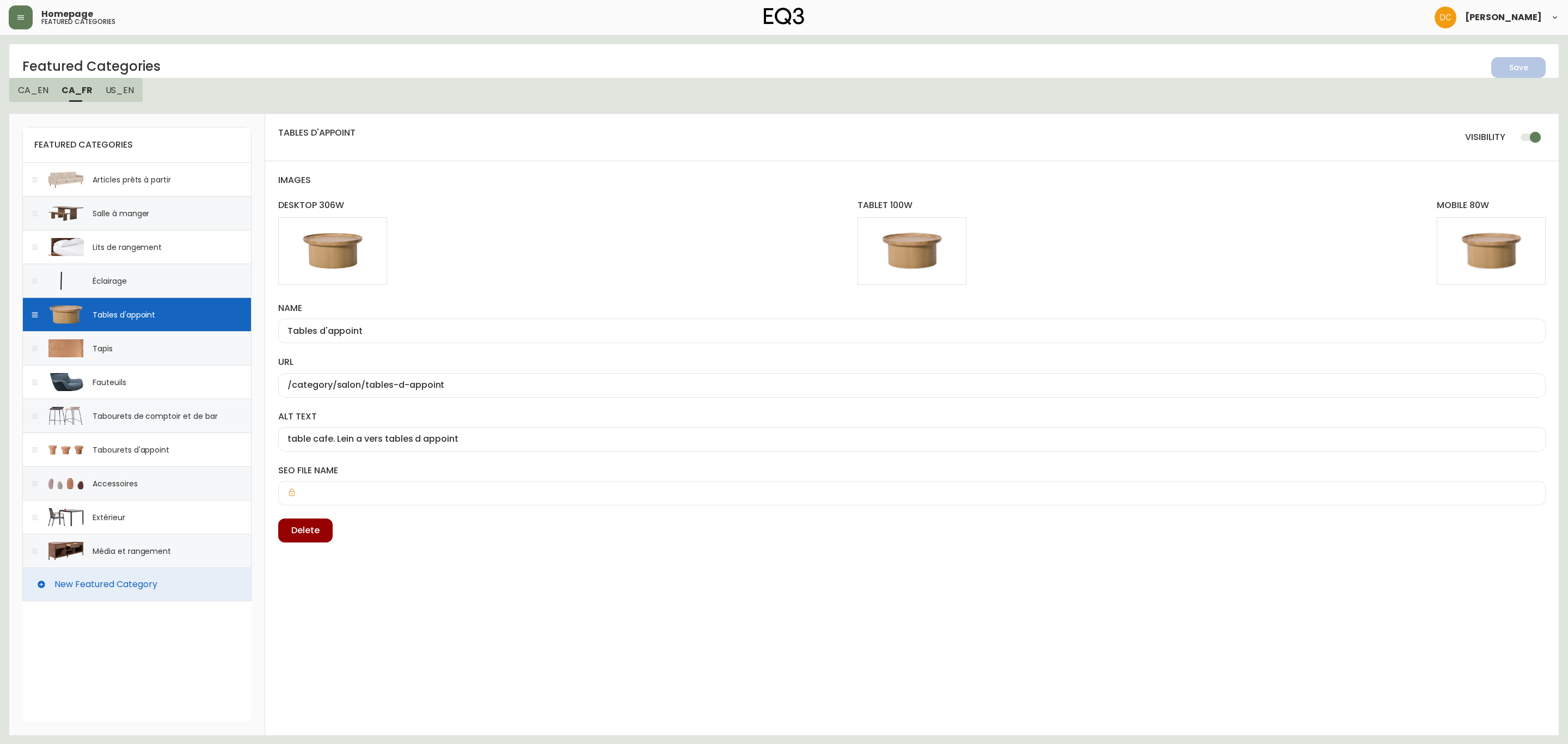
click at [152, 276] on div "Éclairage" at bounding box center [137, 281] width 229 height 34
type input "Éclairage"
type input "/category/eclairage"
type input "[PERSON_NAME] de table est montre. Lien vers la éclairage"
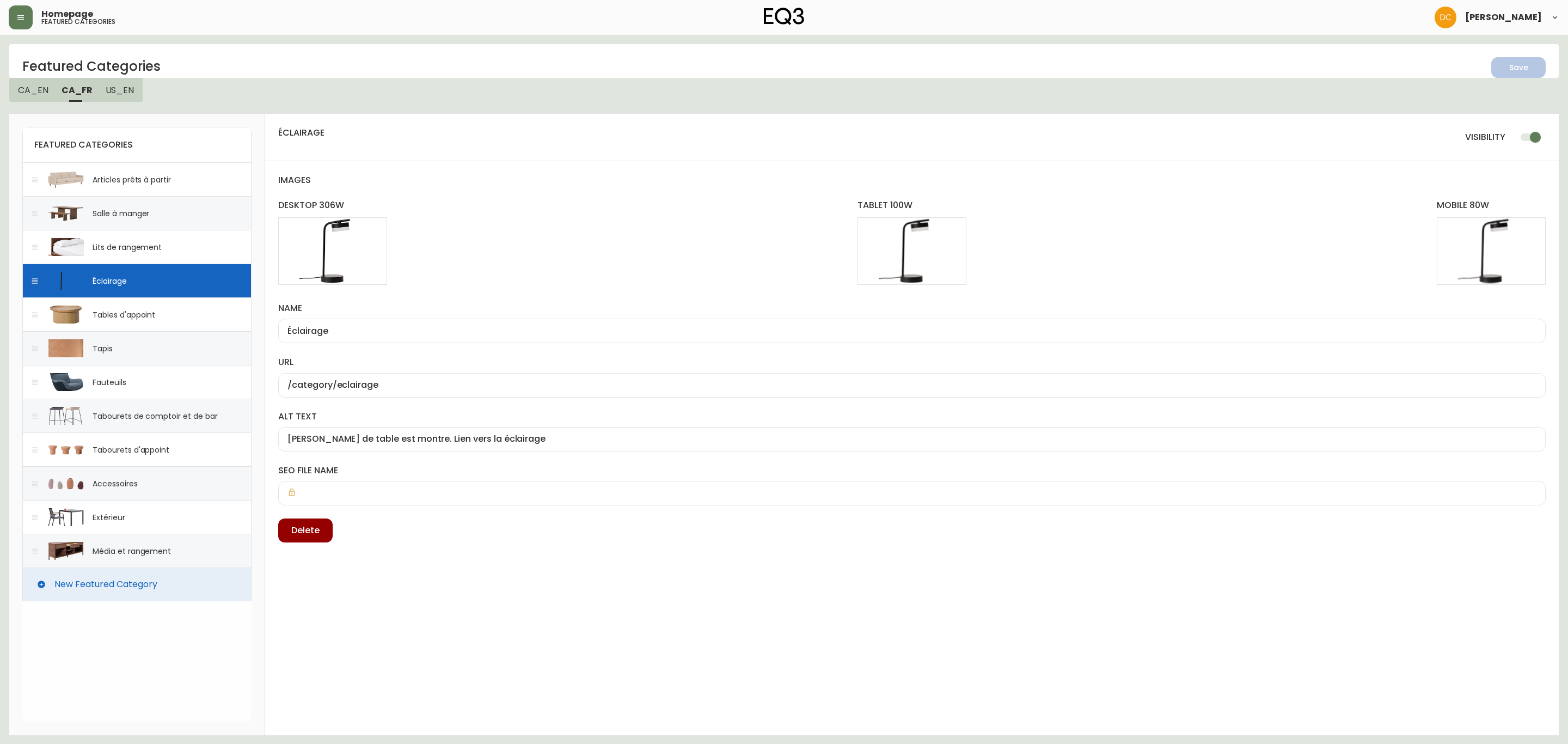
click at [169, 241] on div "Lits de rangement" at bounding box center [137, 247] width 229 height 34
type input "Lits de rangement"
type input "/category/chambre-a-coucher/lits/lits-de-rangement"
type input "lit en noyer est montre. Lien vers les lits"
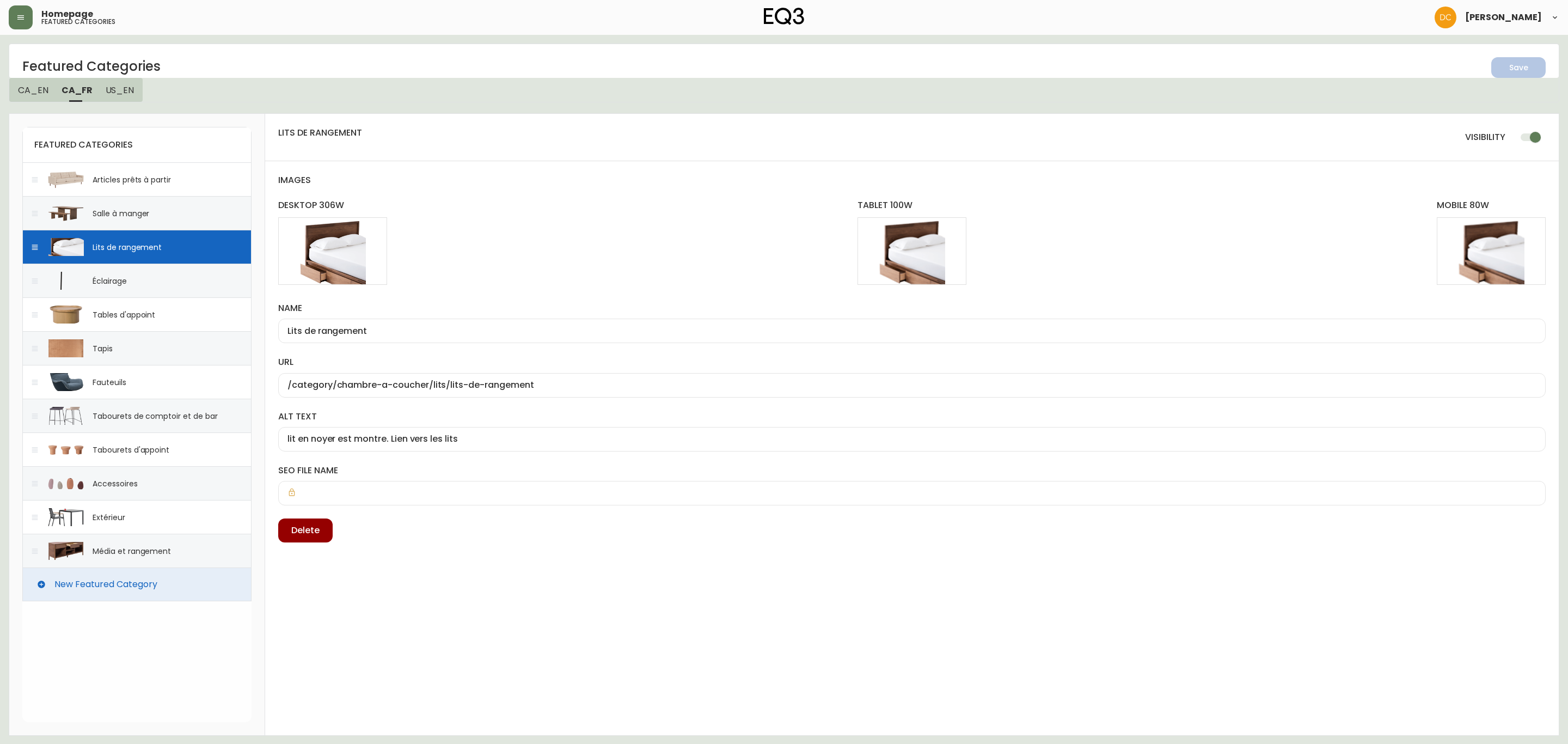
click at [364, 330] on input "Lits de rangement" at bounding box center [911, 330] width 1249 height 10
type input "Chambre"
drag, startPoint x: 430, startPoint y: 390, endPoint x: 675, endPoint y: 379, distance: 245.2
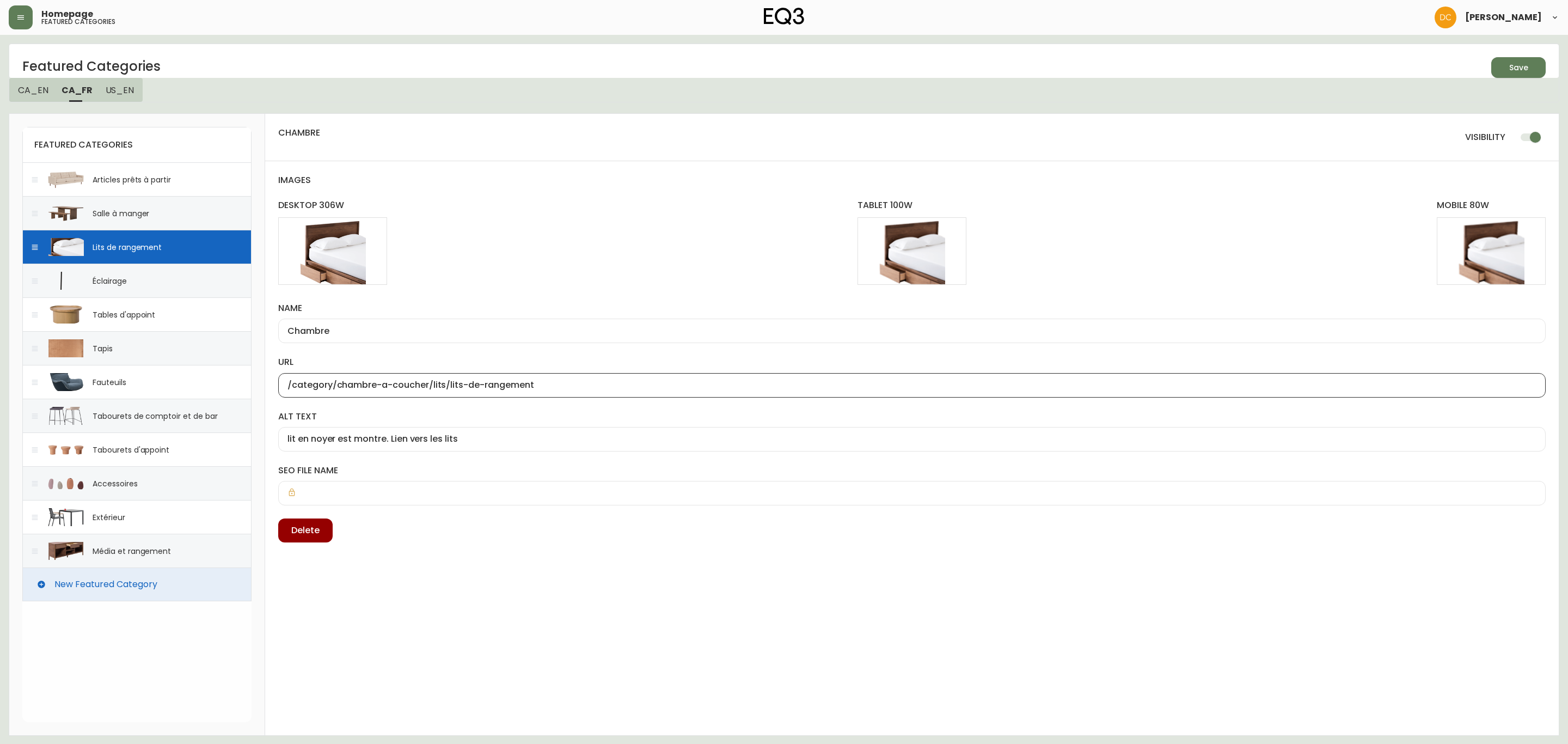
click at [675, 379] on div "/category/chambre-a-coucher/lits/lits-de-rangement" at bounding box center [912, 385] width 1267 height 24
type input "/category/chambre-a-coucher"
click at [660, 352] on div "name [PERSON_NAME]" at bounding box center [912, 329] width 1267 height 54
click at [449, 444] on input "lit en noyer est montre. Lien vers les lits" at bounding box center [911, 439] width 1249 height 10
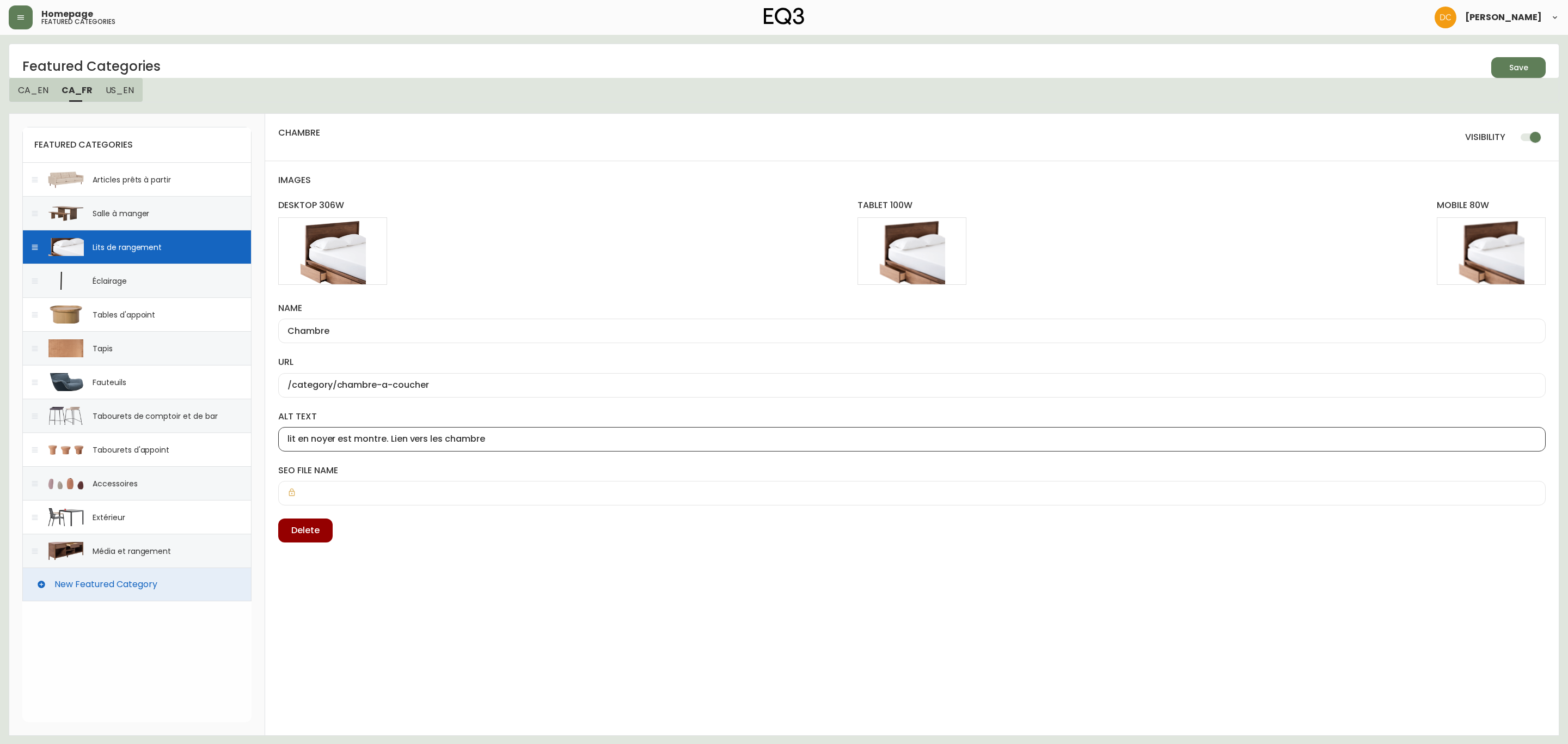
type input "lit en noyer est montre. Lien vers les chambre"
click at [573, 451] on div "lit en noyer est montre. Lien vers les chambre" at bounding box center [912, 439] width 1267 height 24
click at [1521, 71] on div "Save" at bounding box center [1518, 68] width 19 height 13
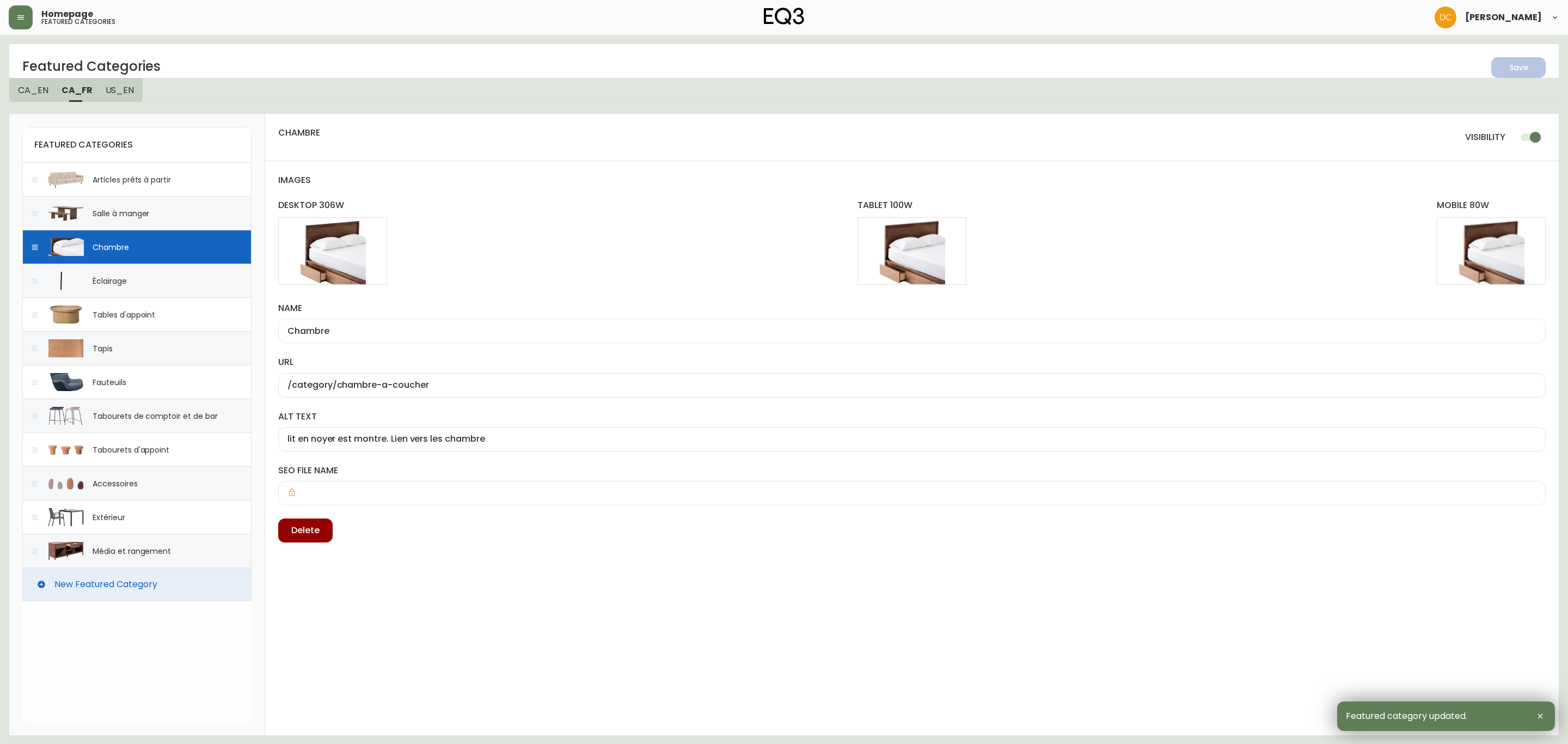
click at [118, 87] on span "US_EN" at bounding box center [120, 89] width 29 height 11
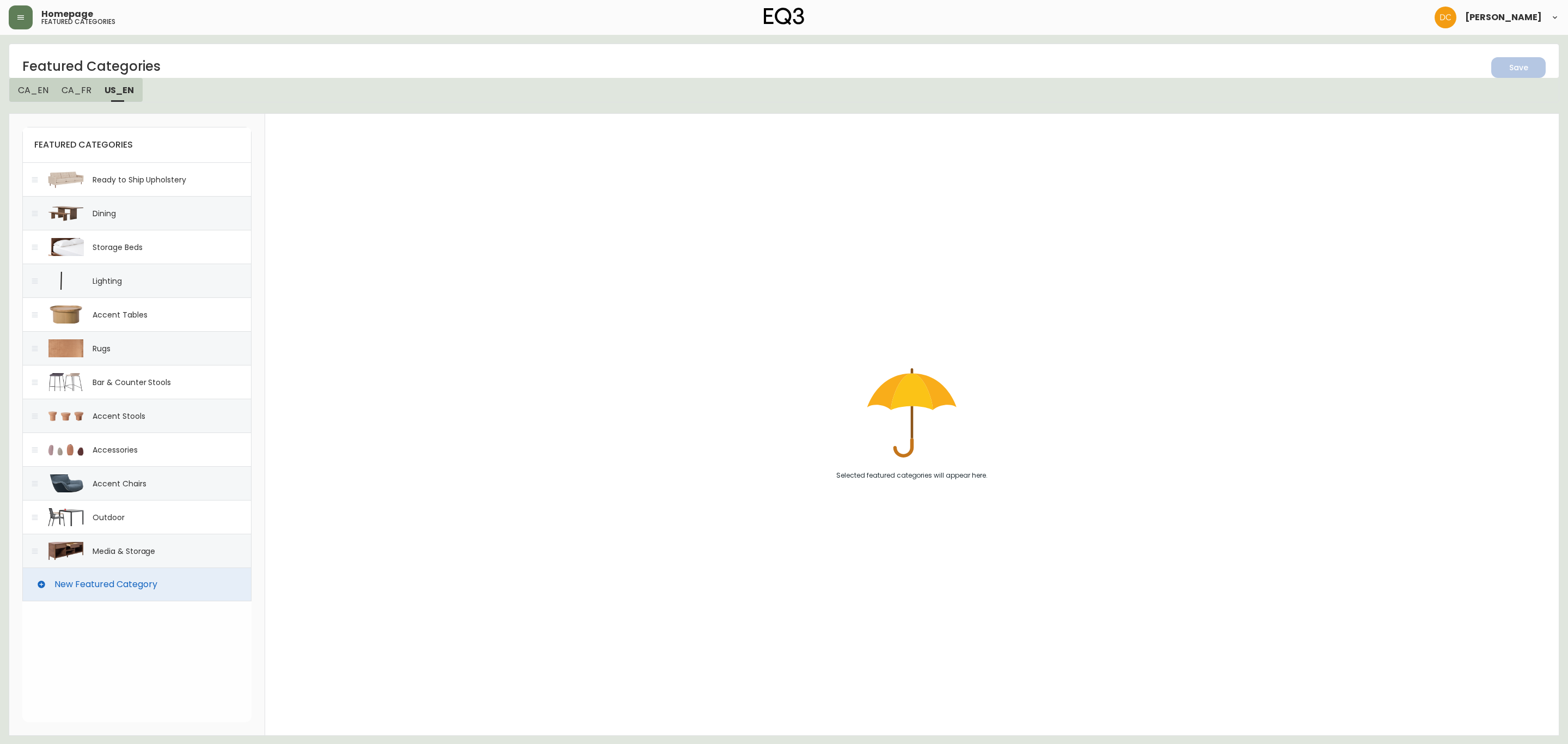
click at [141, 175] on div "Ready to Ship Upholstery" at bounding box center [139, 180] width 94 height 11
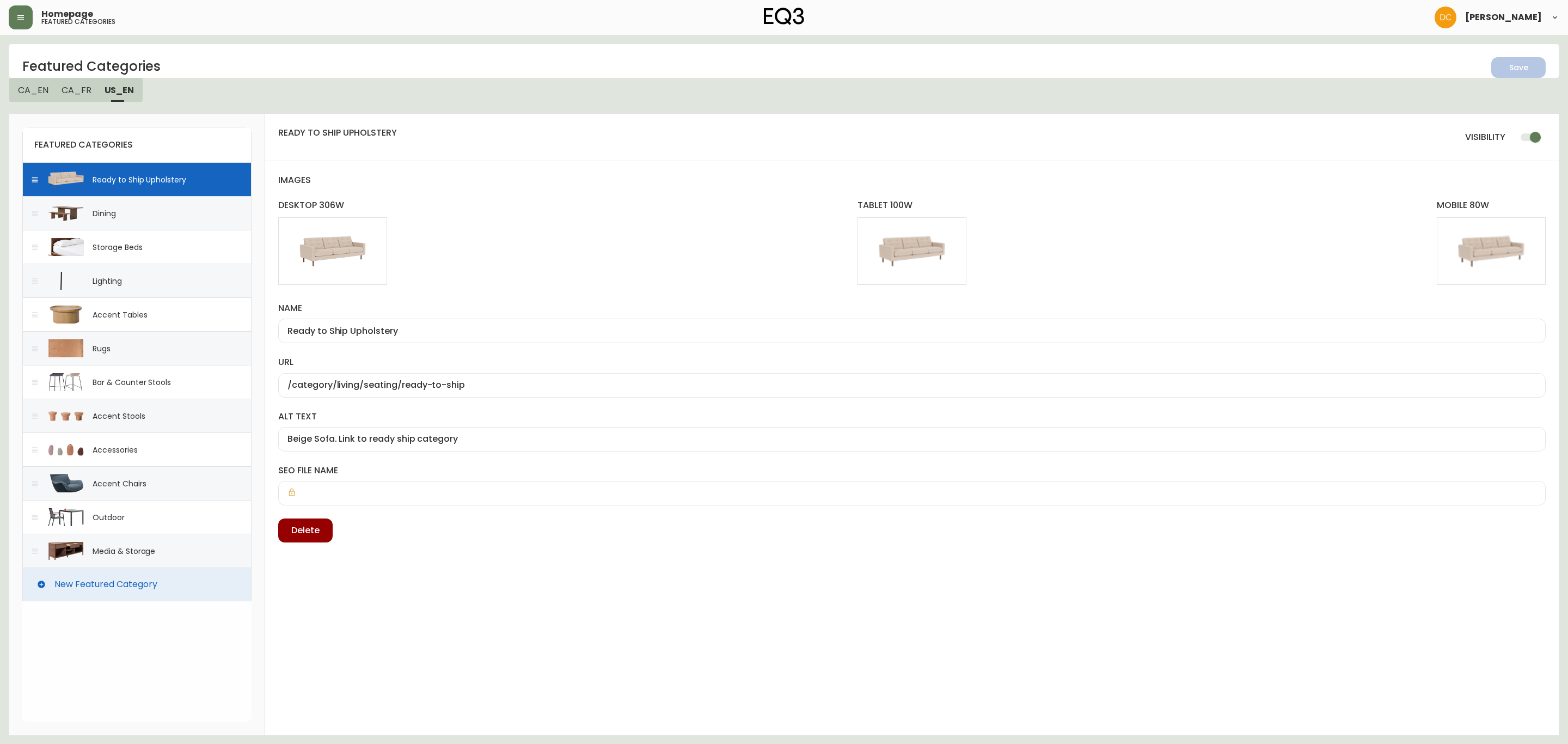
click at [127, 210] on div "Dining" at bounding box center [137, 213] width 229 height 34
type input "Dining"
type input "/category/dining"
type input "Walnut table and bench shown. Link to dining"
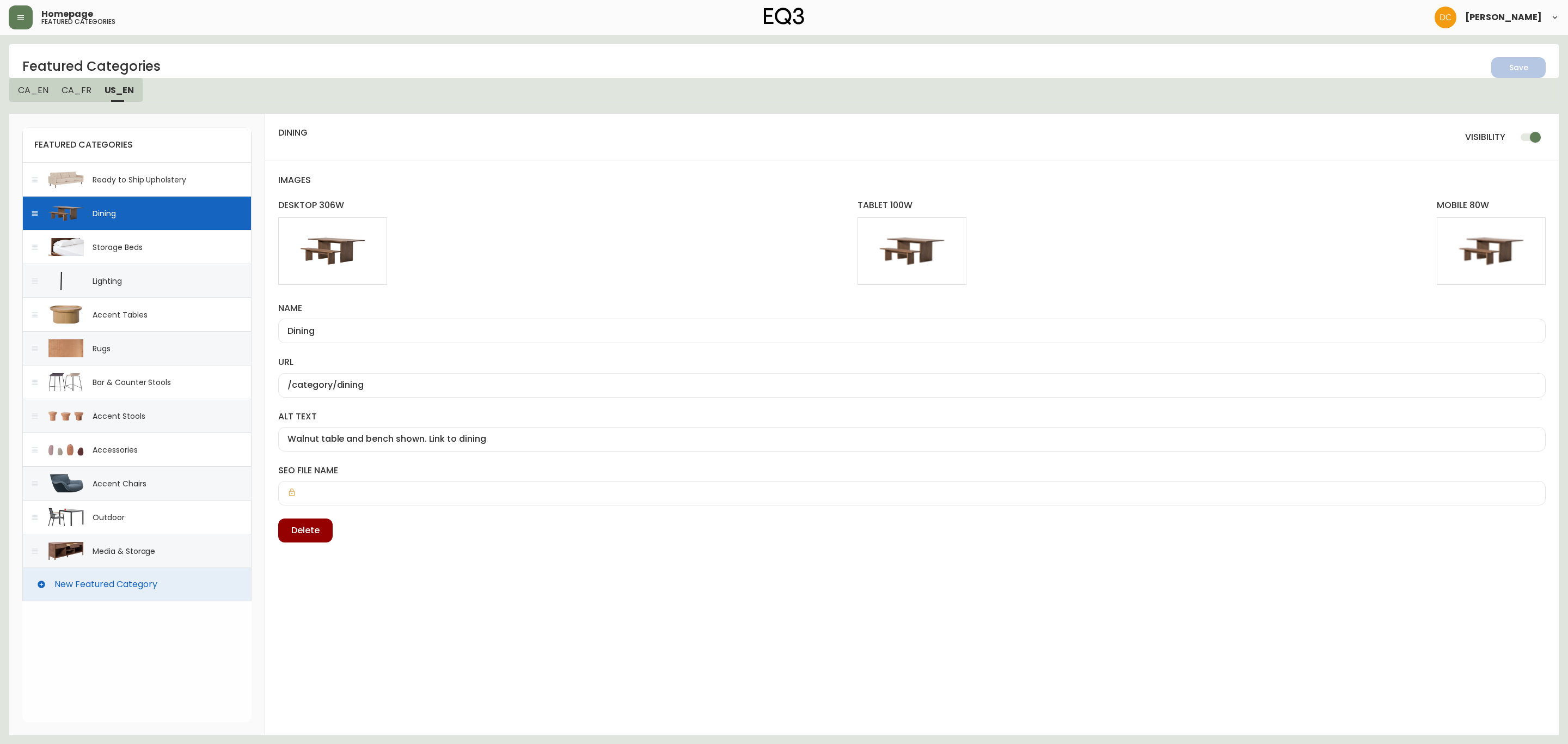
click at [121, 250] on div "Storage Beds" at bounding box center [118, 247] width 50 height 11
type input "Storage Beds"
type input "/category/bedroom/beds/storage-beds"
type input "drawer bed is shown. Link to storage beds"
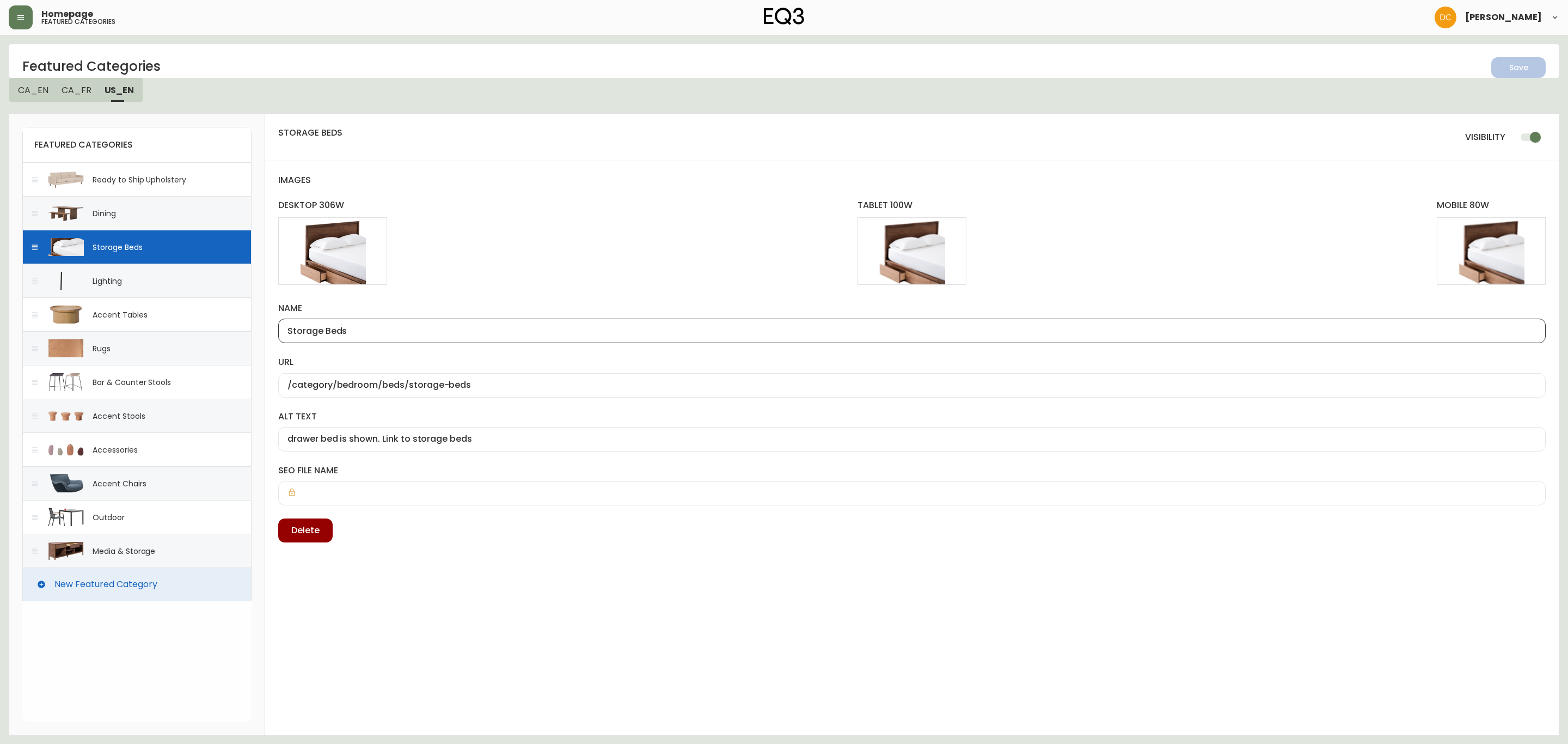
click at [322, 329] on input "Storage Beds" at bounding box center [911, 330] width 1249 height 10
type input "Bedroom"
drag, startPoint x: 378, startPoint y: 379, endPoint x: 463, endPoint y: 389, distance: 85.6
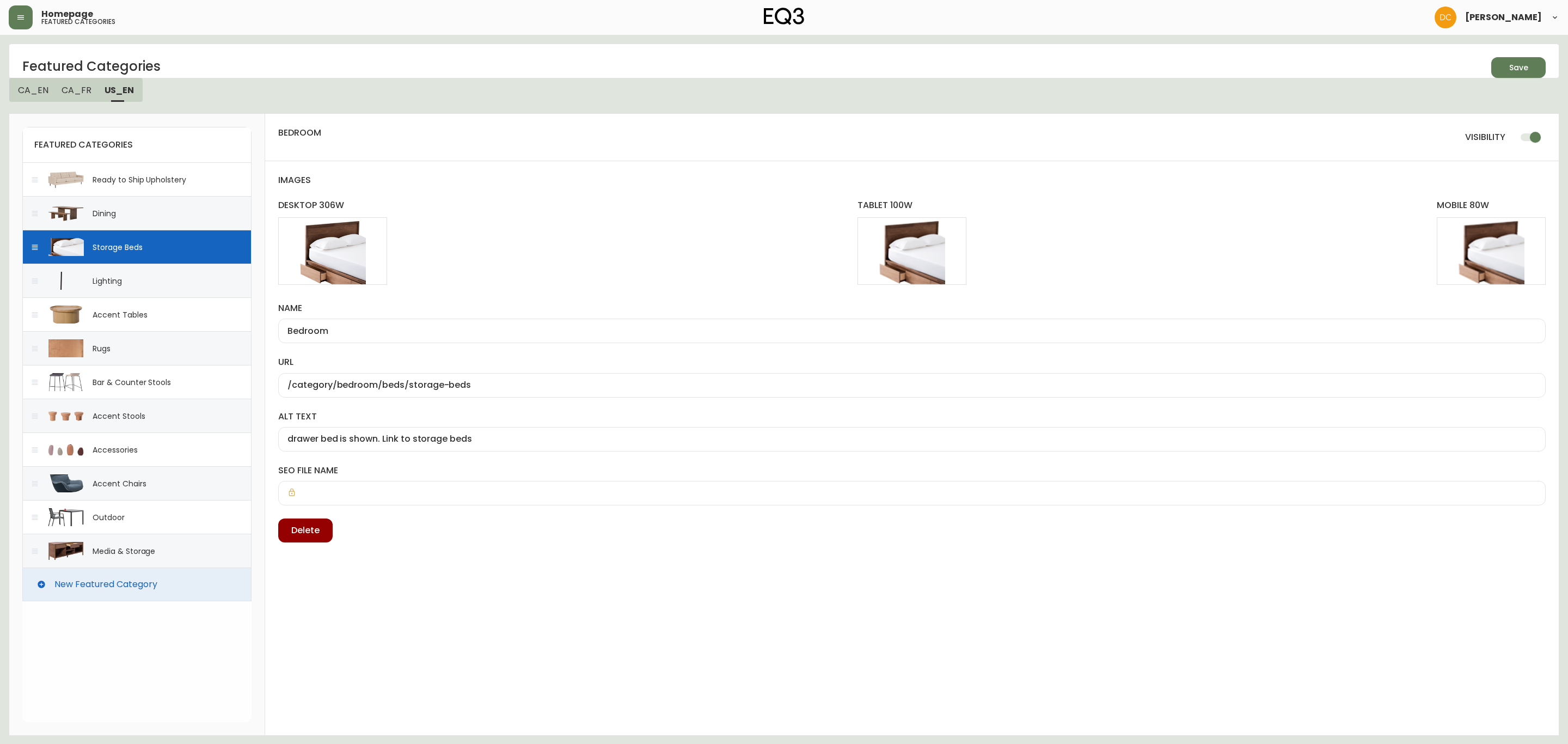
click at [469, 389] on div "/category/bedroom/beds/storage-beds" at bounding box center [912, 385] width 1267 height 24
drag, startPoint x: 377, startPoint y: 384, endPoint x: 575, endPoint y: 393, distance: 198.2
click at [575, 393] on div "/category/bedroom/beds/storage-beds" at bounding box center [912, 385] width 1267 height 24
type input "/category/bedroom"
click at [412, 412] on label "alt text" at bounding box center [912, 416] width 1267 height 12
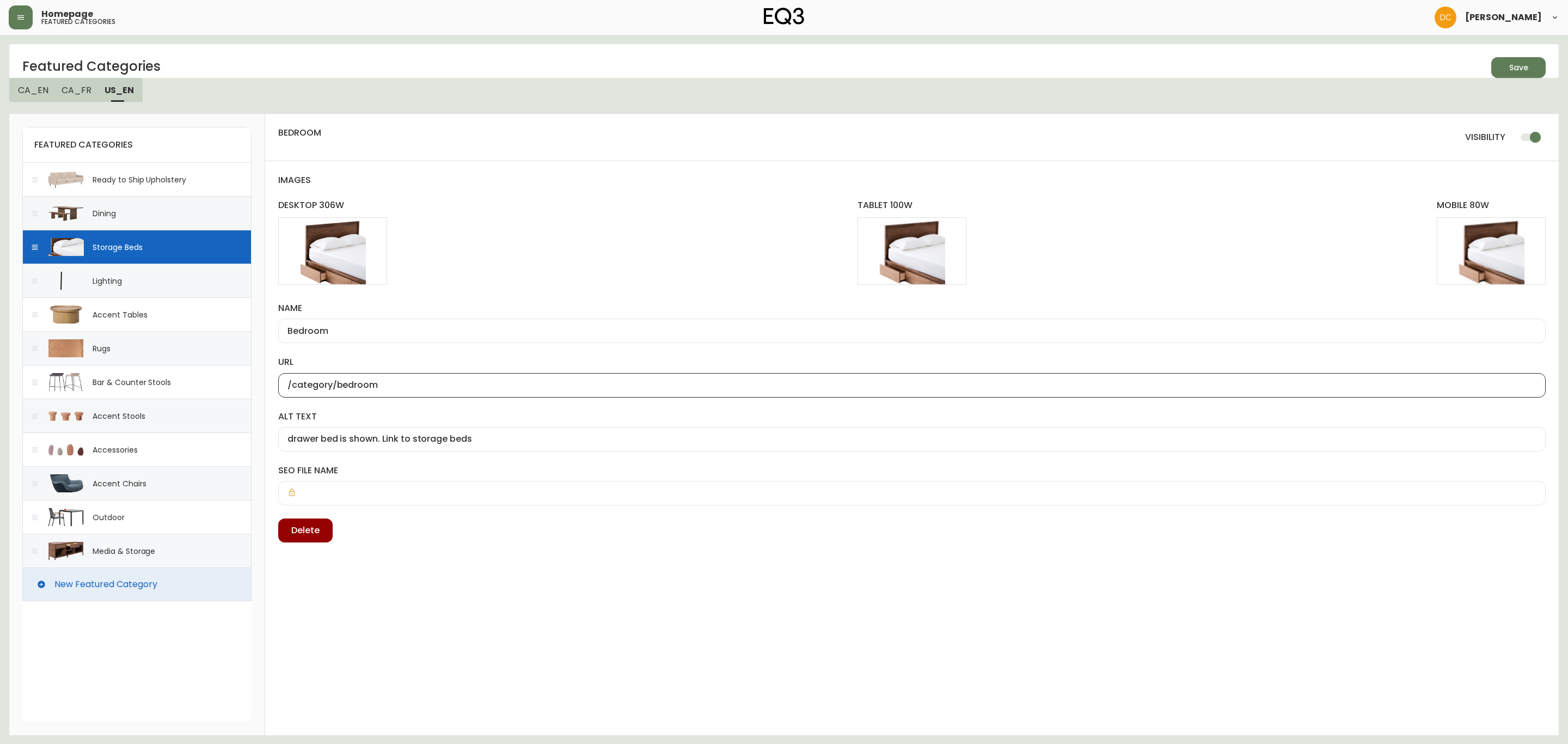
click at [412, 434] on input "drawer bed is shown. Link to storage beds" at bounding box center [911, 439] width 1249 height 10
click at [428, 444] on input "drawer bed is shown. Link to storage beds" at bounding box center [911, 439] width 1249 height 10
type input "drawer bed is shown. Link to bedroom"
click at [1514, 71] on icon "button" at bounding box center [1514, 66] width 15 height 15
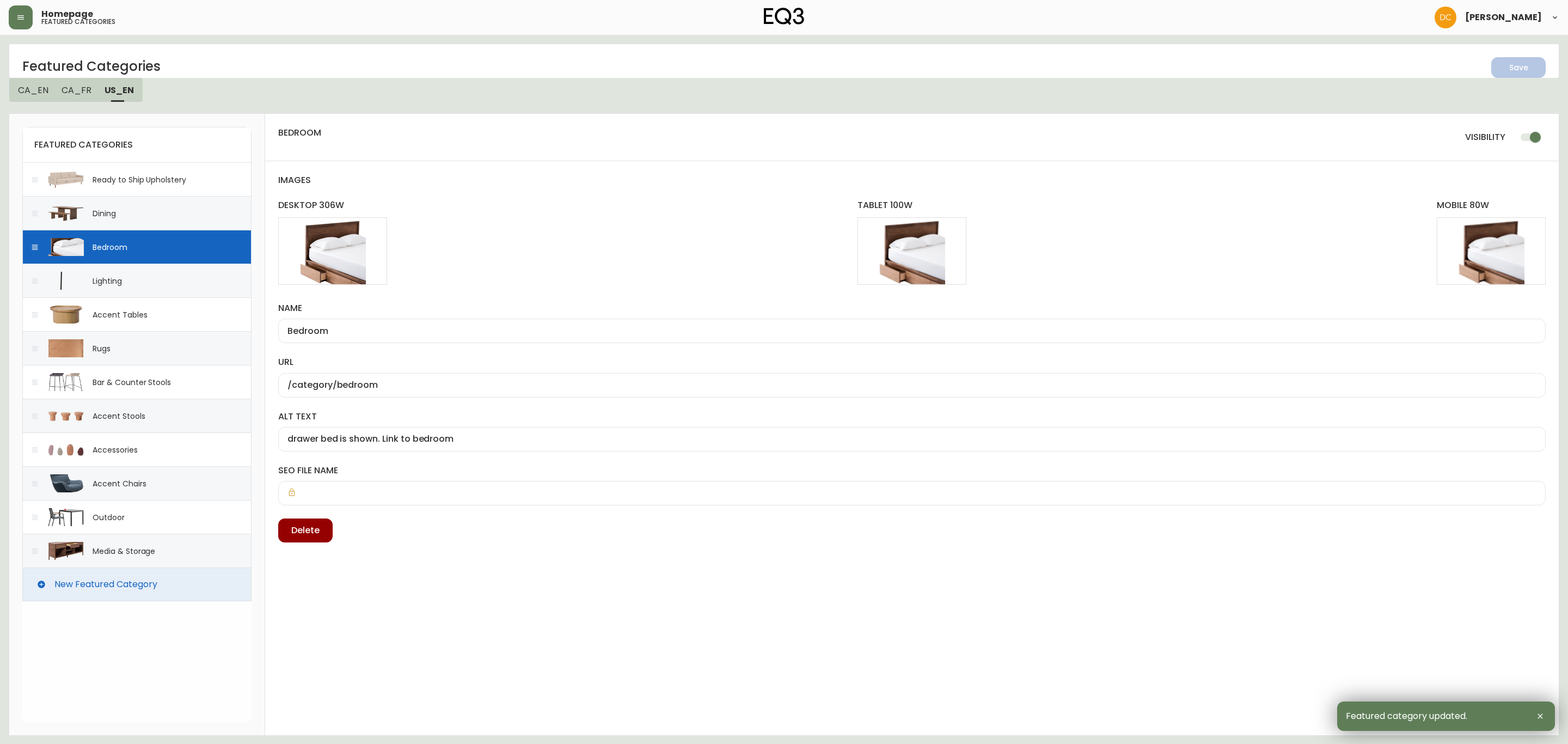
click at [112, 284] on div "Lighting" at bounding box center [108, 281] width 30 height 11
type input "Lighting"
type input "/category/lighting"
type input "black table lamp is shown. Link to lighting"
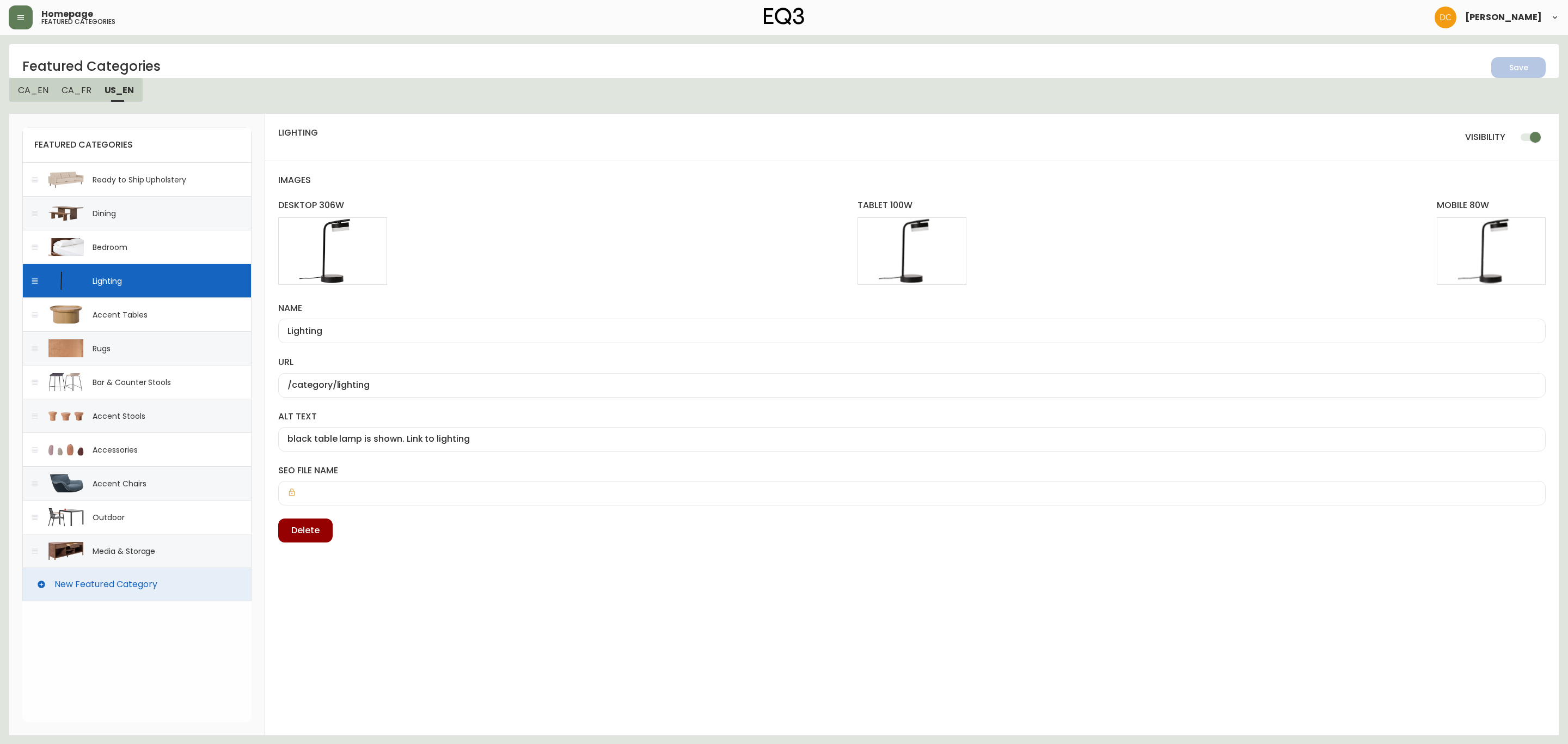
click at [130, 330] on div "Accent Tables" at bounding box center [137, 314] width 229 height 34
type input "Accent Tables"
type input "/category/living/accent-tables"
type input "oak coffee table. Link to accent table category"
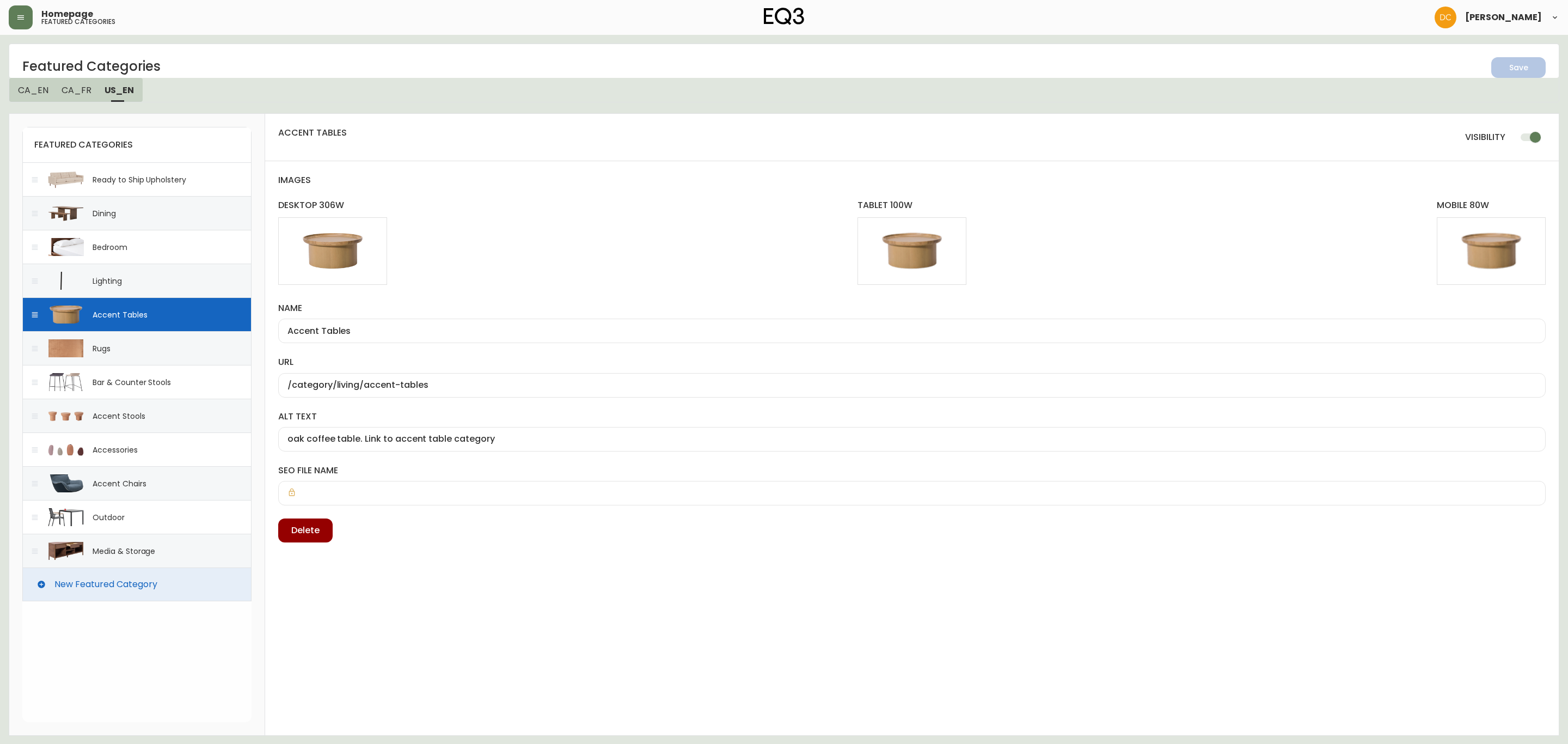
click at [124, 363] on div "Rugs" at bounding box center [137, 348] width 229 height 34
type input "Rugs"
type input "/category/rugs"
type input "brown rug is shown. Link to rug category"
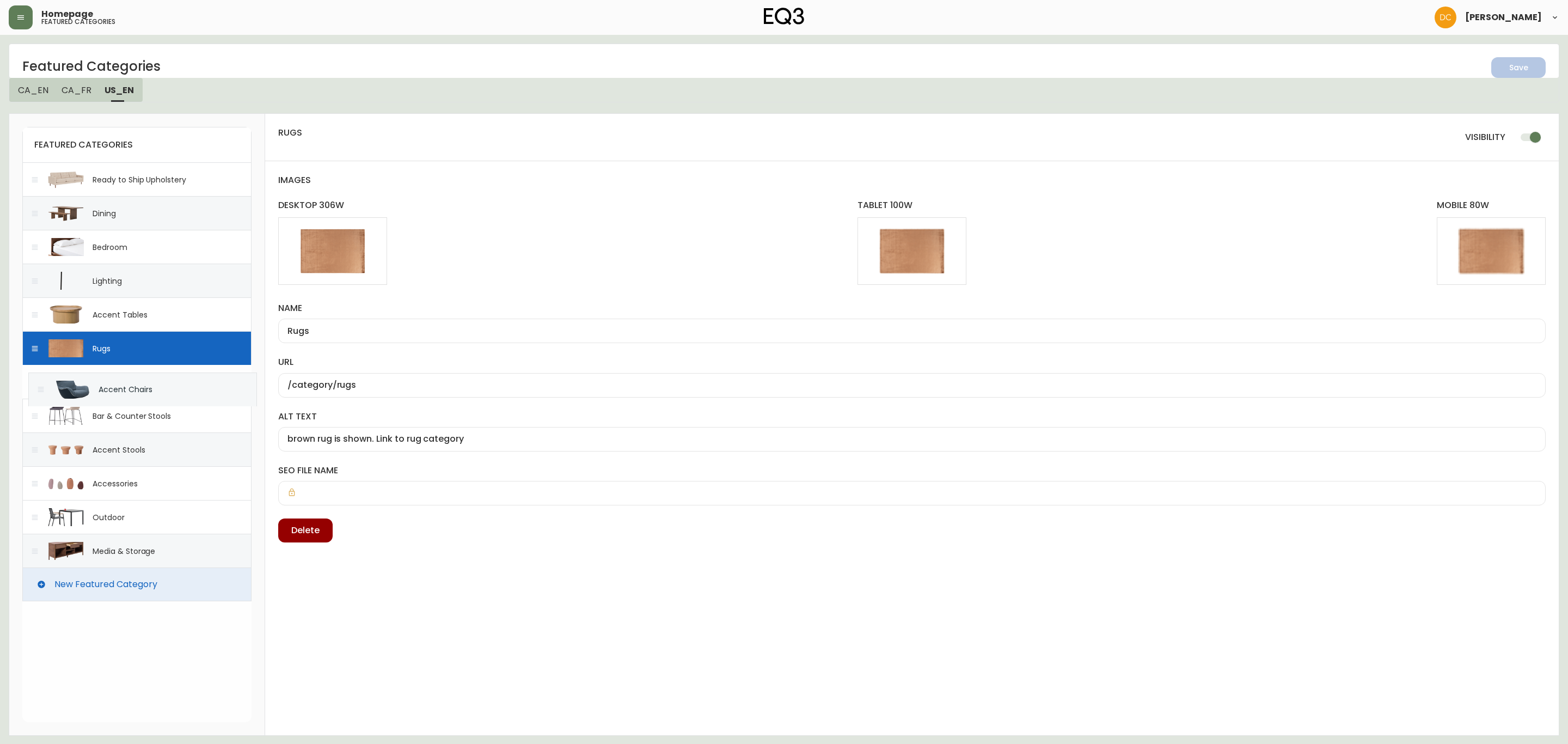
drag, startPoint x: 34, startPoint y: 487, endPoint x: 42, endPoint y: 378, distance: 109.3
click at [42, 378] on div "featured categories Ready to Ship Upholstery Dining Bedroom Lighting Accent Tab…" at bounding box center [137, 364] width 229 height 474
click at [133, 459] on div "Accent Stools" at bounding box center [137, 449] width 229 height 34
type input "Accent Stools"
type input "/category/living/seating/stools"
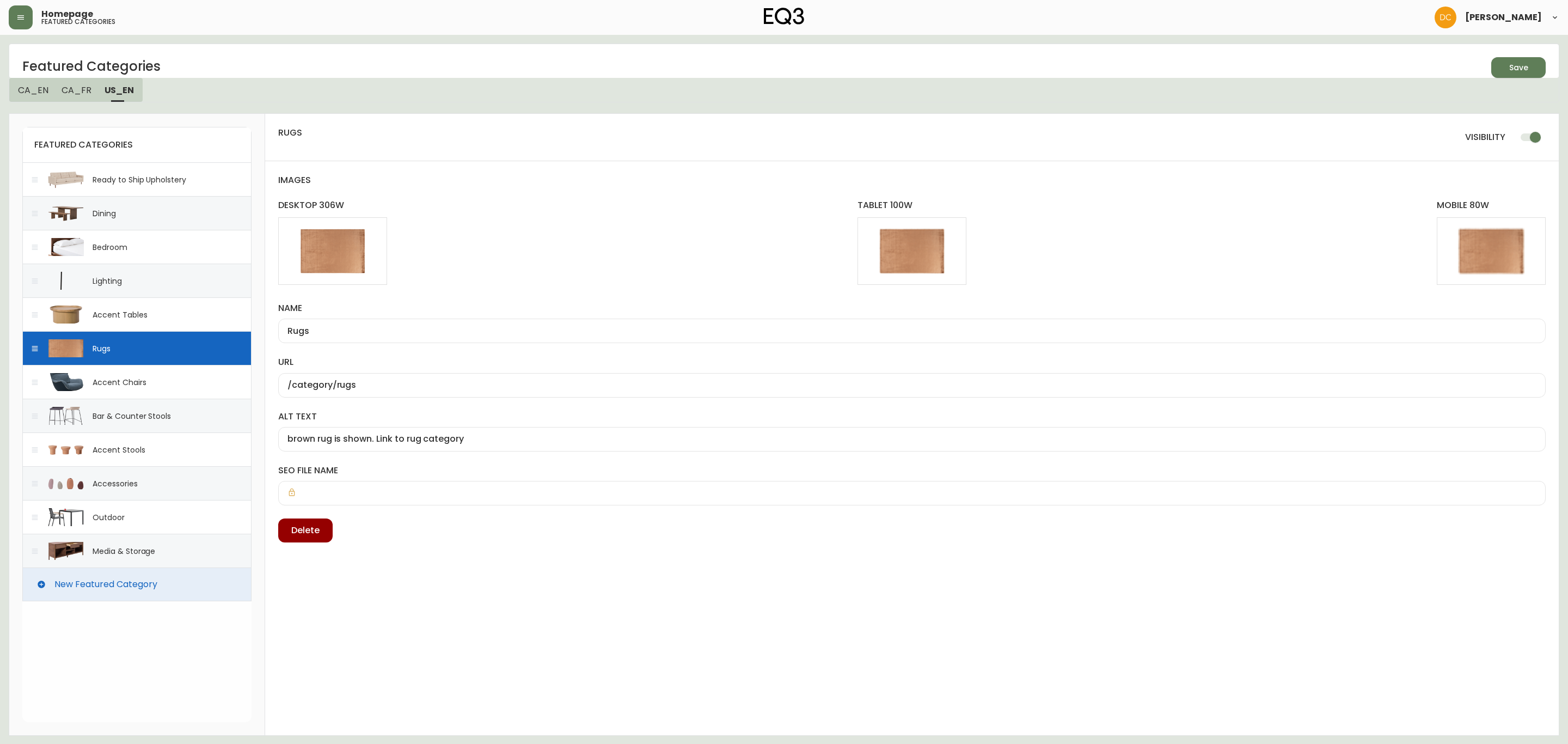
type input "Terracotta Stool. Link to stools"
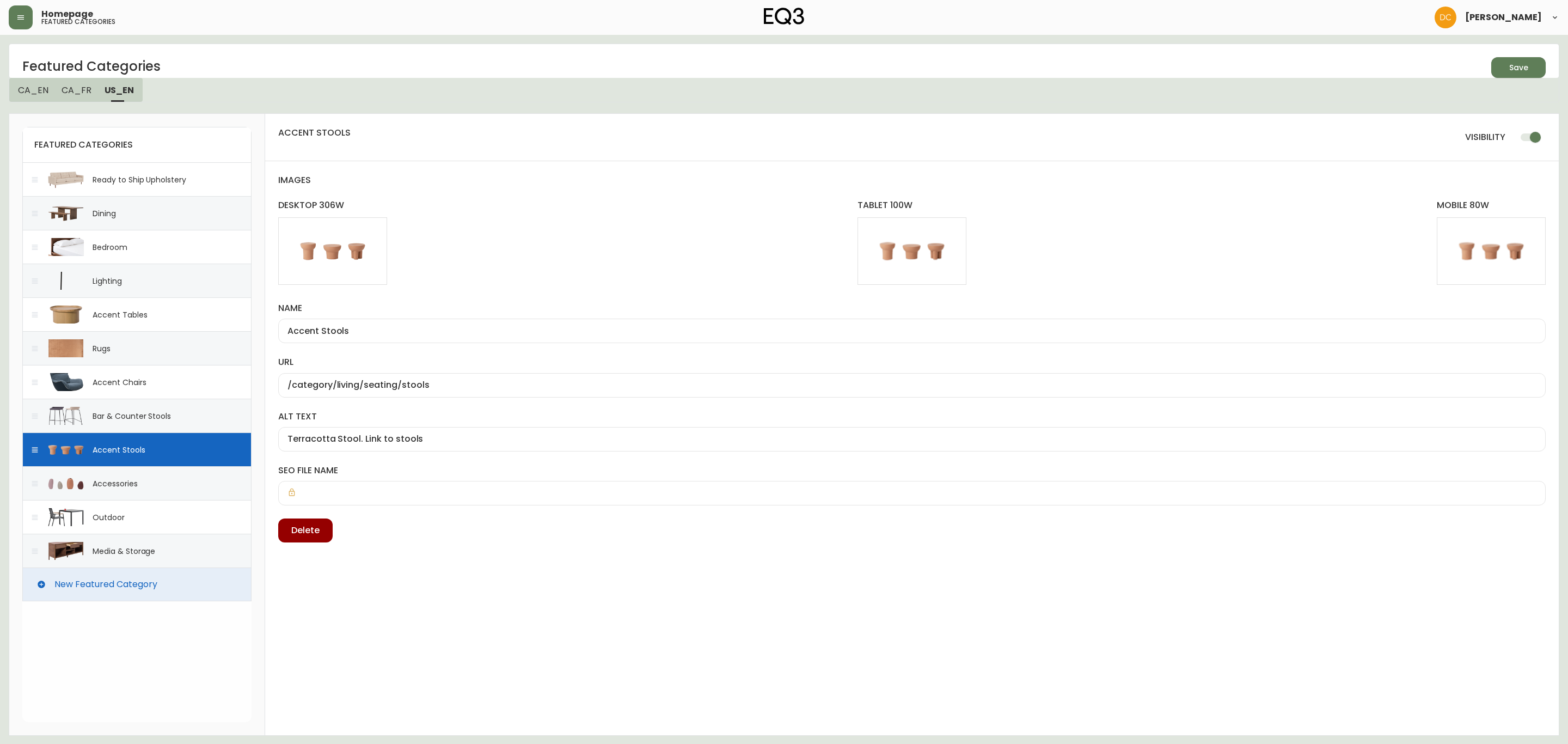
click at [1518, 137] on input "checkbox" at bounding box center [1535, 137] width 62 height 21
click at [1515, 70] on icon "button" at bounding box center [1514, 66] width 14 height 14
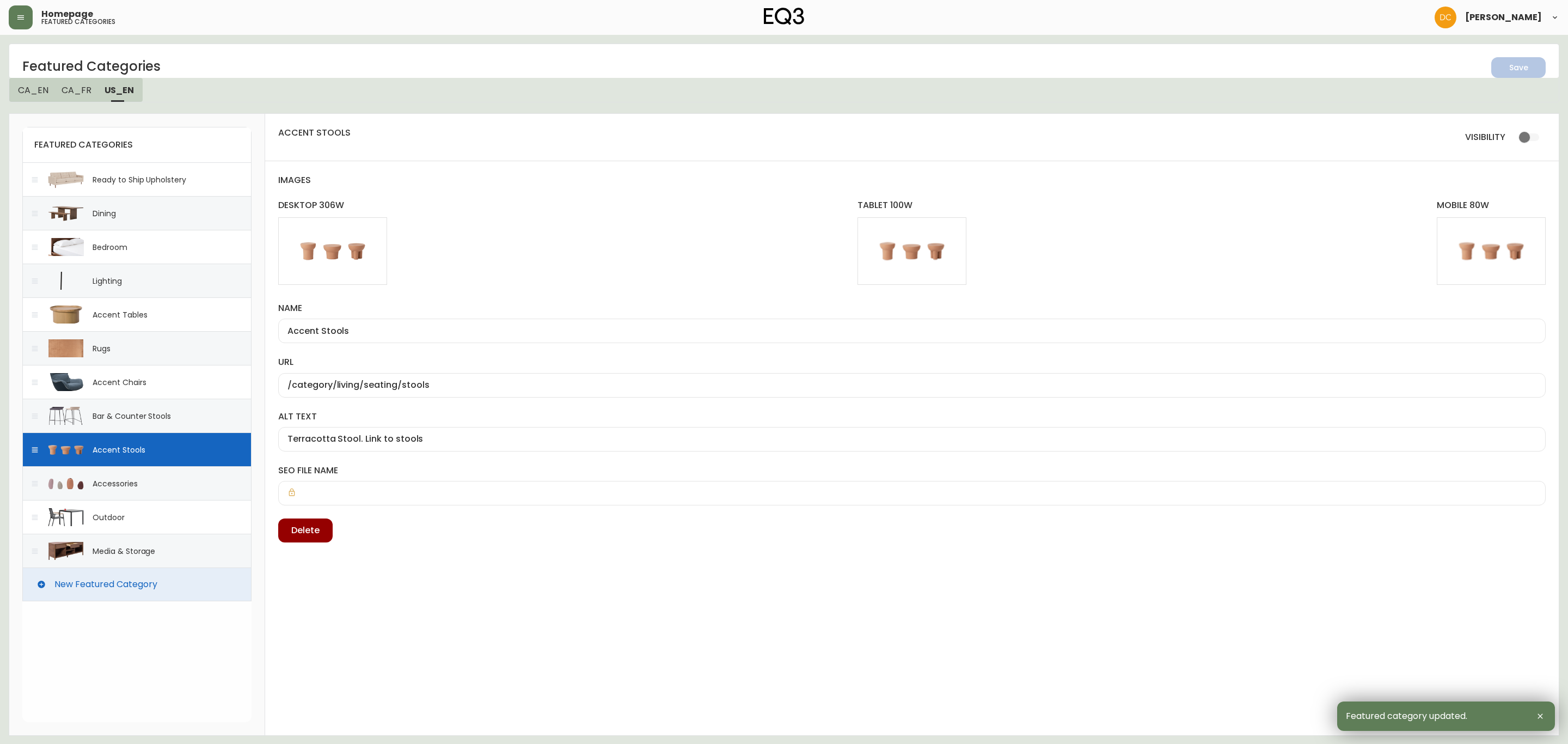
click at [151, 479] on div "Accessories" at bounding box center [137, 483] width 229 height 34
checkbox input "true"
type input "Accessories"
type input "/category/accessories"
type input "Vases are shown. Link to accessories category"
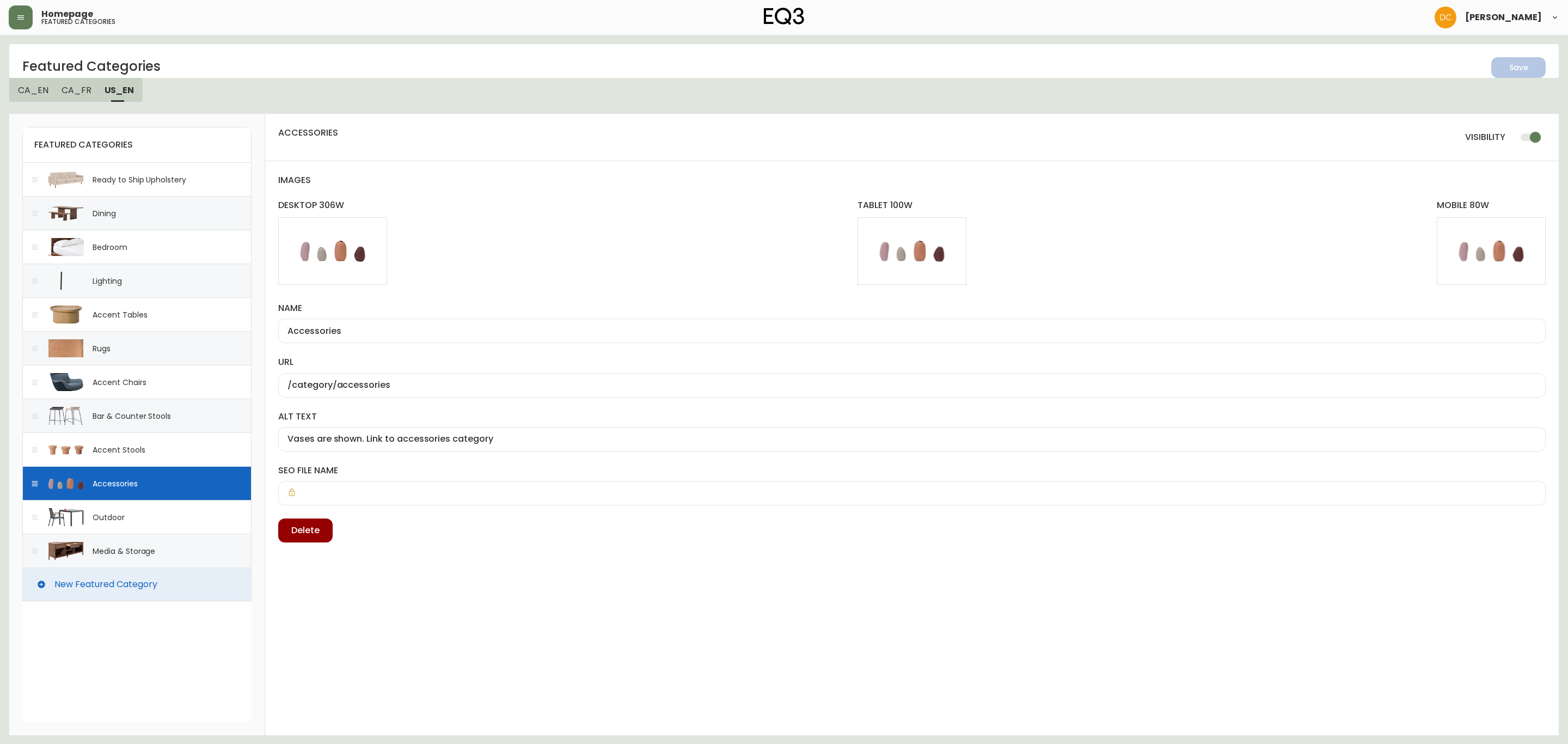
click at [1530, 133] on input "checkbox" at bounding box center [1535, 137] width 62 height 21
click at [1524, 67] on div "Save" at bounding box center [1518, 68] width 19 height 13
click at [146, 523] on div "Outdoor" at bounding box center [137, 517] width 229 height 34
checkbox input "true"
type input "Outdoor"
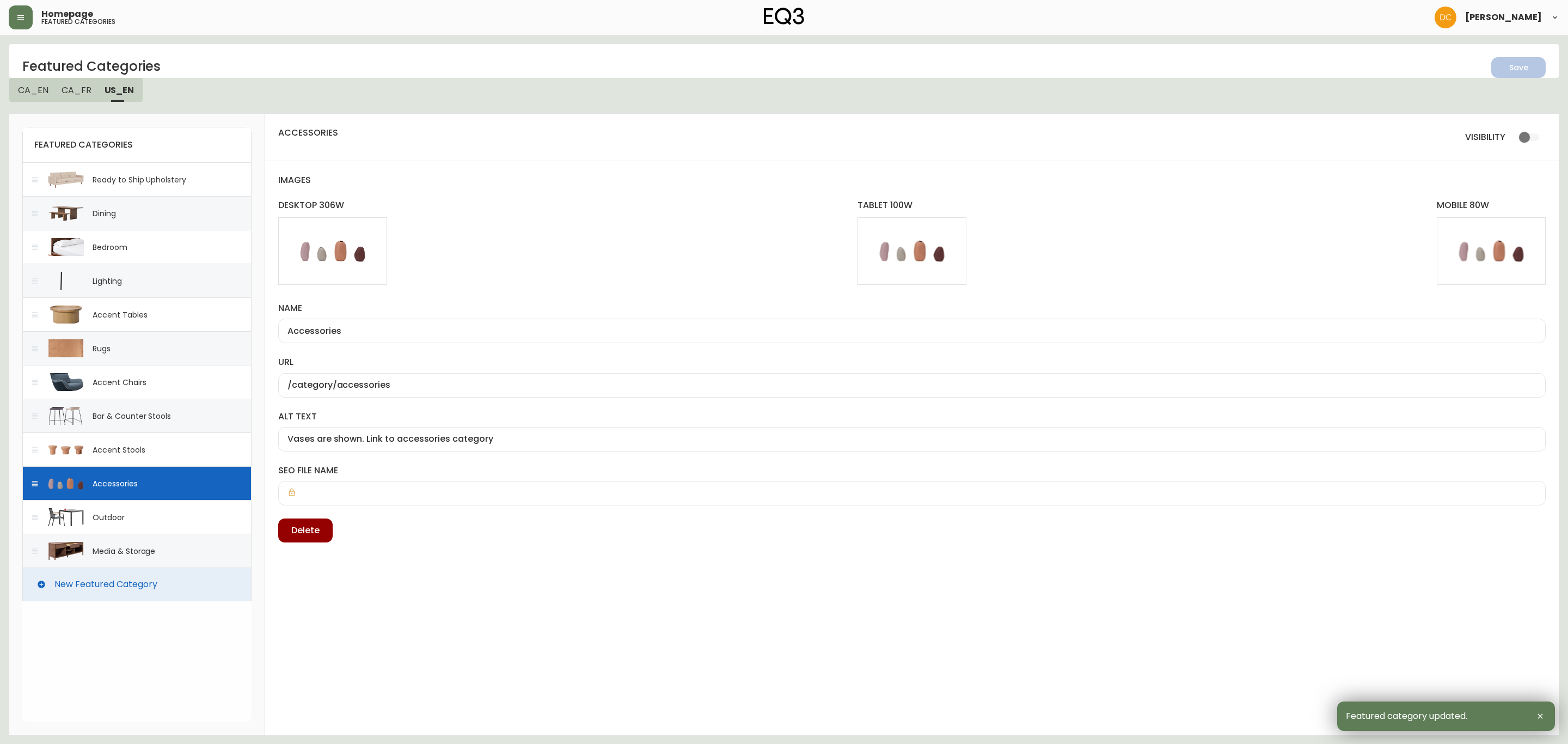
type input "/category/outdoor"
type input "black outdoor chair and table. Link to outdoor"
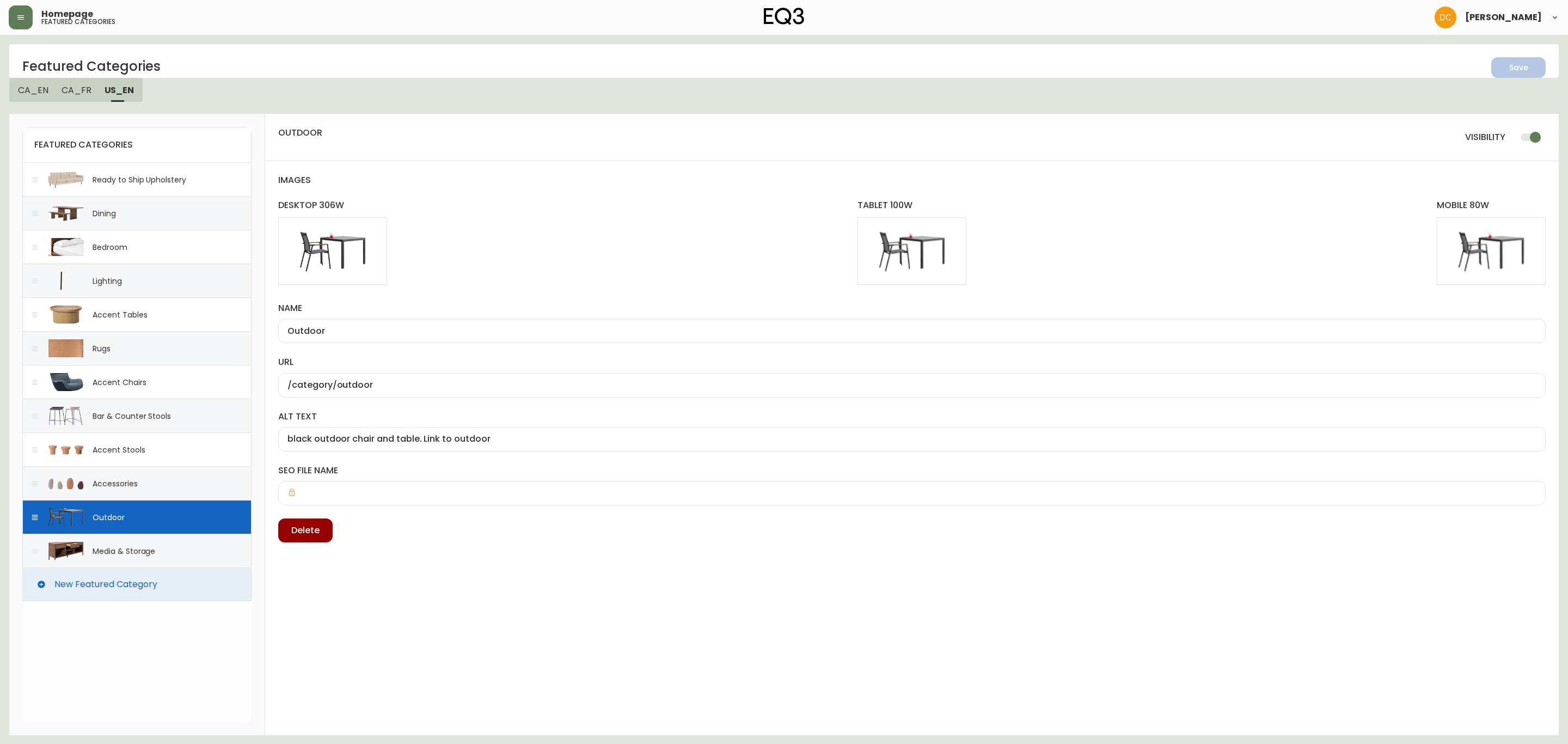
click at [1545, 133] on input "checkbox" at bounding box center [1535, 137] width 62 height 21
click at [1518, 137] on input "checkbox" at bounding box center [1524, 137] width 62 height 21
click at [1529, 137] on input "checkbox" at bounding box center [1535, 137] width 62 height 21
click at [1513, 69] on icon "button" at bounding box center [1514, 66] width 13 height 13
click at [172, 567] on div "Media & Storage" at bounding box center [137, 550] width 229 height 34
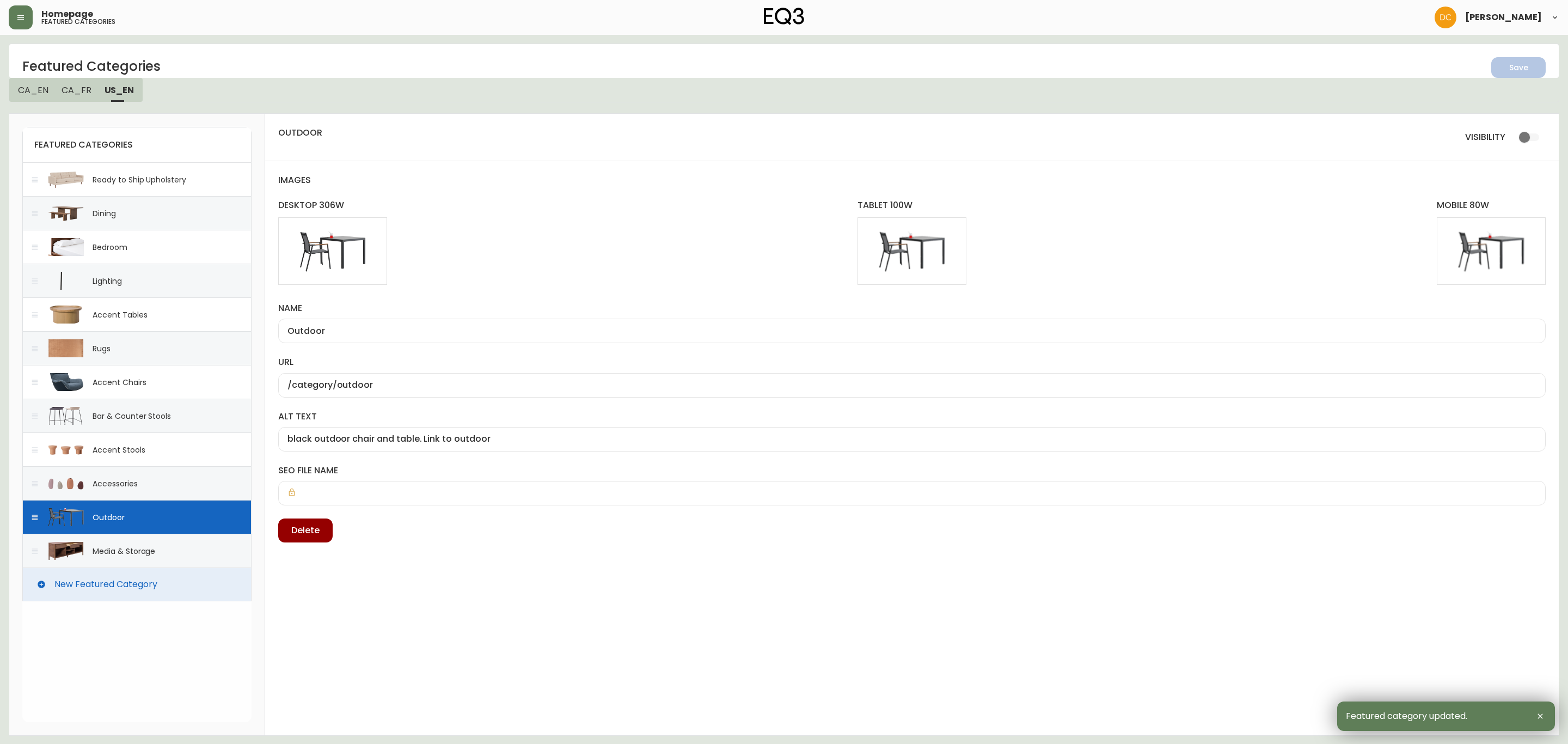
checkbox input "true"
type input "Media & Storage"
type input "/category/living/media--storage"
type input "media unit is shown. Link to media storage"
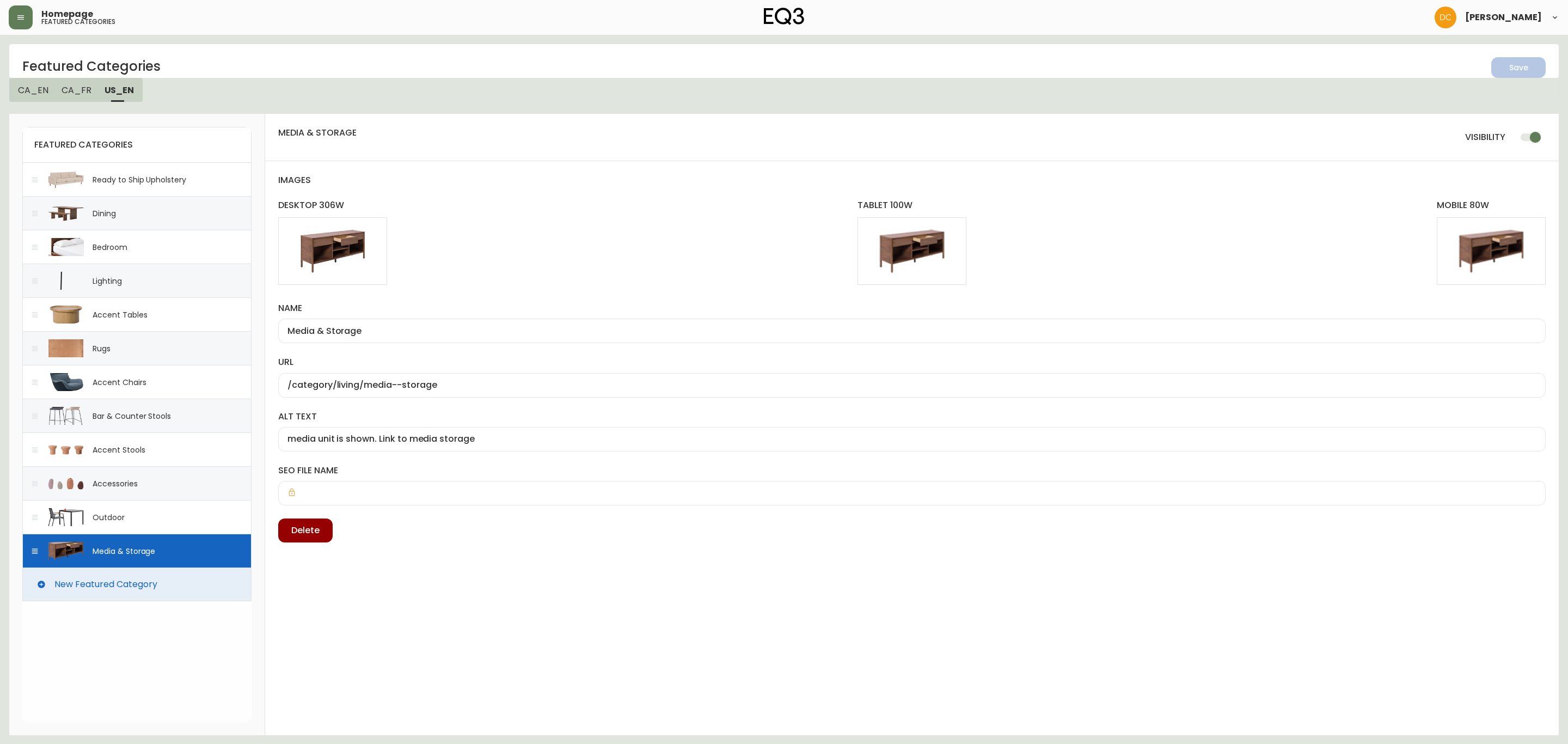
click at [1527, 134] on input "checkbox" at bounding box center [1535, 137] width 62 height 21
checkbox input "false"
click at [1516, 61] on icon "button" at bounding box center [1514, 66] width 15 height 15
click at [70, 92] on span "CA_FR" at bounding box center [76, 89] width 30 height 11
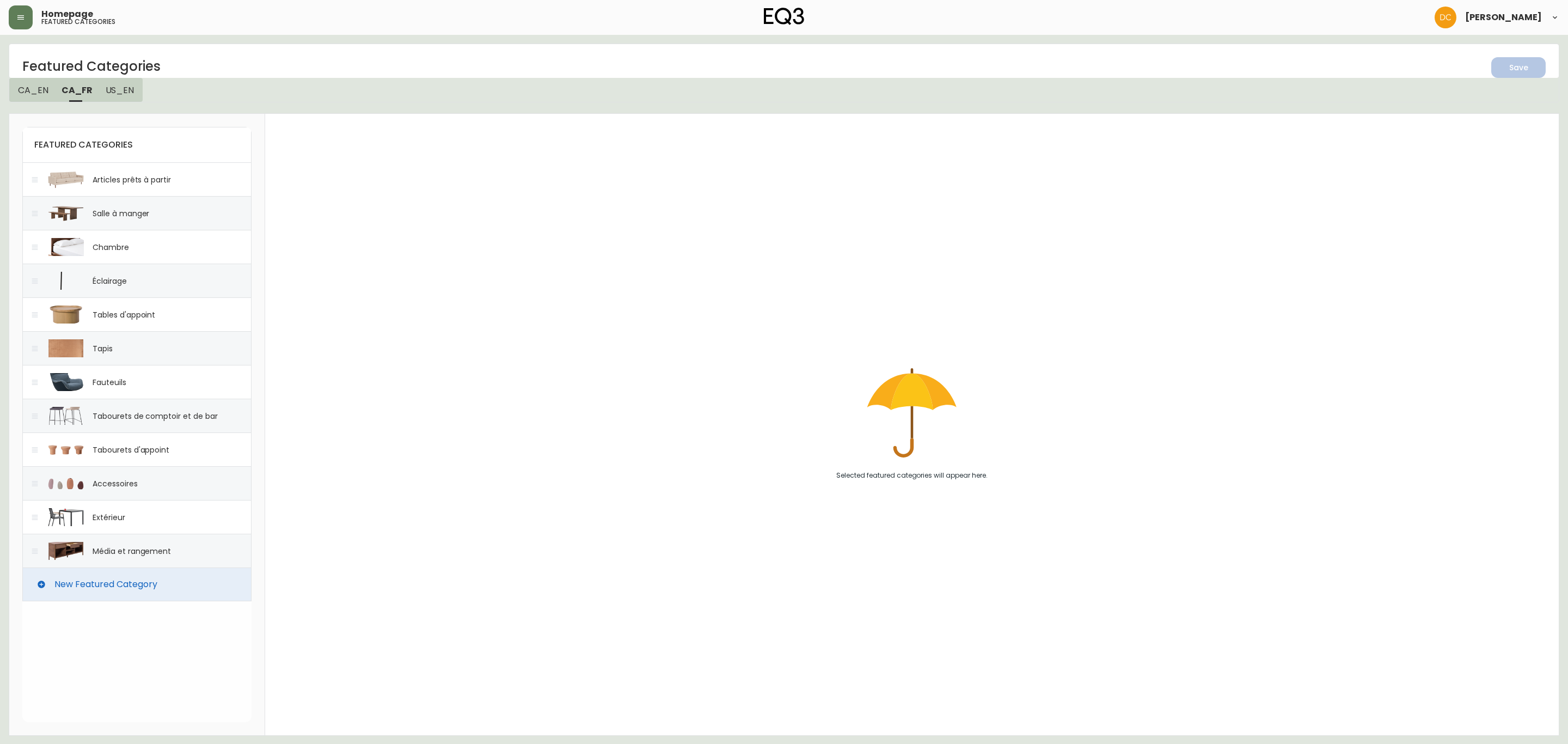
click at [30, 88] on span "CA_EN" at bounding box center [33, 89] width 30 height 11
drag, startPoint x: 79, startPoint y: 90, endPoint x: 85, endPoint y: 93, distance: 6.7
click at [79, 90] on span "CA_FR" at bounding box center [77, 89] width 30 height 11
click at [123, 93] on span "US_EN" at bounding box center [120, 89] width 29 height 11
click at [164, 552] on div "Media & Storage" at bounding box center [137, 550] width 229 height 34
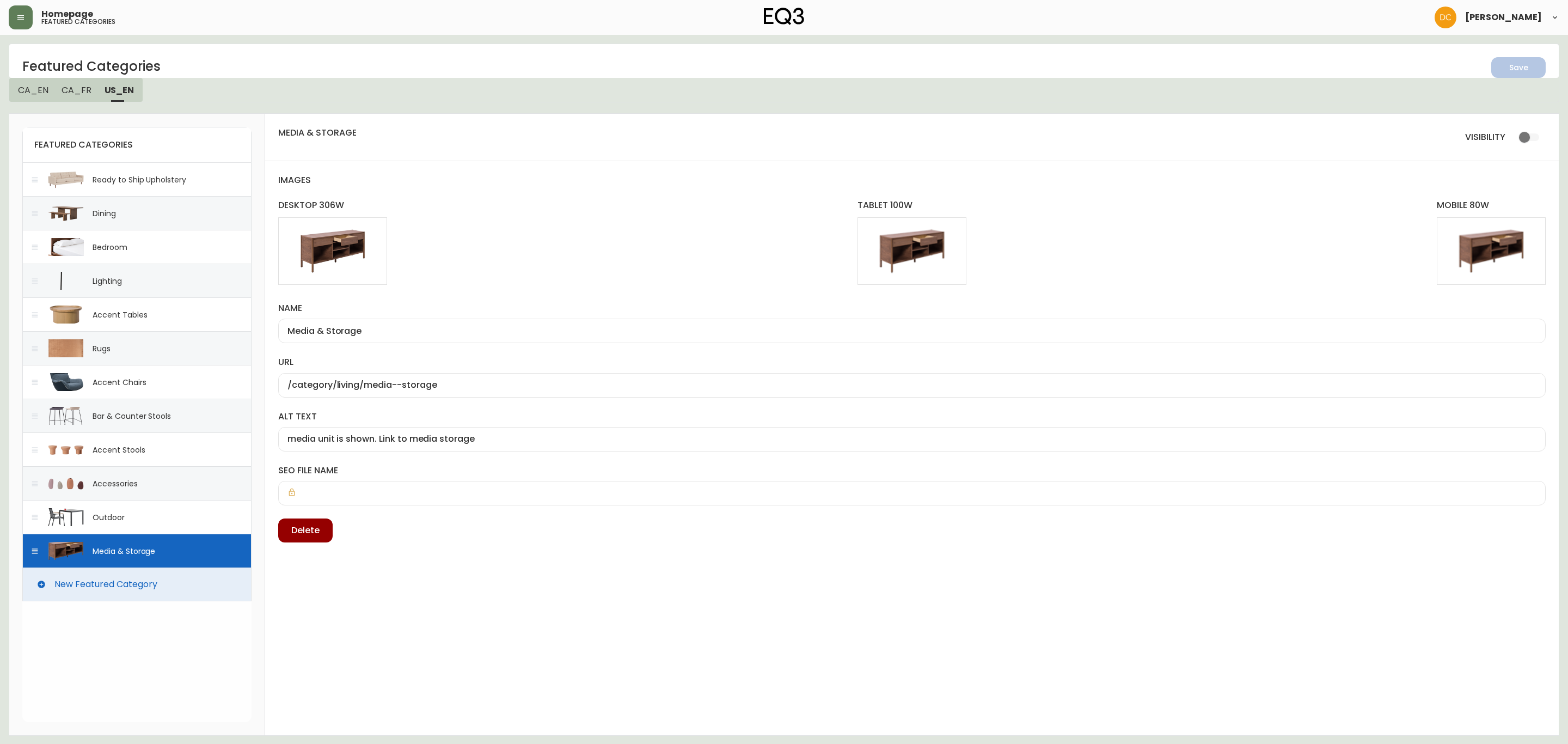
click at [170, 518] on div "Outdoor" at bounding box center [137, 517] width 229 height 34
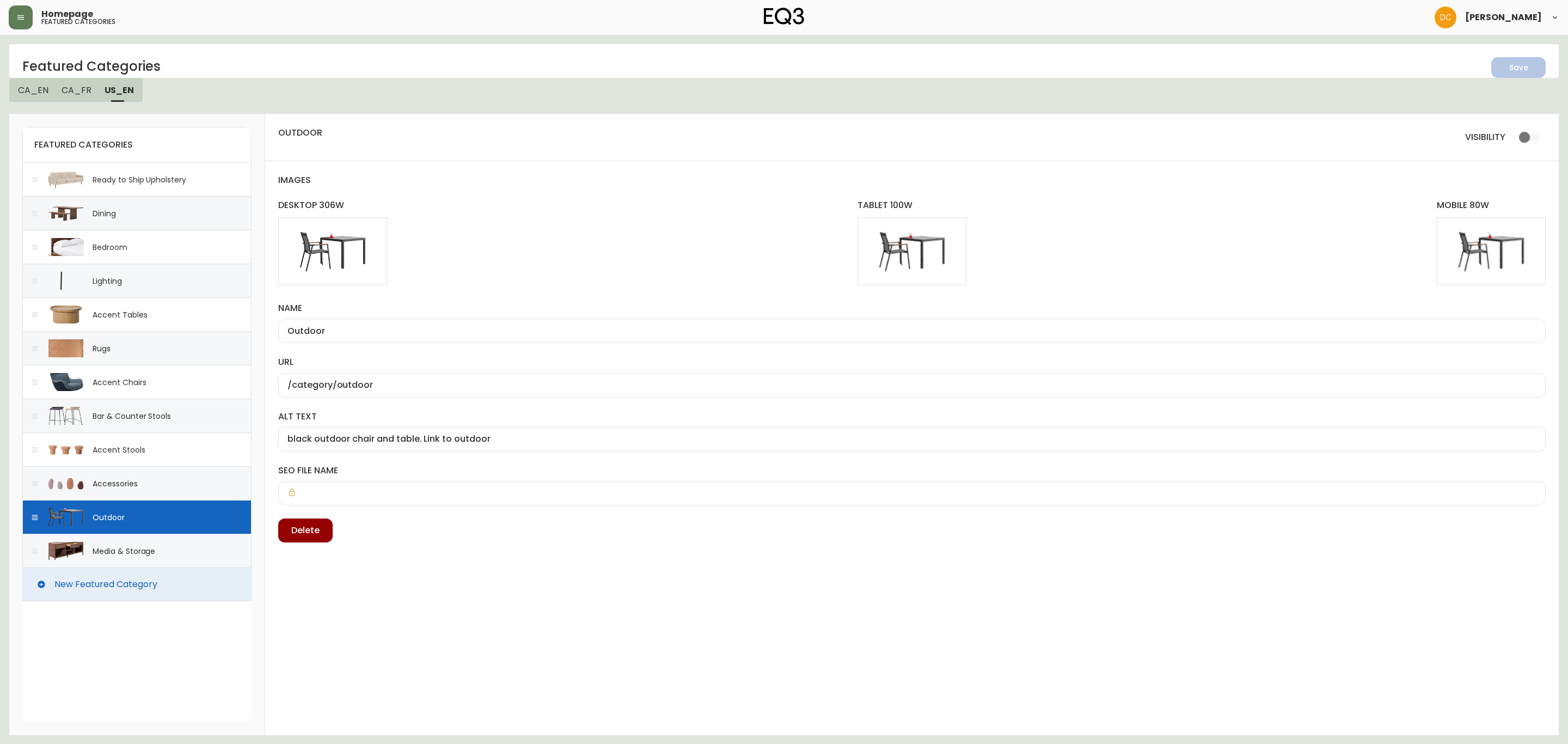
click at [172, 488] on div "Accessories" at bounding box center [137, 483] width 229 height 34
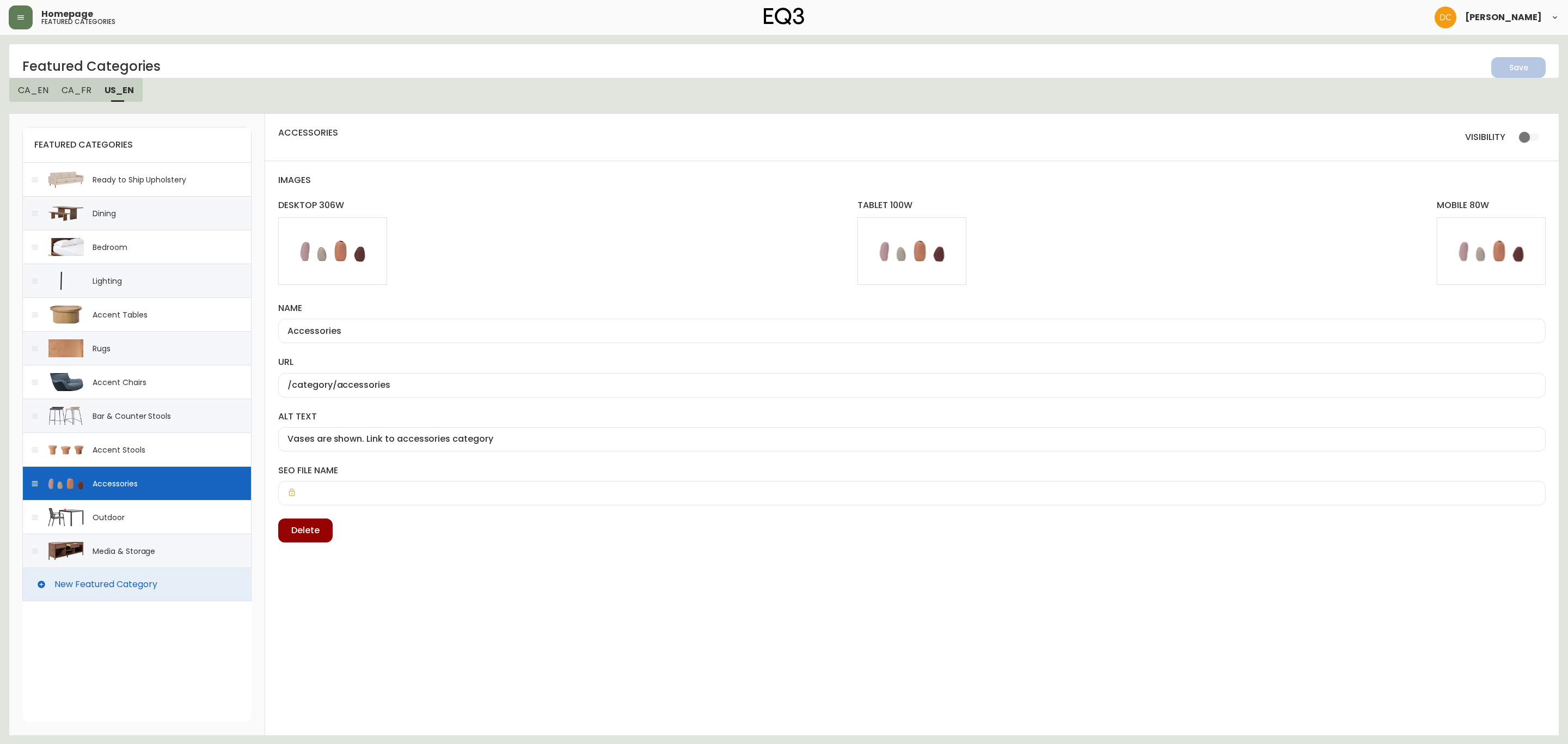
click at [168, 451] on div "Accent Stools" at bounding box center [137, 449] width 229 height 34
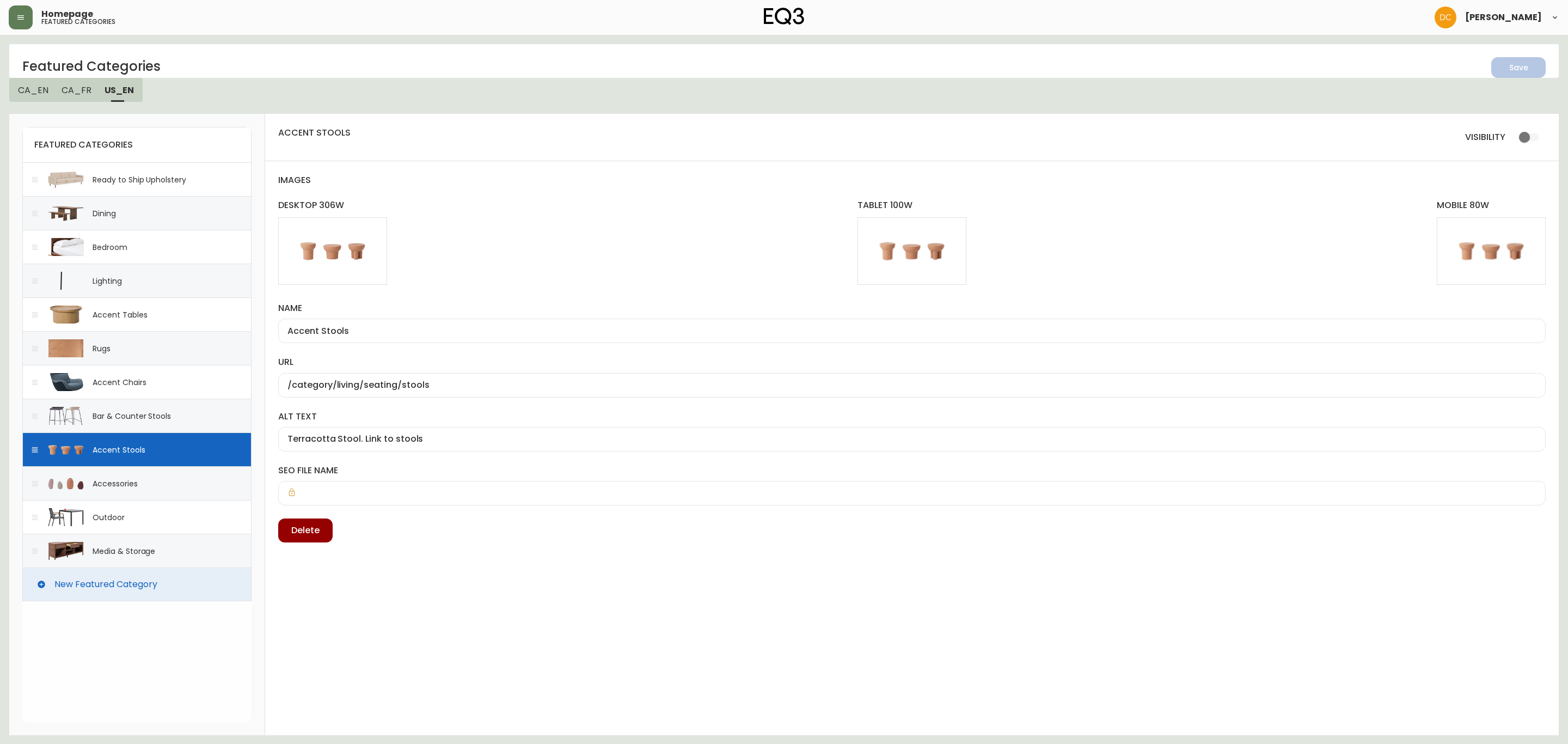
click at [184, 414] on div "Bar & Counter Stools" at bounding box center [137, 415] width 229 height 34
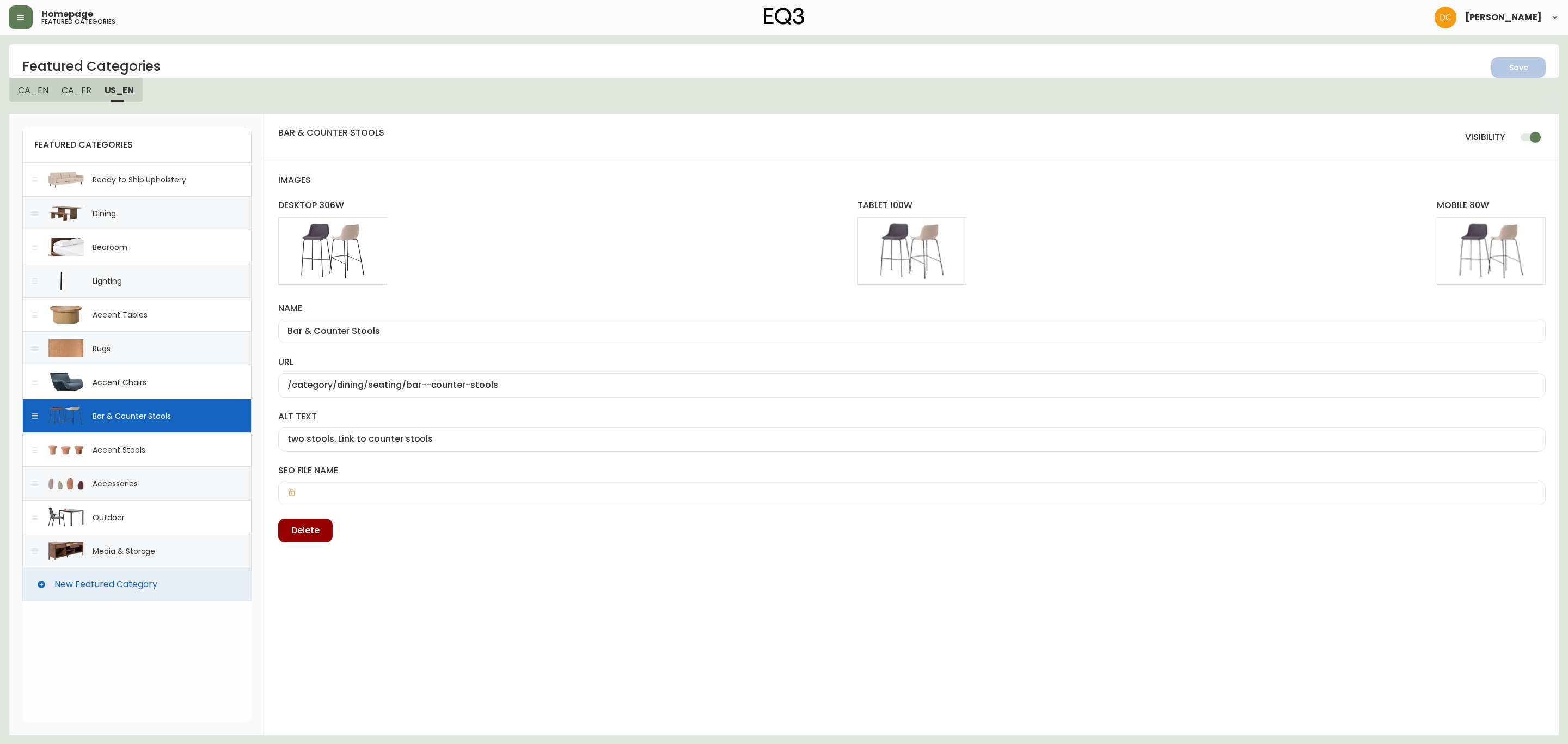
click at [180, 379] on div "Accent Chairs" at bounding box center [137, 381] width 229 height 34
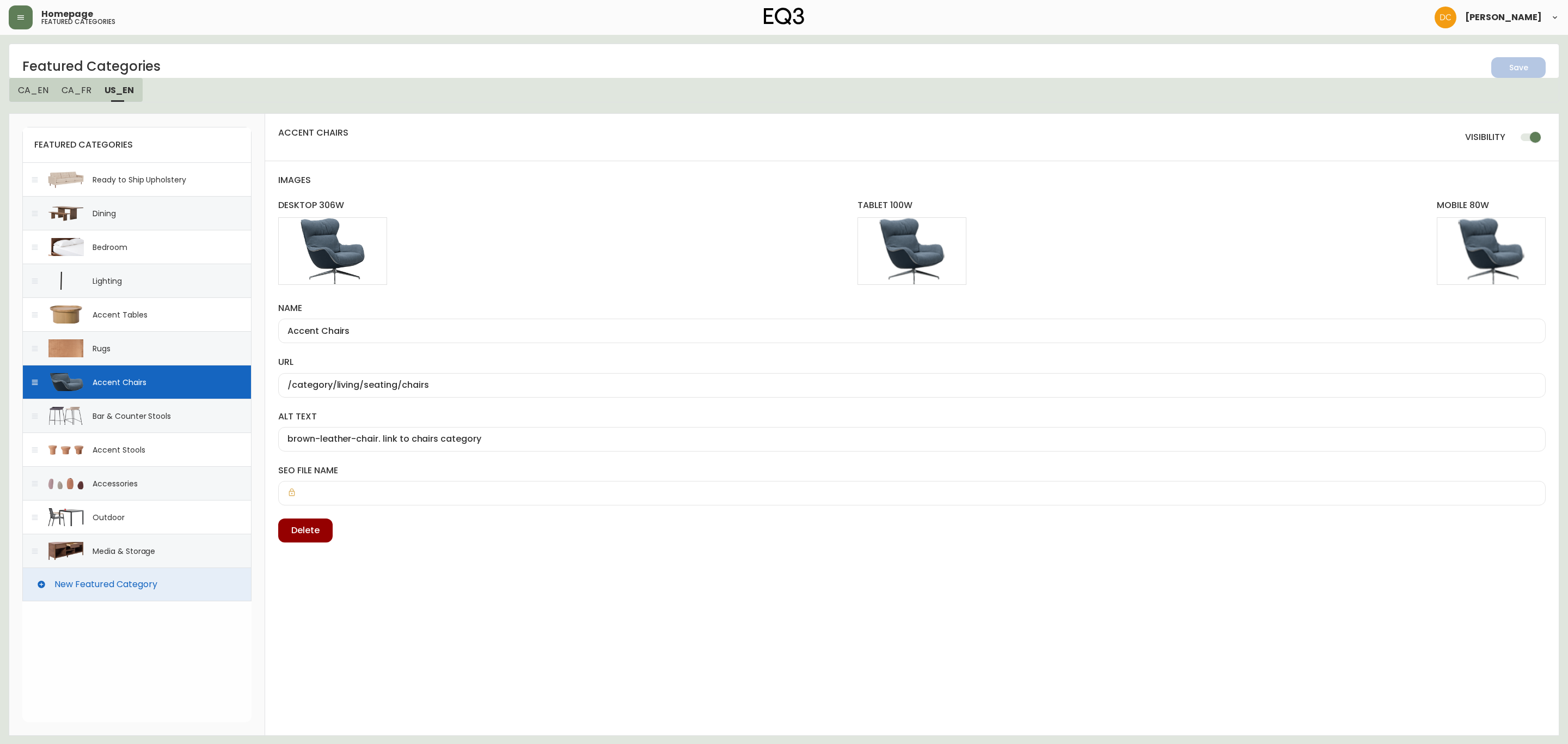
click at [178, 334] on div "Rugs" at bounding box center [137, 348] width 229 height 34
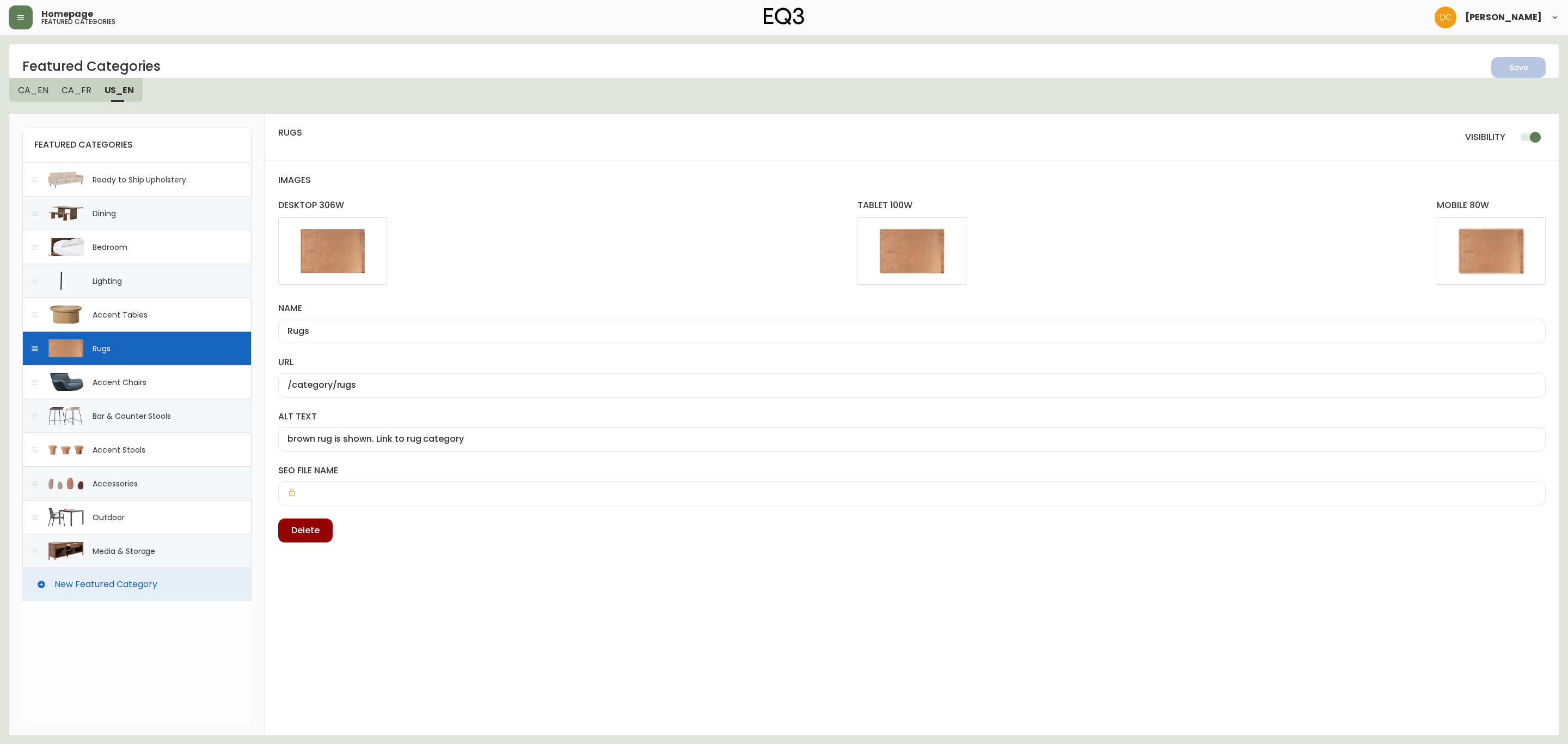
click at [172, 264] on div "featured categories Ready to Ship Upholstery Dining Bedroom Lighting Accent Tab…" at bounding box center [137, 364] width 229 height 474
click at [159, 176] on div "Ready to Ship Upholstery" at bounding box center [139, 180] width 94 height 11
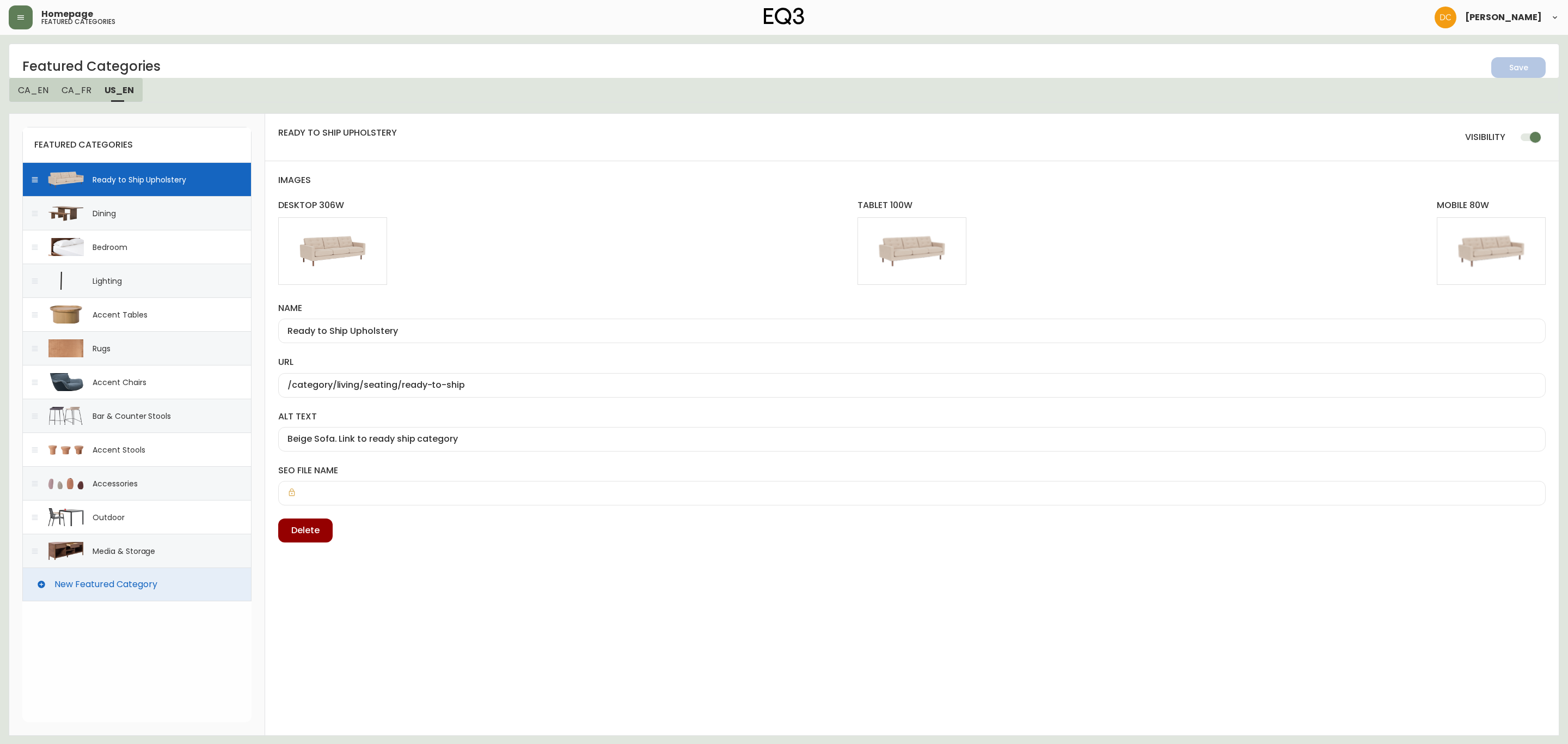
click at [74, 82] on button "CA_FR" at bounding box center [77, 90] width 43 height 24
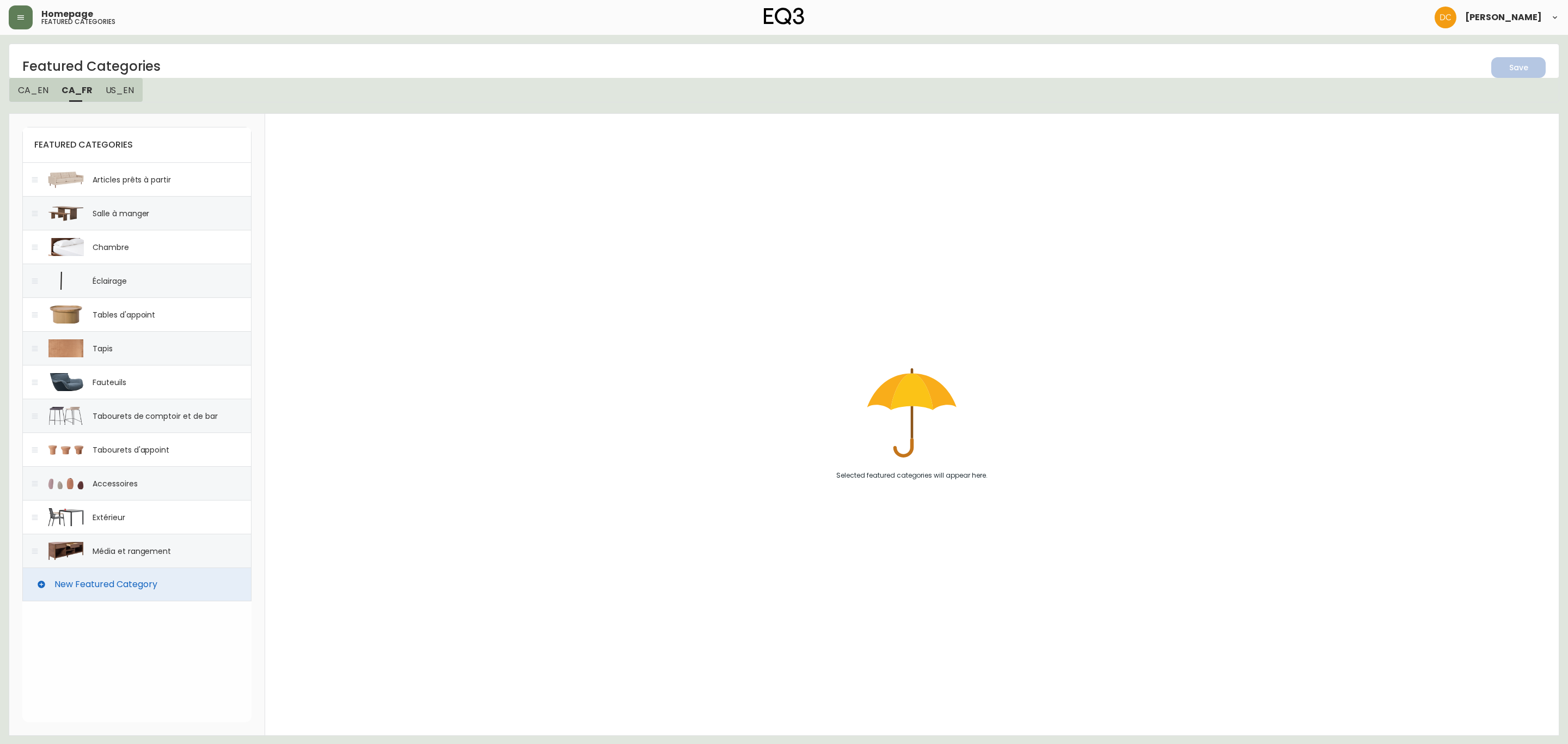
click at [34, 85] on span "CA_EN" at bounding box center [33, 89] width 30 height 11
